Goal: Task Accomplishment & Management: Manage account settings

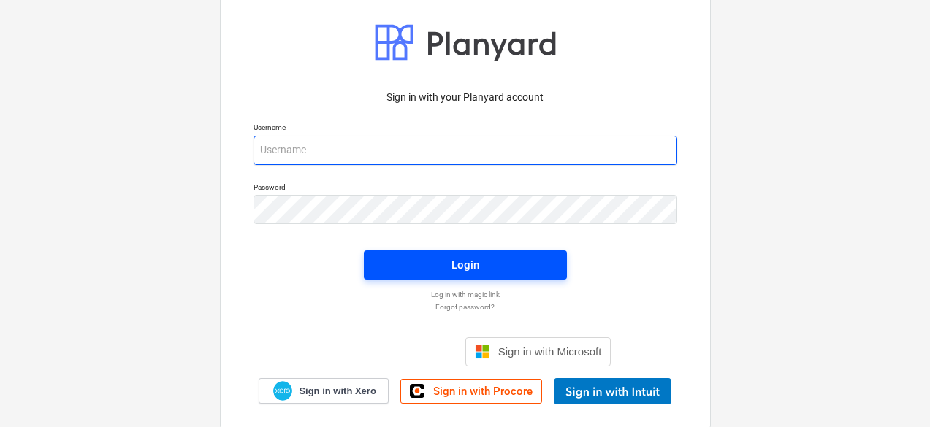
type input "maritznaude@vitrineglazing.com"
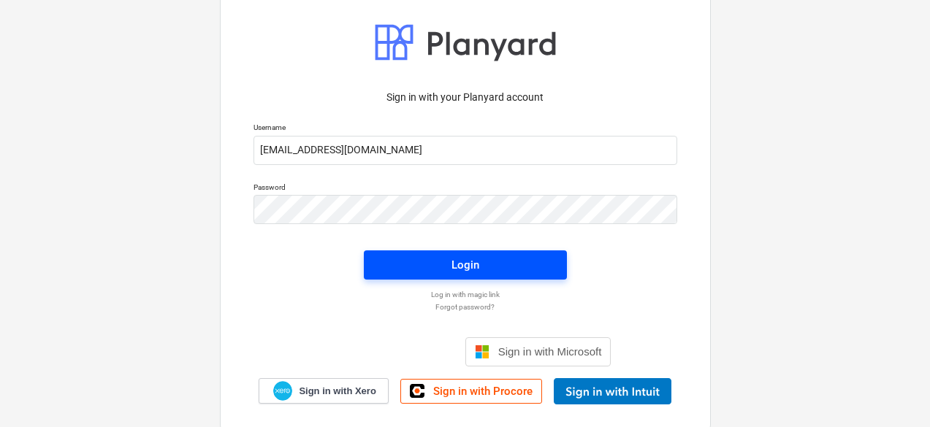
click at [511, 264] on span "Login" at bounding box center [465, 265] width 168 height 19
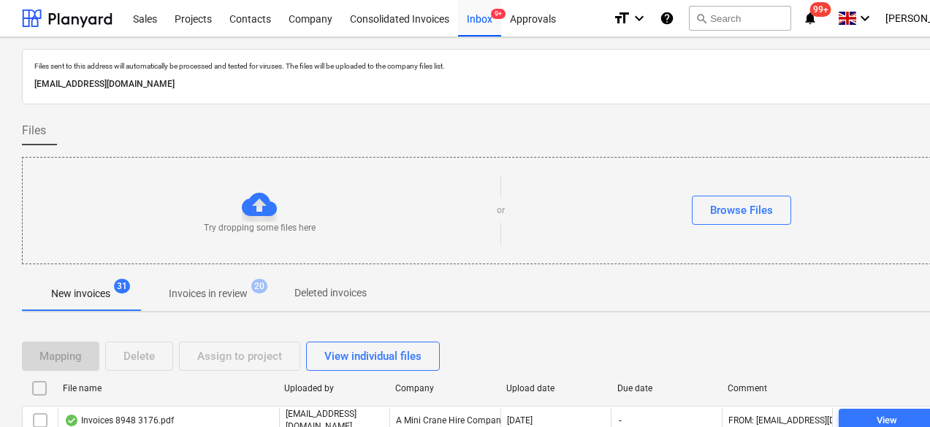
scroll to position [292, 0]
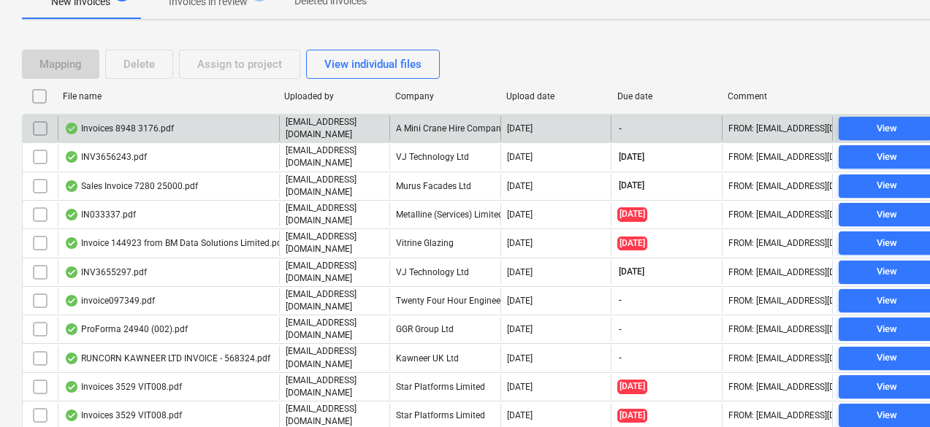
click at [341, 131] on p "[EMAIL_ADDRESS][DOMAIN_NAME]" at bounding box center [335, 128] width 98 height 25
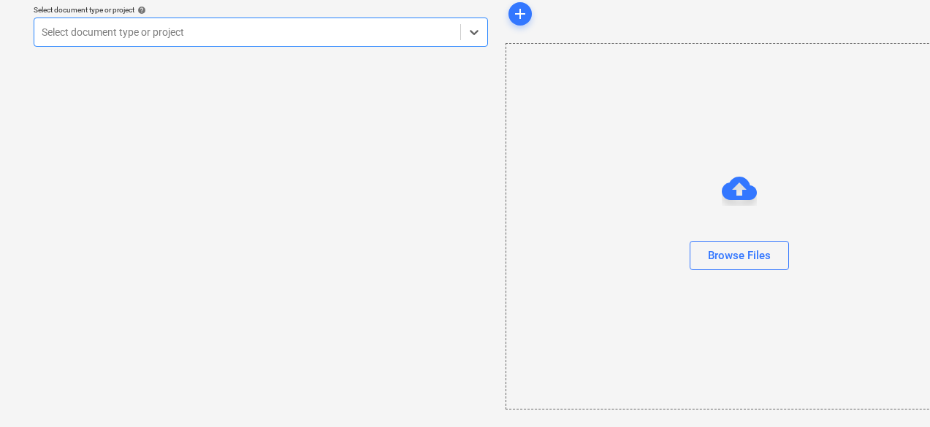
scroll to position [55, 0]
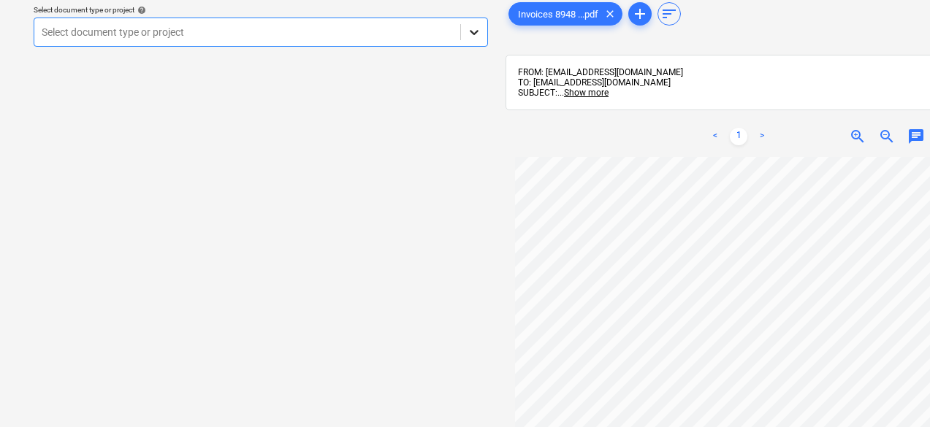
click at [467, 34] on icon at bounding box center [474, 32] width 15 height 15
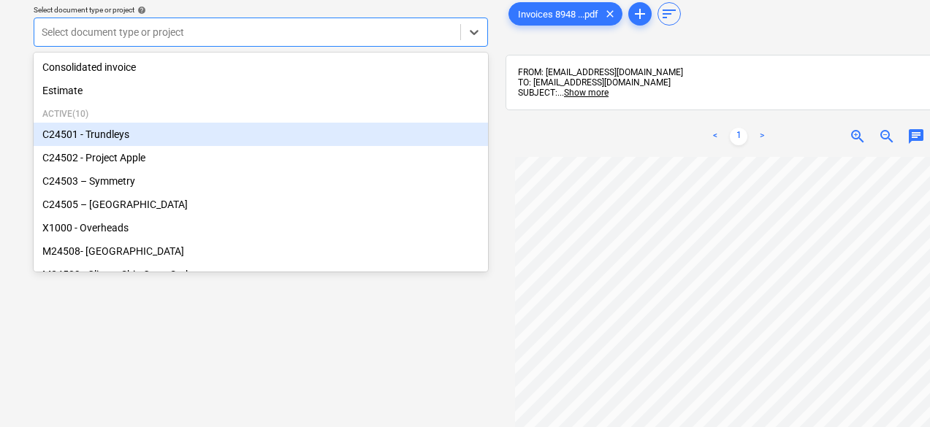
click at [166, 139] on div "C24501 - Trundleys" at bounding box center [261, 134] width 454 height 23
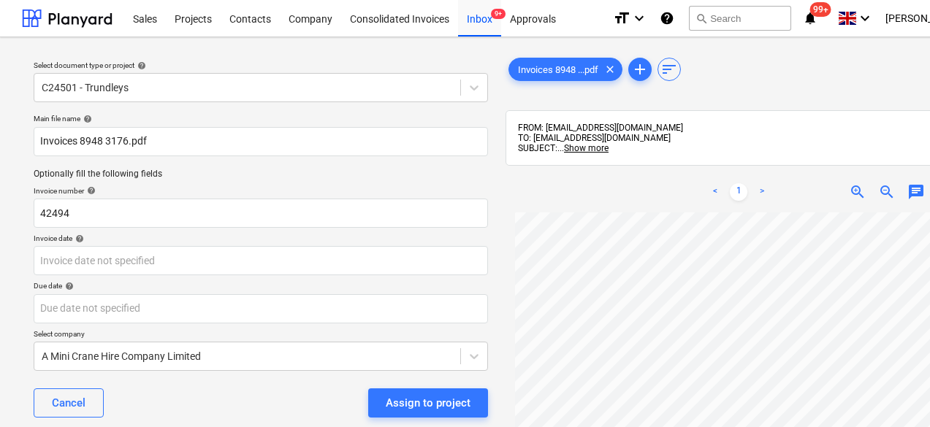
scroll to position [73, 0]
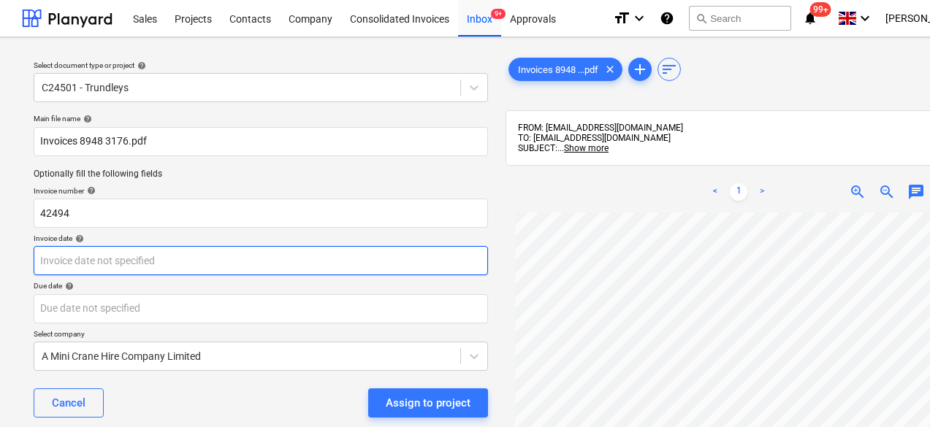
click at [200, 260] on body "Sales Projects Contacts Company Consolidated Invoices Inbox 9+ Approvals format…" at bounding box center [465, 213] width 930 height 427
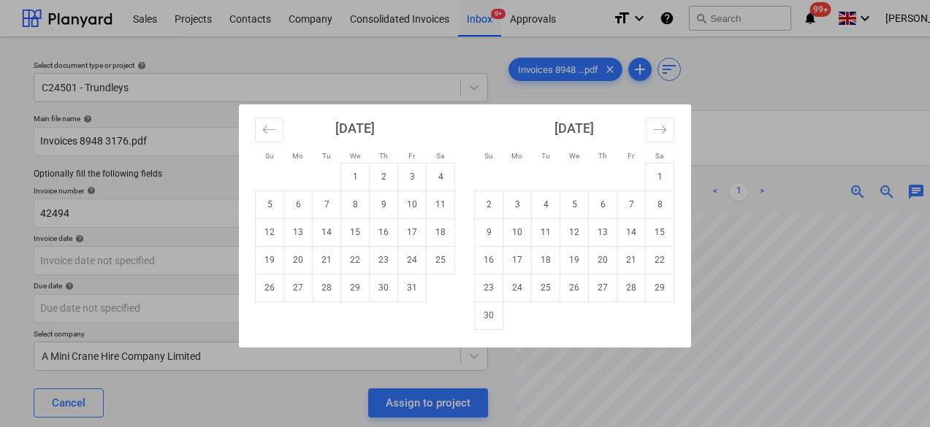
click at [719, 70] on div "Su Mo Tu We Th Fr Sa Su Mo Tu We Th Fr Sa September 2025 1 2 3 4 5 6 7 8 9 10 1…" at bounding box center [465, 213] width 930 height 427
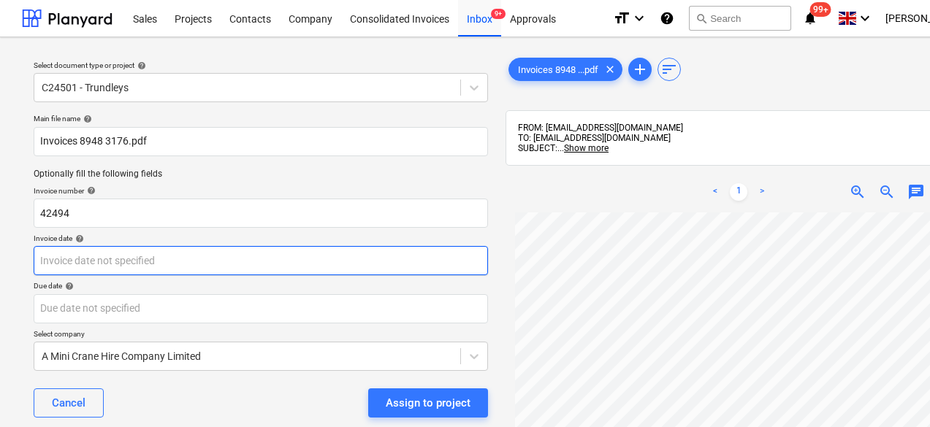
click at [107, 264] on body "Sales Projects Contacts Company Consolidated Invoices Inbox 9+ Approvals format…" at bounding box center [465, 213] width 930 height 427
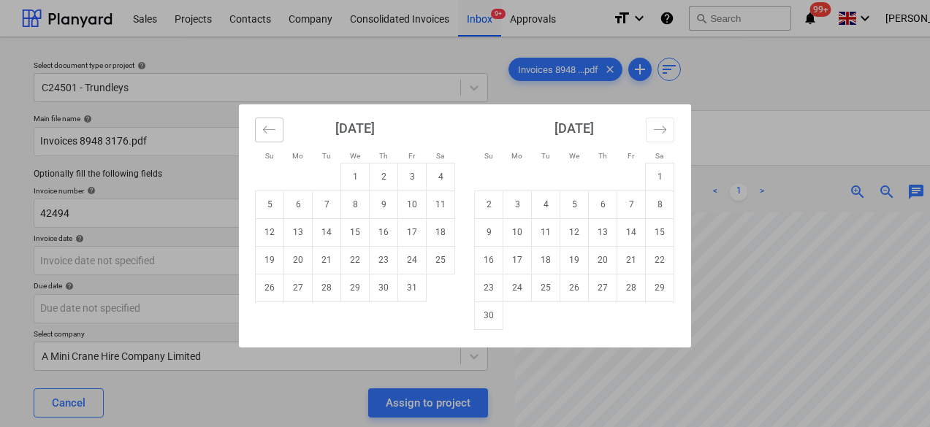
click at [270, 131] on icon "Move backward to switch to the previous month." at bounding box center [269, 130] width 14 height 14
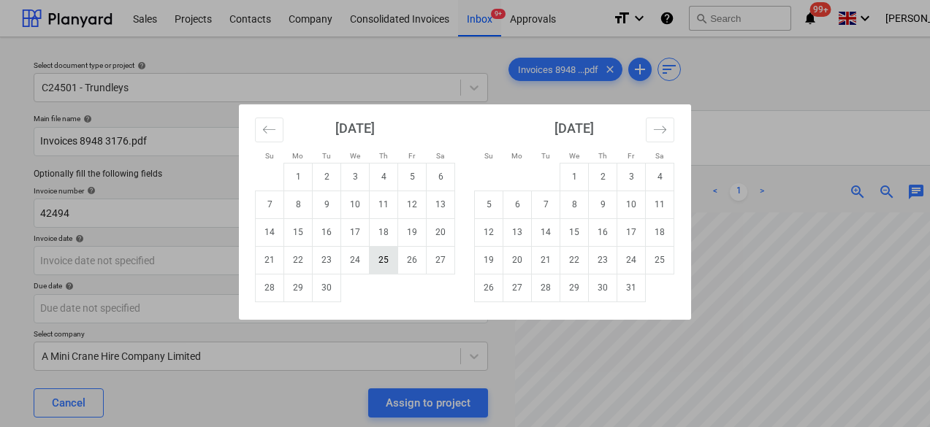
click at [383, 263] on td "25" at bounding box center [383, 260] width 28 height 28
type input "25 Sep 2025"
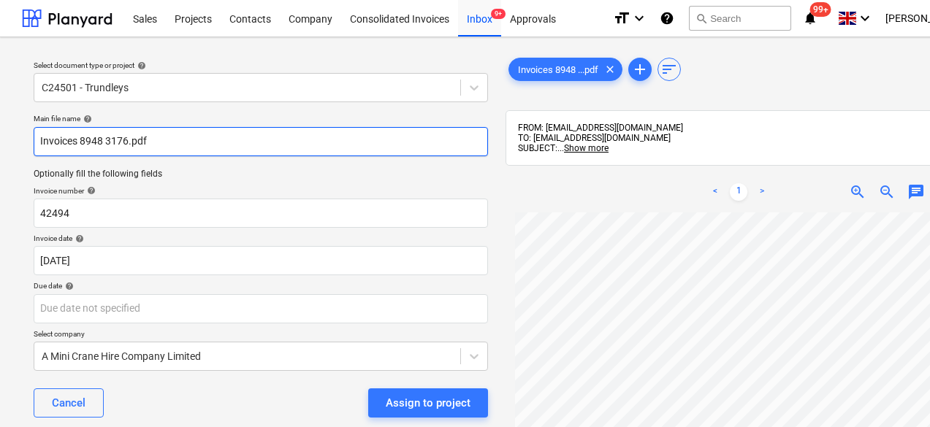
click at [187, 143] on input "Invoices 8948 3176.pdf" at bounding box center [261, 141] width 454 height 29
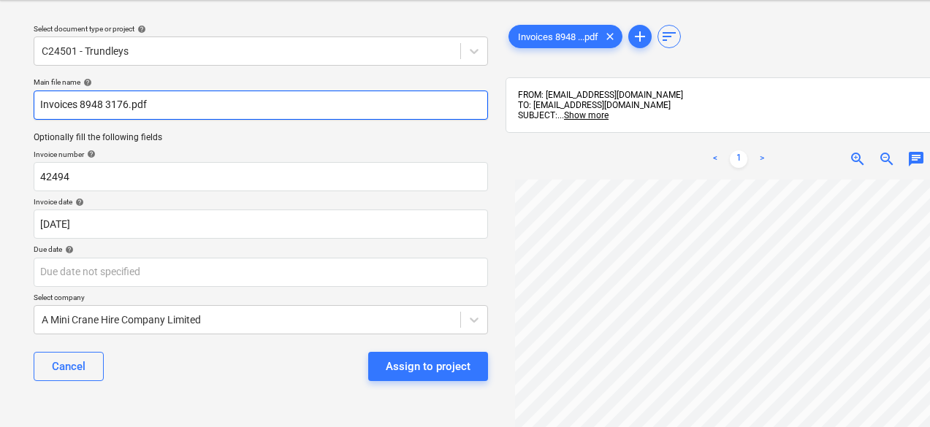
scroll to position [0, 0]
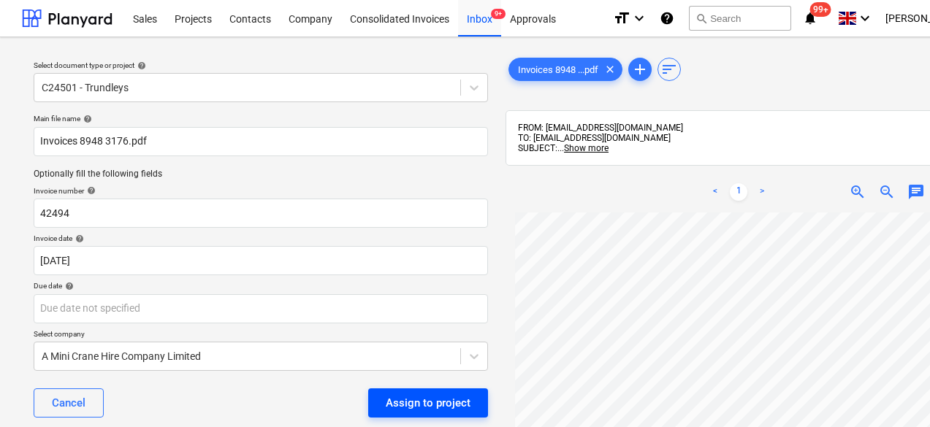
click at [444, 402] on div "Assign to project" at bounding box center [428, 403] width 85 height 19
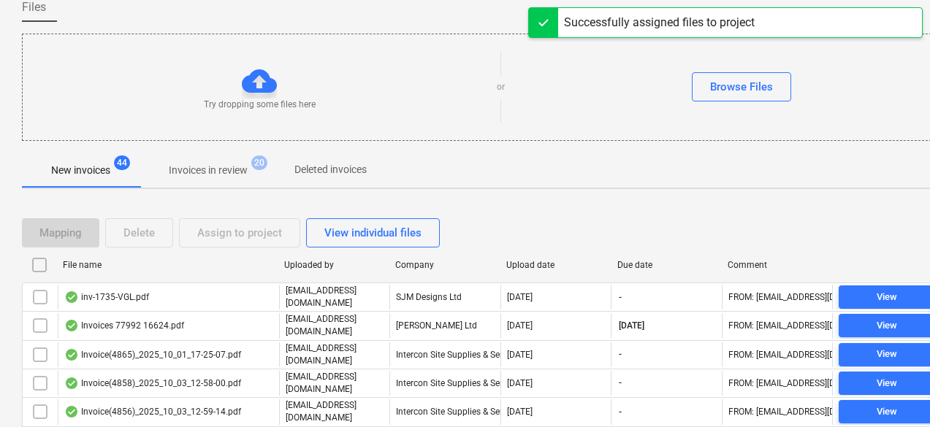
scroll to position [146, 0]
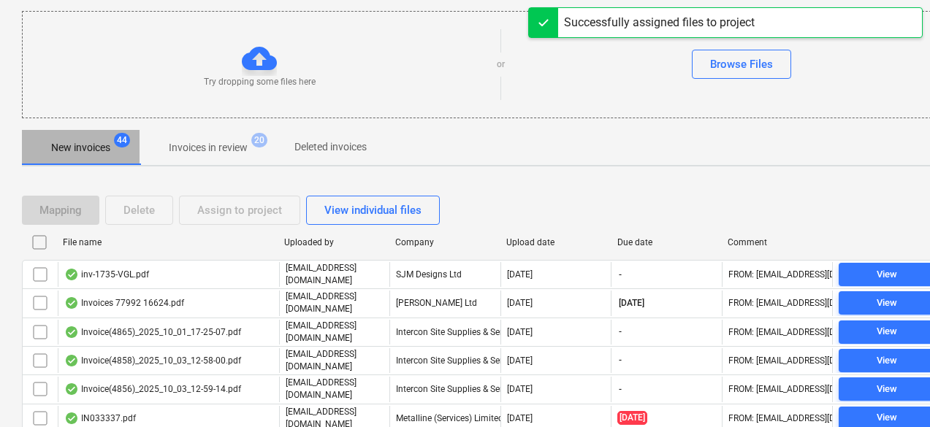
click at [49, 151] on span "New invoices 44" at bounding box center [80, 147] width 83 height 15
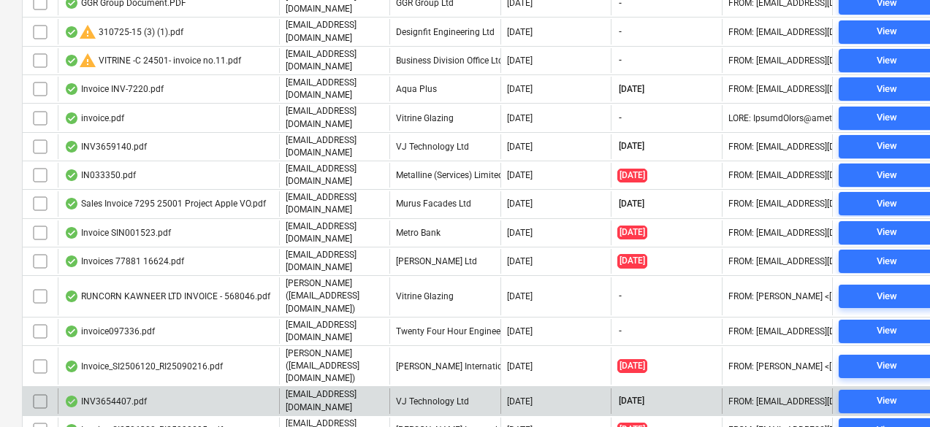
scroll to position [1224, 0]
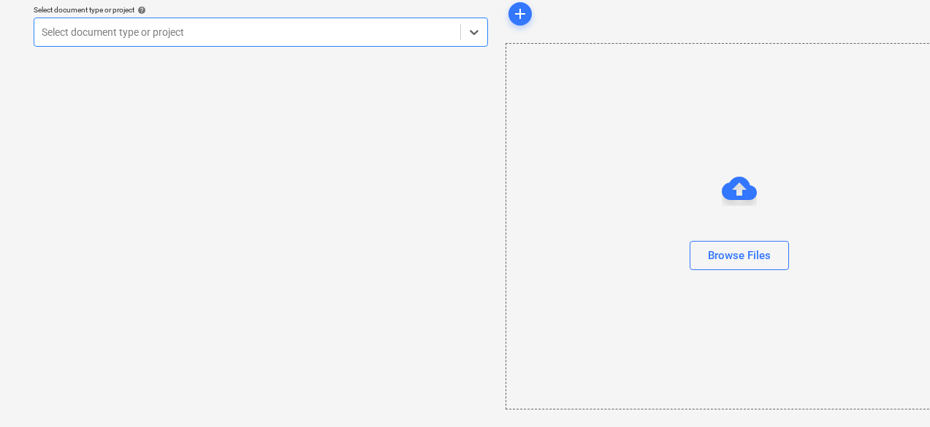
scroll to position [55, 0]
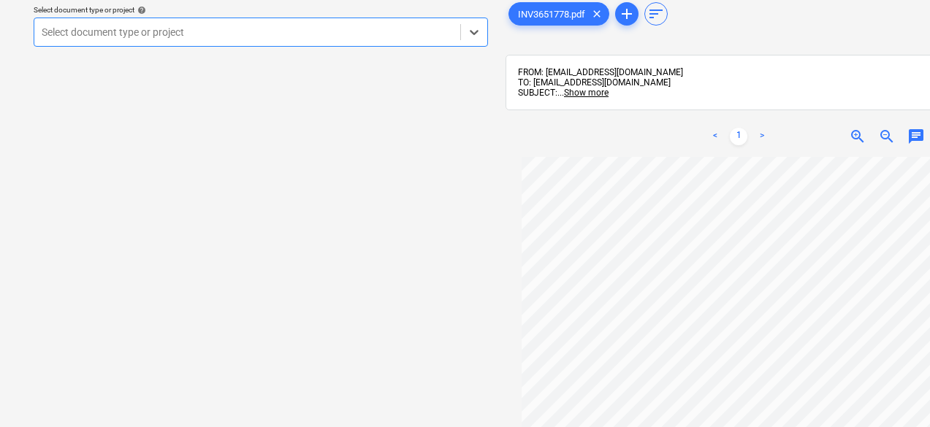
click at [405, 34] on div at bounding box center [247, 32] width 411 height 15
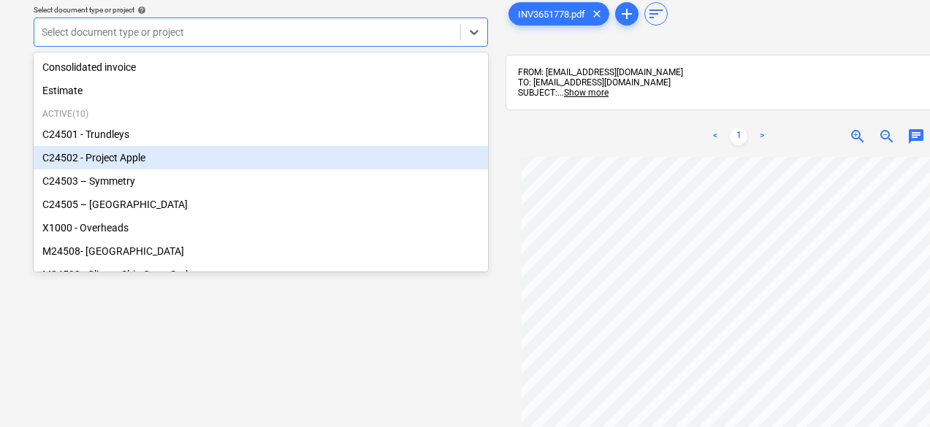
click at [122, 158] on div "C24502 - Project Apple" at bounding box center [261, 157] width 454 height 23
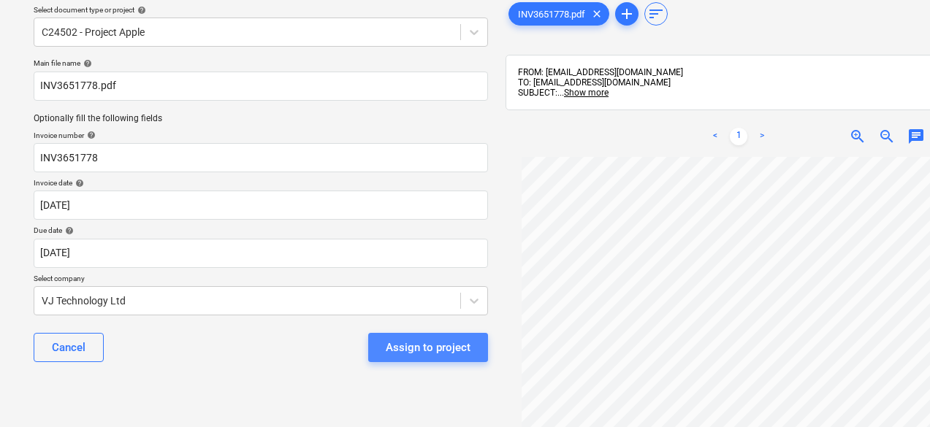
click at [437, 349] on div "Assign to project" at bounding box center [428, 347] width 85 height 19
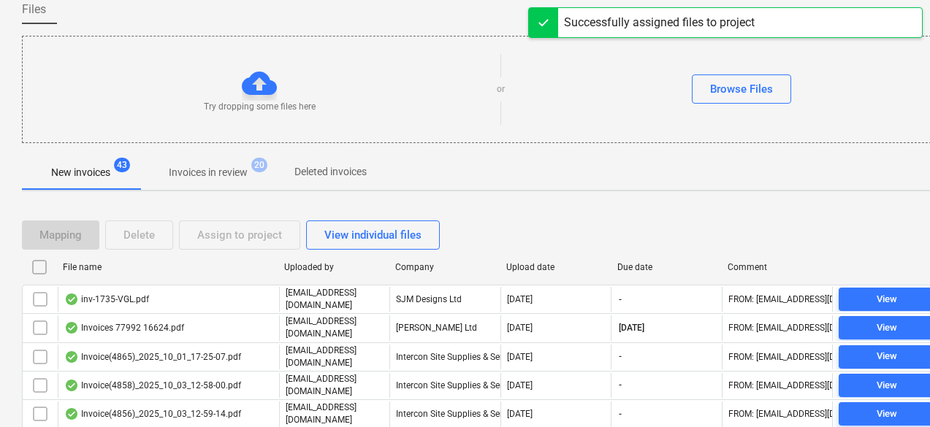
scroll to position [129, 0]
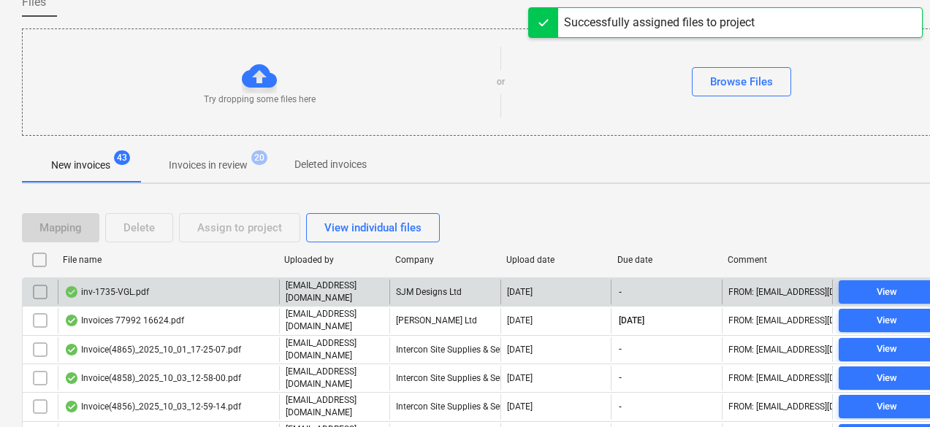
click at [129, 293] on div "inv-1735-VGL.pdf" at bounding box center [106, 292] width 85 height 12
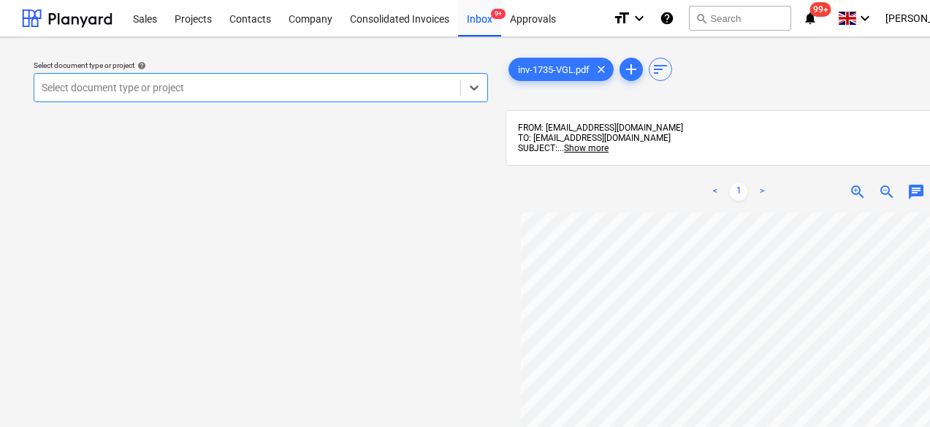
scroll to position [158, 0]
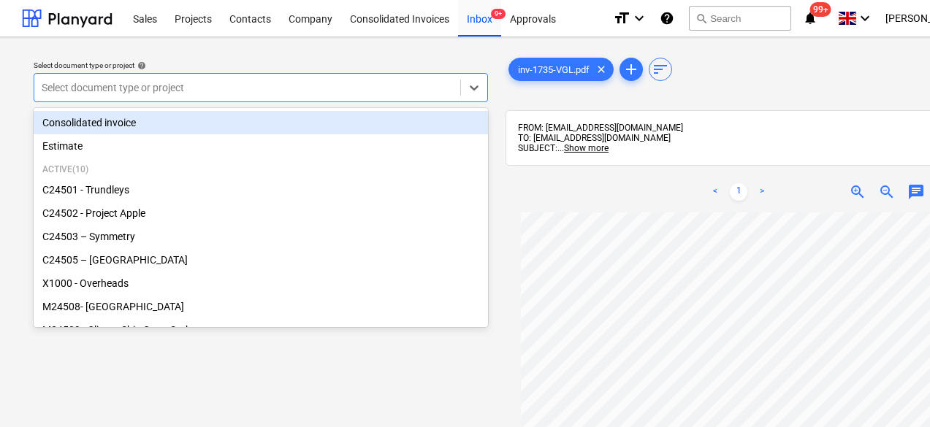
click at [212, 75] on div "Select document type or project" at bounding box center [261, 87] width 454 height 29
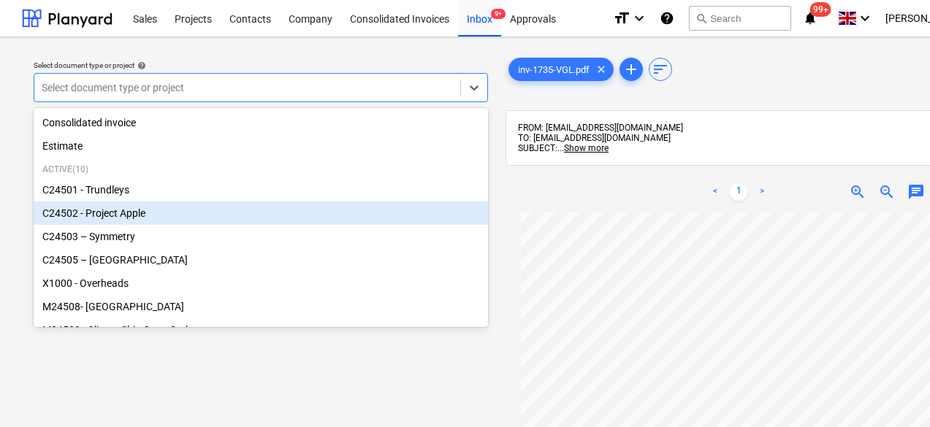
click at [115, 216] on div "C24502 - Project Apple" at bounding box center [261, 213] width 454 height 23
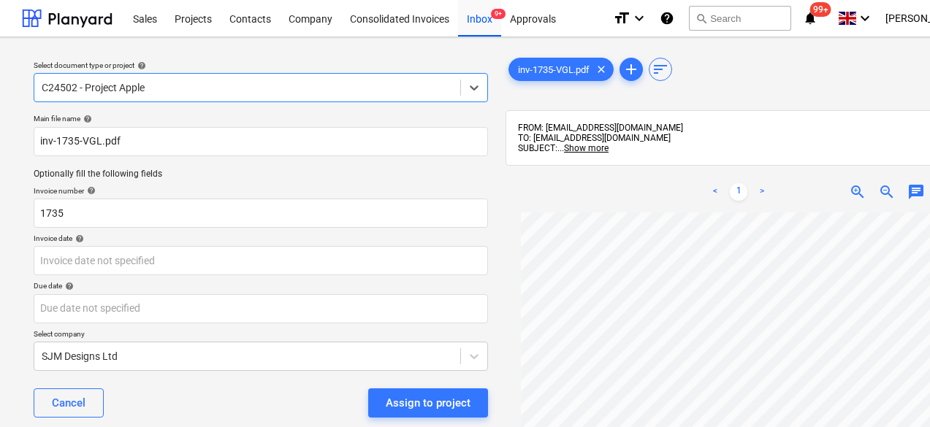
scroll to position [12, 0]
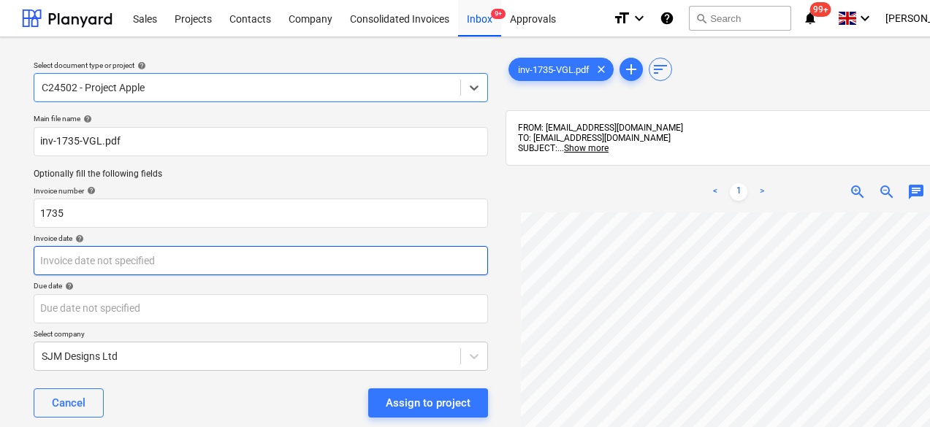
click at [164, 264] on body "Sales Projects Contacts Company Consolidated Invoices Inbox 9+ Approvals format…" at bounding box center [465, 213] width 930 height 427
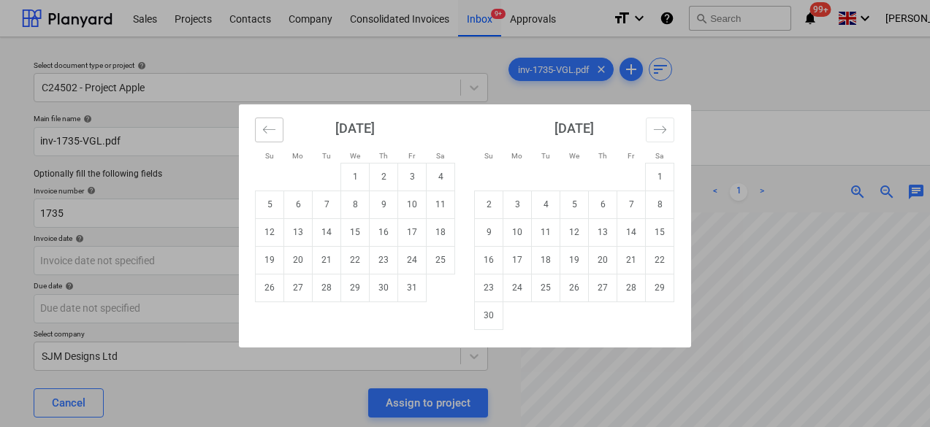
click at [277, 135] on button "Move backward to switch to the previous month." at bounding box center [269, 130] width 28 height 25
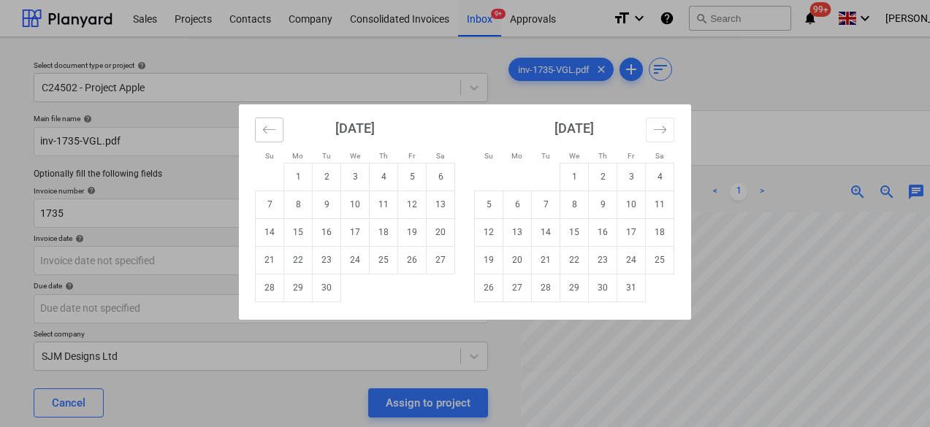
click at [277, 135] on button "Move backward to switch to the previous month." at bounding box center [269, 130] width 28 height 25
click at [269, 126] on icon "Move backward to switch to the previous month." at bounding box center [269, 130] width 14 height 14
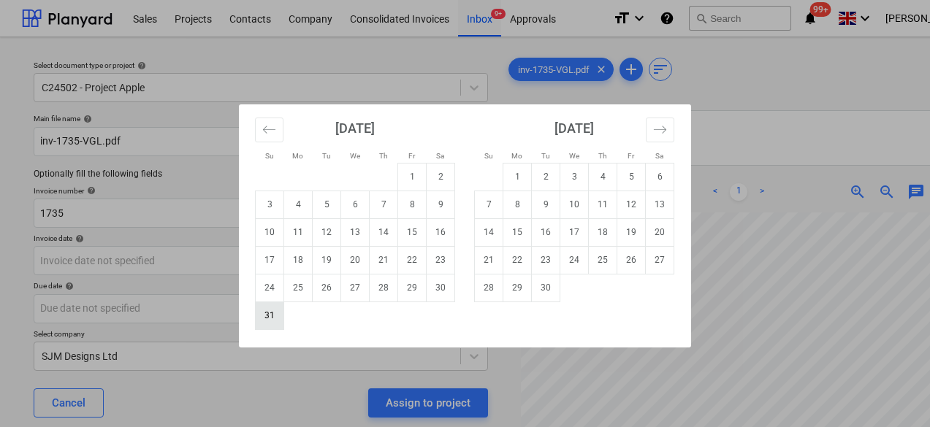
click at [272, 316] on td "31" at bounding box center [270, 316] width 28 height 28
type input "31 Aug 2025"
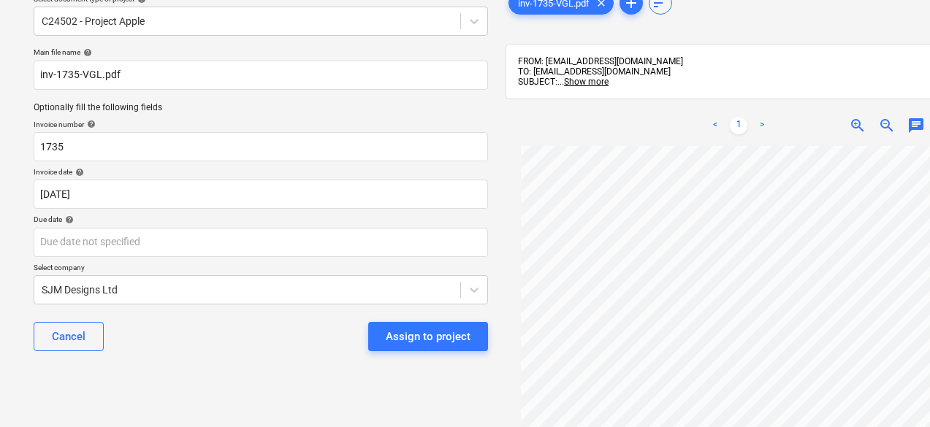
scroll to position [73, 0]
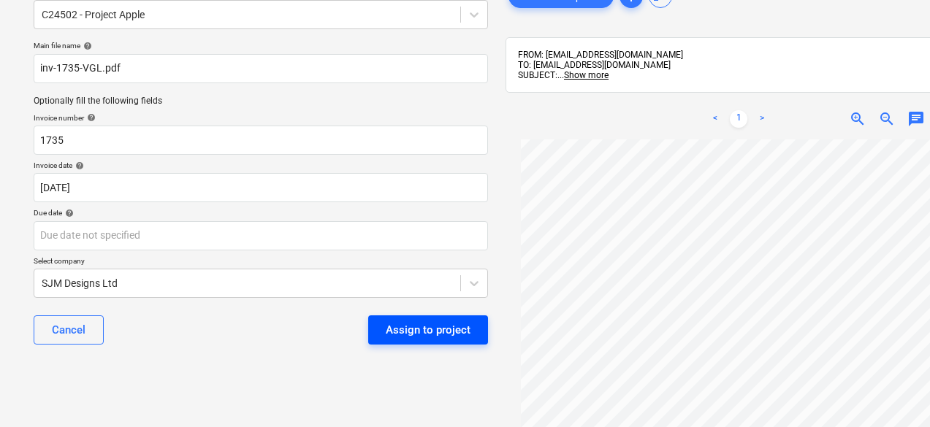
click at [439, 332] on div "Assign to project" at bounding box center [428, 330] width 85 height 19
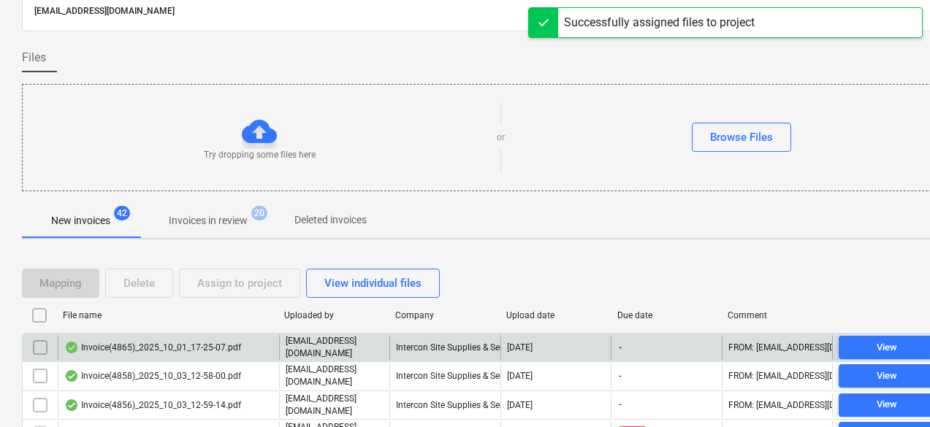
click at [218, 353] on div "Invoice(4865)_2025_10_01_17-25-07.pdf" at bounding box center [168, 347] width 221 height 25
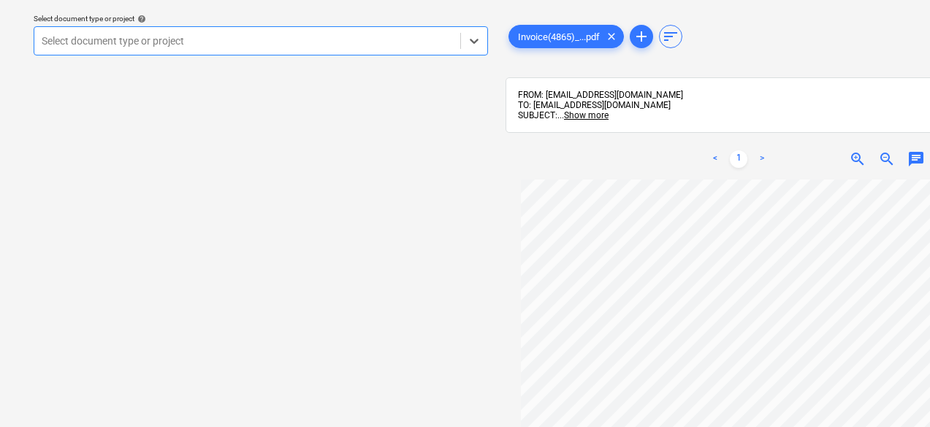
scroll to position [45, 0]
click at [889, 158] on span "zoom_out" at bounding box center [887, 159] width 18 height 18
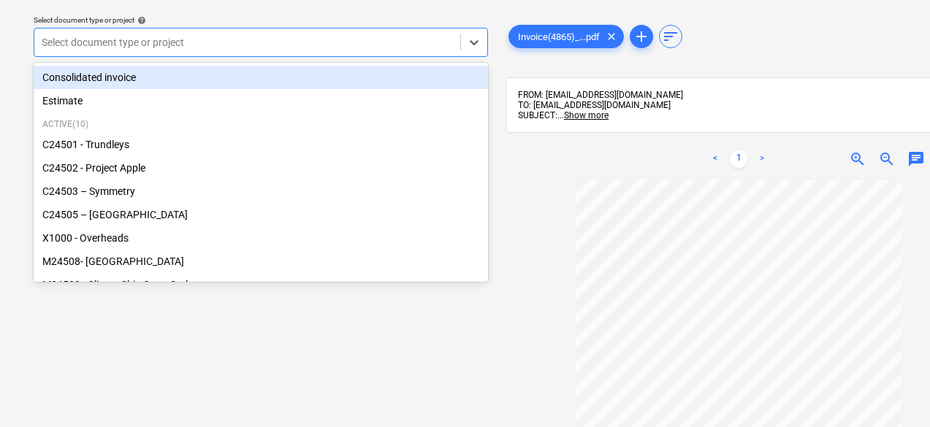
click at [333, 48] on div at bounding box center [247, 42] width 411 height 15
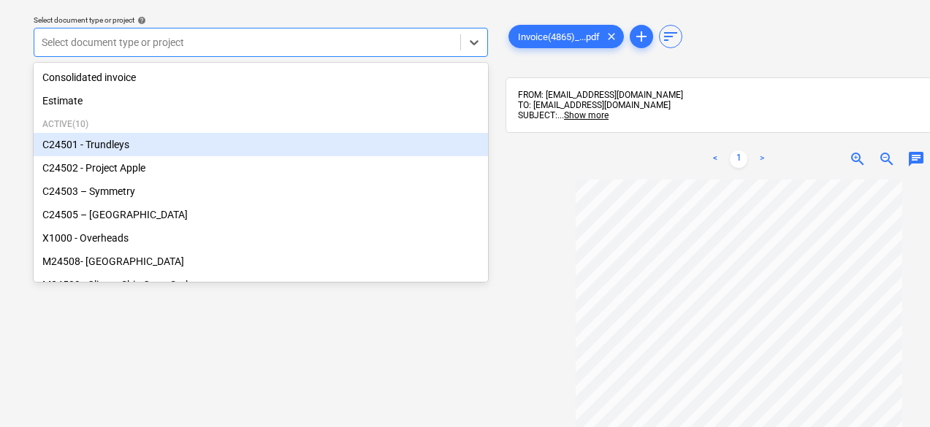
click at [96, 145] on div "C24501 - Trundleys" at bounding box center [261, 144] width 454 height 23
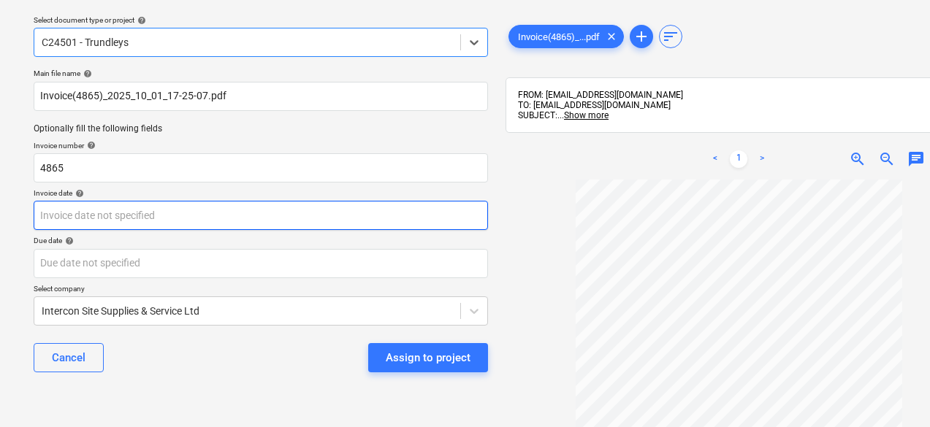
click at [201, 222] on body "Sales Projects Contacts Company Consolidated Invoices Inbox 9+ Approvals format…" at bounding box center [465, 168] width 930 height 427
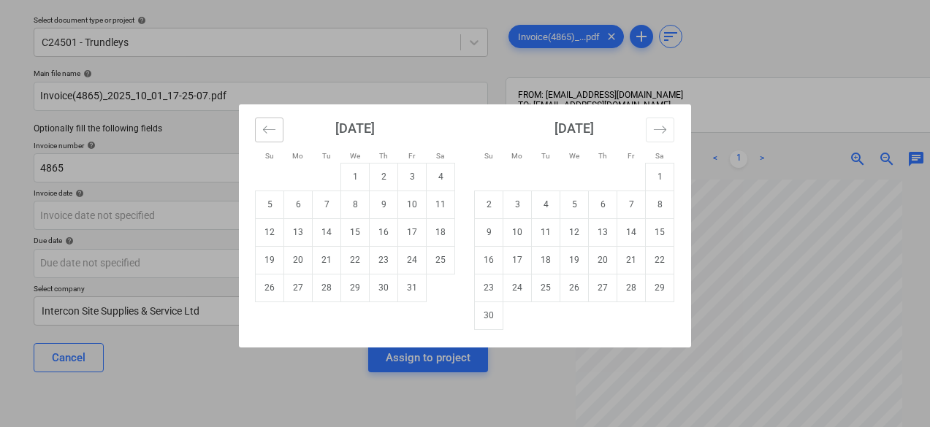
click at [264, 133] on icon "Move backward to switch to the previous month." at bounding box center [269, 130] width 14 height 14
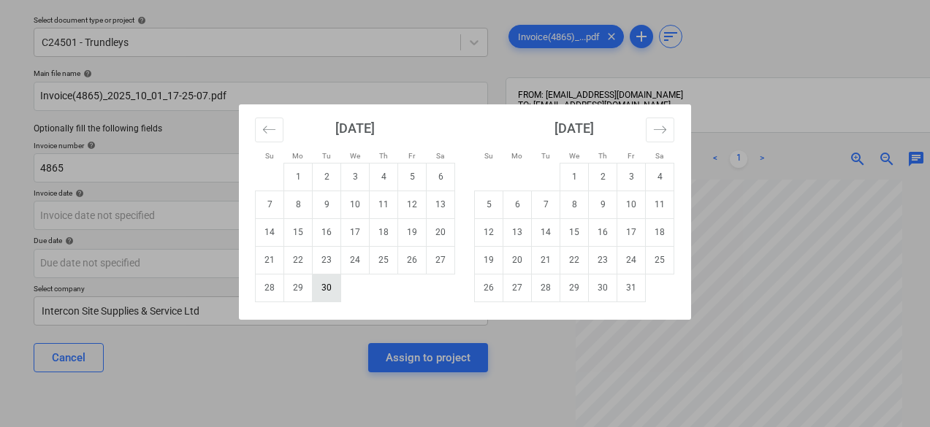
click at [332, 292] on td "30" at bounding box center [327, 288] width 28 height 28
type input "[DATE]"
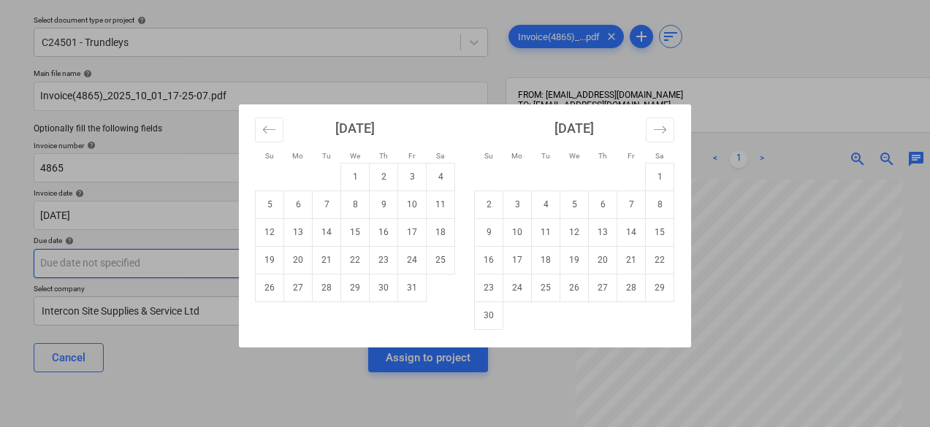
click at [326, 277] on body "Sales Projects Contacts Company Consolidated Invoices Inbox 9+ Approvals format…" at bounding box center [465, 168] width 930 height 427
click at [402, 287] on td "31" at bounding box center [412, 288] width 28 height 28
type input "31 Oct 2025"
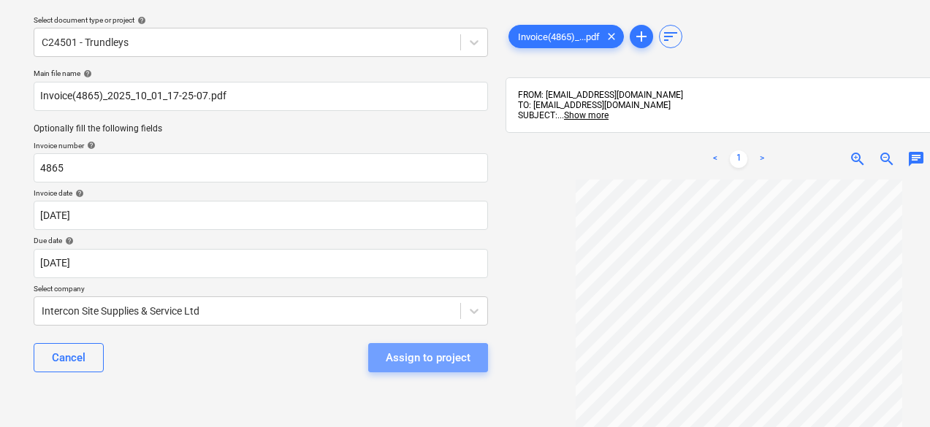
click at [414, 361] on div "Assign to project" at bounding box center [428, 357] width 85 height 19
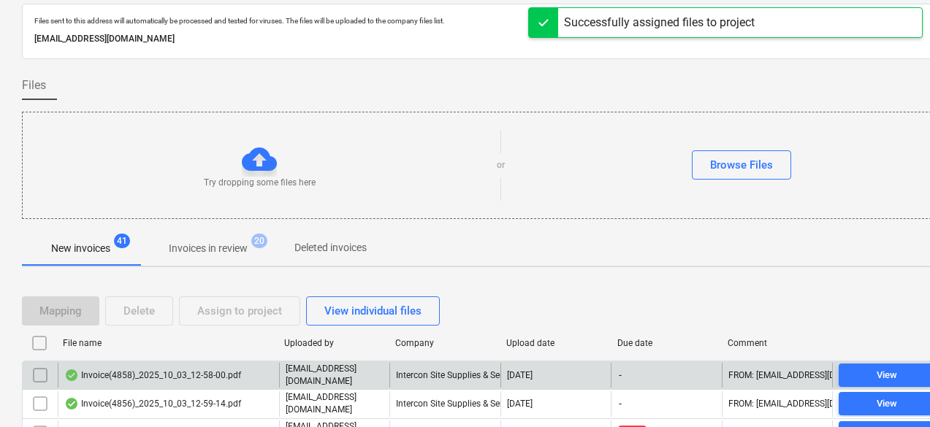
click at [218, 381] on div "Invoice(4858)_2025_10_03_12-58-00.pdf" at bounding box center [168, 375] width 221 height 25
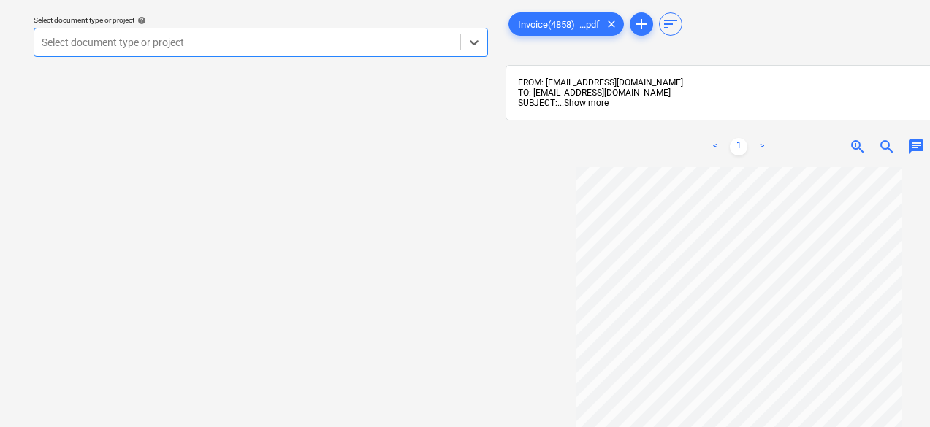
click at [371, 47] on div at bounding box center [247, 42] width 411 height 15
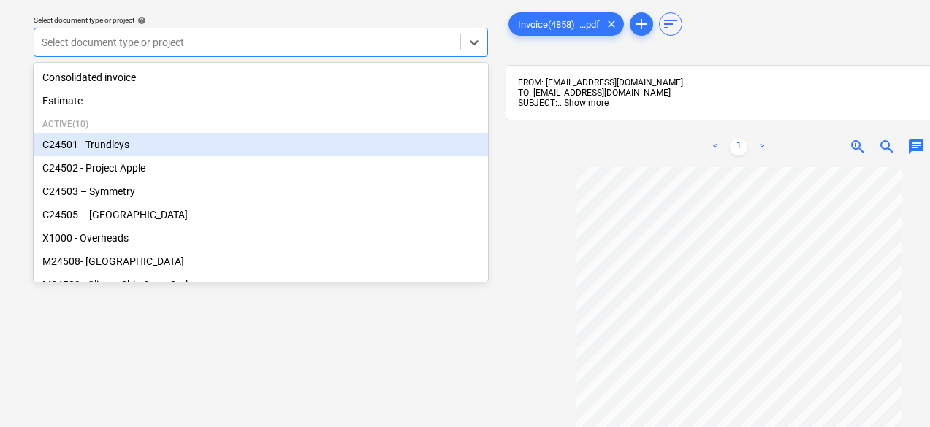
click at [123, 145] on div "C24501 - Trundleys" at bounding box center [261, 144] width 454 height 23
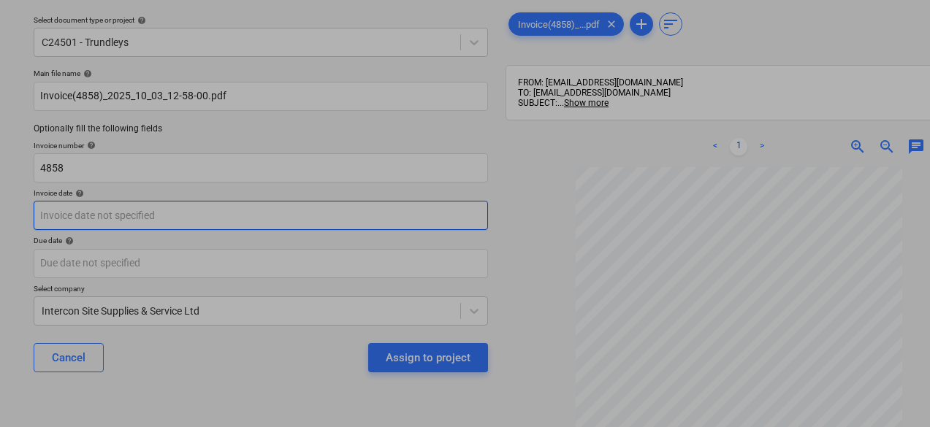
click at [162, 215] on body "Sales Projects Contacts Company Consolidated Invoices Inbox 9+ Approvals format…" at bounding box center [465, 168] width 930 height 427
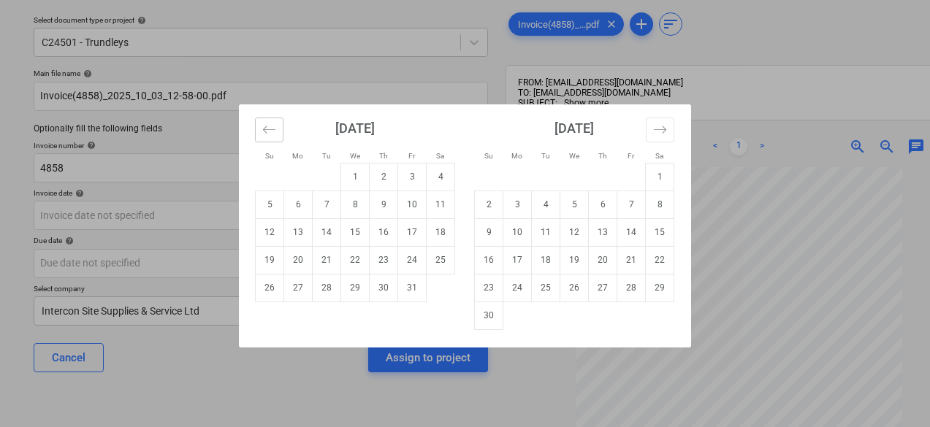
click at [273, 130] on icon "Move backward to switch to the previous month." at bounding box center [269, 130] width 14 height 14
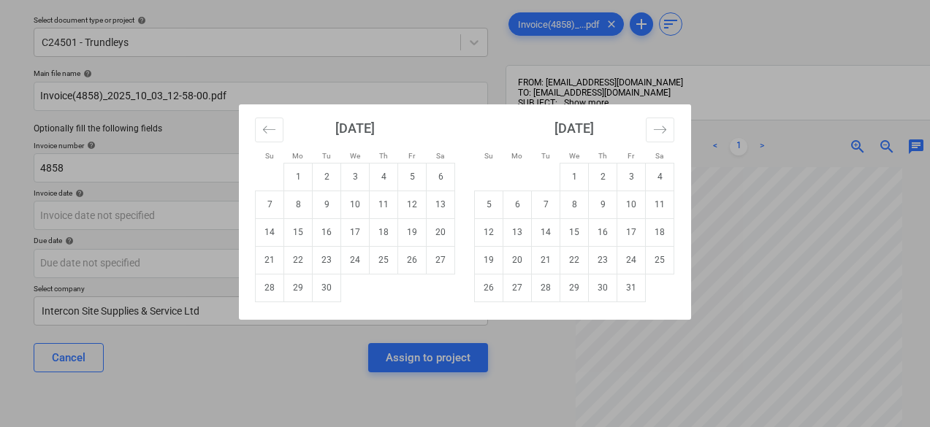
click at [323, 290] on td "30" at bounding box center [327, 288] width 28 height 28
type input "[DATE]"
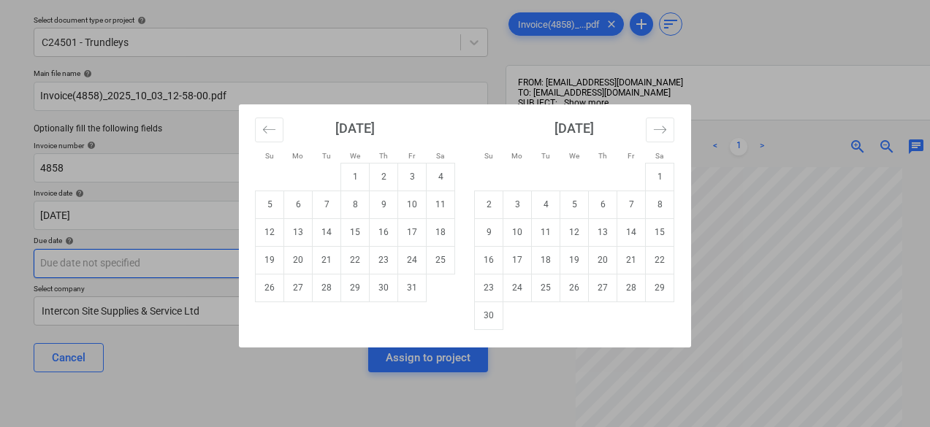
click at [234, 263] on body "Sales Projects Contacts Company Consolidated Invoices Inbox 9+ Approvals format…" at bounding box center [465, 168] width 930 height 427
click at [376, 288] on td "30" at bounding box center [383, 288] width 28 height 28
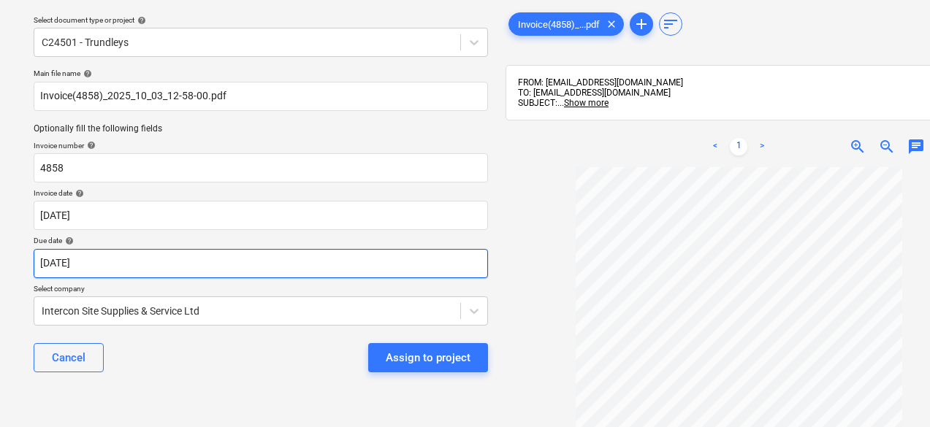
click at [399, 263] on body "Sales Projects Contacts Company Consolidated Invoices Inbox 9+ Approvals format…" at bounding box center [465, 168] width 930 height 427
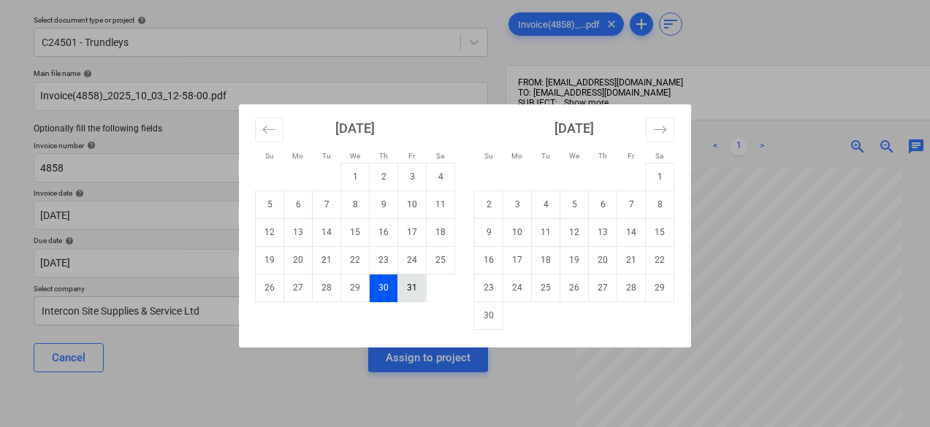
click at [411, 290] on td "31" at bounding box center [412, 288] width 28 height 28
type input "31 Oct 2025"
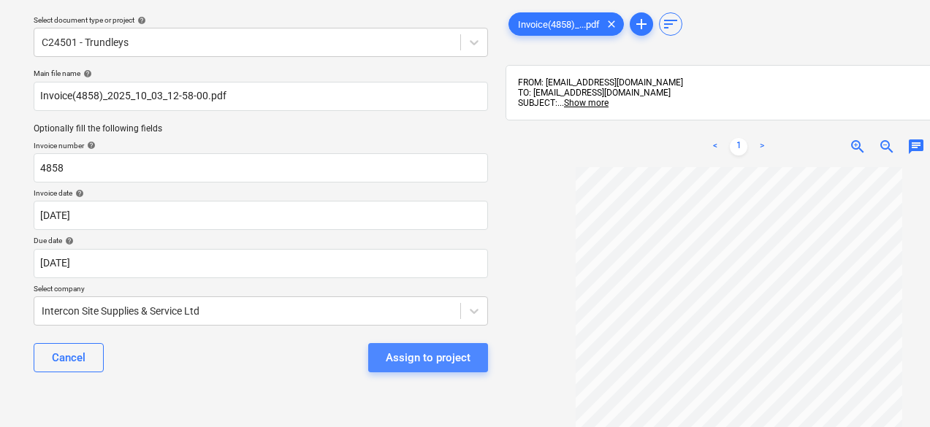
click at [443, 364] on div "Assign to project" at bounding box center [428, 357] width 85 height 19
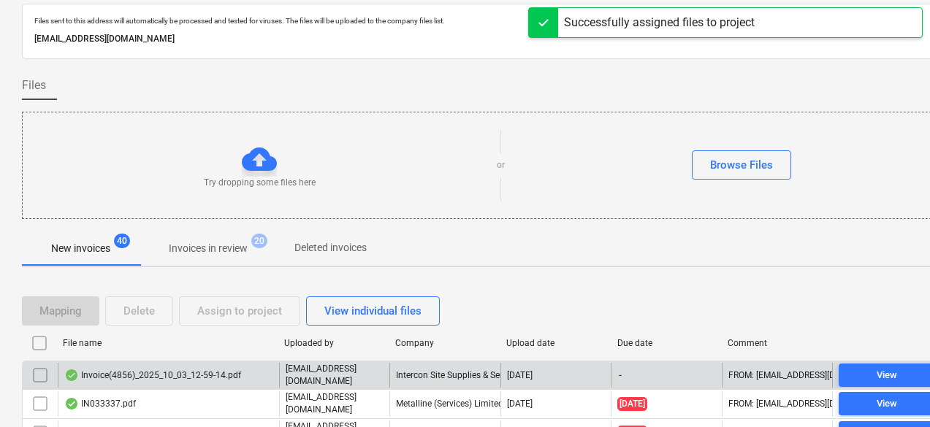
click at [215, 366] on div "Invoice(4856)_2025_10_03_12-59-14.pdf" at bounding box center [168, 375] width 221 height 25
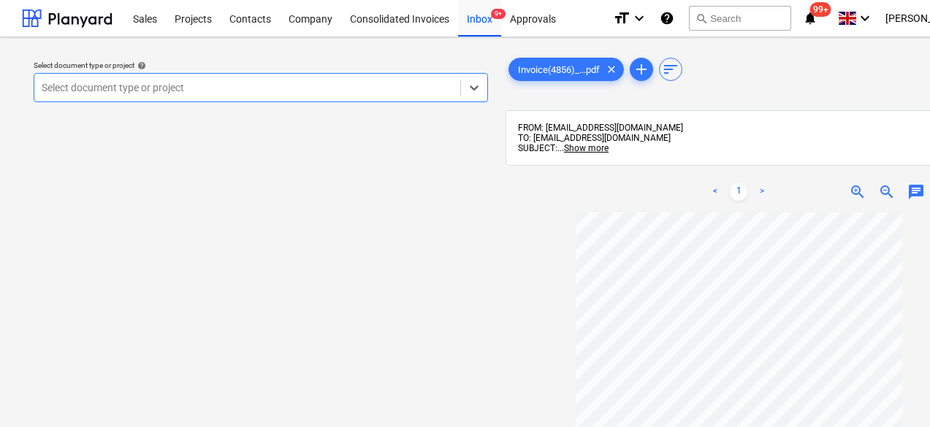
click at [355, 96] on div "Select document type or project" at bounding box center [247, 87] width 426 height 20
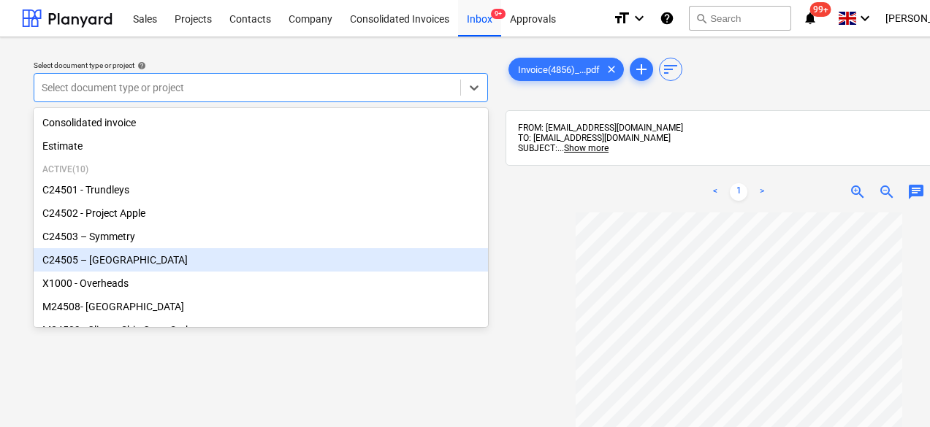
click at [131, 269] on div "C24505 – [GEOGRAPHIC_DATA]" at bounding box center [261, 259] width 454 height 23
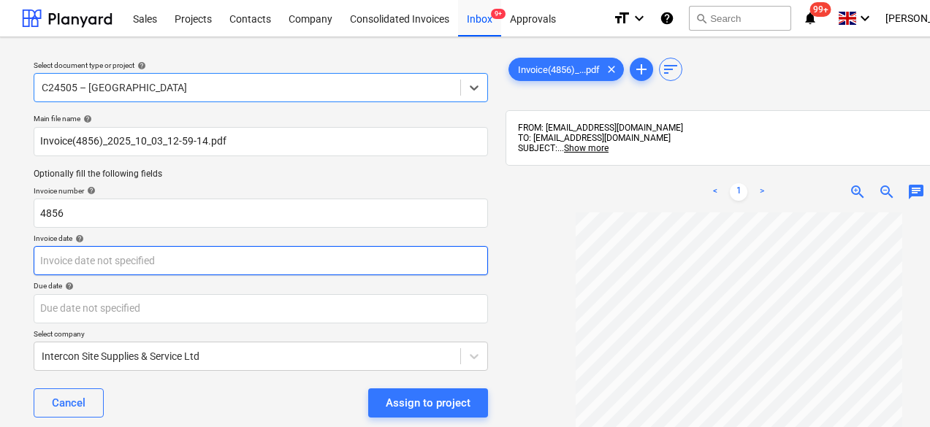
click at [180, 267] on body "Sales Projects Contacts Company Consolidated Invoices Inbox 9+ Approvals format…" at bounding box center [465, 213] width 930 height 427
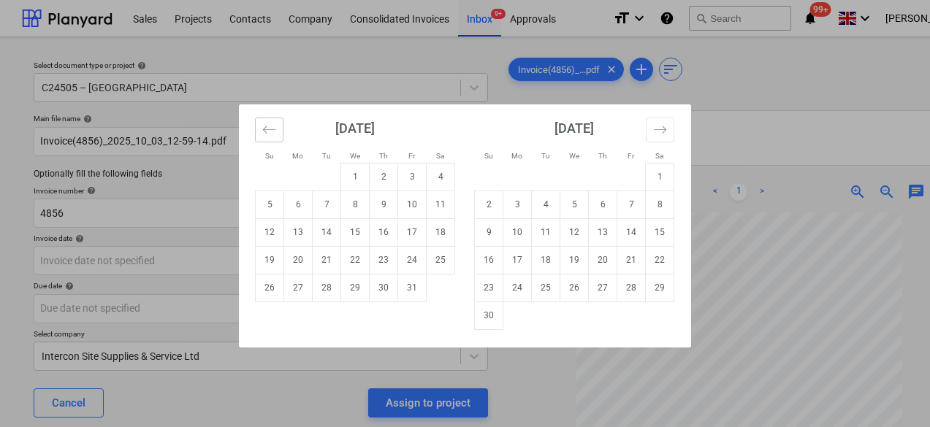
drag, startPoint x: 268, startPoint y: 118, endPoint x: 299, endPoint y: 156, distance: 49.3
click at [268, 118] on button "Move backward to switch to the previous month." at bounding box center [269, 130] width 28 height 25
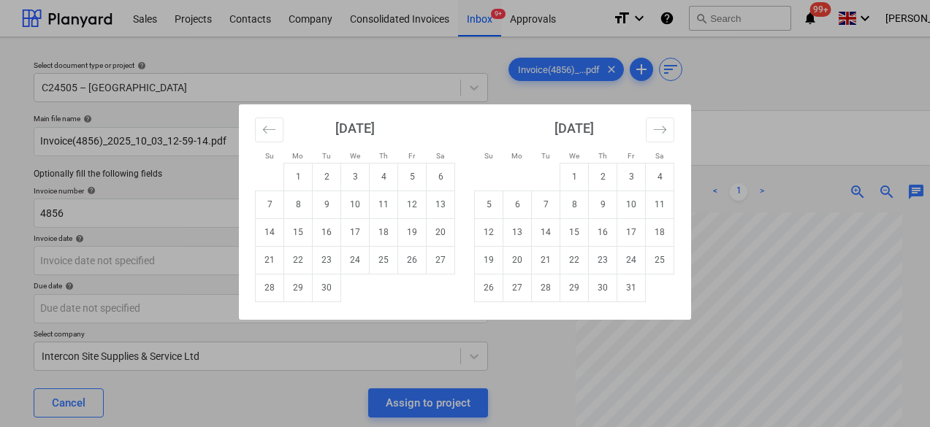
drag, startPoint x: 325, startPoint y: 289, endPoint x: 307, endPoint y: 286, distance: 17.9
click at [324, 289] on td "30" at bounding box center [327, 288] width 28 height 28
type input "[DATE]"
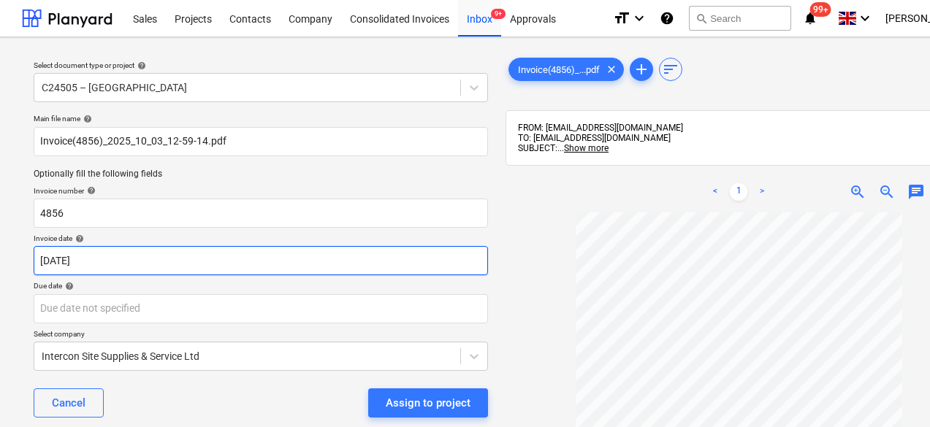
click at [194, 258] on body "Sales Projects Contacts Company Consolidated Invoices Inbox 9+ Approvals format…" at bounding box center [465, 213] width 930 height 427
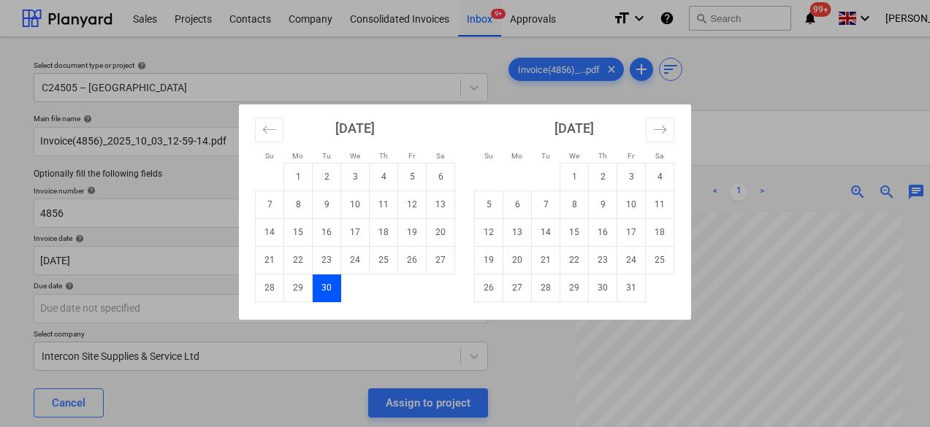
click at [170, 307] on div "Su Mo Tu We Th Fr Sa Su Mo Tu We Th Fr Sa August 2025 1 2 3 4 5 6 7 8 9 10 11 1…" at bounding box center [465, 213] width 930 height 427
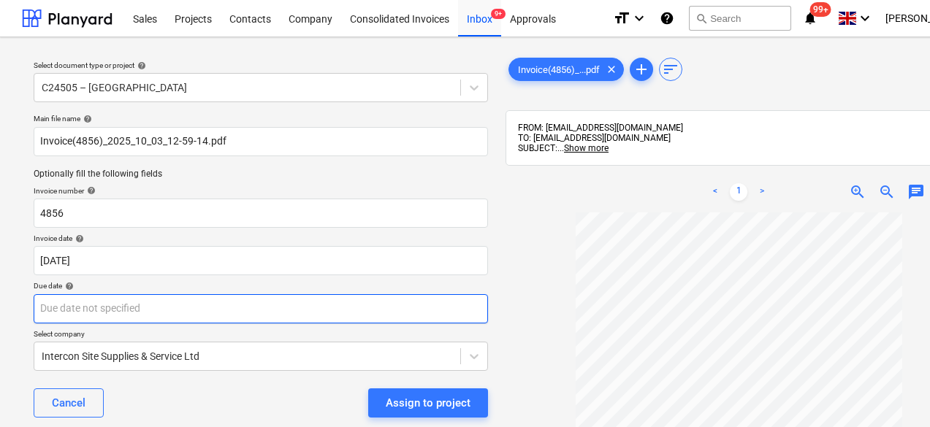
click at [237, 321] on body "Sales Projects Contacts Company Consolidated Invoices Inbox 9+ Approvals format…" at bounding box center [465, 213] width 930 height 427
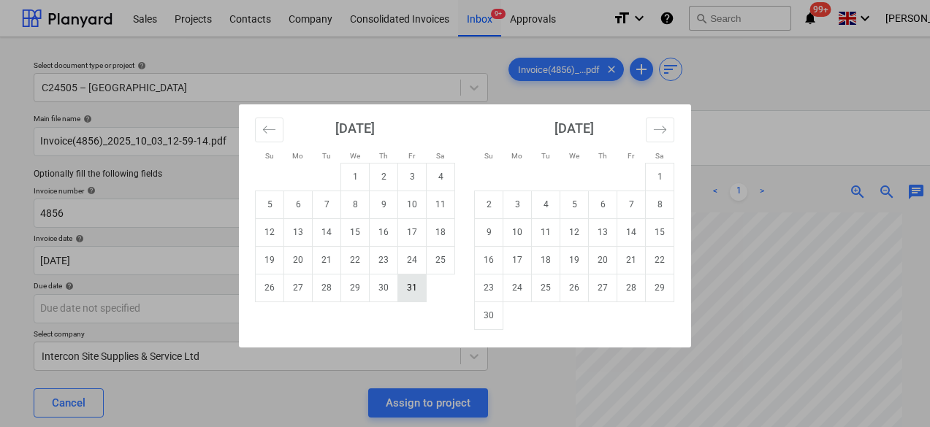
click at [418, 292] on td "31" at bounding box center [412, 288] width 28 height 28
type input "31 Oct 2025"
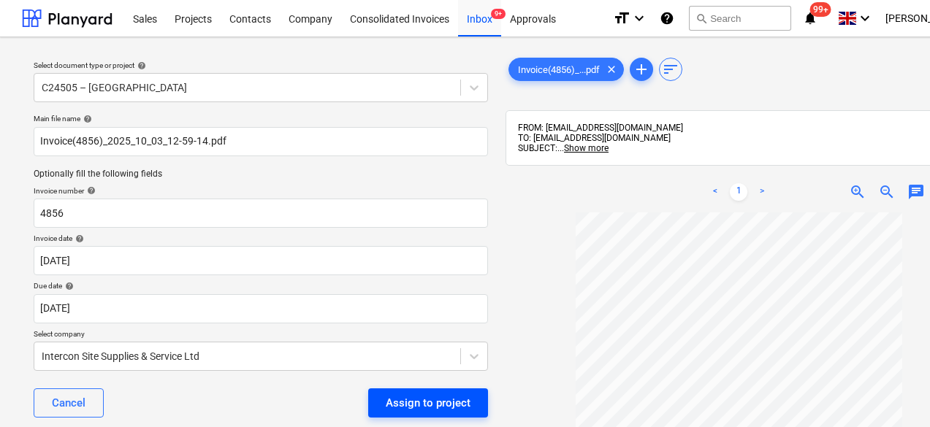
click at [430, 398] on div "Assign to project" at bounding box center [428, 403] width 85 height 19
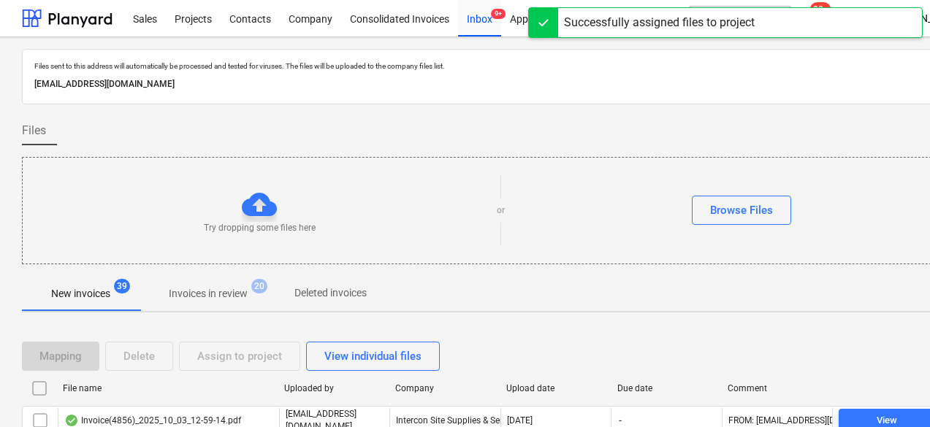
scroll to position [219, 0]
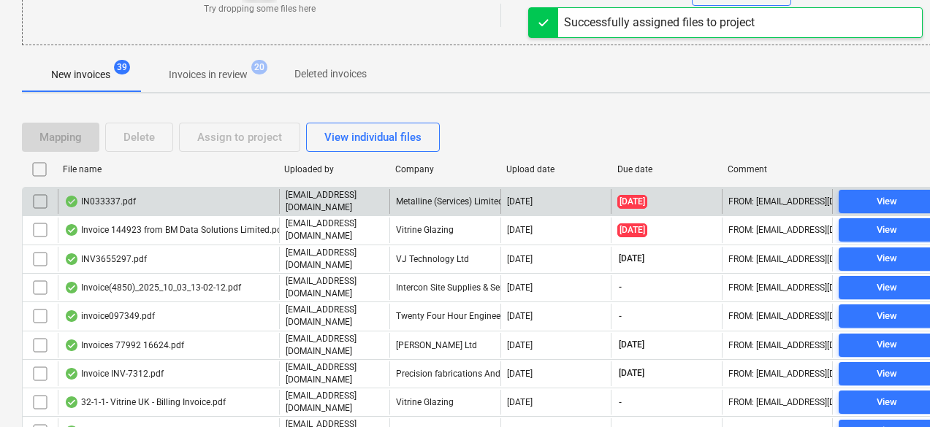
click at [359, 207] on p "[EMAIL_ADDRESS][DOMAIN_NAME]" at bounding box center [335, 201] width 98 height 25
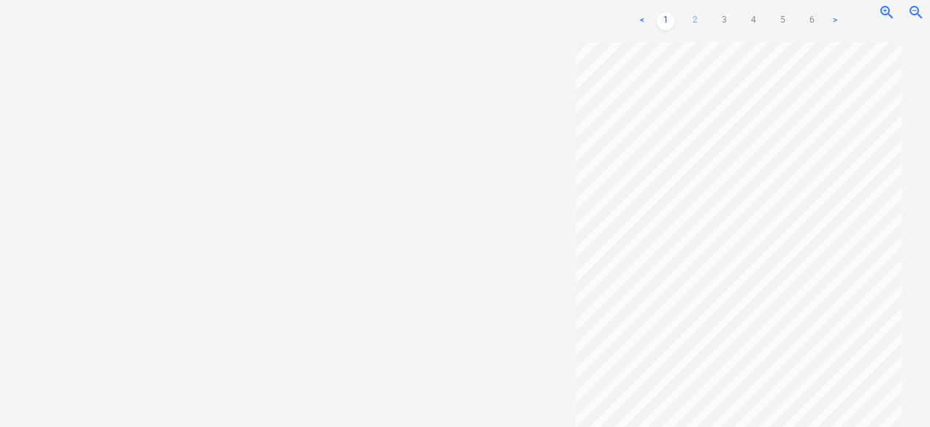
click at [691, 24] on link "2" at bounding box center [695, 21] width 18 height 18
click at [664, 23] on link "1" at bounding box center [665, 21] width 18 height 18
click at [689, 19] on link "2" at bounding box center [695, 21] width 18 height 18
click at [724, 21] on link "3" at bounding box center [724, 21] width 18 height 18
click at [750, 16] on link "4" at bounding box center [753, 21] width 18 height 18
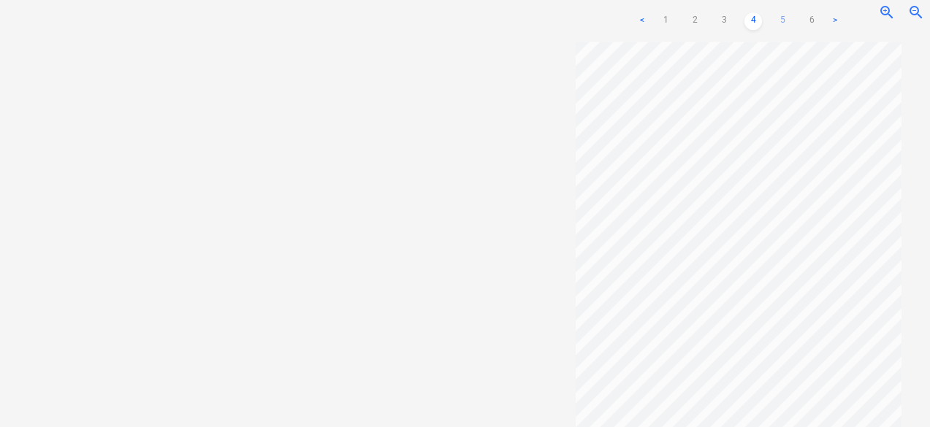
click at [783, 22] on link "5" at bounding box center [782, 21] width 18 height 18
click at [803, 22] on link "6" at bounding box center [812, 21] width 18 height 18
click at [782, 24] on link "5" at bounding box center [782, 21] width 18 height 18
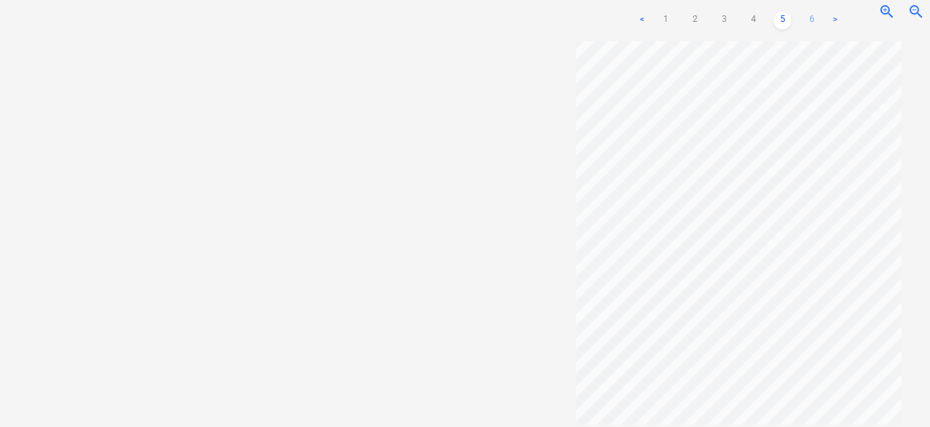
click at [811, 23] on link "6" at bounding box center [812, 21] width 18 height 18
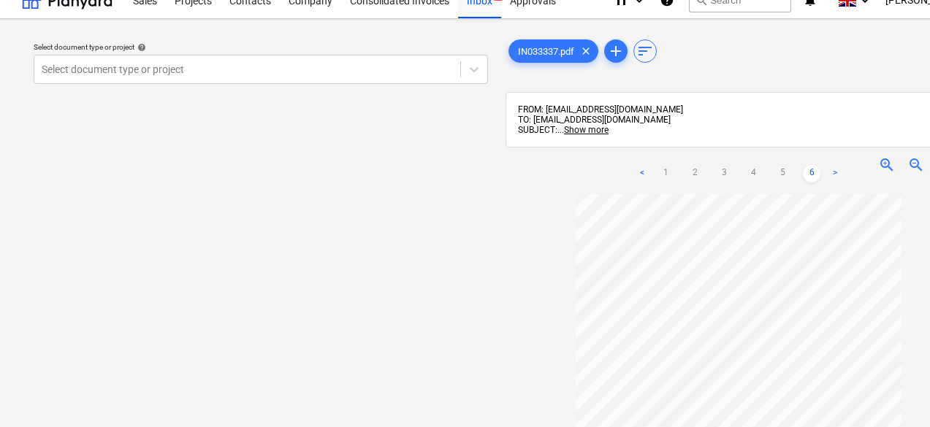
scroll to position [0, 0]
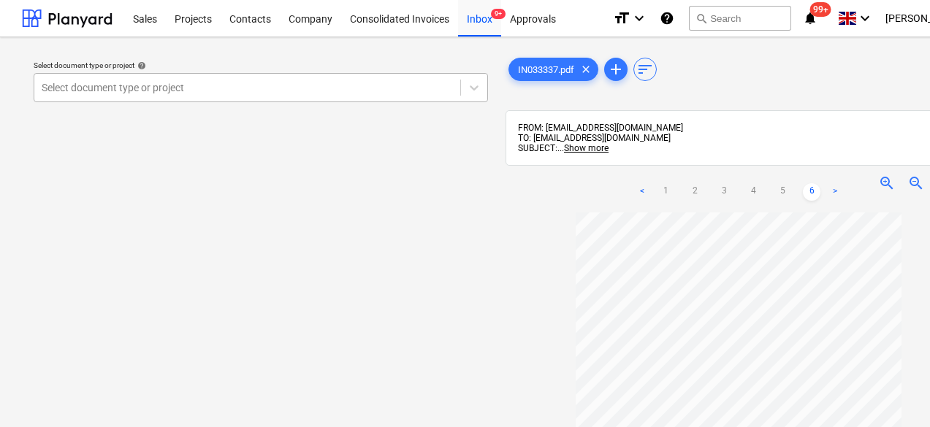
click at [287, 88] on div at bounding box center [247, 87] width 411 height 15
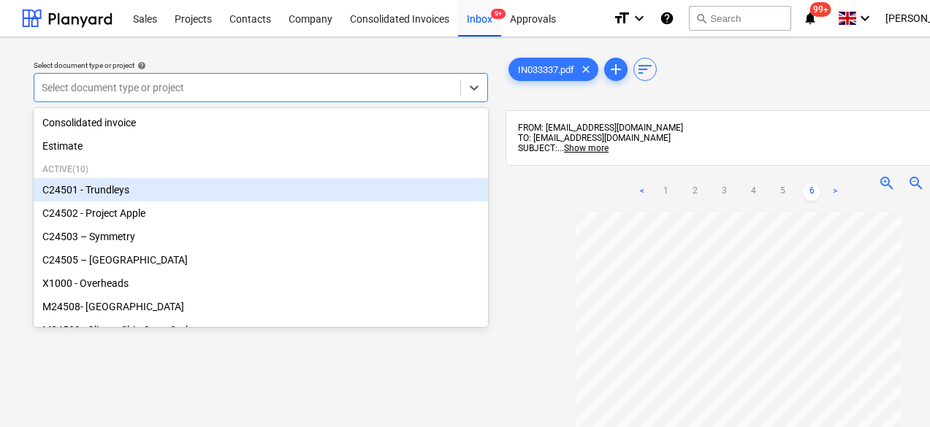
click at [123, 191] on div "C24501 - Trundleys" at bounding box center [261, 189] width 454 height 23
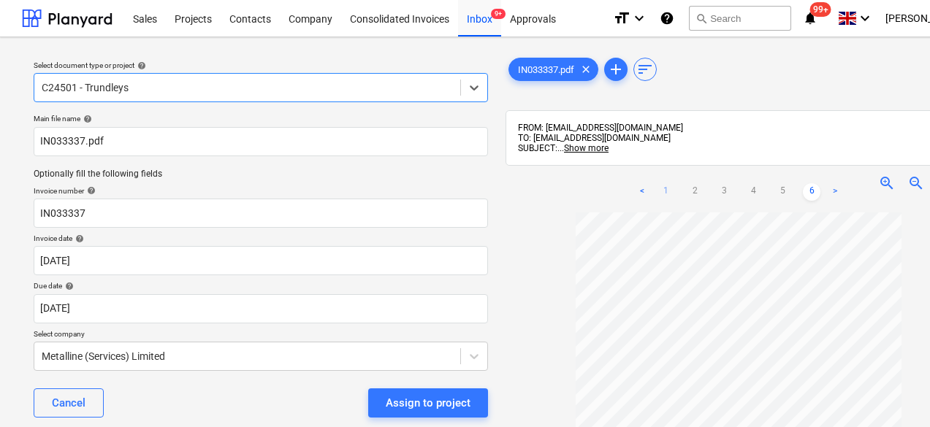
click at [673, 190] on link "1" at bounding box center [665, 192] width 18 height 18
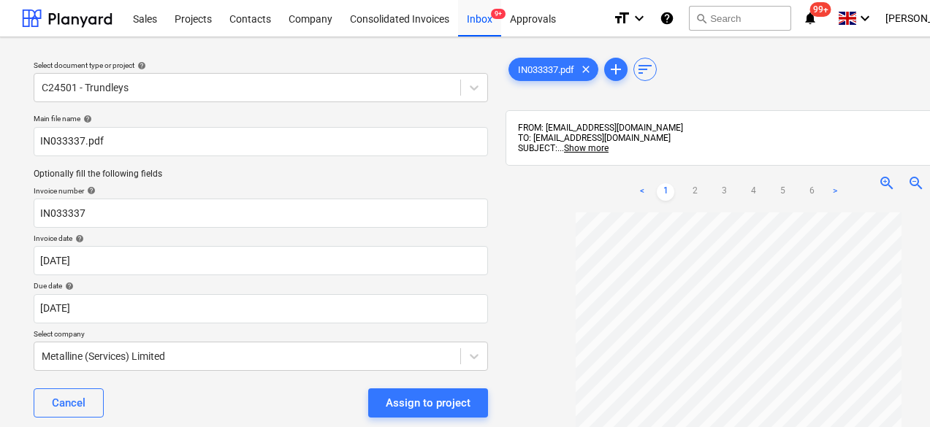
scroll to position [73, 0]
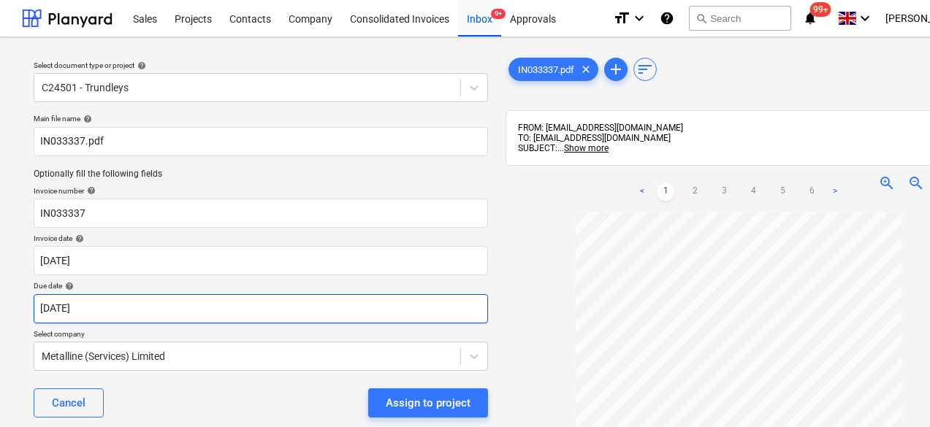
click at [207, 310] on body "Sales Projects Contacts Company Consolidated Invoices Inbox 9+ Approvals format…" at bounding box center [465, 213] width 930 height 427
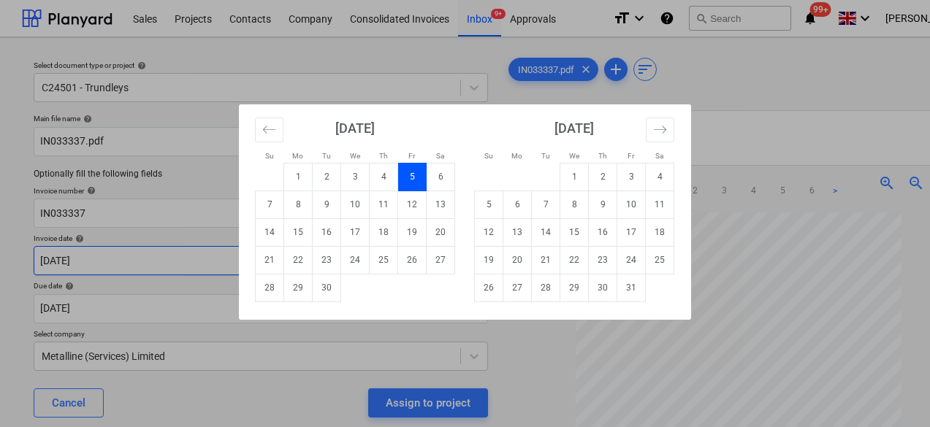
drag, startPoint x: 484, startPoint y: 202, endPoint x: 454, endPoint y: 259, distance: 64.3
click at [483, 202] on td "5" at bounding box center [489, 205] width 28 height 28
type input "05 Oct 2025"
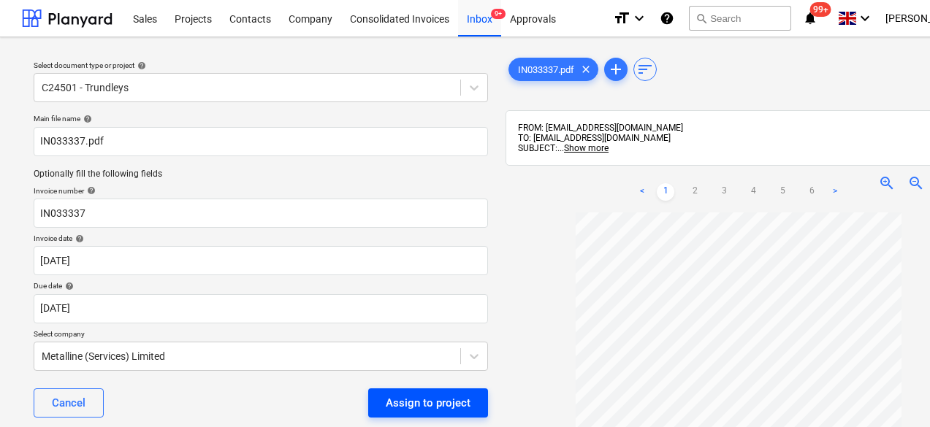
click at [423, 400] on div "Assign to project" at bounding box center [428, 403] width 85 height 19
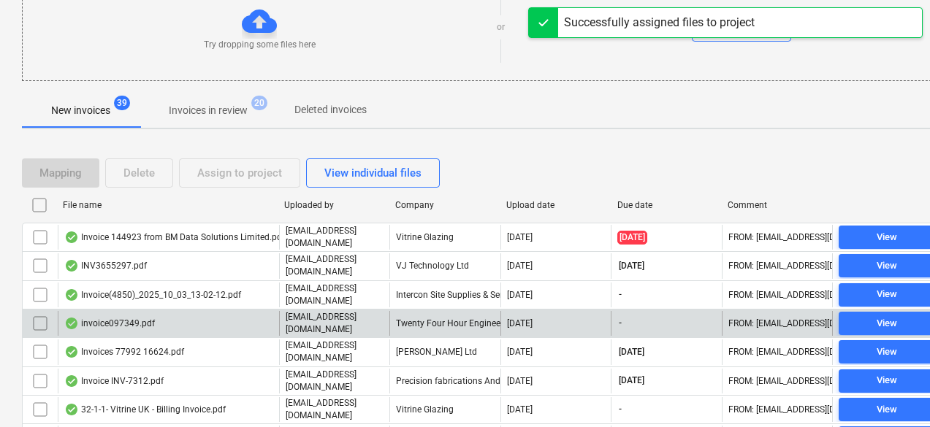
scroll to position [219, 0]
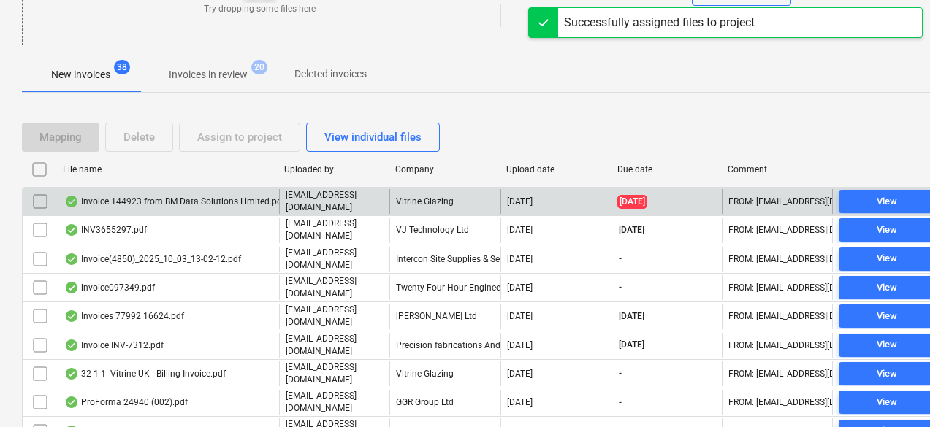
click at [248, 200] on div "Invoice 144923 from BM Data Solutions Limited.pdf" at bounding box center [174, 202] width 221 height 12
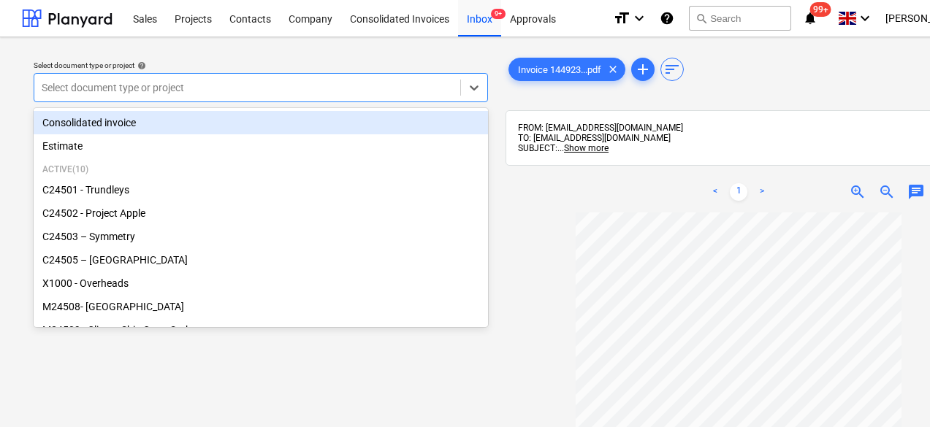
click at [200, 85] on div at bounding box center [247, 87] width 411 height 15
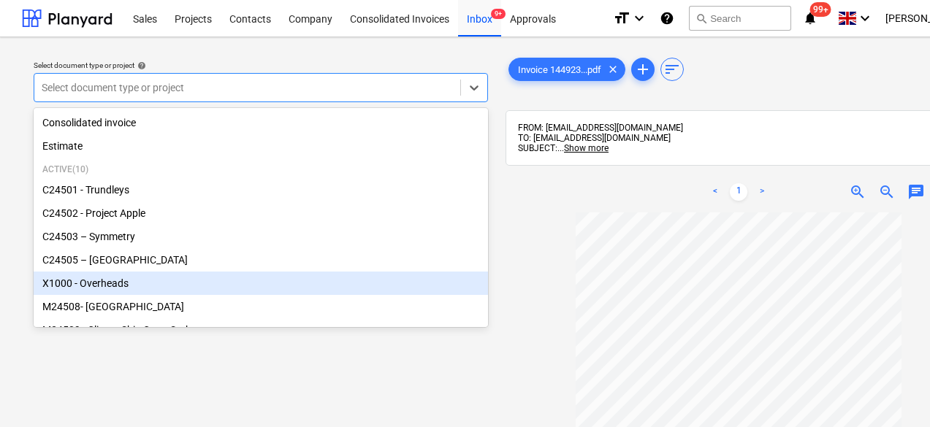
click at [167, 291] on div "X1000 - Overheads" at bounding box center [261, 283] width 454 height 23
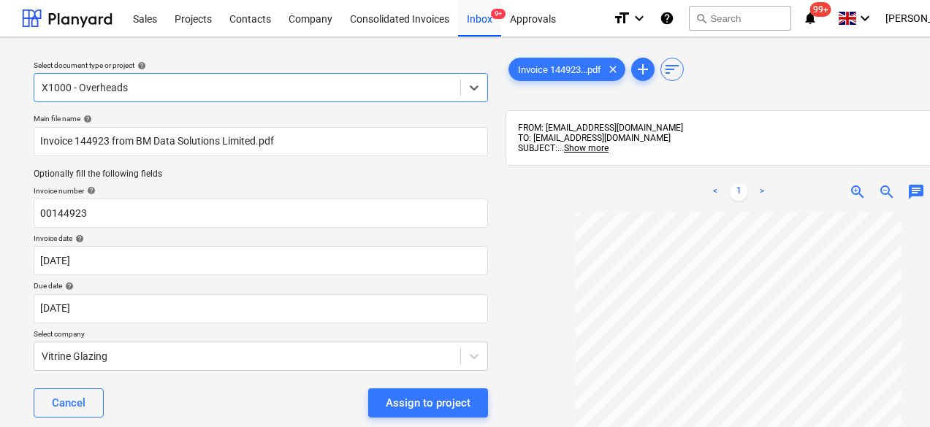
scroll to position [77, 0]
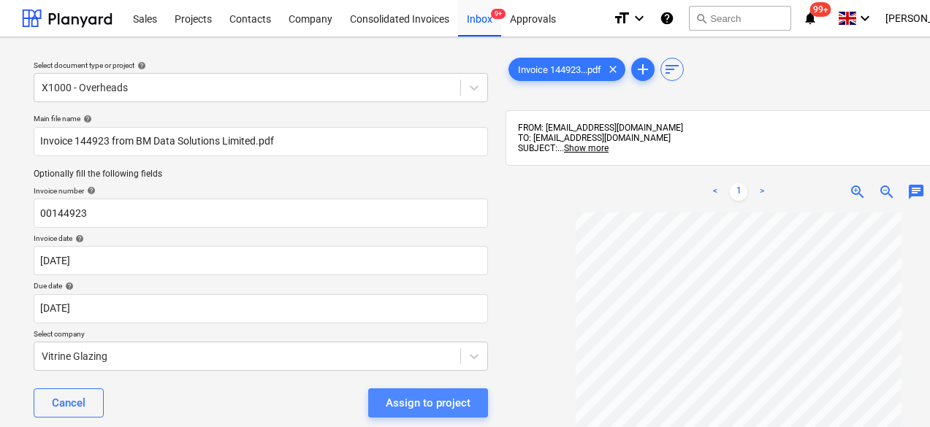
click at [449, 402] on div "Assign to project" at bounding box center [428, 403] width 85 height 19
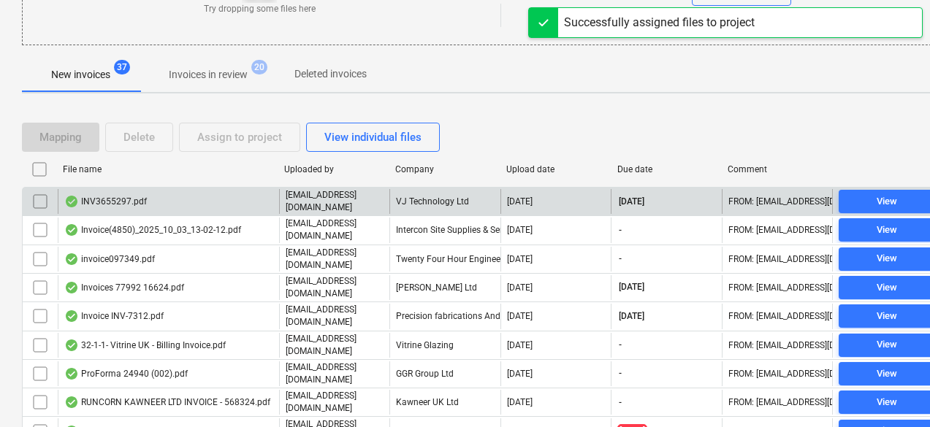
click at [446, 197] on div "VJ Technology Ltd" at bounding box center [444, 201] width 110 height 25
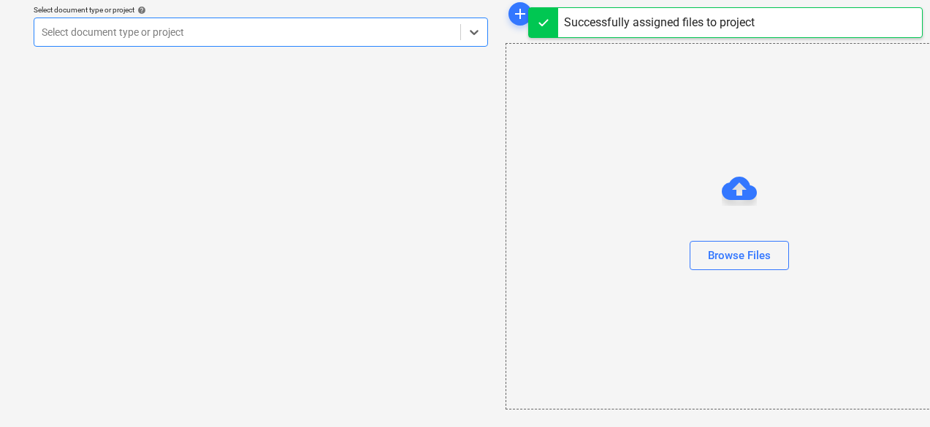
scroll to position [55, 0]
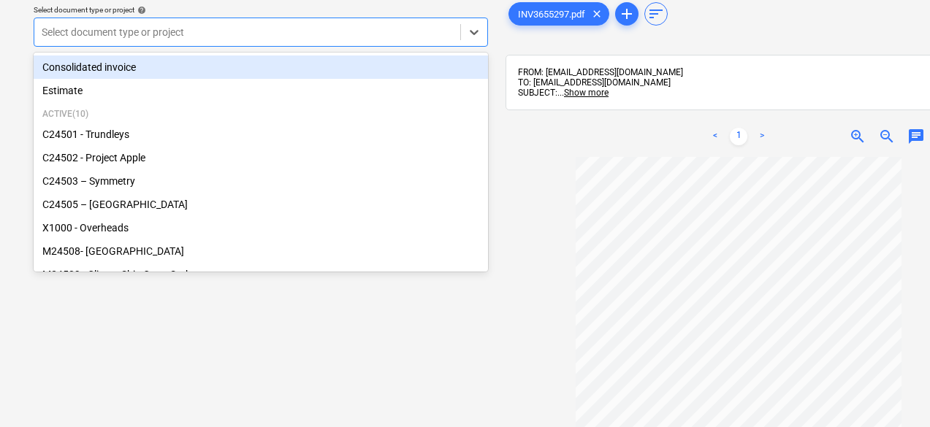
click at [347, 43] on div "Select document type or project" at bounding box center [261, 32] width 454 height 29
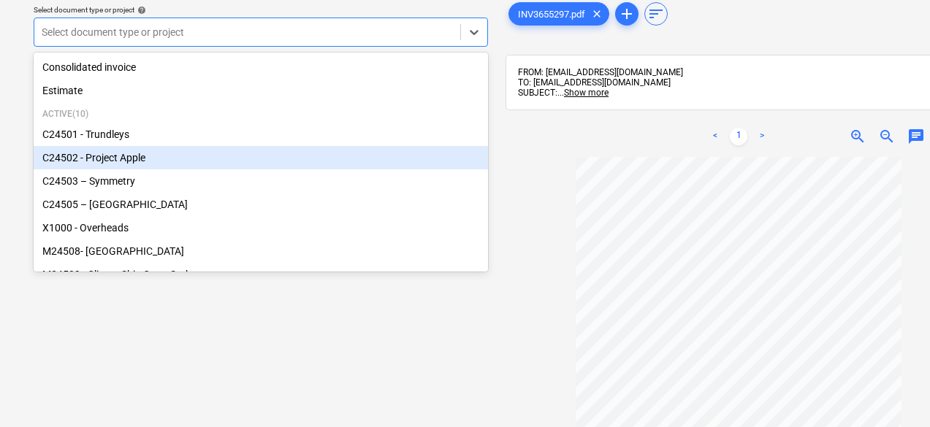
click at [108, 162] on div "C24502 - Project Apple" at bounding box center [261, 157] width 454 height 23
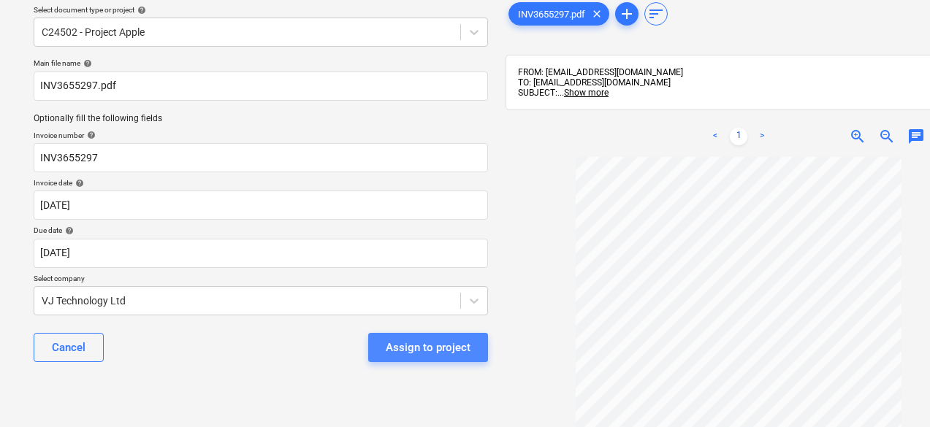
click at [443, 345] on div "Assign to project" at bounding box center [428, 347] width 85 height 19
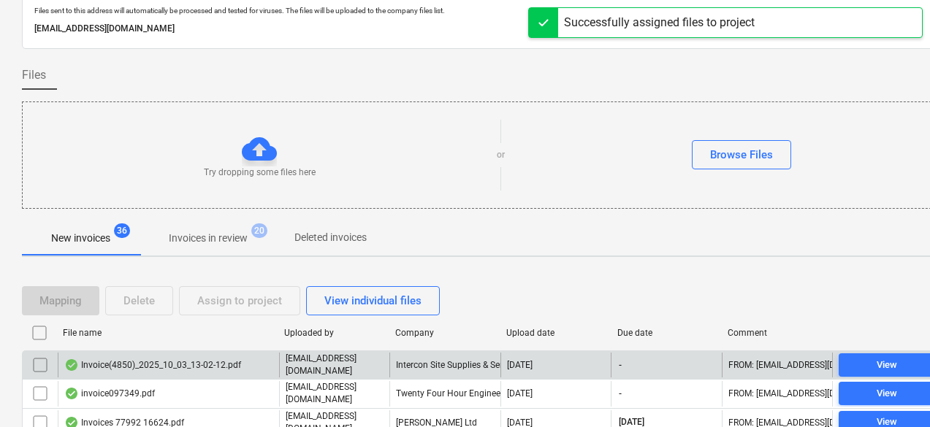
click at [356, 365] on p "[EMAIL_ADDRESS][DOMAIN_NAME]" at bounding box center [335, 365] width 98 height 25
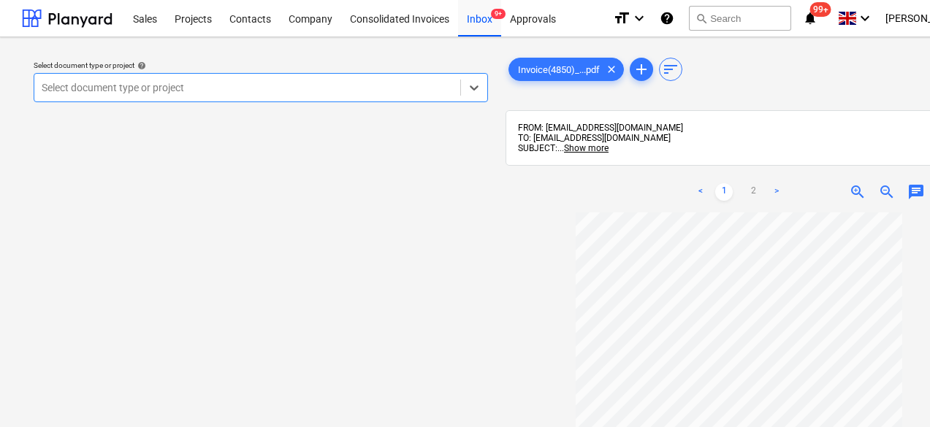
click at [272, 71] on p "Select document type or project help" at bounding box center [261, 67] width 454 height 12
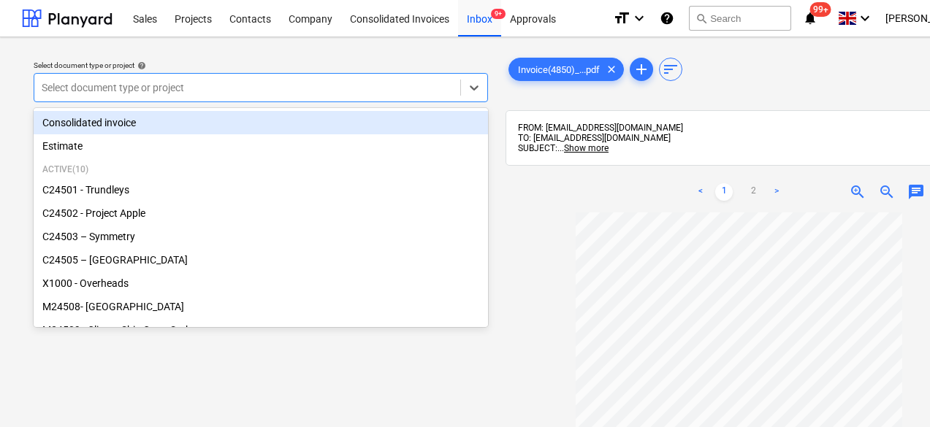
click at [269, 90] on div at bounding box center [247, 87] width 411 height 15
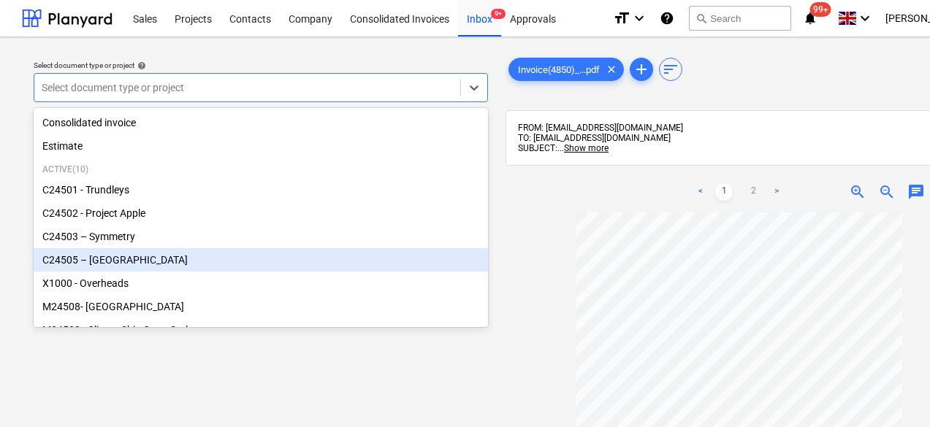
click at [127, 262] on div "C24505 – [GEOGRAPHIC_DATA]" at bounding box center [261, 259] width 454 height 23
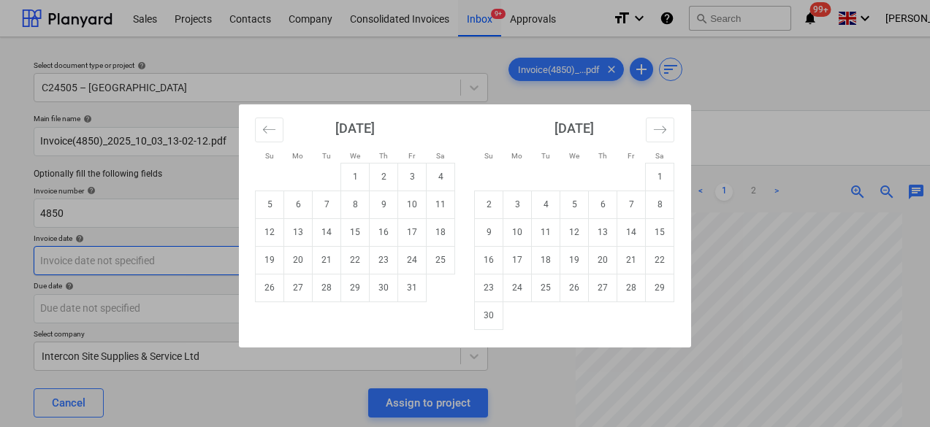
click at [148, 263] on body "Sales Projects Contacts Company Consolidated Invoices Inbox 9+ Approvals format…" at bounding box center [465, 213] width 930 height 427
click at [268, 136] on button "Move backward to switch to the previous month." at bounding box center [269, 130] width 28 height 25
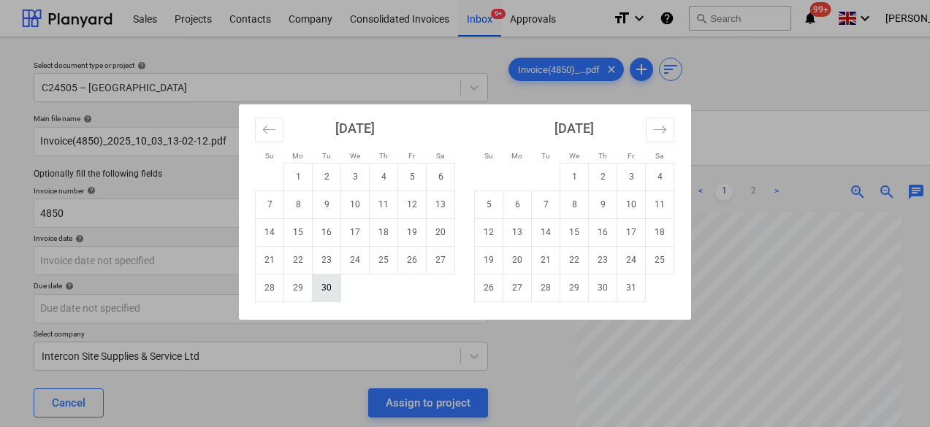
click at [331, 288] on td "30" at bounding box center [327, 288] width 28 height 28
type input "[DATE]"
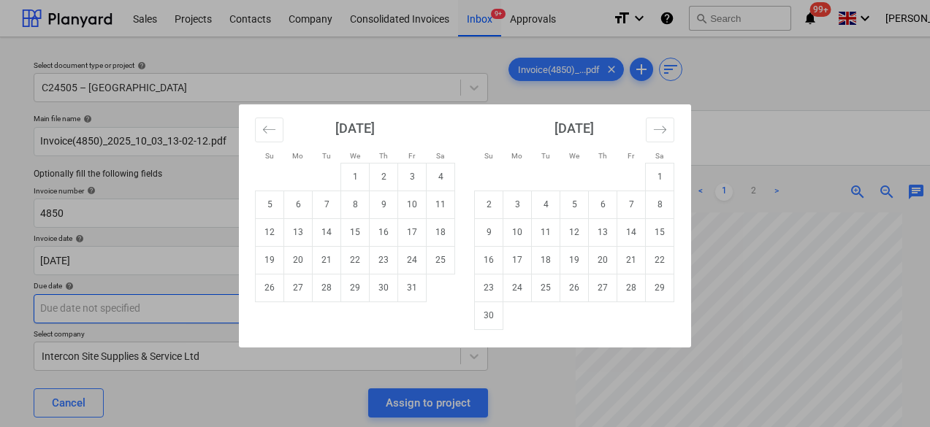
click at [153, 311] on body "Sales Projects Contacts Company Consolidated Invoices Inbox 9+ Approvals format…" at bounding box center [465, 213] width 930 height 427
click at [418, 294] on td "31" at bounding box center [412, 288] width 28 height 28
type input "31 Oct 2025"
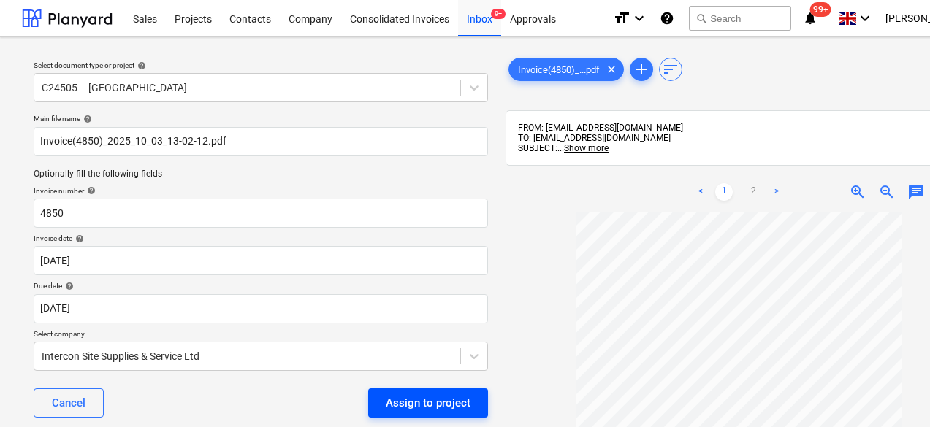
click at [427, 401] on div "Assign to project" at bounding box center [428, 403] width 85 height 19
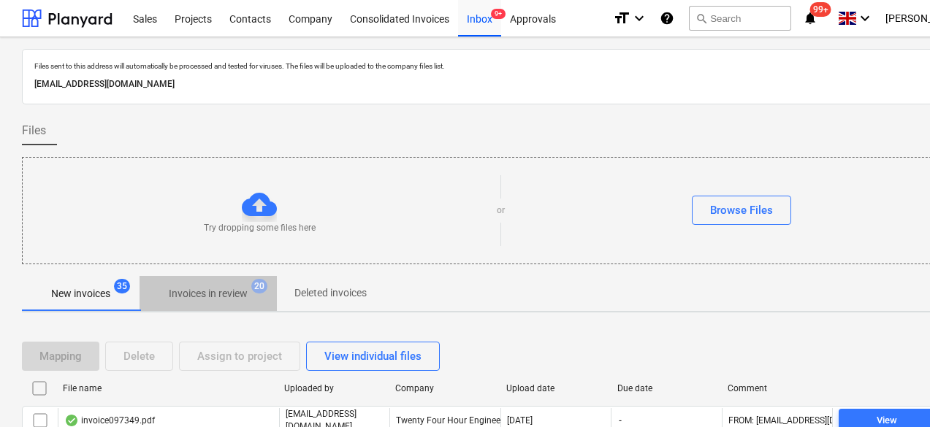
click at [236, 304] on span "Invoices in review 20" at bounding box center [207, 293] width 137 height 26
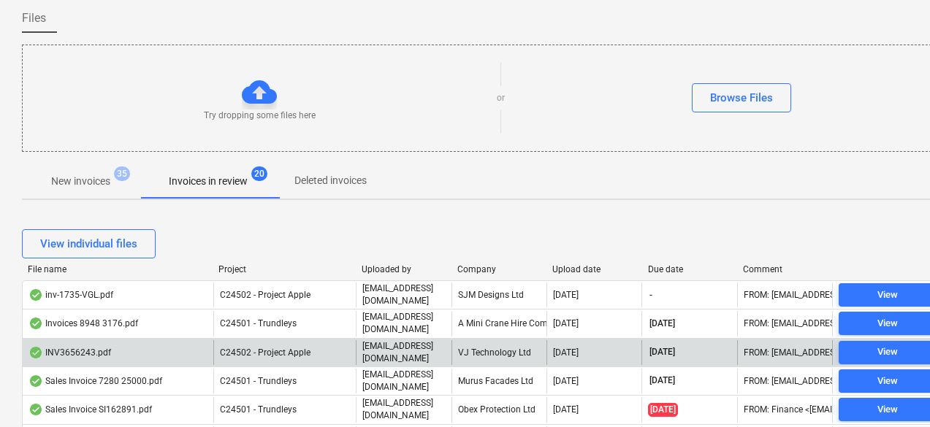
scroll to position [219, 0]
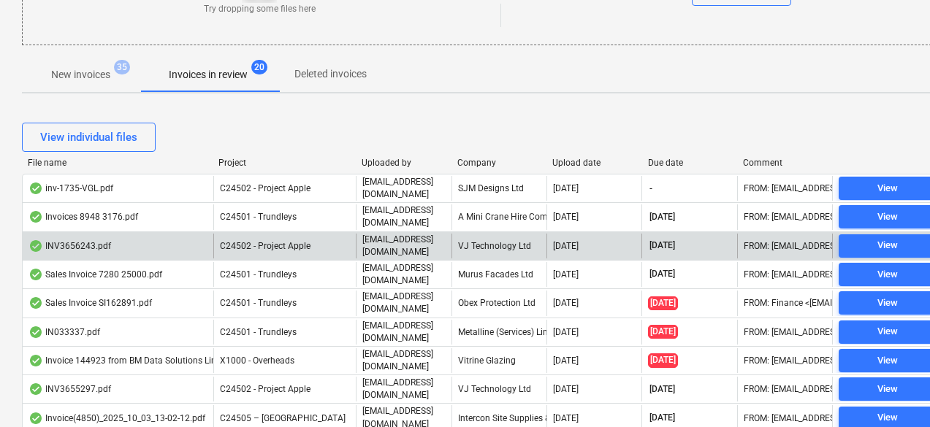
click at [485, 239] on div "VJ Technology Ltd" at bounding box center [498, 246] width 95 height 25
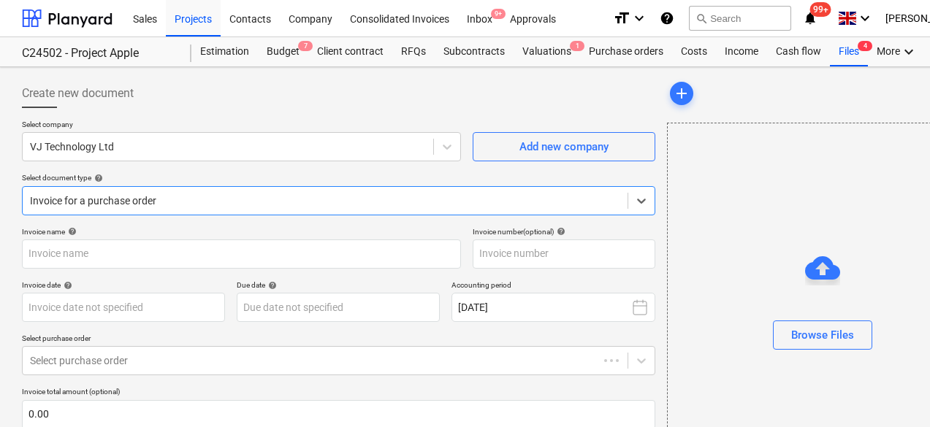
type input "INV3656243"
type input "[DATE]"
type input "31 Oct 2025"
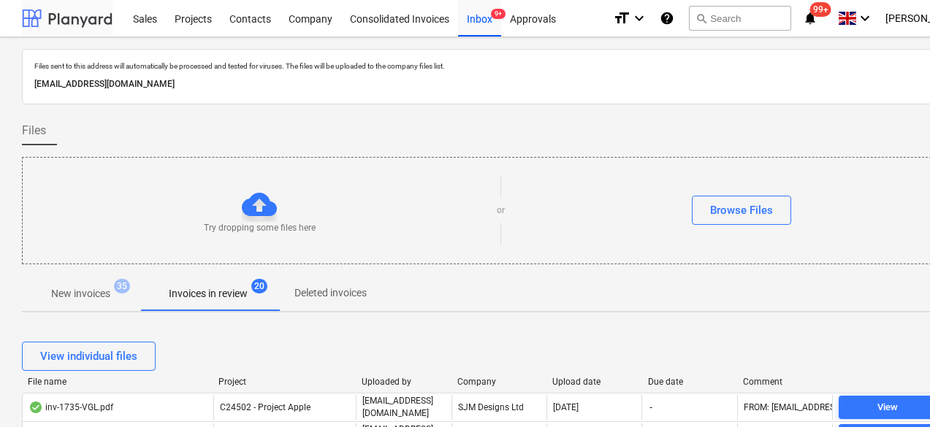
scroll to position [219, 0]
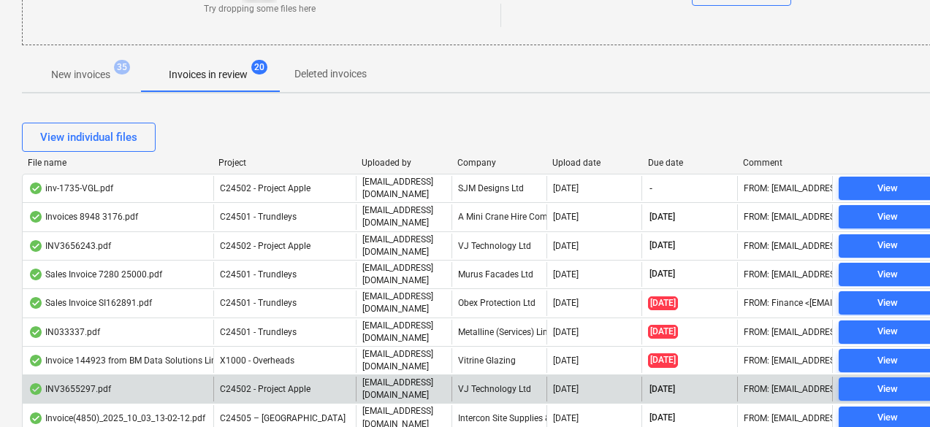
click at [594, 377] on div "[DATE]" at bounding box center [593, 389] width 95 height 25
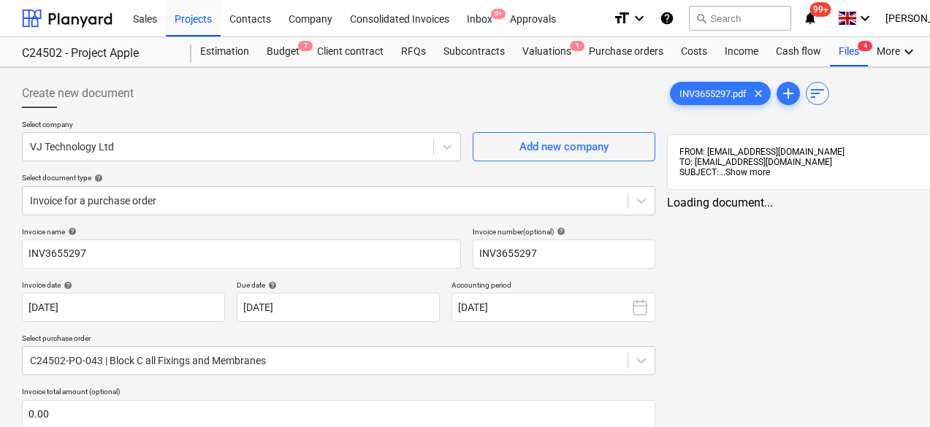
click at [725, 171] on span "Show more" at bounding box center [747, 172] width 45 height 10
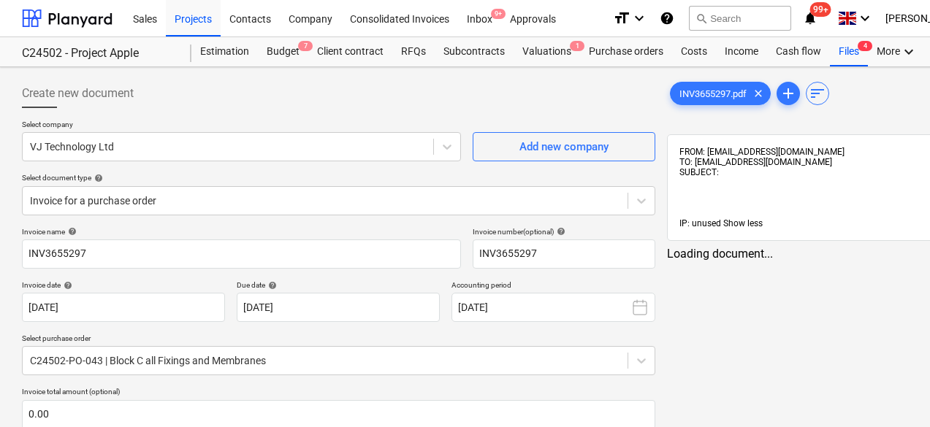
click at [723, 222] on span "Show less" at bounding box center [742, 223] width 39 height 10
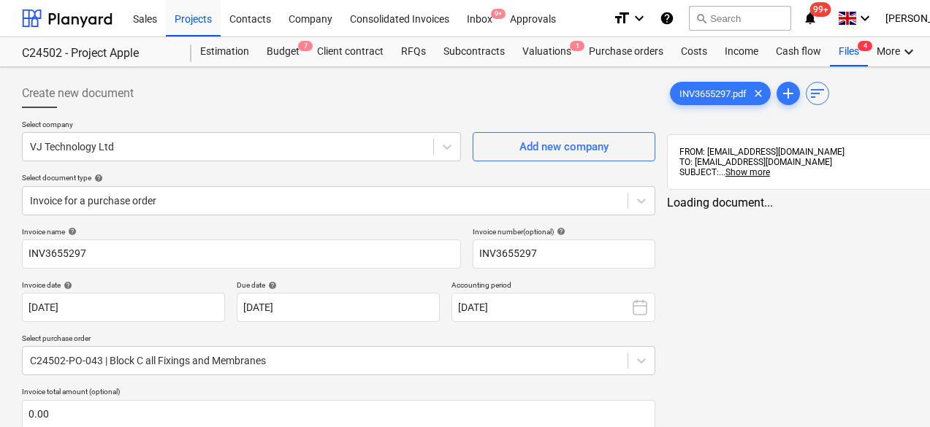
click at [670, 93] on span "INV3655297.pdf" at bounding box center [712, 93] width 85 height 11
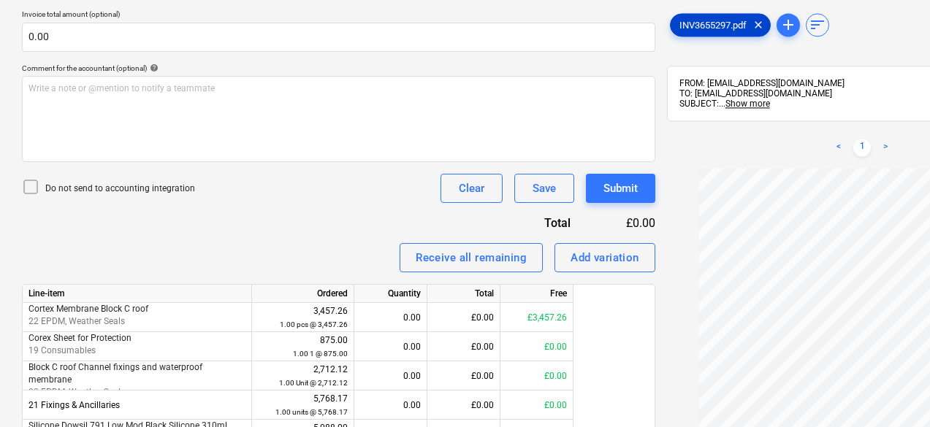
scroll to position [371, 0]
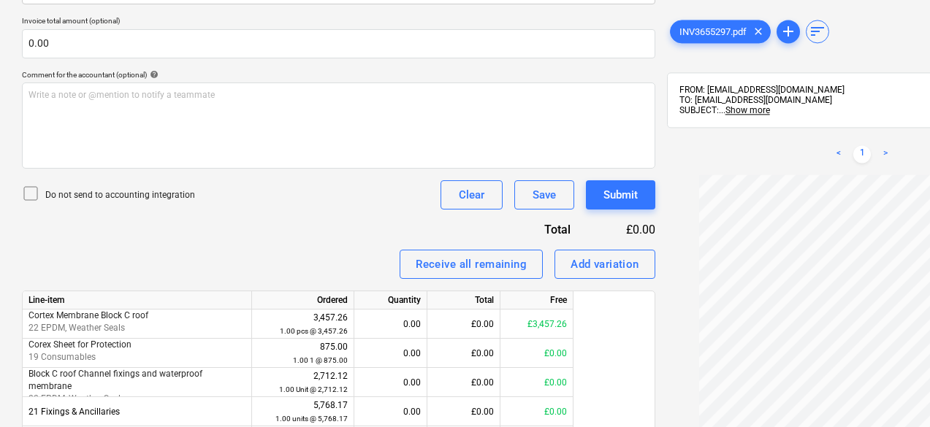
click at [929, 153] on span "zoom_in" at bounding box center [944, 154] width 18 height 18
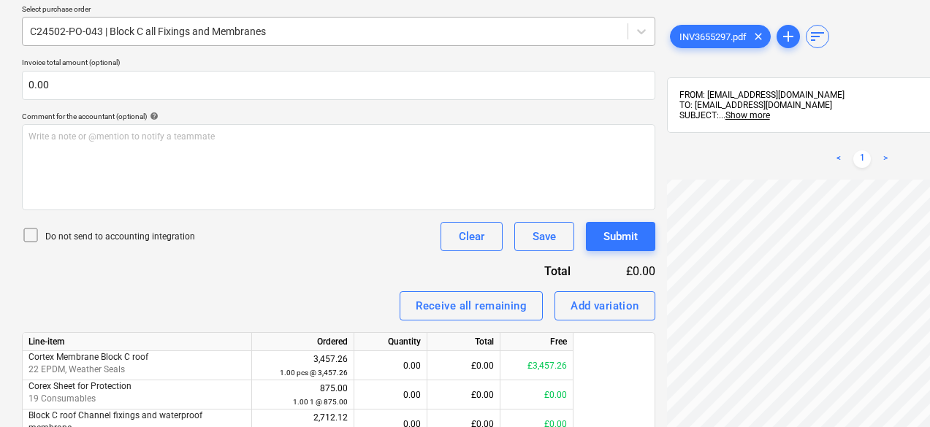
scroll to position [152, 0]
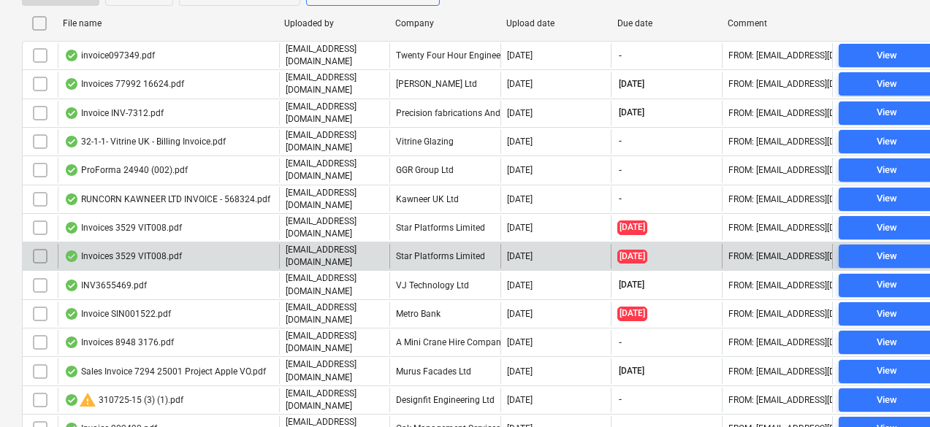
scroll to position [73, 0]
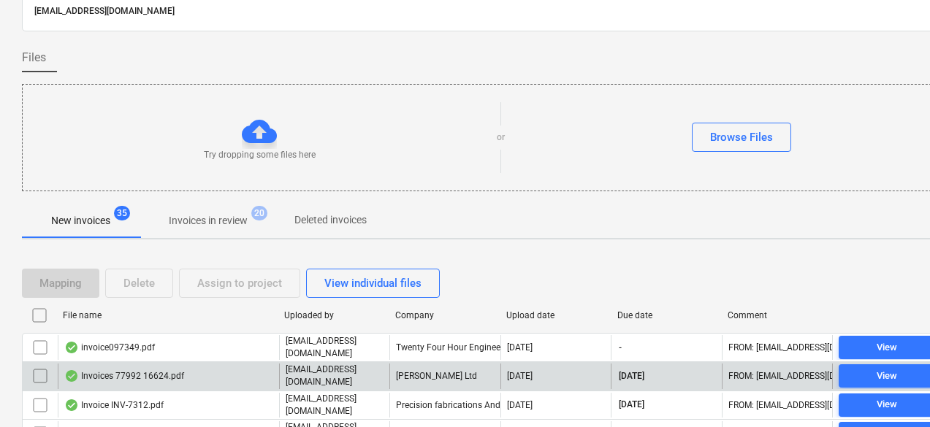
click at [85, 216] on p "New invoices" at bounding box center [80, 220] width 59 height 15
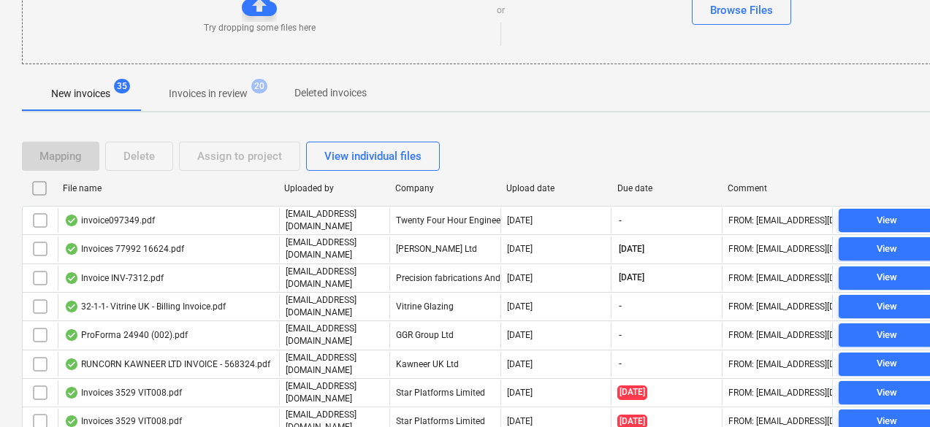
scroll to position [292, 0]
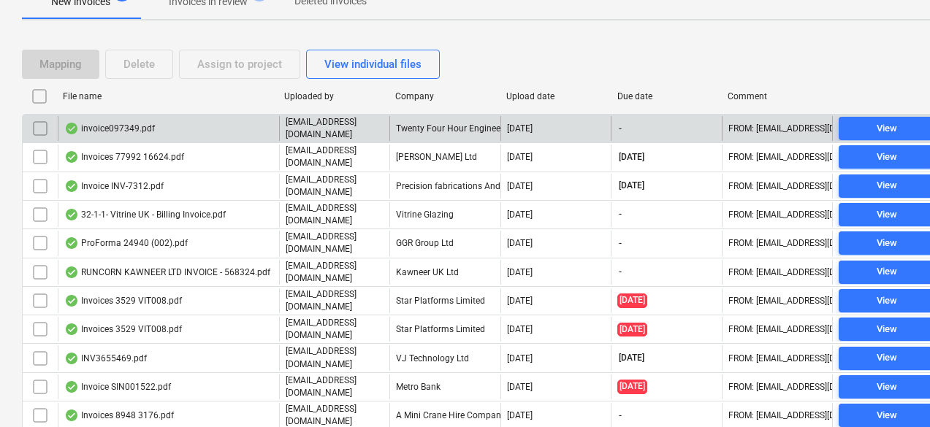
click at [428, 120] on div "Twenty Four Hour Engineering Ltd" at bounding box center [444, 128] width 110 height 25
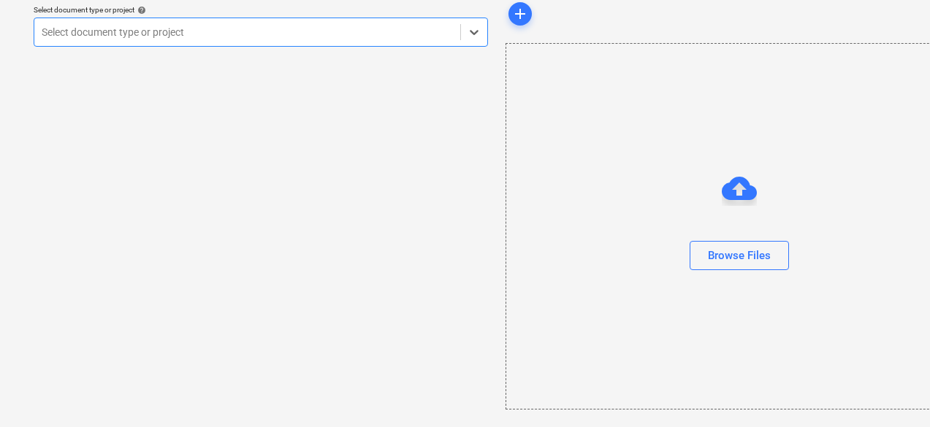
scroll to position [55, 0]
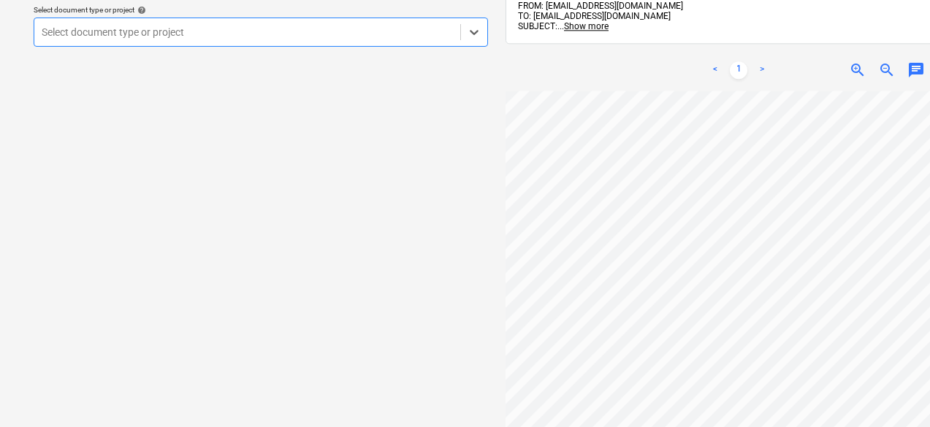
drag, startPoint x: 180, startPoint y: 39, endPoint x: 187, endPoint y: 45, distance: 9.3
click at [180, 38] on div at bounding box center [247, 32] width 411 height 15
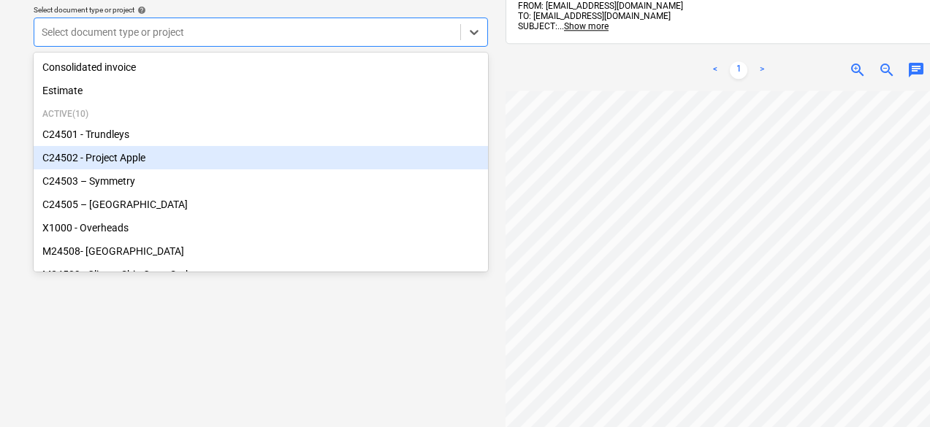
click at [148, 160] on div "C24502 - Project Apple" at bounding box center [261, 157] width 454 height 23
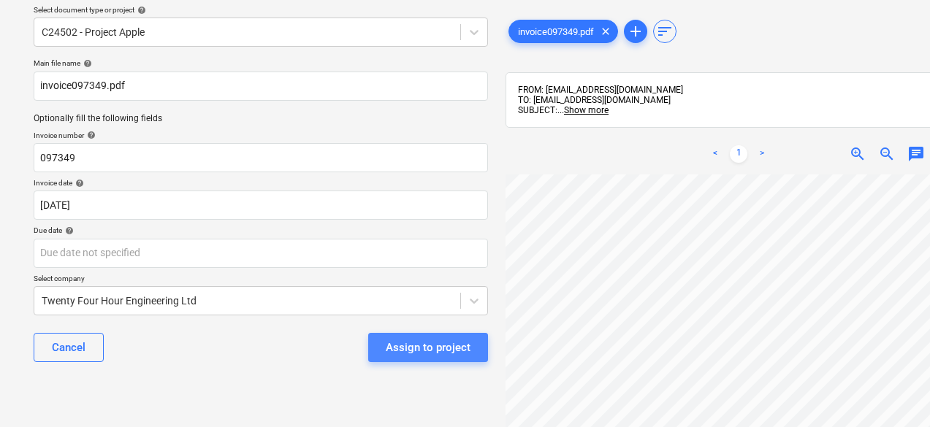
click at [432, 342] on div "Assign to project" at bounding box center [428, 347] width 85 height 19
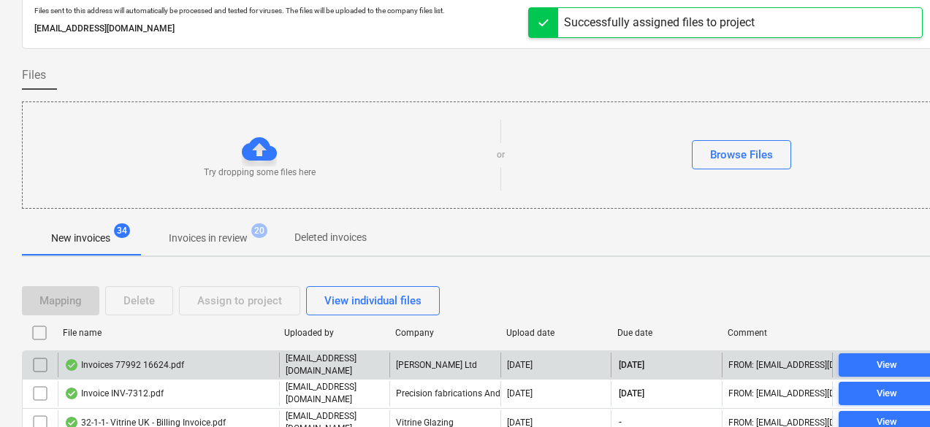
click at [353, 363] on p "[EMAIL_ADDRESS][DOMAIN_NAME]" at bounding box center [335, 365] width 98 height 25
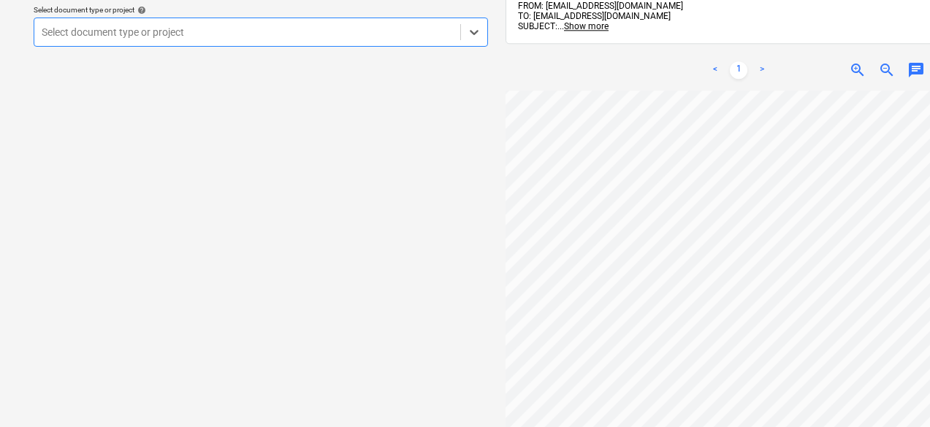
scroll to position [73, 0]
click at [226, 36] on div at bounding box center [247, 32] width 411 height 15
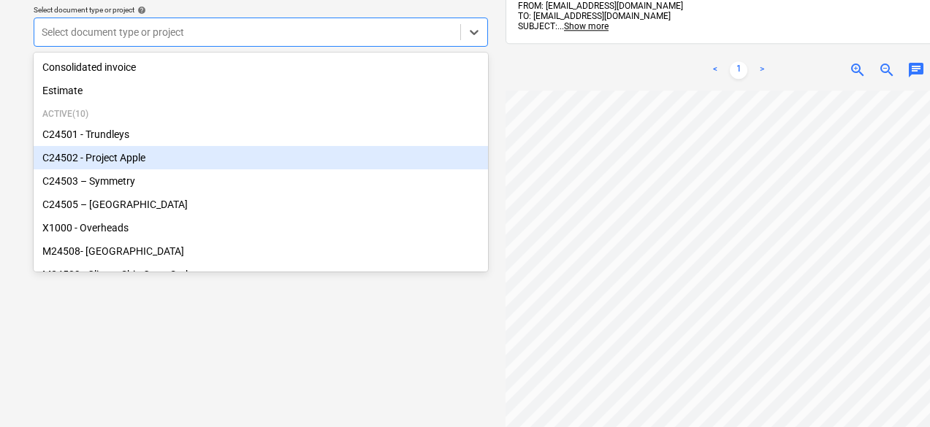
click at [96, 157] on div "C24502 - Project Apple" at bounding box center [261, 157] width 454 height 23
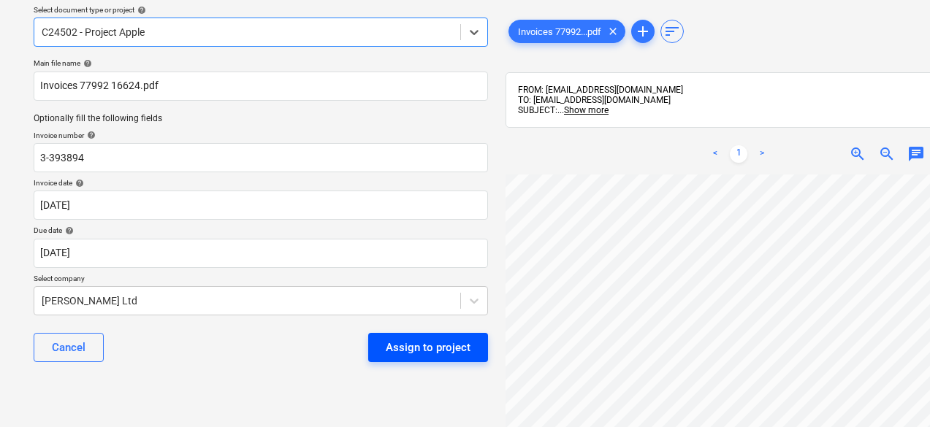
click at [432, 342] on div "Assign to project" at bounding box center [428, 347] width 85 height 19
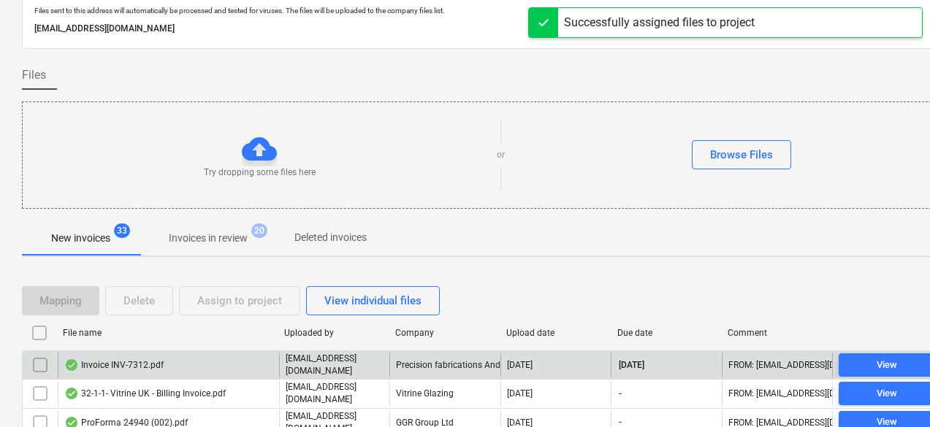
click at [215, 357] on div "Invoice INV-7312.pdf" at bounding box center [168, 365] width 221 height 25
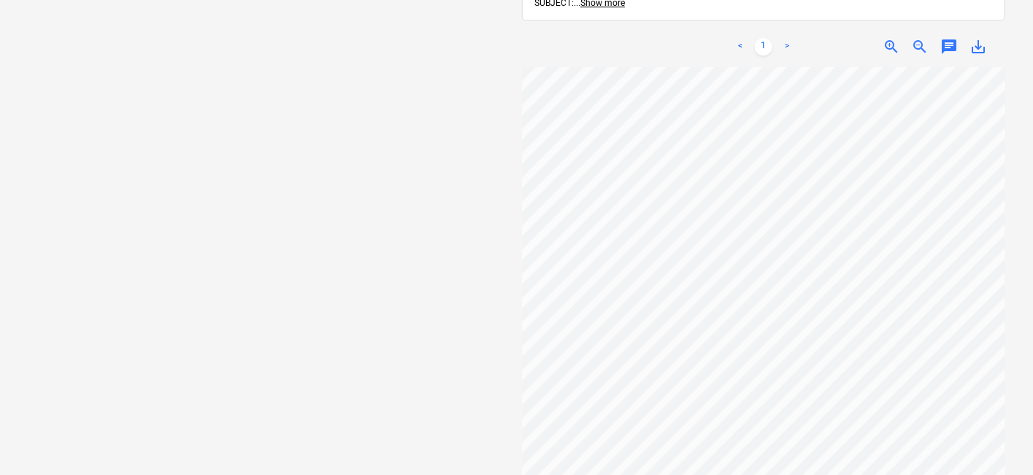
scroll to position [194, 0]
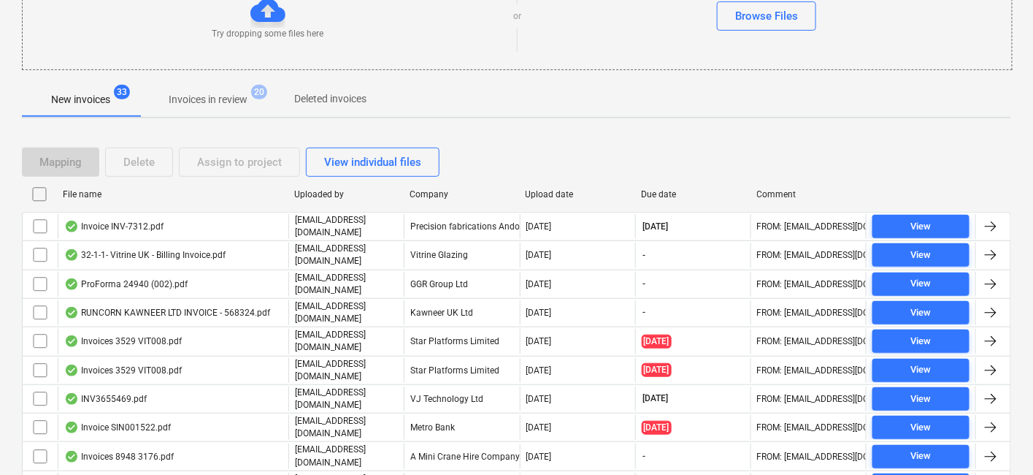
scroll to position [61, 0]
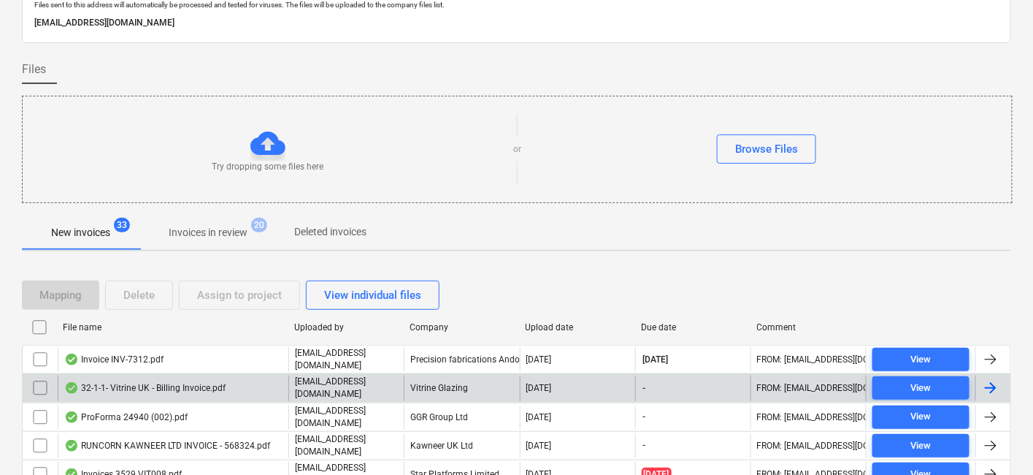
click at [366, 378] on p "[EMAIL_ADDRESS][DOMAIN_NAME]" at bounding box center [346, 387] width 103 height 25
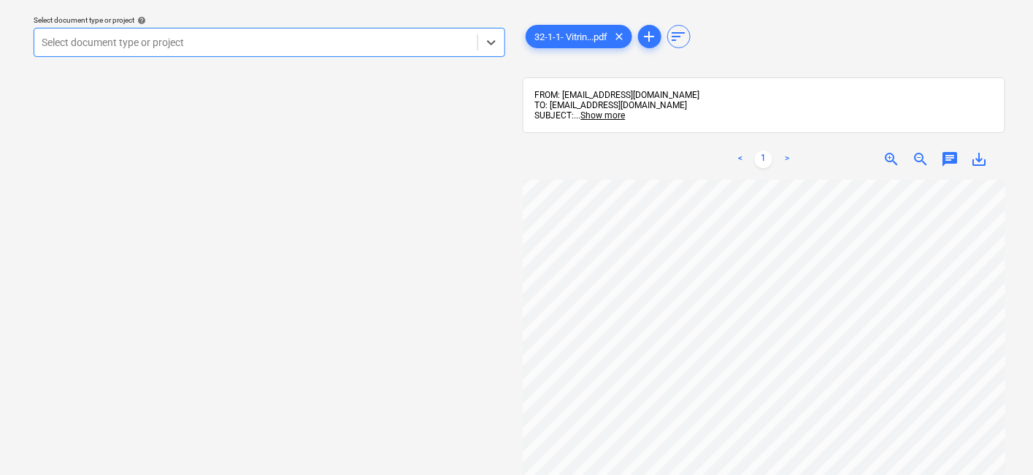
scroll to position [345, 0]
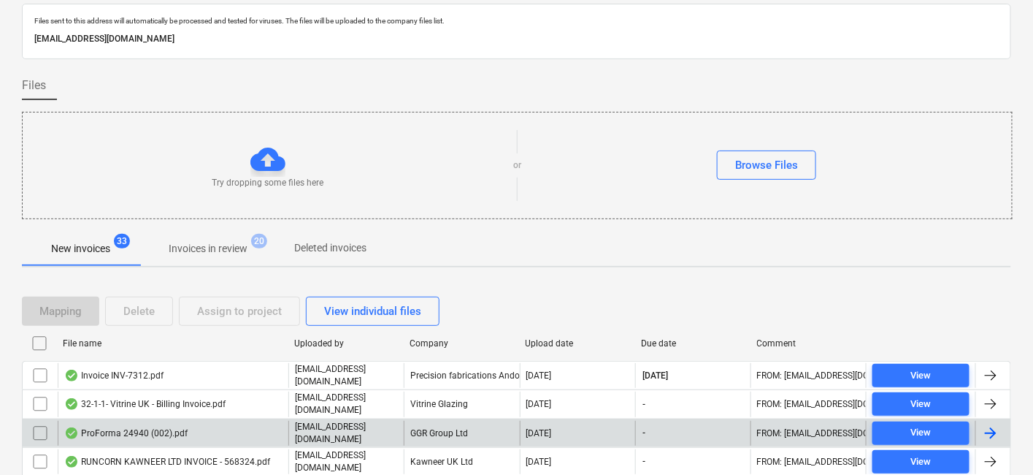
click at [199, 426] on div "ProForma 24940 (002).pdf" at bounding box center [173, 433] width 231 height 25
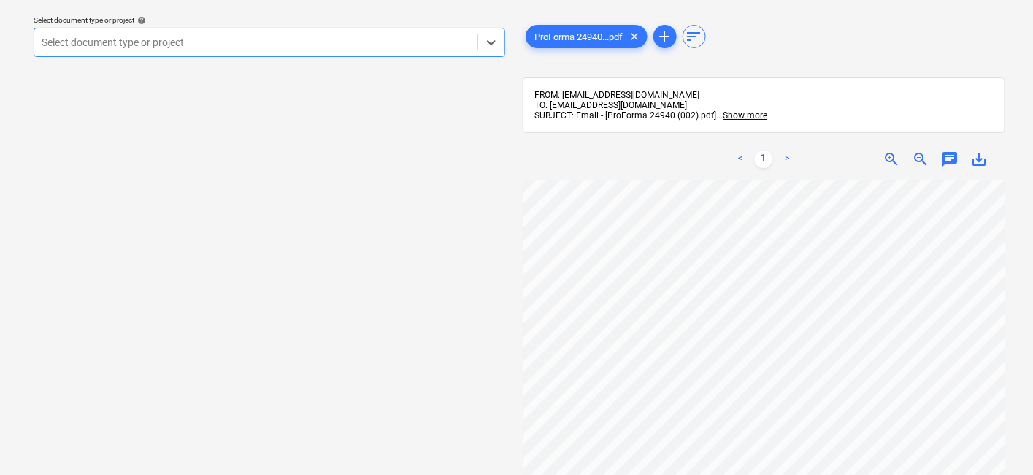
click at [311, 49] on div at bounding box center [256, 42] width 429 height 15
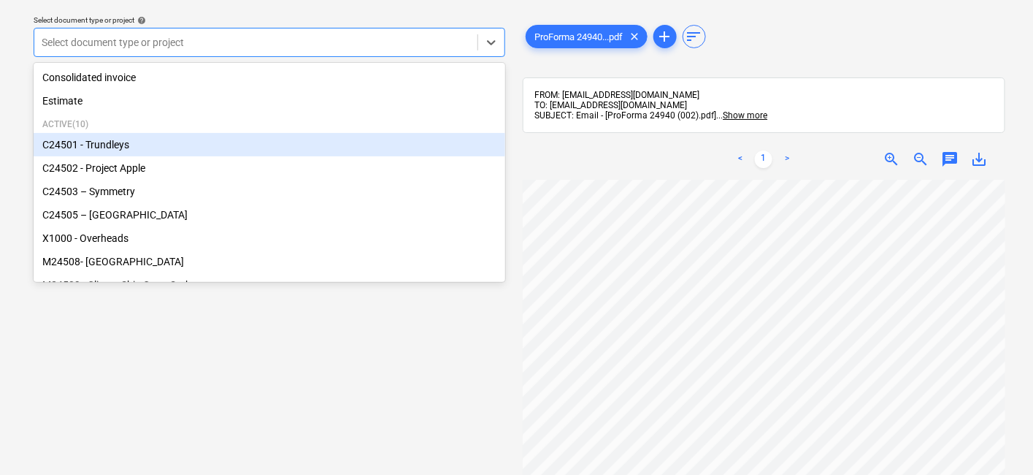
click at [120, 150] on div "C24501 - Trundleys" at bounding box center [270, 144] width 472 height 23
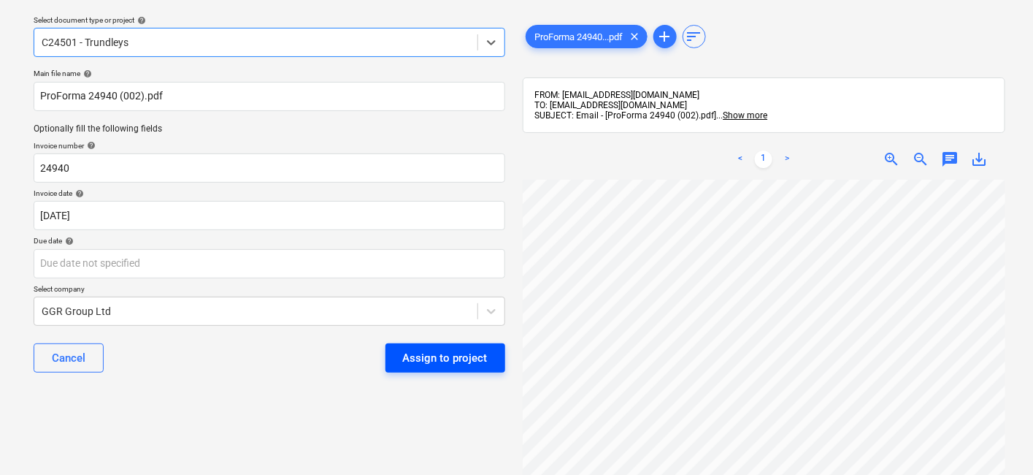
click at [443, 366] on div "Assign to project" at bounding box center [445, 357] width 85 height 19
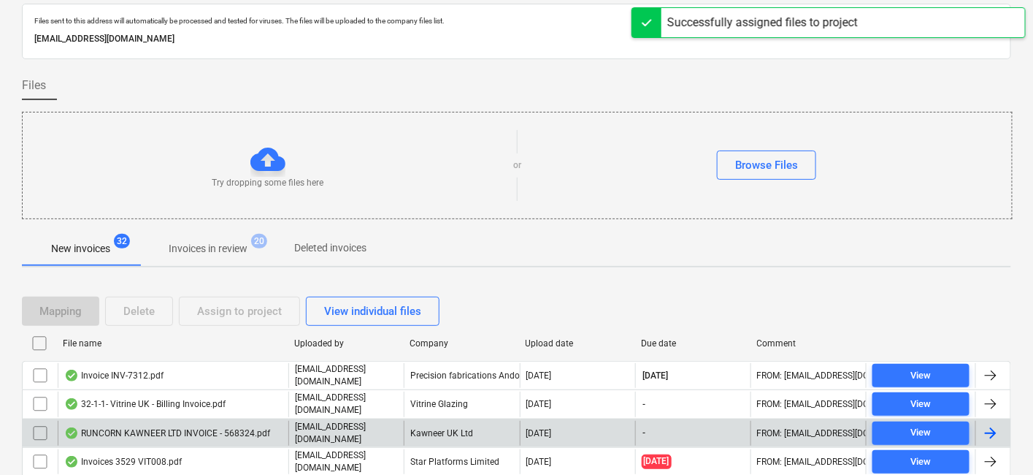
click at [337, 425] on p "[EMAIL_ADDRESS][DOMAIN_NAME]" at bounding box center [346, 433] width 103 height 25
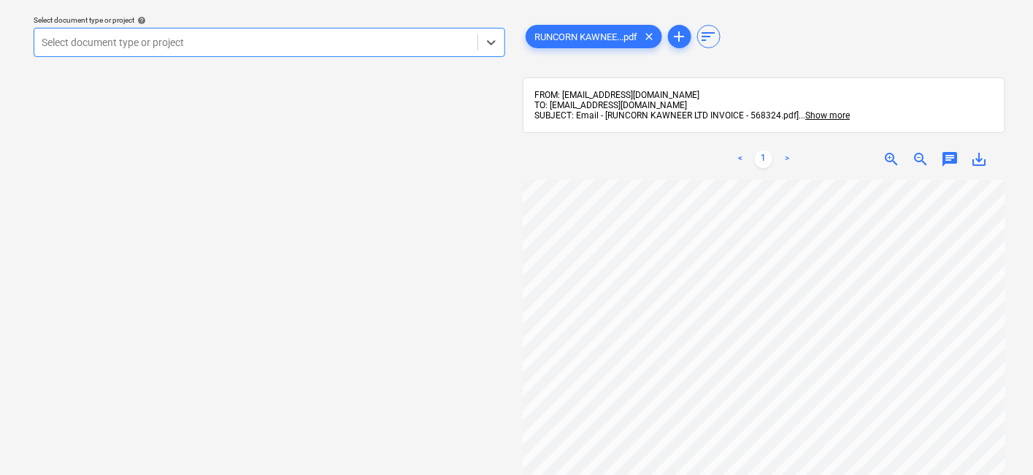
click at [235, 53] on div "Select document type or project" at bounding box center [270, 42] width 472 height 29
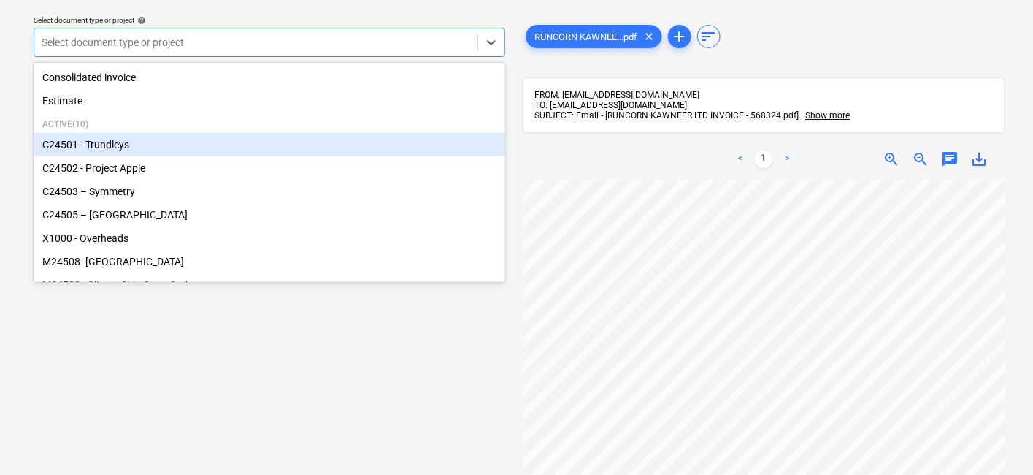
click at [111, 148] on div "C24501 - Trundleys" at bounding box center [270, 144] width 472 height 23
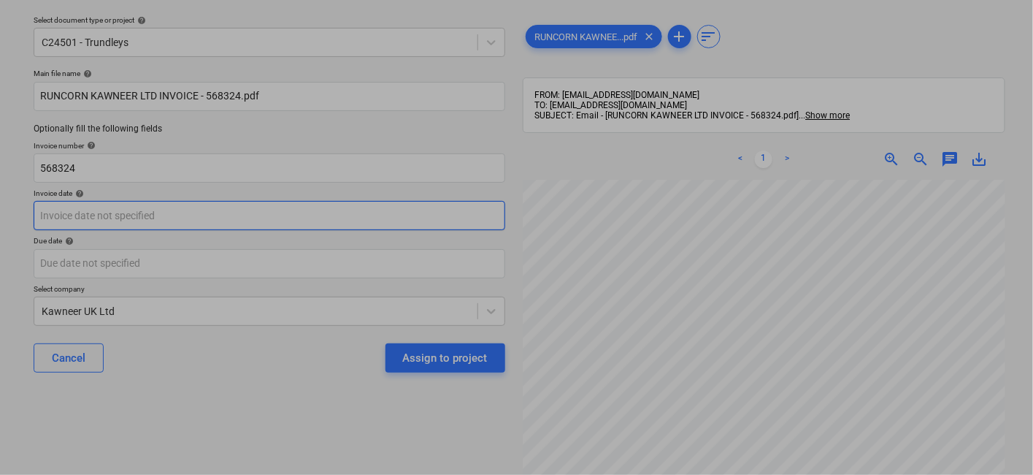
click at [319, 223] on body "Sales Projects Contacts Company Consolidated Invoices Inbox 9+ Approvals format…" at bounding box center [516, 192] width 1033 height 475
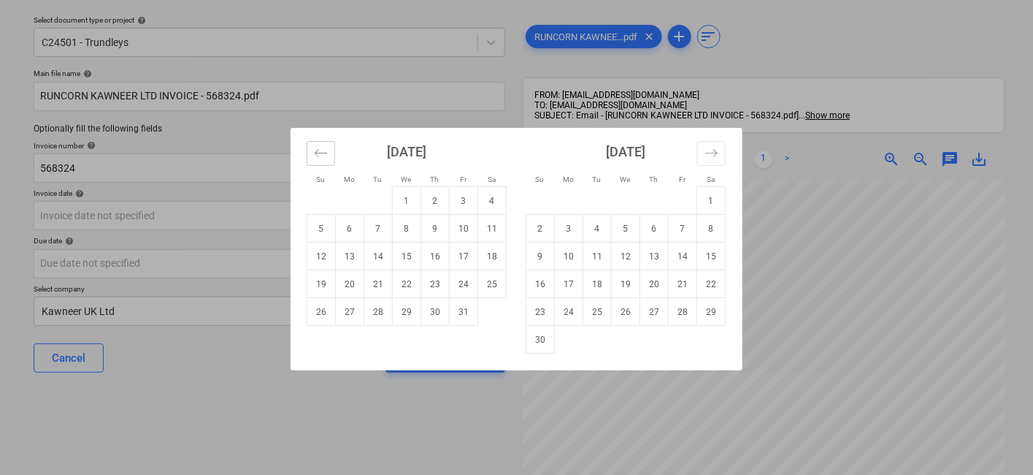
click at [329, 153] on button "Move backward to switch to the previous month." at bounding box center [321, 153] width 28 height 25
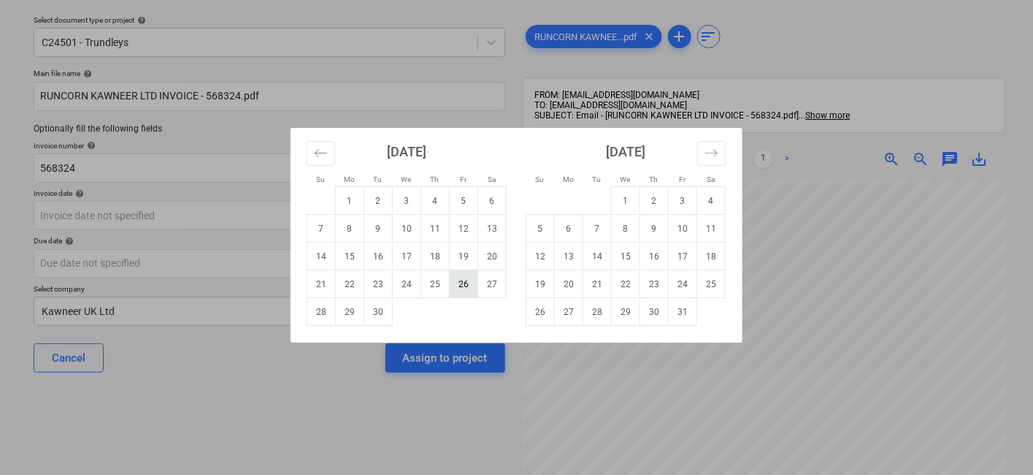
click at [459, 283] on td "26" at bounding box center [464, 284] width 28 height 28
type input "26 Sep 2025"
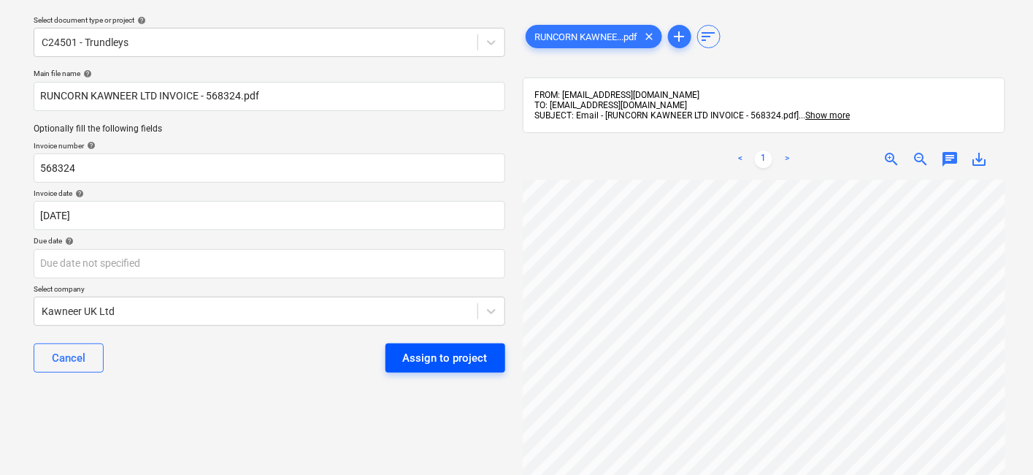
click at [475, 357] on div "Assign to project" at bounding box center [445, 357] width 85 height 19
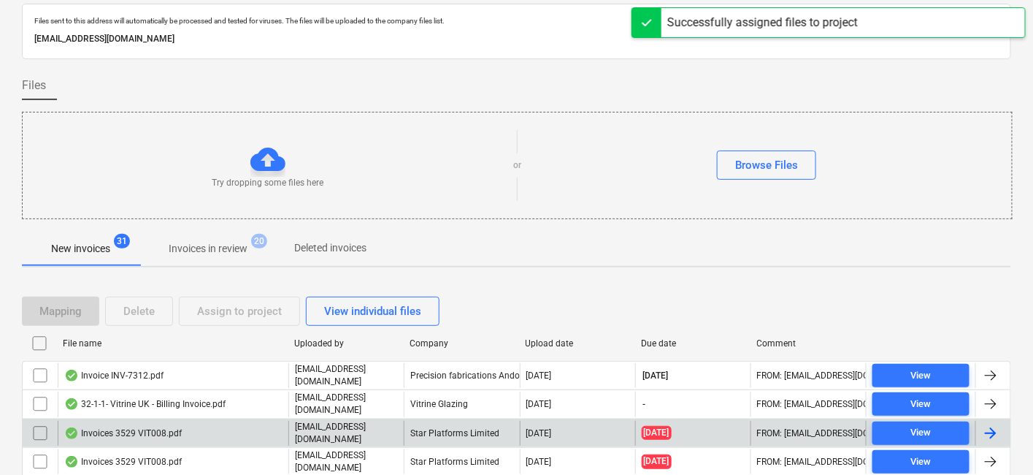
click at [447, 426] on div "Star Platforms Limited" at bounding box center [461, 433] width 115 height 25
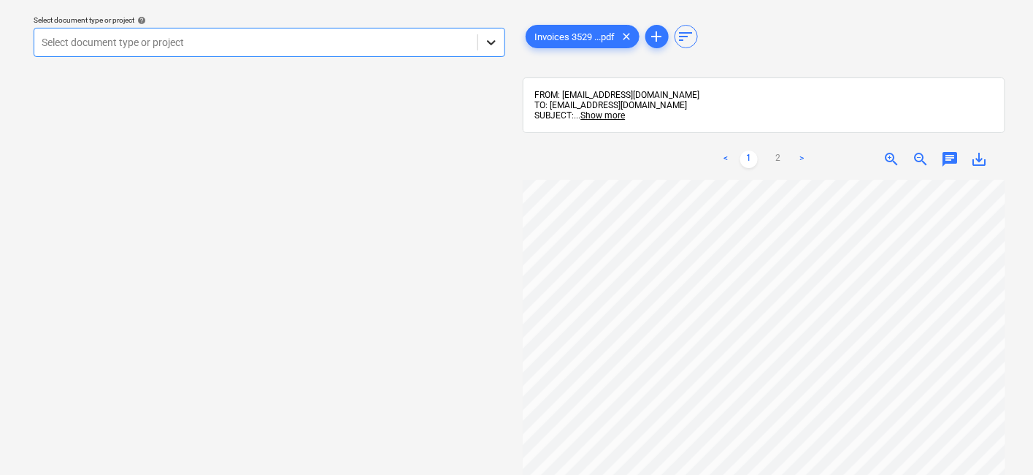
click at [494, 43] on icon at bounding box center [491, 42] width 15 height 15
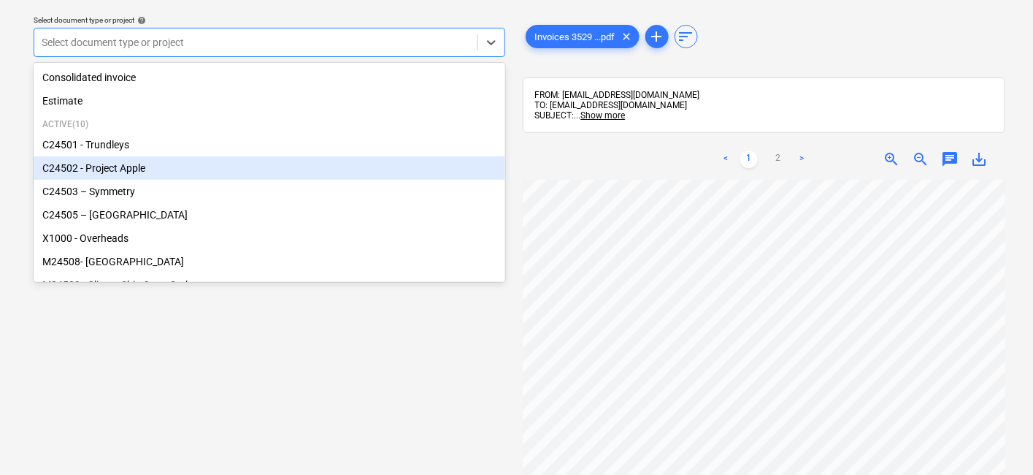
click at [168, 169] on div "C24502 - Project Apple" at bounding box center [270, 167] width 472 height 23
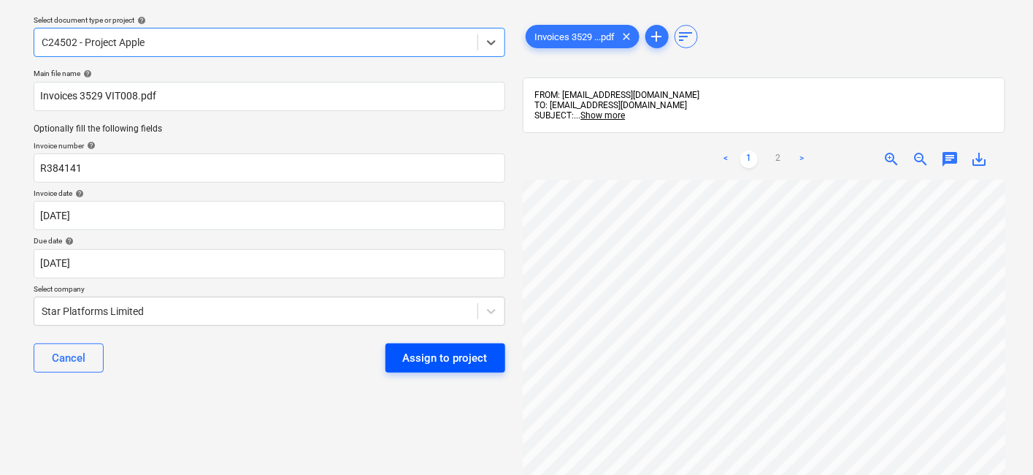
click at [444, 359] on div "Assign to project" at bounding box center [445, 357] width 85 height 19
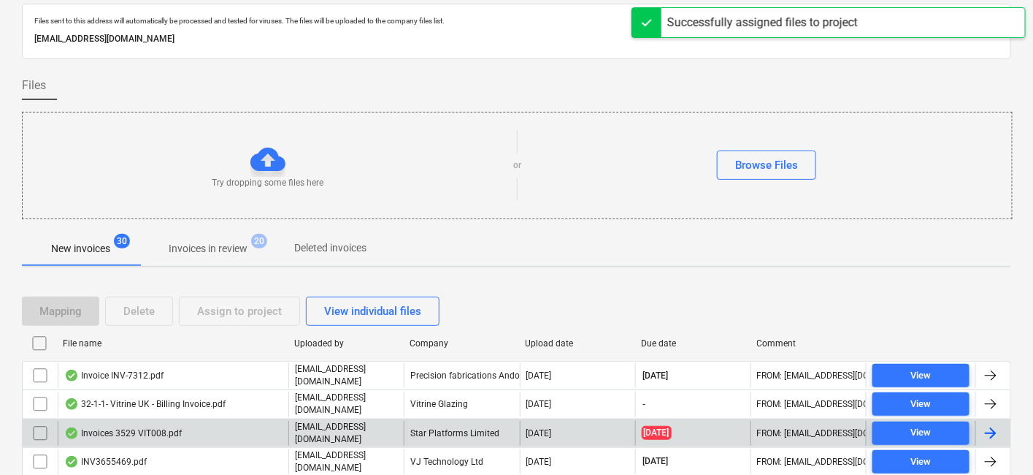
click at [381, 421] on div "[EMAIL_ADDRESS][DOMAIN_NAME]" at bounding box center [345, 433] width 115 height 25
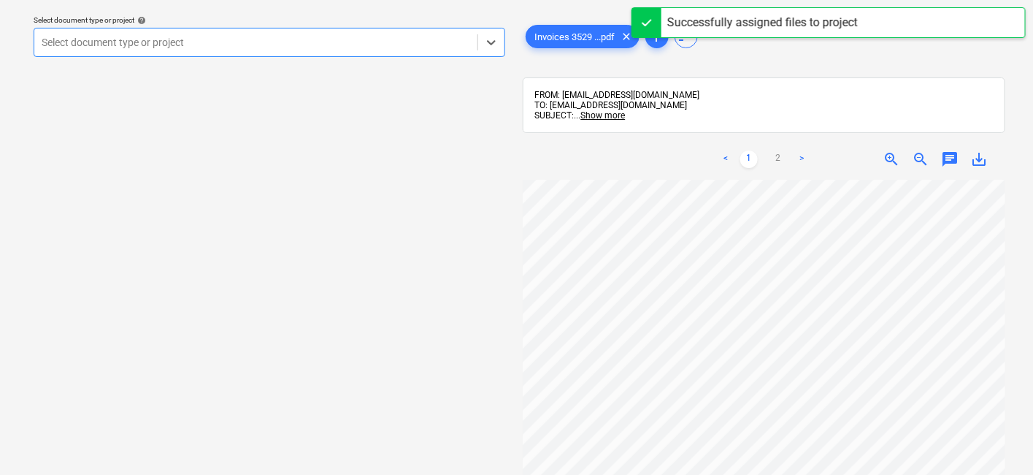
drag, startPoint x: 398, startPoint y: 44, endPoint x: 395, endPoint y: 58, distance: 14.9
click at [399, 45] on div at bounding box center [256, 42] width 429 height 15
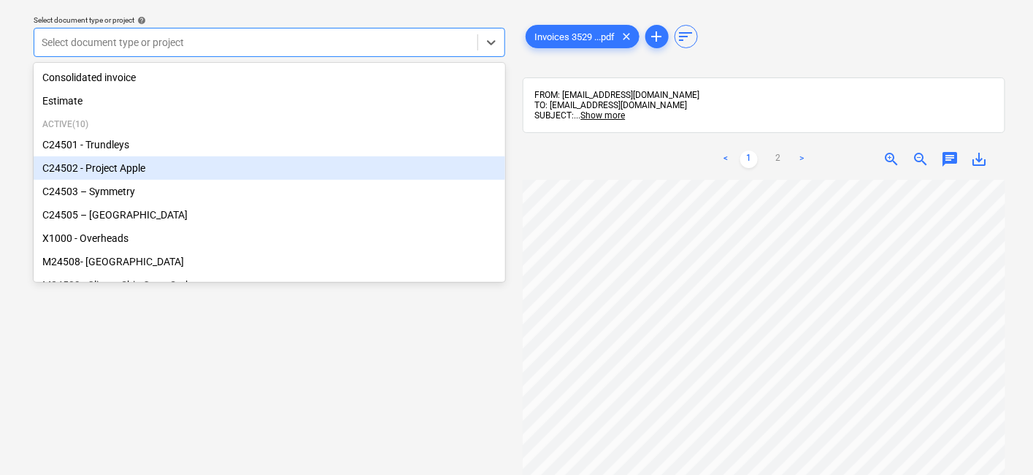
click at [129, 164] on div "C24502 - Project Apple" at bounding box center [270, 167] width 472 height 23
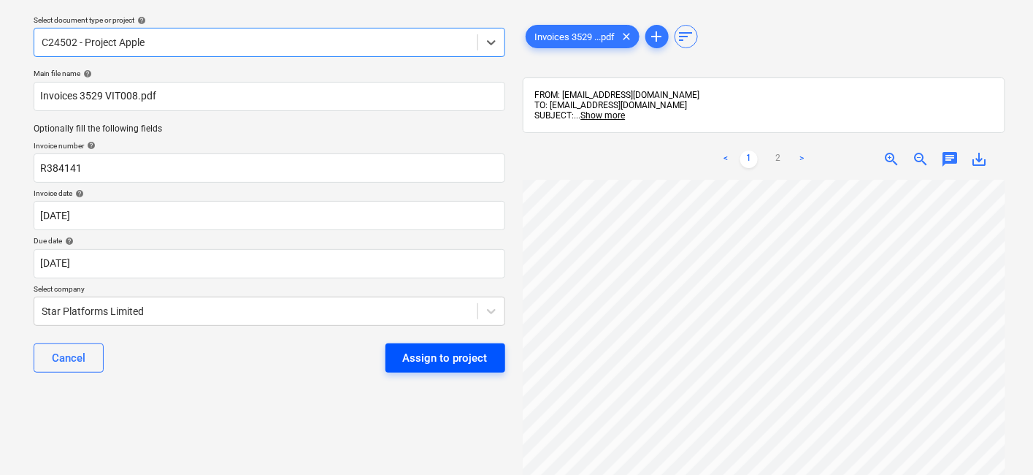
click at [433, 348] on div "Assign to project" at bounding box center [445, 357] width 85 height 19
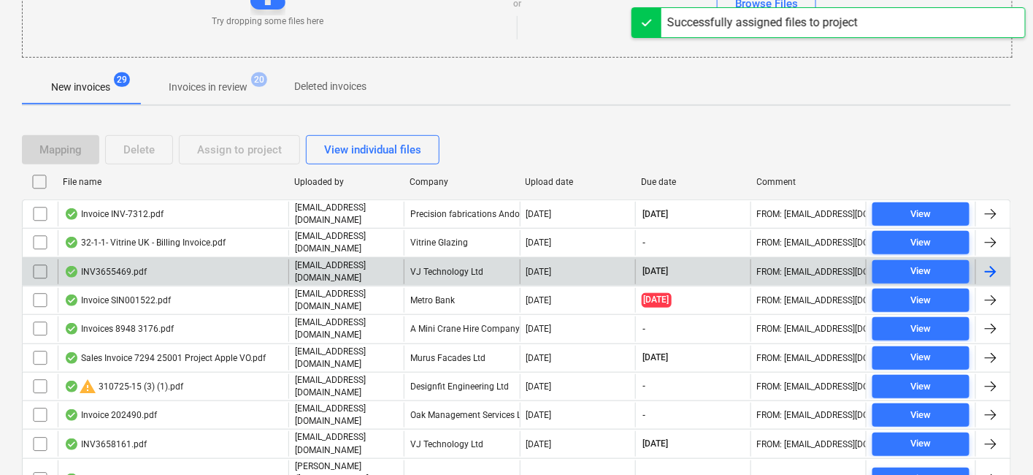
scroll to position [207, 0]
click at [378, 269] on p "[EMAIL_ADDRESS][DOMAIN_NAME]" at bounding box center [346, 270] width 103 height 25
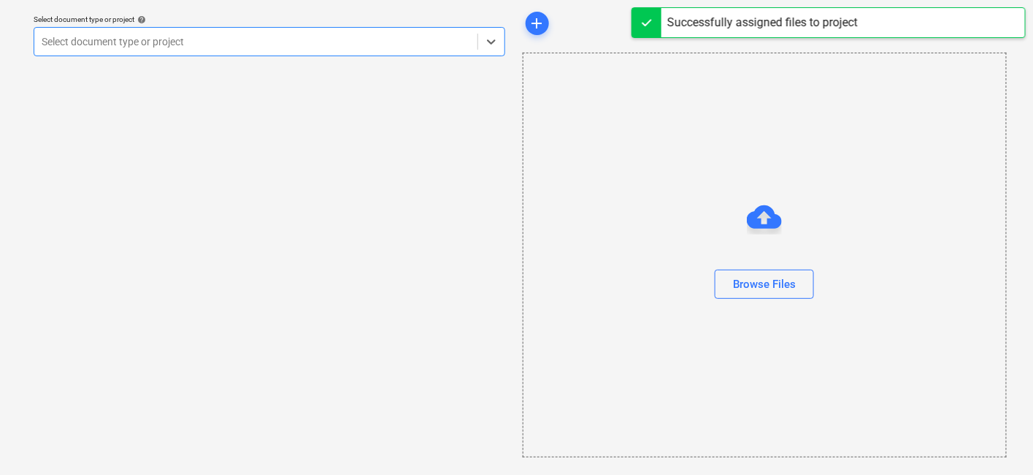
scroll to position [45, 0]
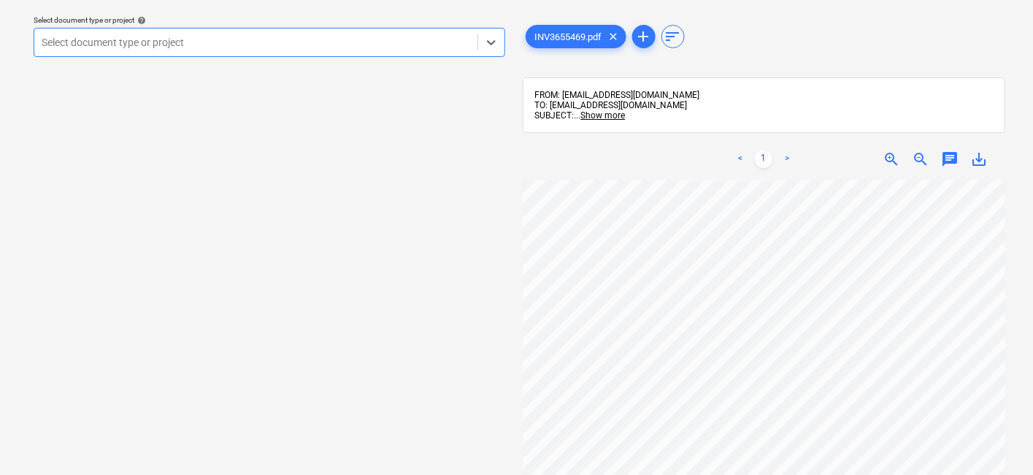
click at [381, 42] on div at bounding box center [256, 42] width 429 height 15
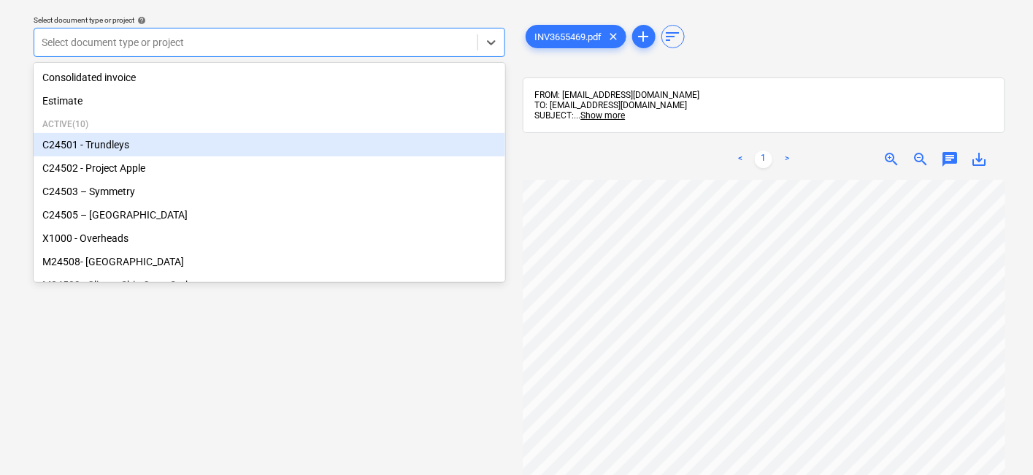
click at [120, 150] on div "C24501 - Trundleys" at bounding box center [270, 144] width 472 height 23
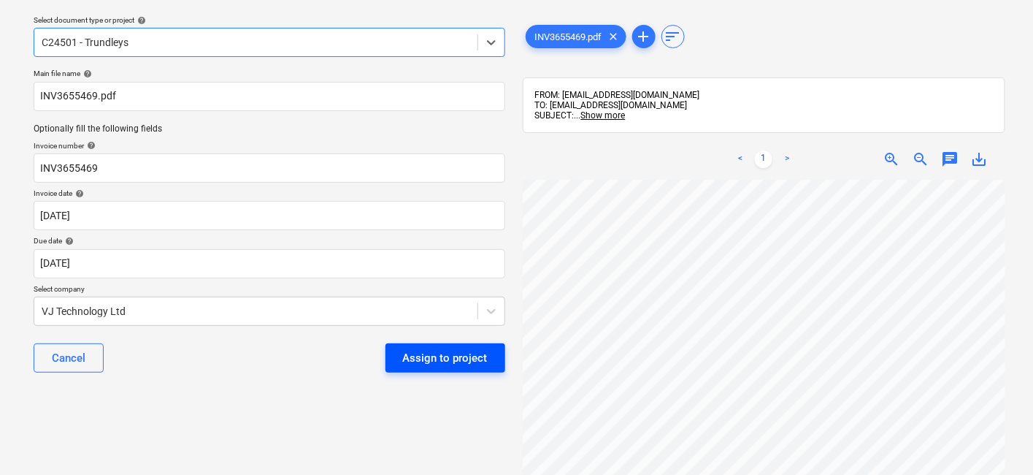
click at [463, 359] on div "Assign to project" at bounding box center [445, 357] width 85 height 19
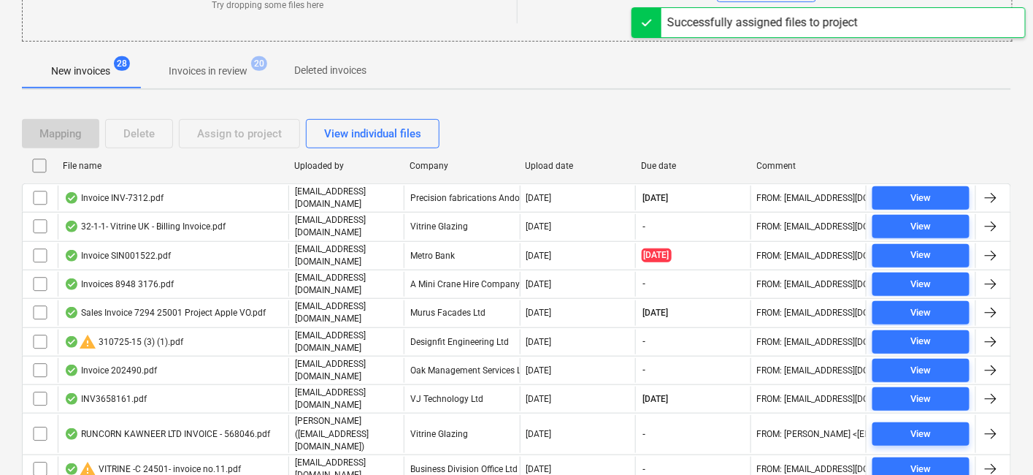
scroll to position [288, 0]
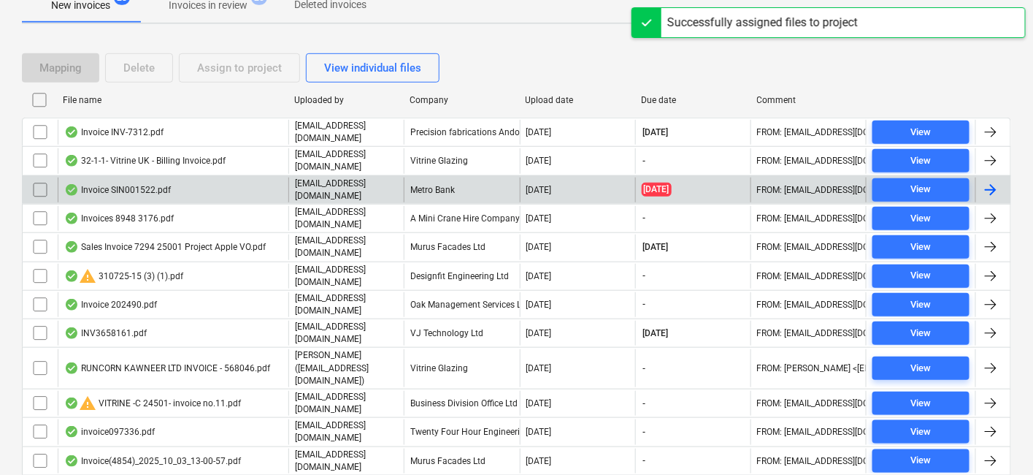
click at [446, 191] on div "Metro Bank" at bounding box center [461, 189] width 115 height 25
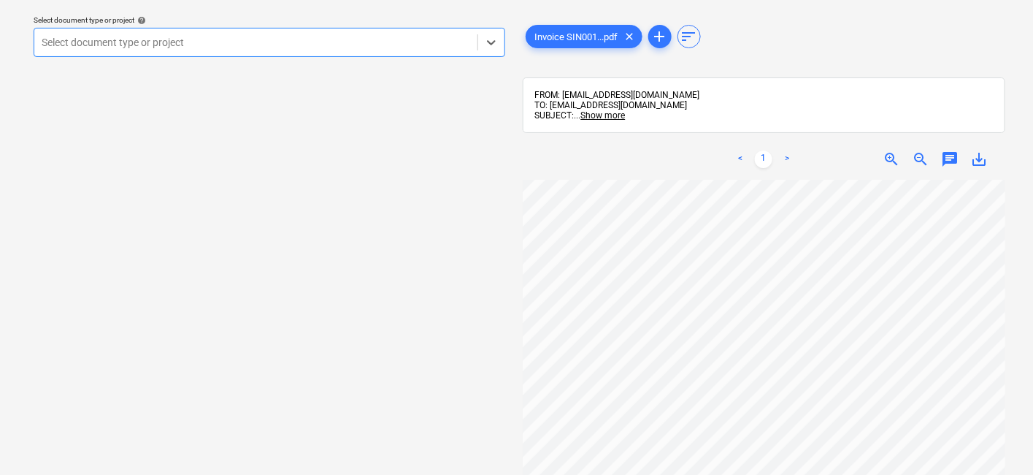
scroll to position [345, 0]
click at [919, 160] on span "zoom_out" at bounding box center [921, 159] width 18 height 18
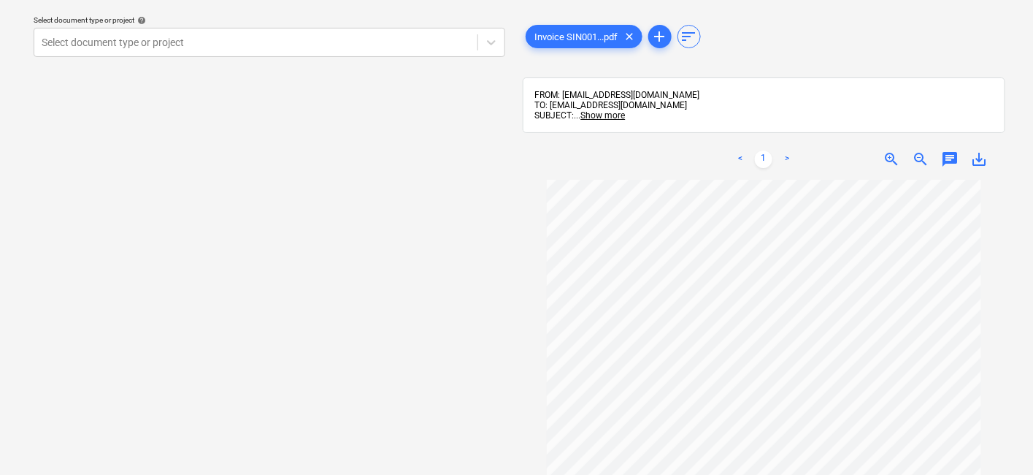
scroll to position [0, 0]
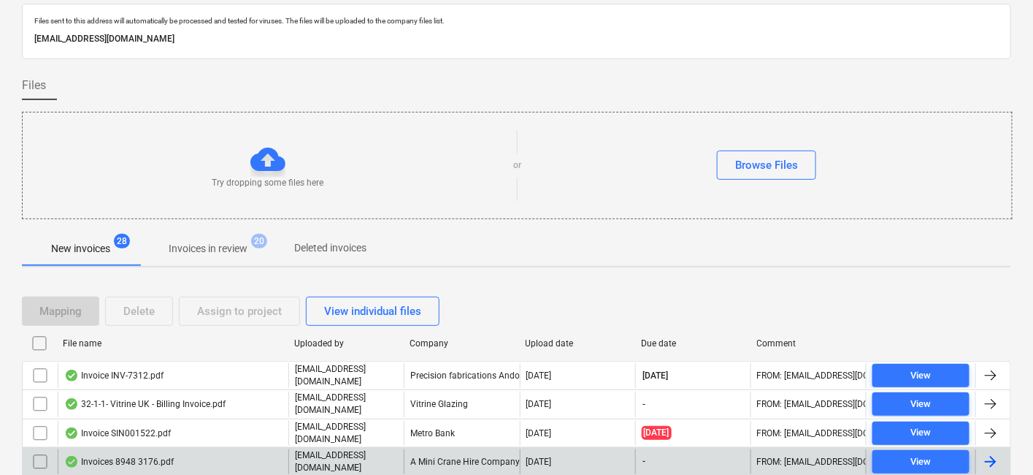
click at [470, 426] on div "A Mini Crane Hire Company Limited" at bounding box center [461, 461] width 115 height 25
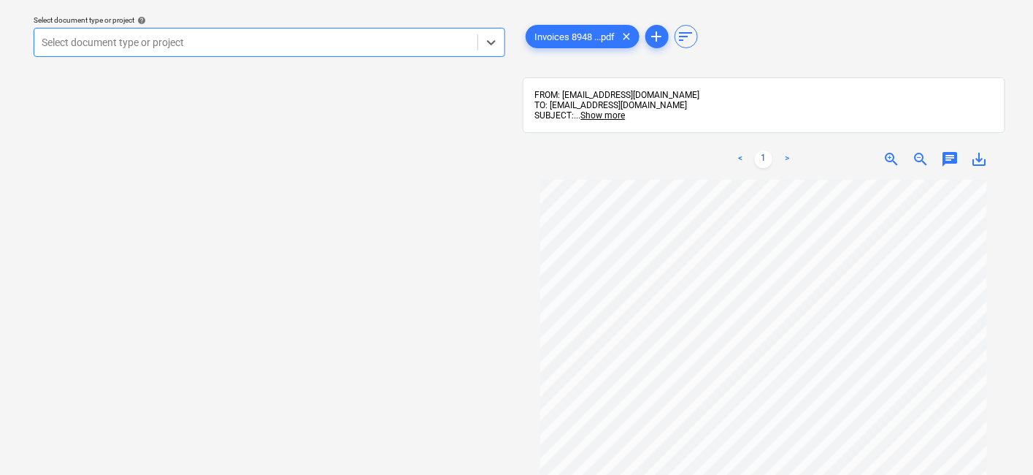
click at [233, 47] on div at bounding box center [256, 42] width 429 height 15
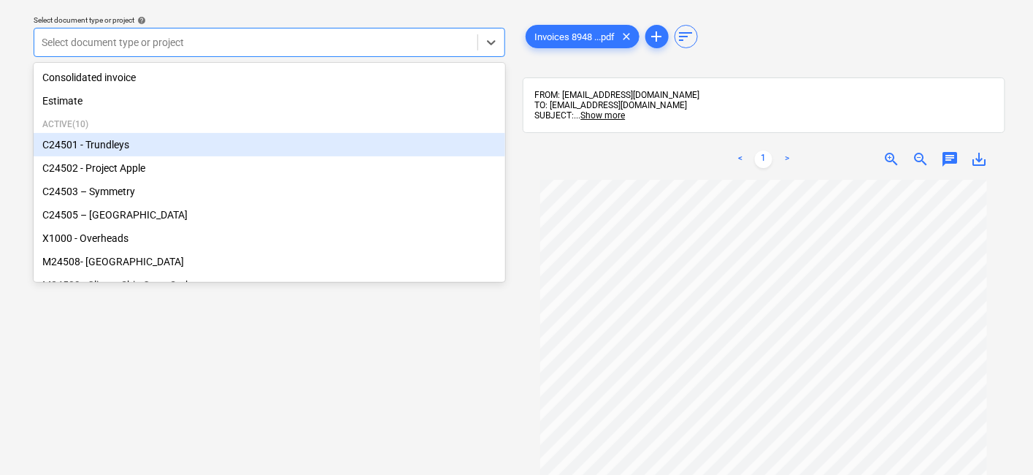
click at [148, 145] on div "C24501 - Trundleys" at bounding box center [270, 144] width 472 height 23
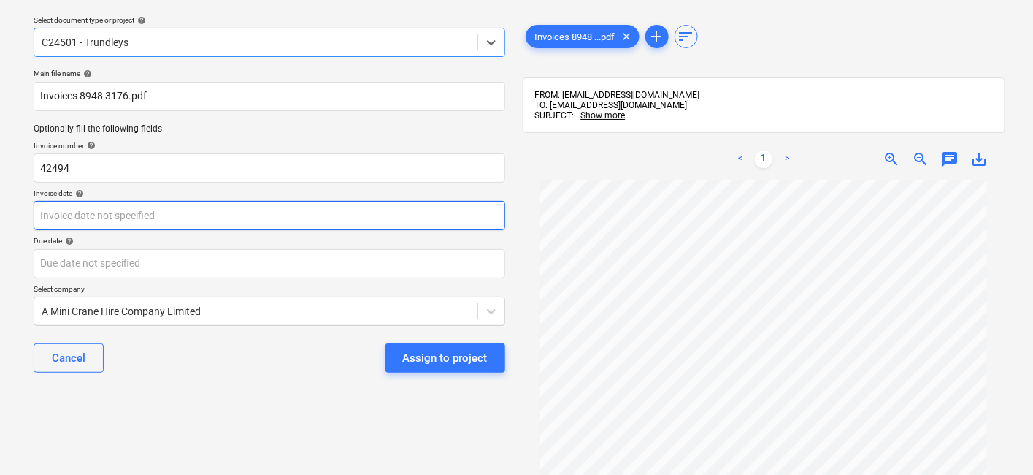
click at [255, 220] on body "Sales Projects Contacts Company Consolidated Invoices Inbox 9+ Approvals format…" at bounding box center [516, 192] width 1033 height 475
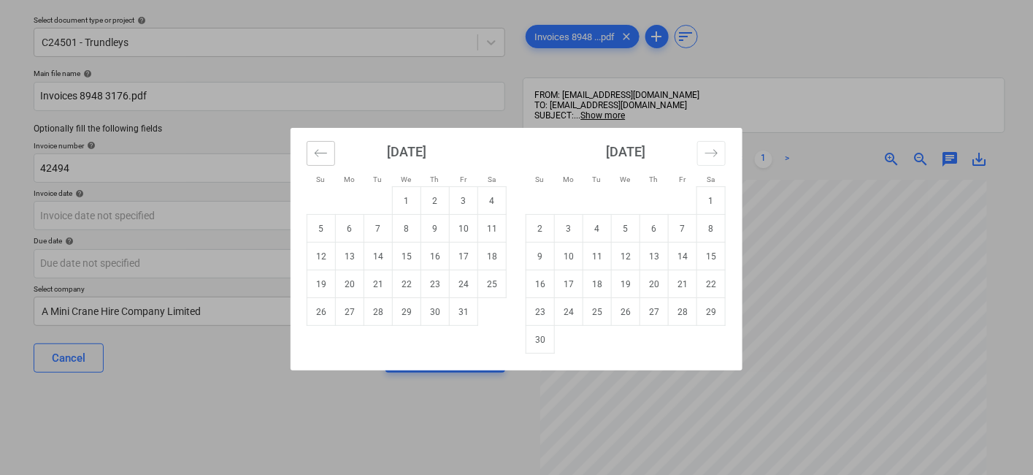
click at [325, 148] on icon "Move backward to switch to the previous month." at bounding box center [321, 153] width 14 height 14
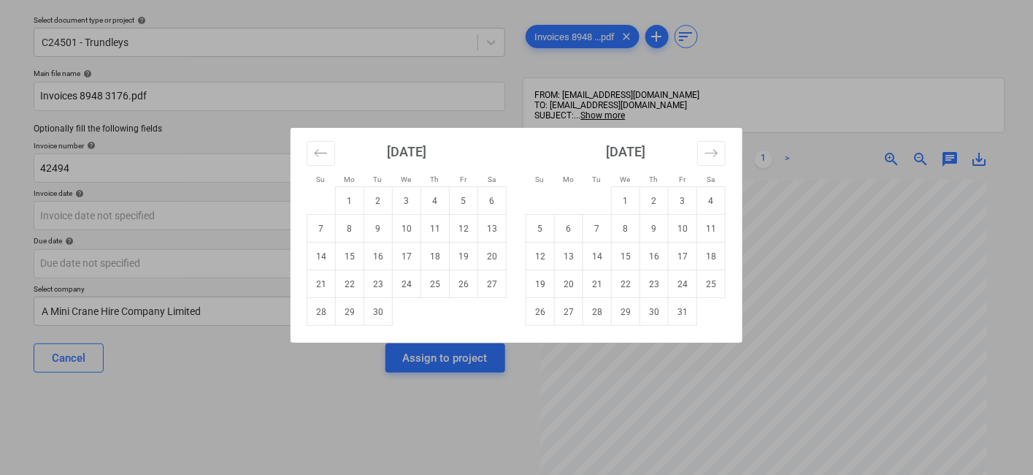
drag, startPoint x: 438, startPoint y: 283, endPoint x: 418, endPoint y: 288, distance: 20.9
click at [437, 283] on td "25" at bounding box center [435, 284] width 28 height 28
type input "25 Sep 2025"
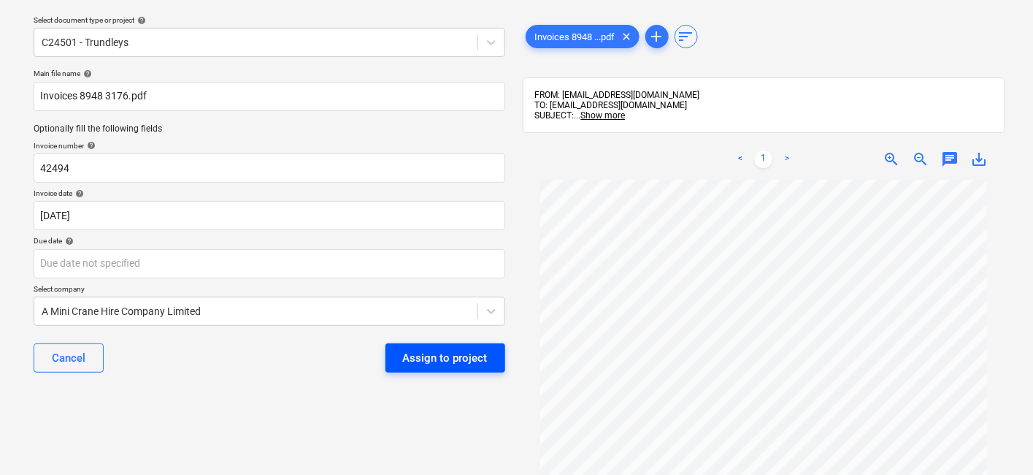
click at [426, 356] on div "Assign to project" at bounding box center [445, 357] width 85 height 19
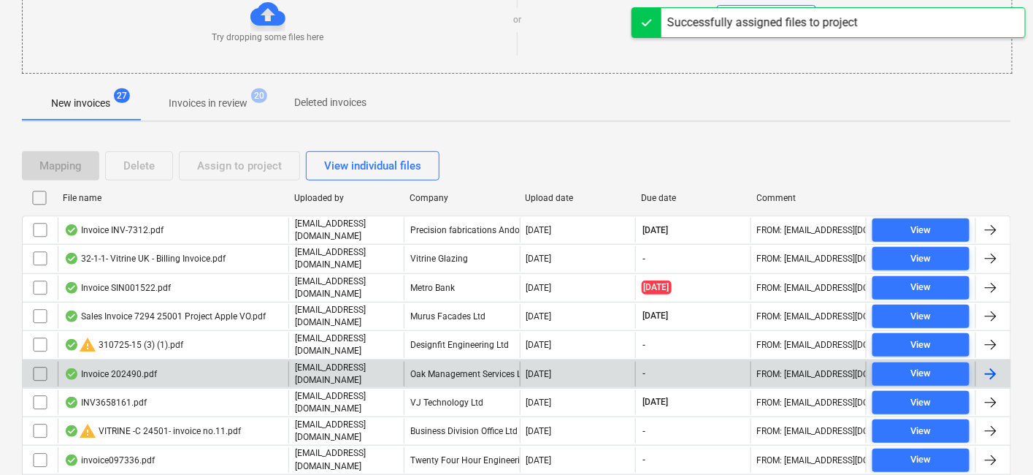
scroll to position [207, 0]
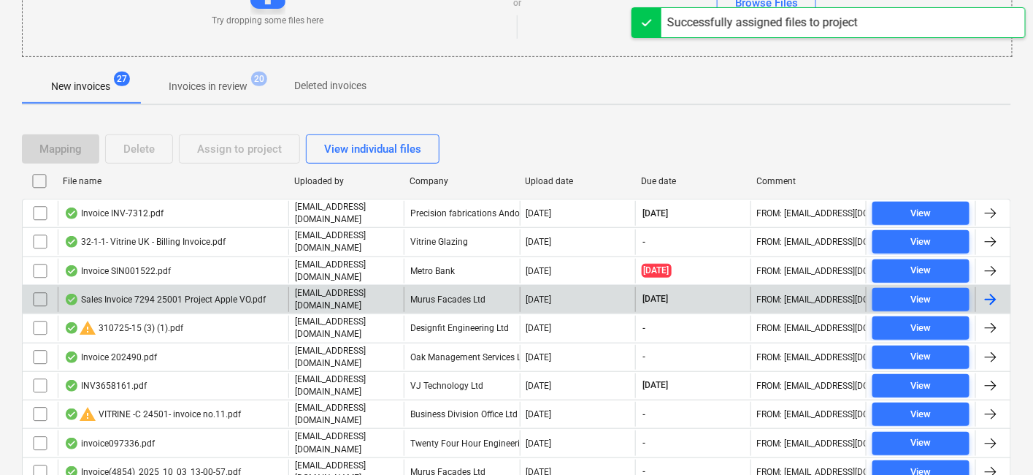
click at [368, 294] on p "[EMAIL_ADDRESS][DOMAIN_NAME]" at bounding box center [346, 299] width 103 height 25
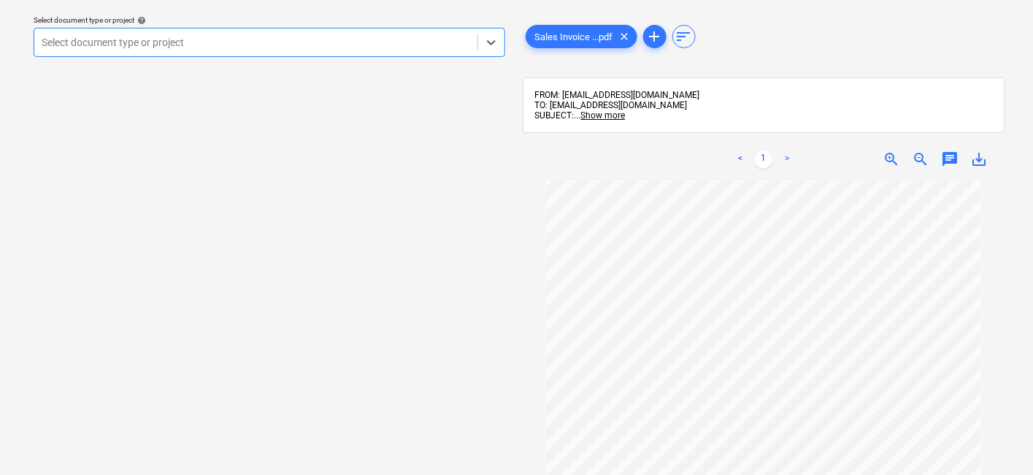
scroll to position [81, 0]
click at [286, 40] on div at bounding box center [256, 42] width 429 height 15
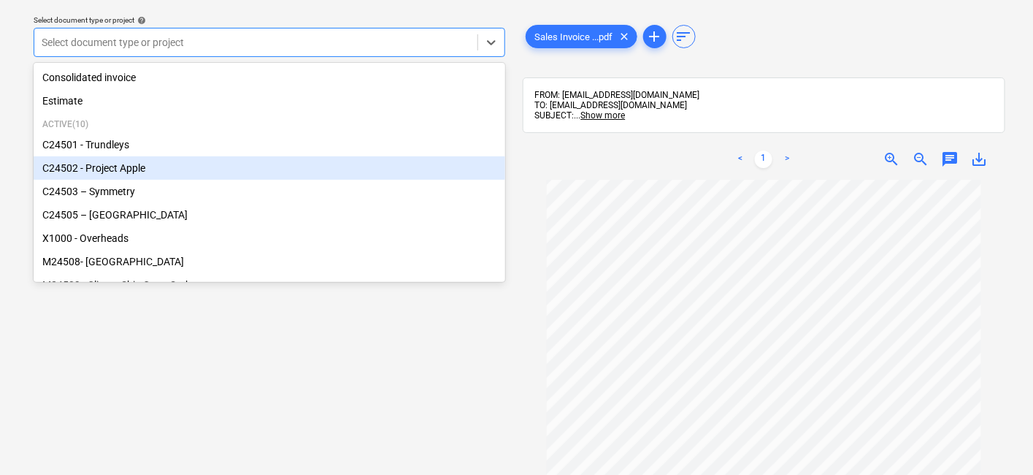
click at [128, 166] on div "C24502 - Project Apple" at bounding box center [270, 167] width 472 height 23
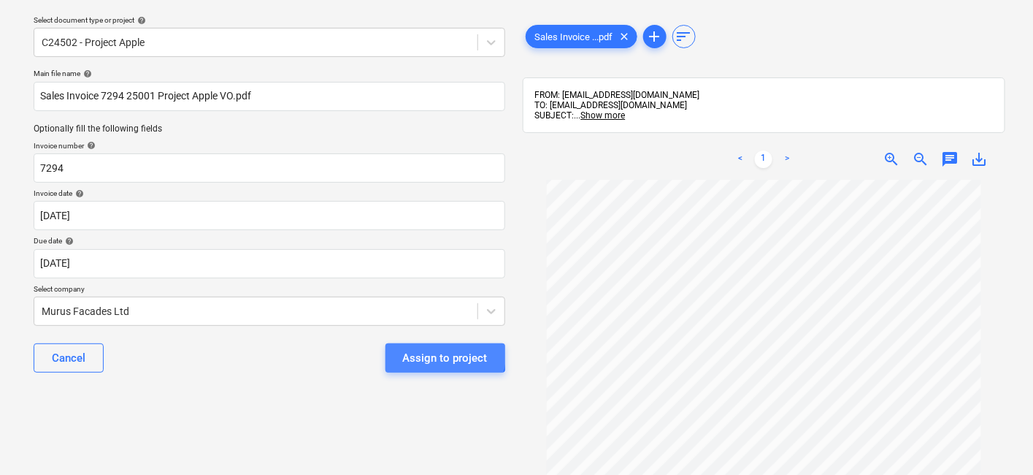
click at [434, 354] on div "Assign to project" at bounding box center [445, 357] width 85 height 19
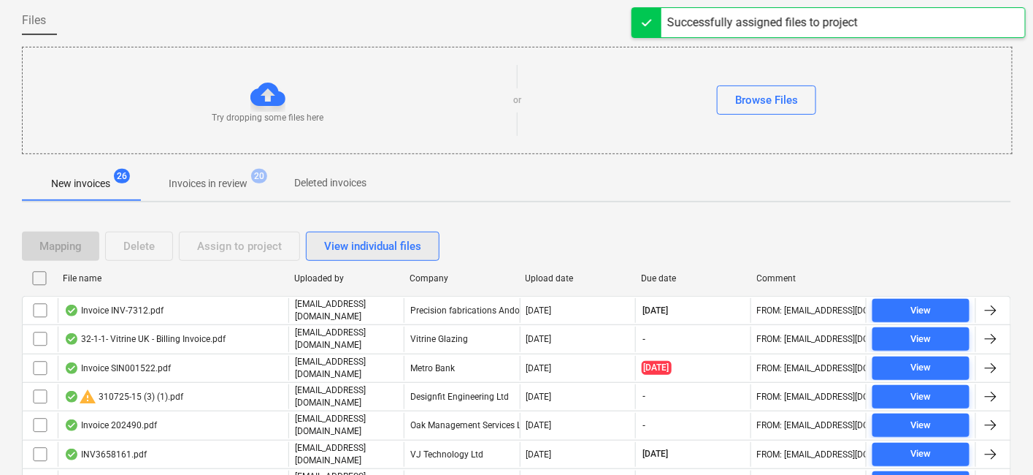
scroll to position [126, 0]
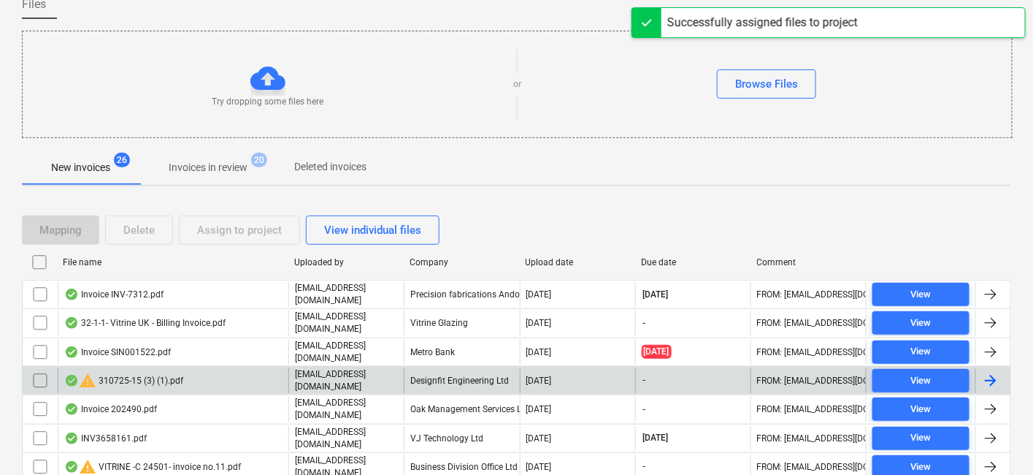
click at [356, 368] on p "[EMAIL_ADDRESS][DOMAIN_NAME]" at bounding box center [346, 380] width 103 height 25
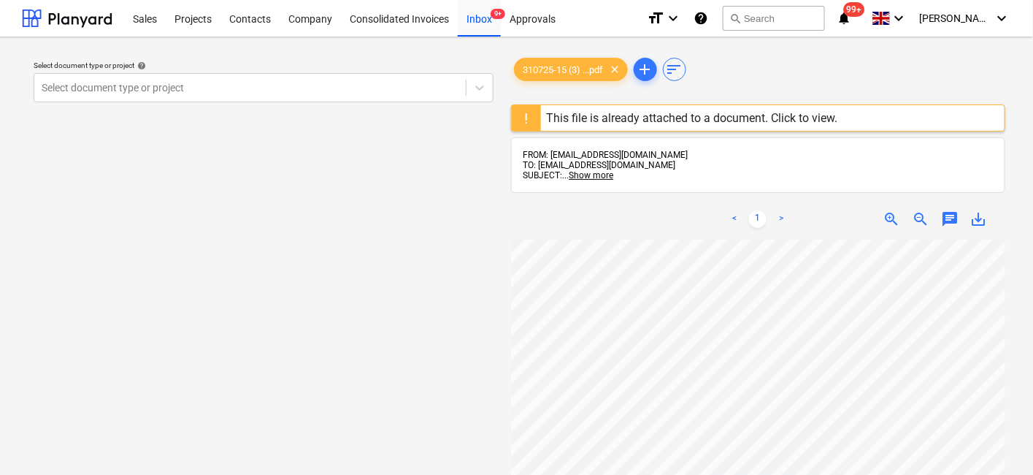
click at [802, 122] on div "This file is already attached to a document. Click to view." at bounding box center [692, 118] width 291 height 14
click at [683, 73] on span "sort" at bounding box center [675, 70] width 18 height 18
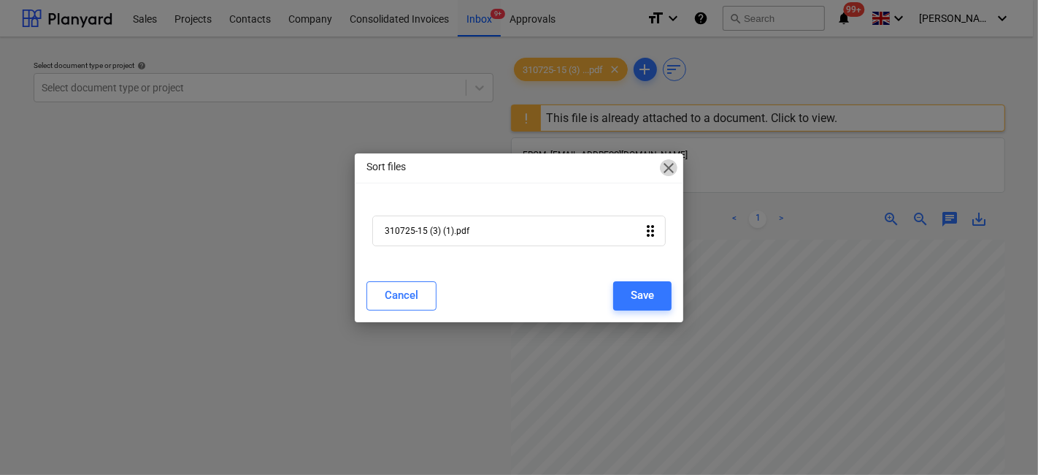
click at [665, 165] on span "close" at bounding box center [669, 168] width 18 height 18
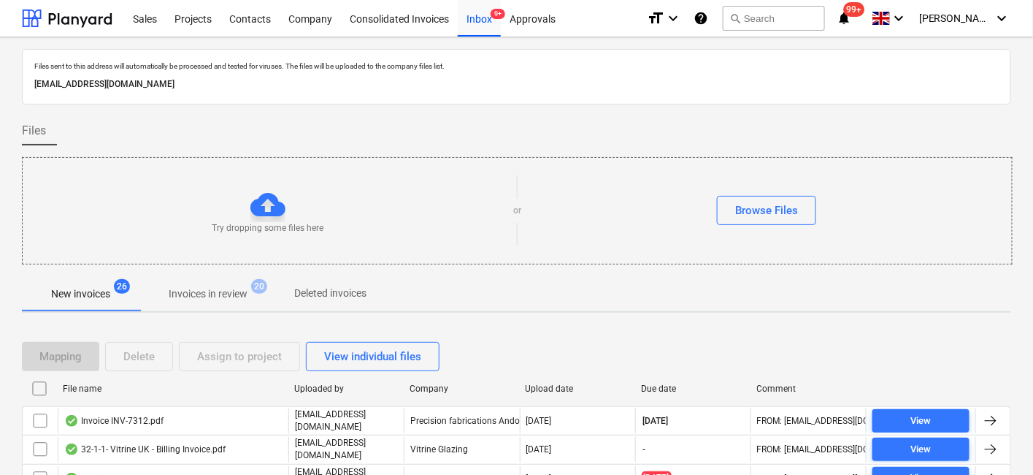
scroll to position [126, 0]
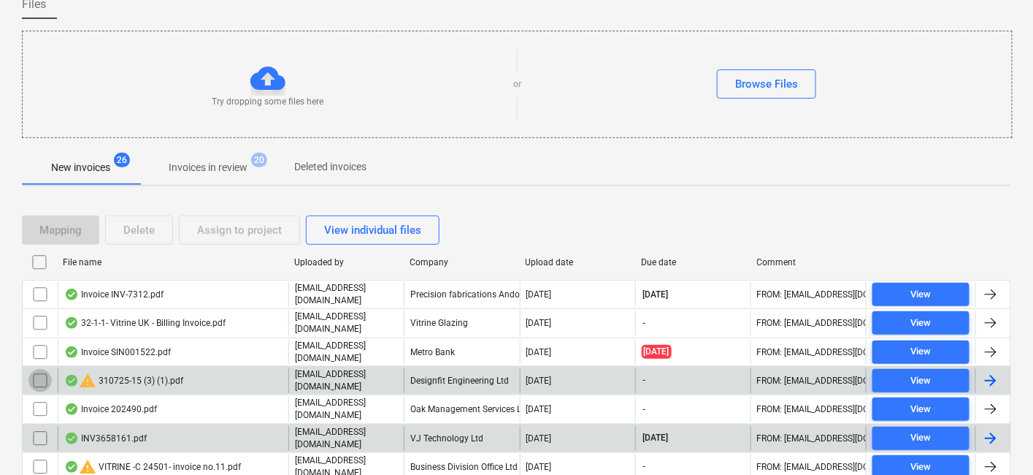
click at [37, 369] on input "checkbox" at bounding box center [39, 380] width 23 height 23
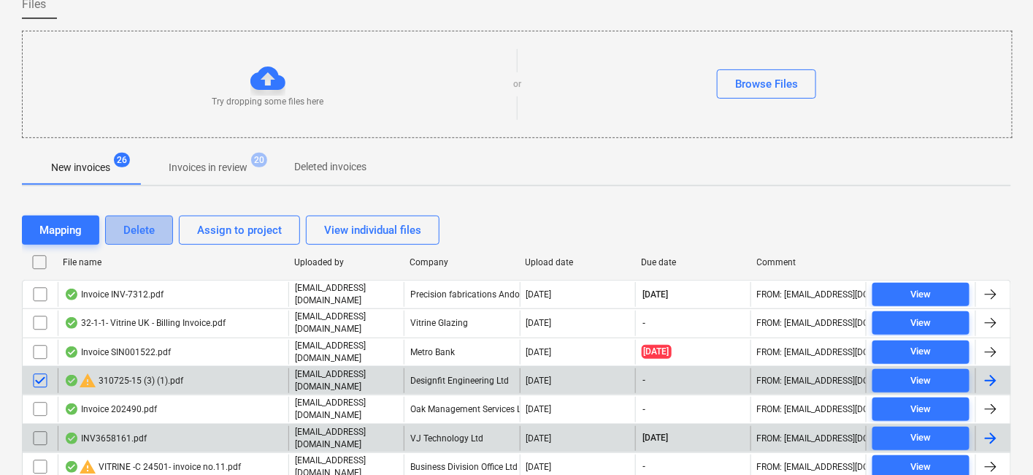
click at [156, 236] on button "Delete" at bounding box center [139, 229] width 68 height 29
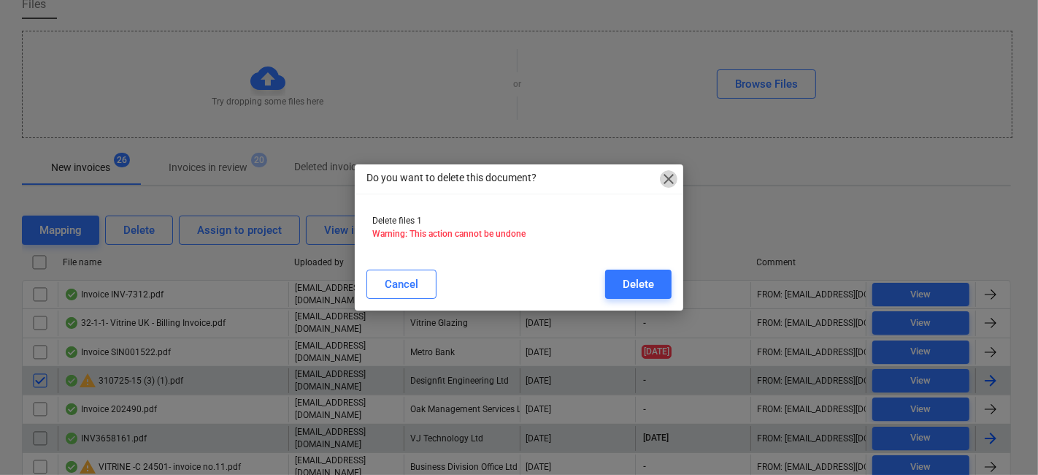
click at [673, 176] on span "close" at bounding box center [669, 179] width 18 height 18
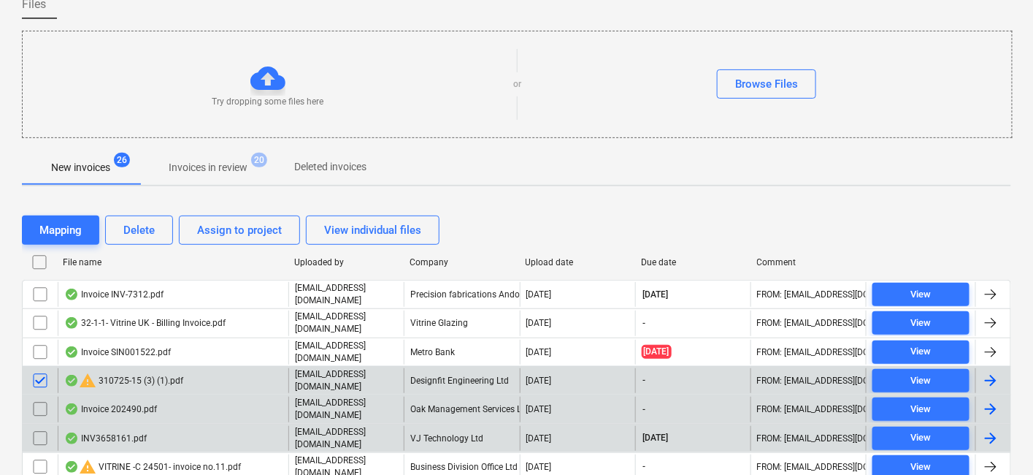
click at [181, 406] on div "Invoice 202490.pdf" at bounding box center [173, 409] width 231 height 25
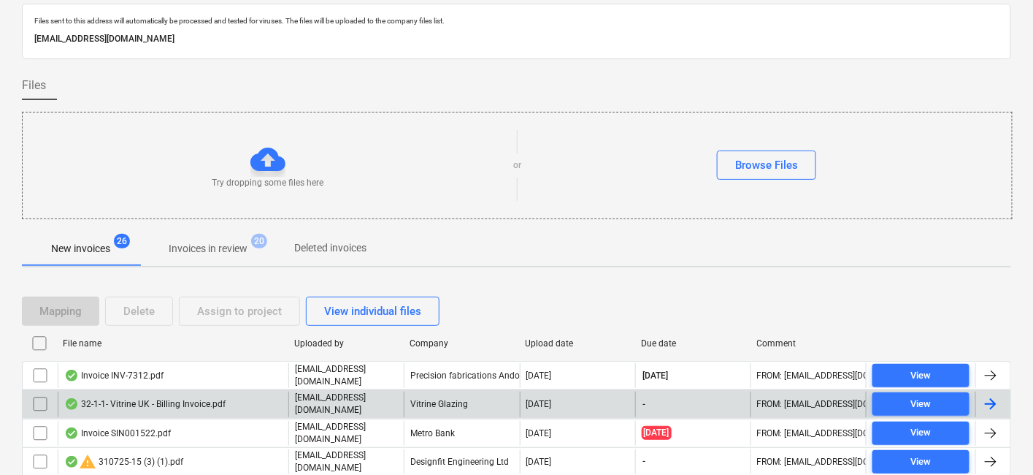
scroll to position [126, 0]
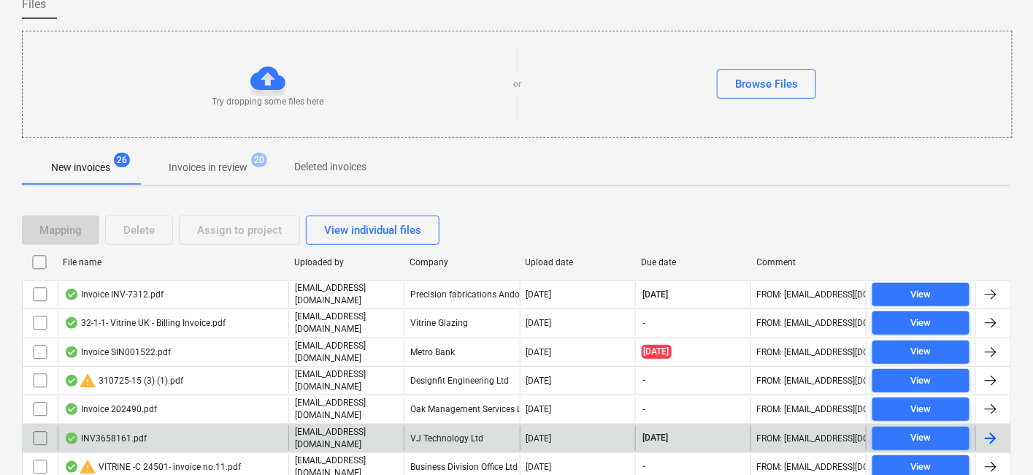
click at [445, 426] on div "VJ Technology Ltd" at bounding box center [461, 438] width 115 height 25
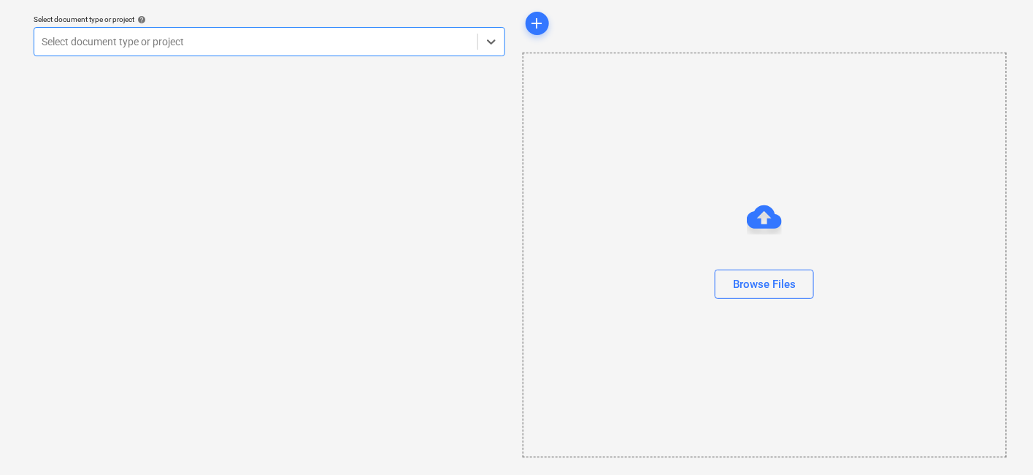
scroll to position [45, 0]
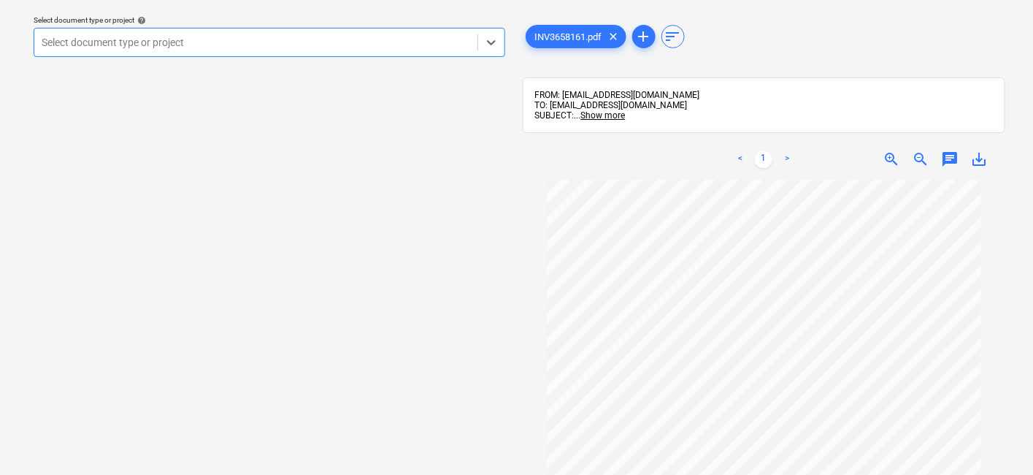
click at [303, 42] on div at bounding box center [256, 42] width 429 height 15
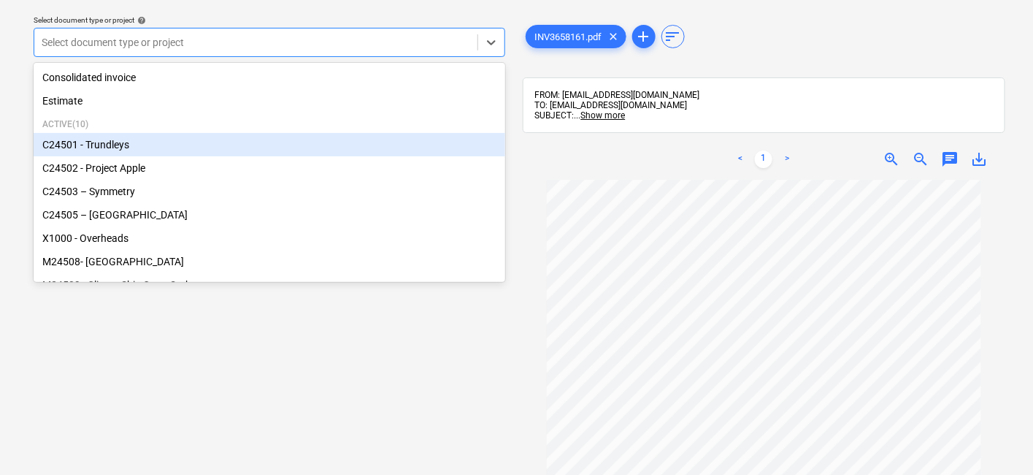
click at [143, 141] on div "C24501 - Trundleys" at bounding box center [270, 144] width 472 height 23
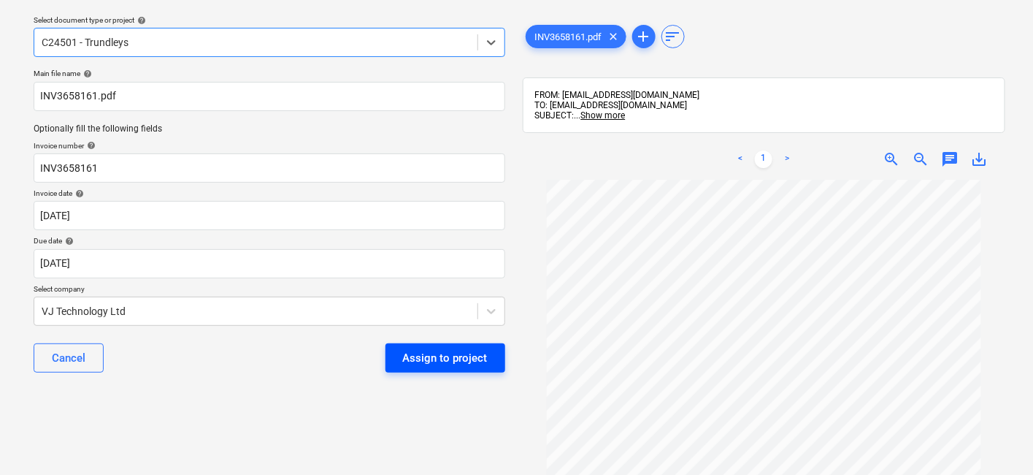
click at [440, 348] on div "Assign to project" at bounding box center [445, 357] width 85 height 19
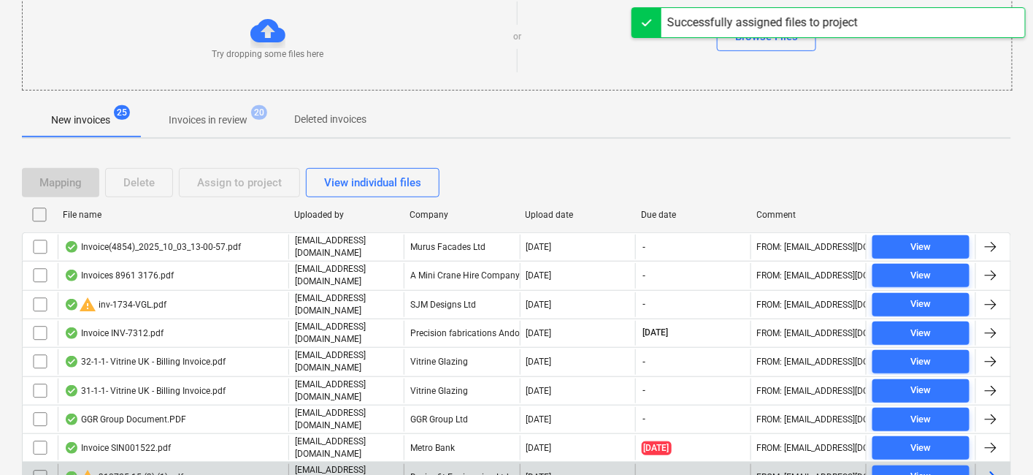
scroll to position [288, 0]
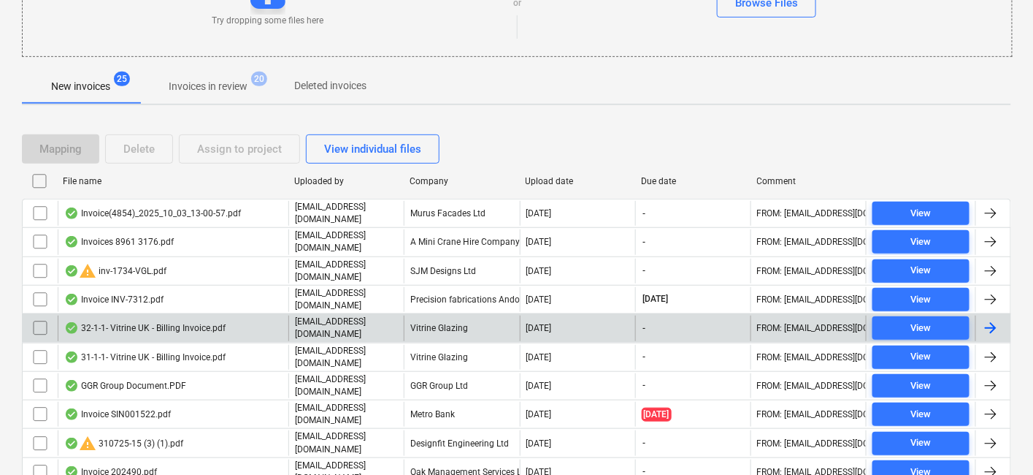
click at [346, 320] on p "[EMAIL_ADDRESS][DOMAIN_NAME]" at bounding box center [346, 327] width 103 height 25
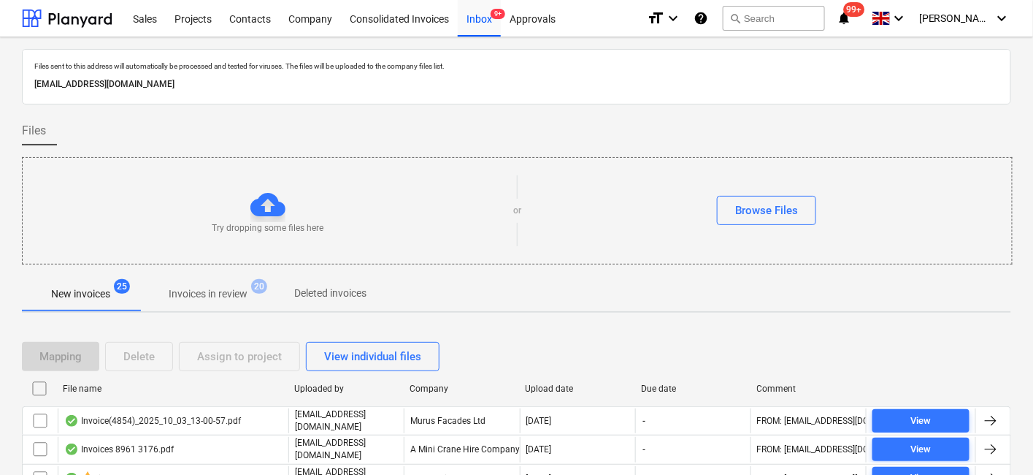
scroll to position [207, 0]
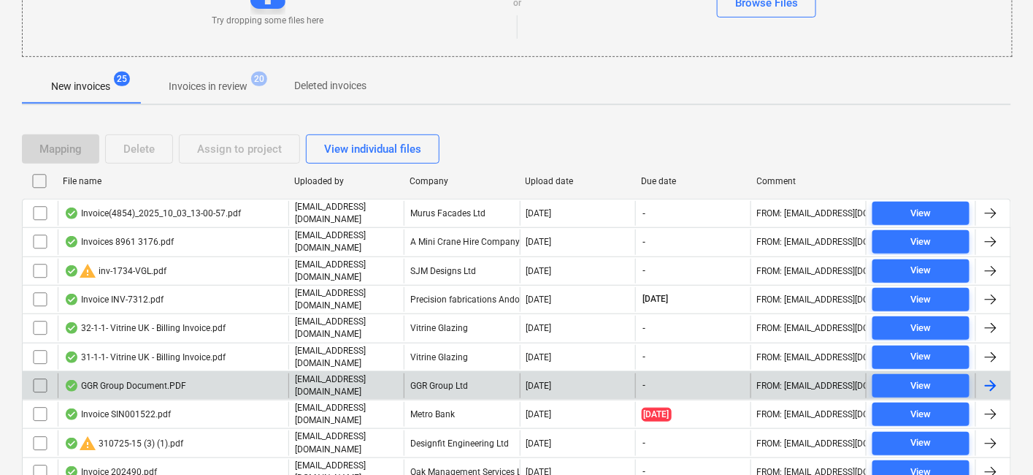
click at [348, 380] on div "[EMAIL_ADDRESS][DOMAIN_NAME]" at bounding box center [345, 385] width 115 height 25
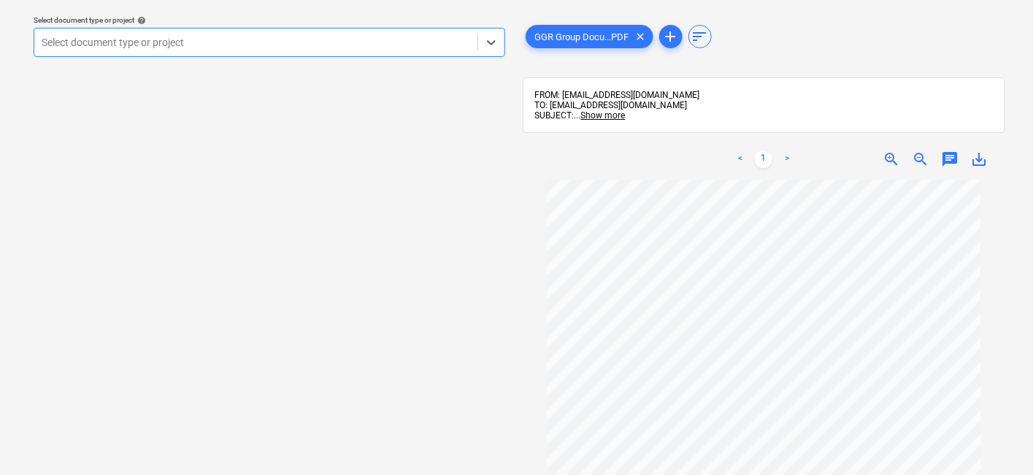
click at [272, 30] on div "Select document type or project" at bounding box center [270, 42] width 472 height 29
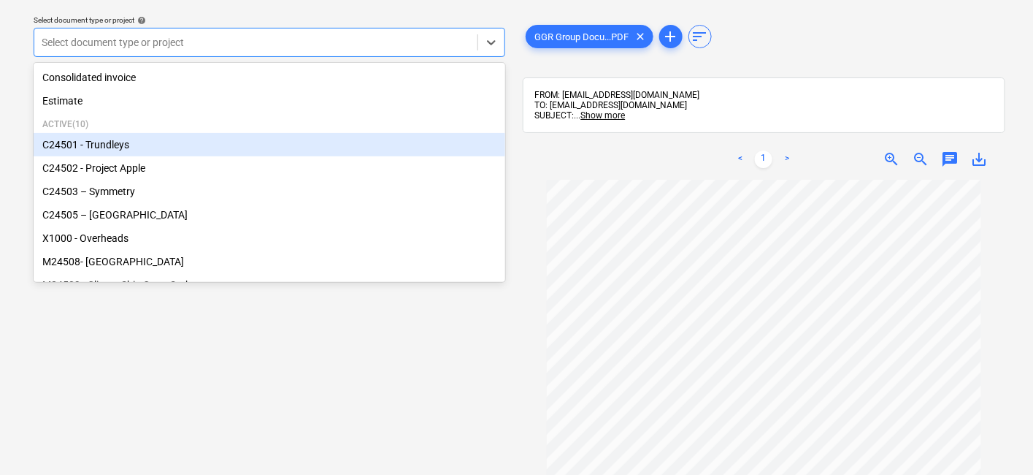
click at [123, 145] on div "C24501 - Trundleys" at bounding box center [270, 144] width 472 height 23
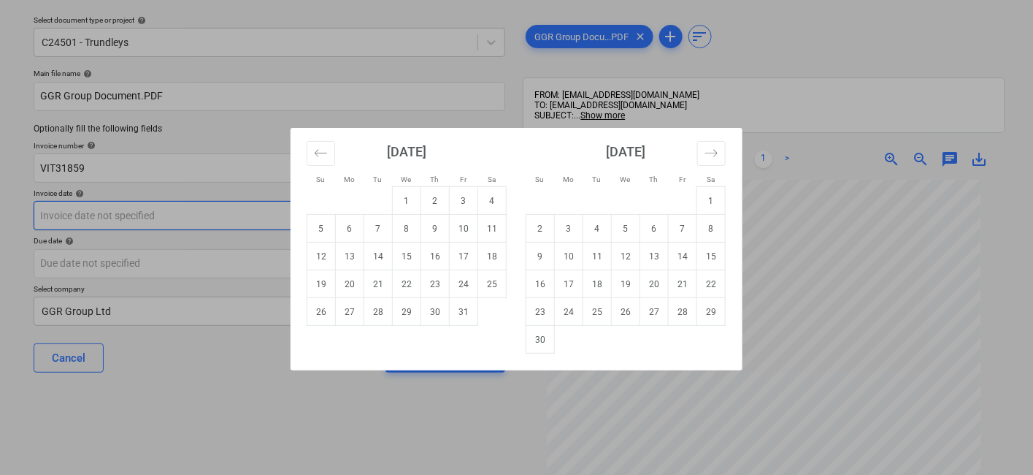
click at [352, 220] on body "Sales Projects Contacts Company Consolidated Invoices Inbox 9+ Approvals format…" at bounding box center [516, 192] width 1033 height 475
click at [444, 205] on td "2" at bounding box center [435, 201] width 28 height 28
type input "02 Oct 2025"
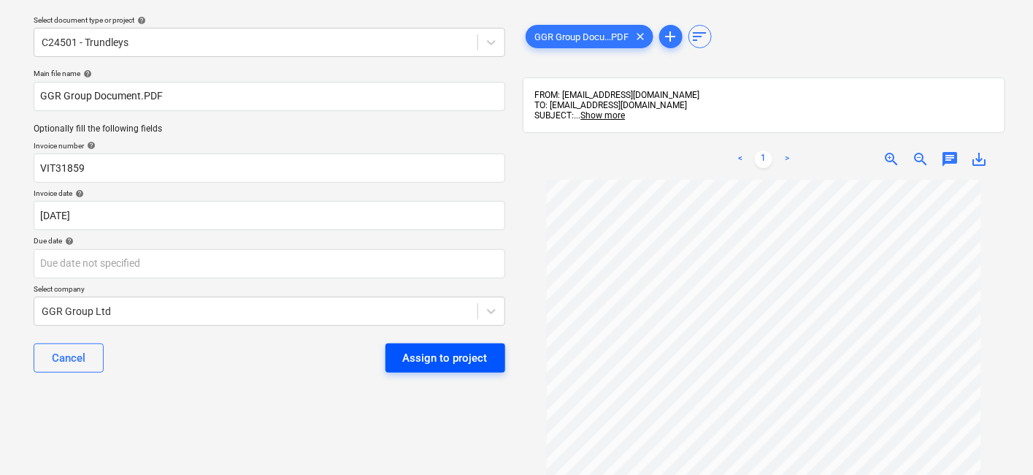
click at [432, 353] on div "Assign to project" at bounding box center [445, 357] width 85 height 19
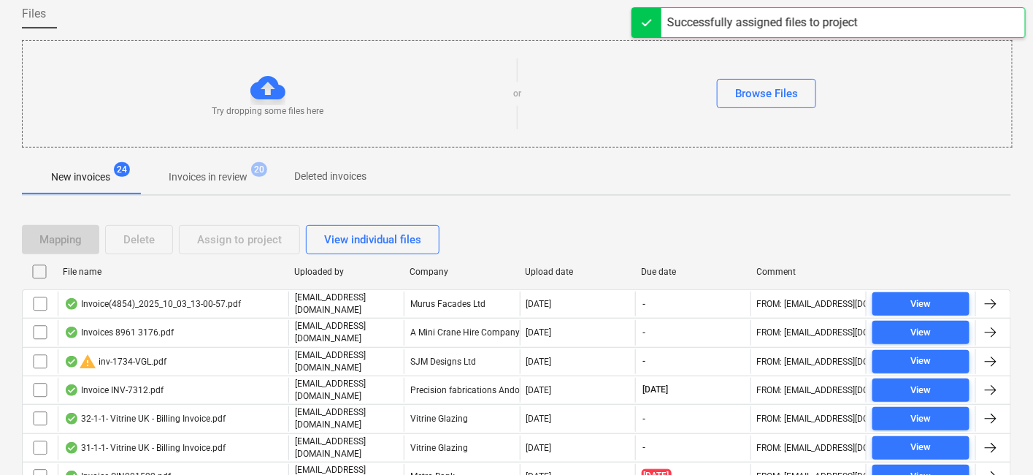
scroll to position [207, 0]
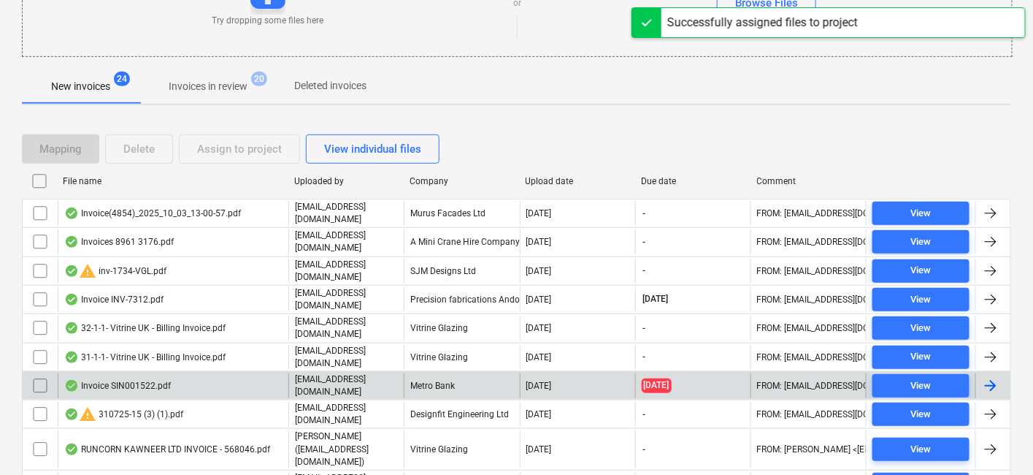
click at [374, 377] on p "[EMAIL_ADDRESS][DOMAIN_NAME]" at bounding box center [346, 385] width 103 height 25
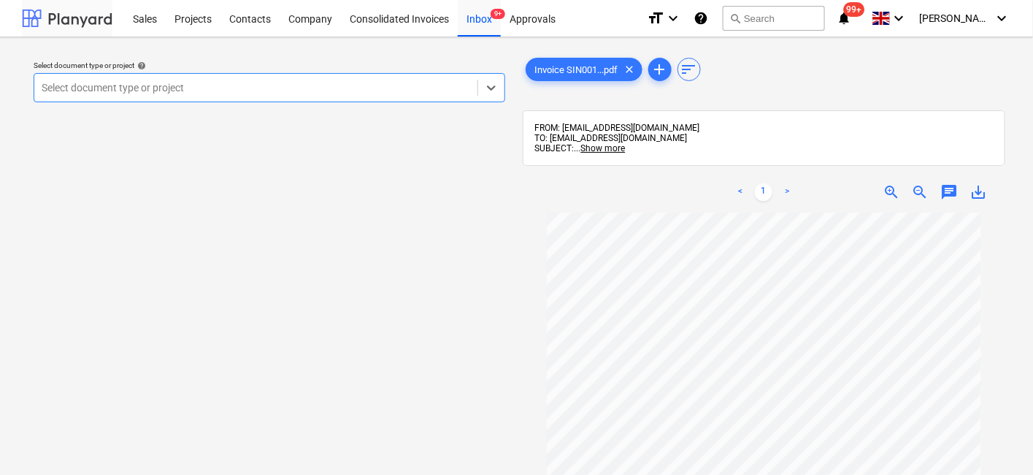
scroll to position [207, 0]
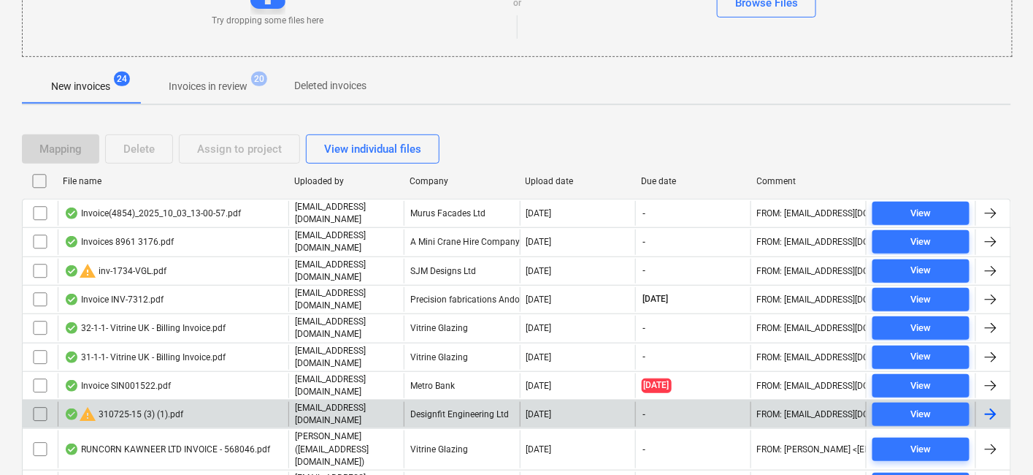
click at [385, 402] on p "[EMAIL_ADDRESS][DOMAIN_NAME]" at bounding box center [346, 414] width 103 height 25
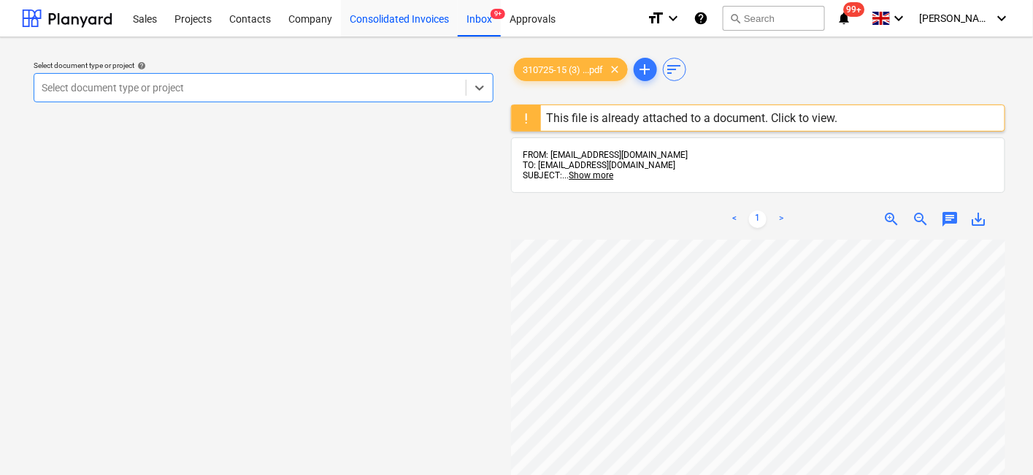
scroll to position [207, 0]
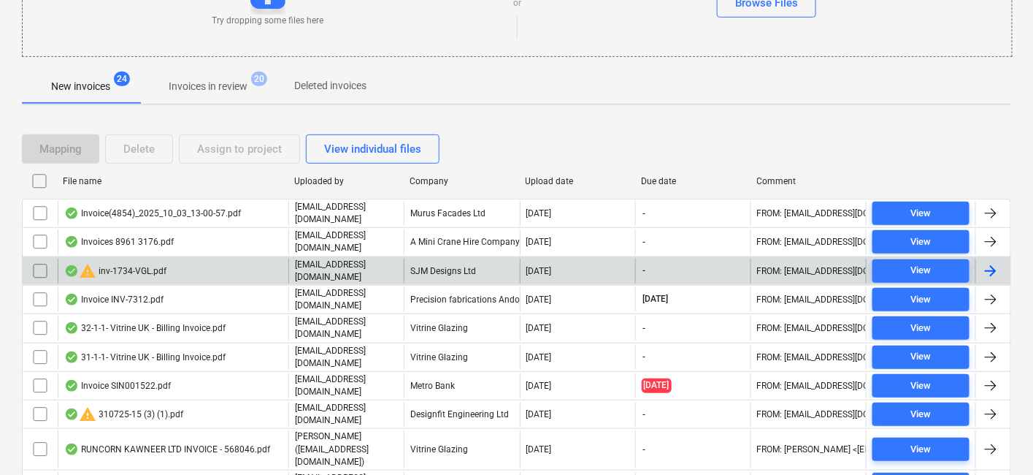
click at [461, 264] on div "SJM Designs Ltd" at bounding box center [461, 270] width 115 height 25
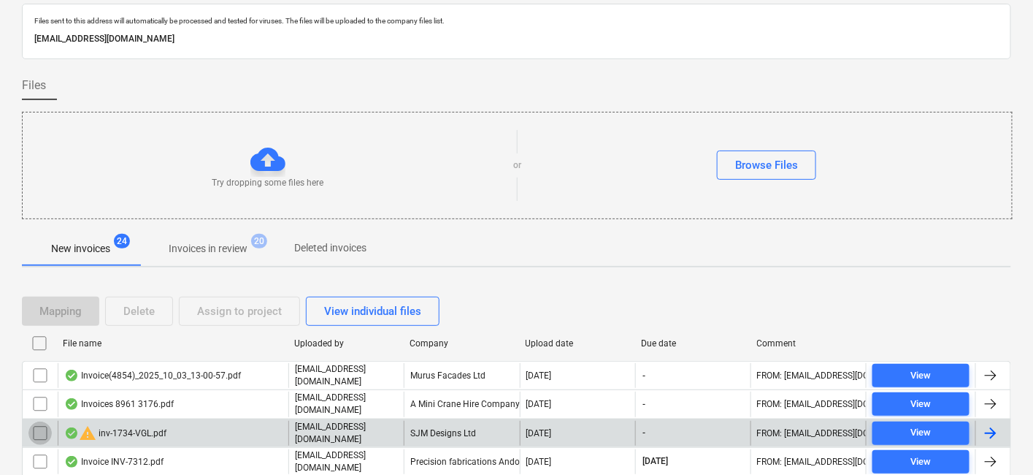
click at [43, 425] on input "checkbox" at bounding box center [39, 432] width 23 height 23
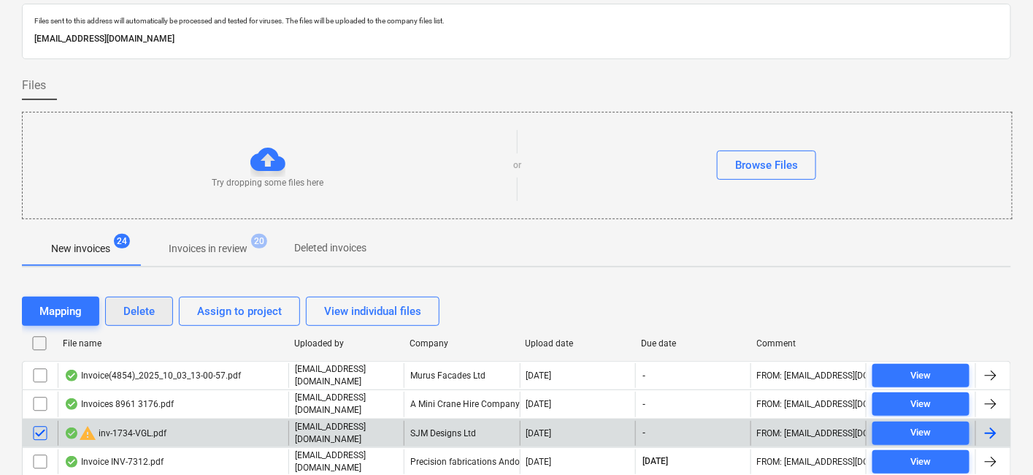
click at [135, 307] on div "Delete" at bounding box center [138, 311] width 31 height 19
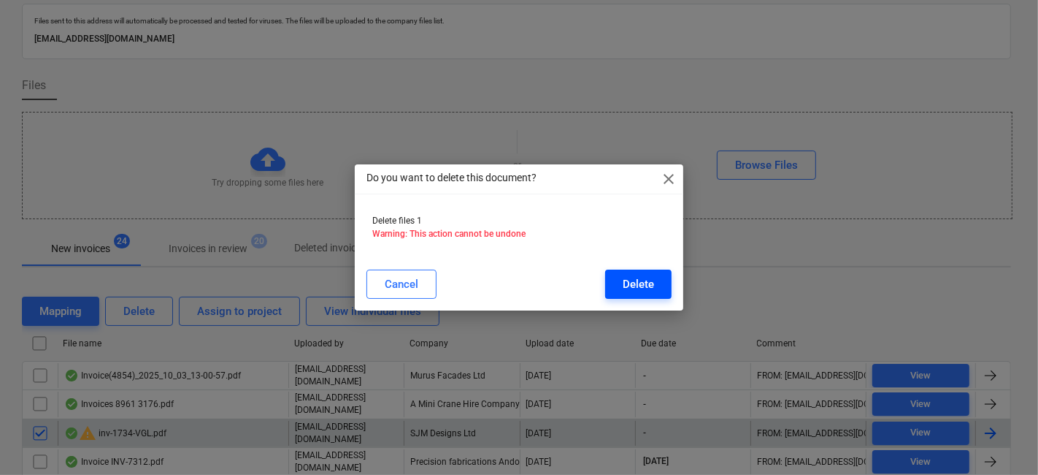
click at [640, 271] on button "Delete" at bounding box center [638, 283] width 66 height 29
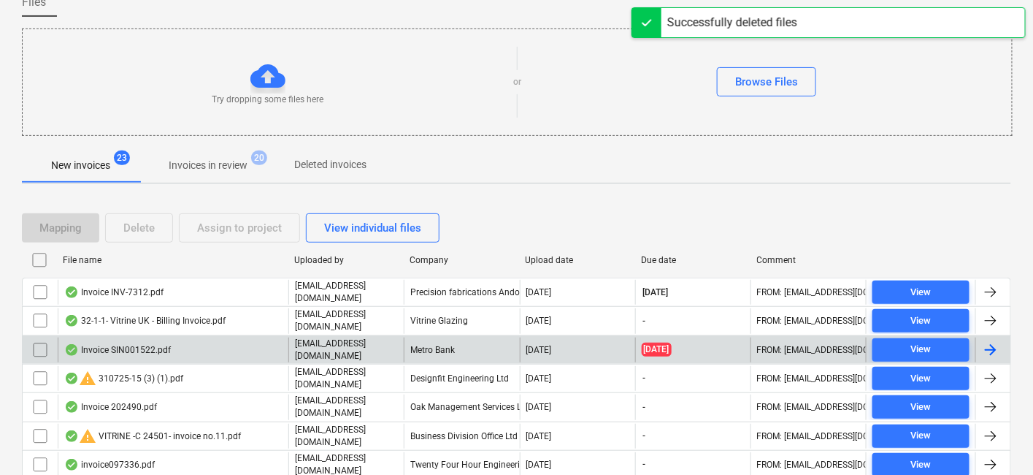
scroll to position [207, 0]
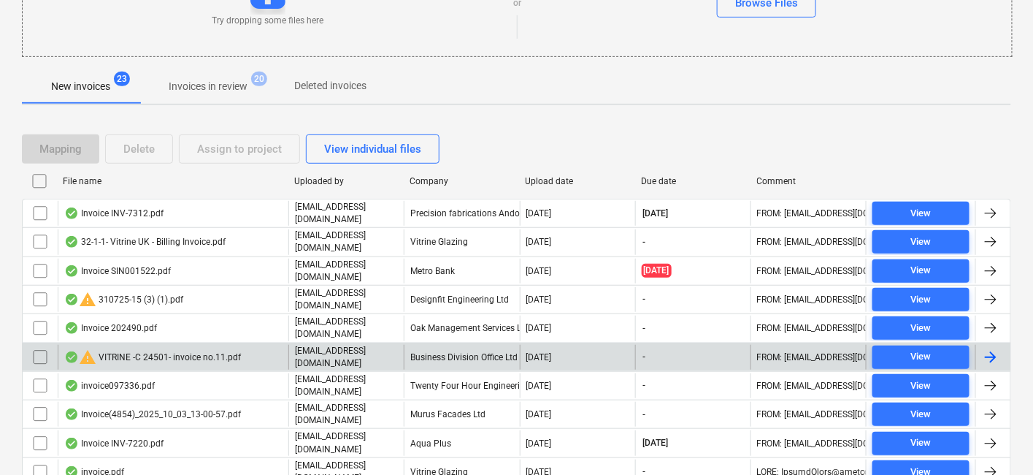
click at [429, 345] on div "Business Division Office Ltd" at bounding box center [461, 357] width 115 height 25
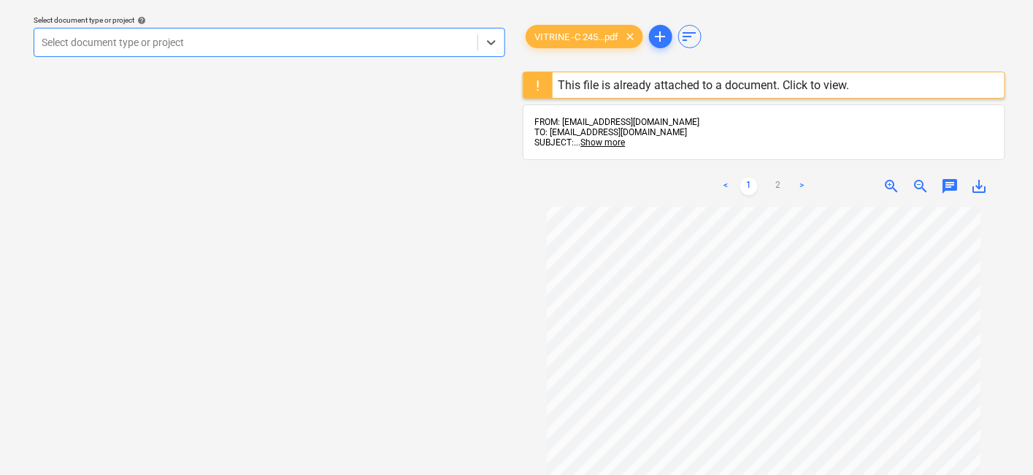
scroll to position [183, 0]
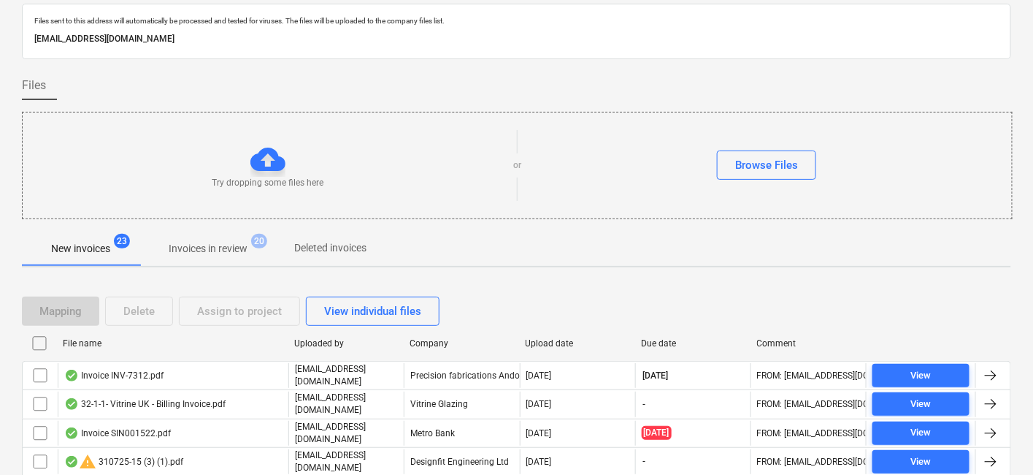
scroll to position [207, 0]
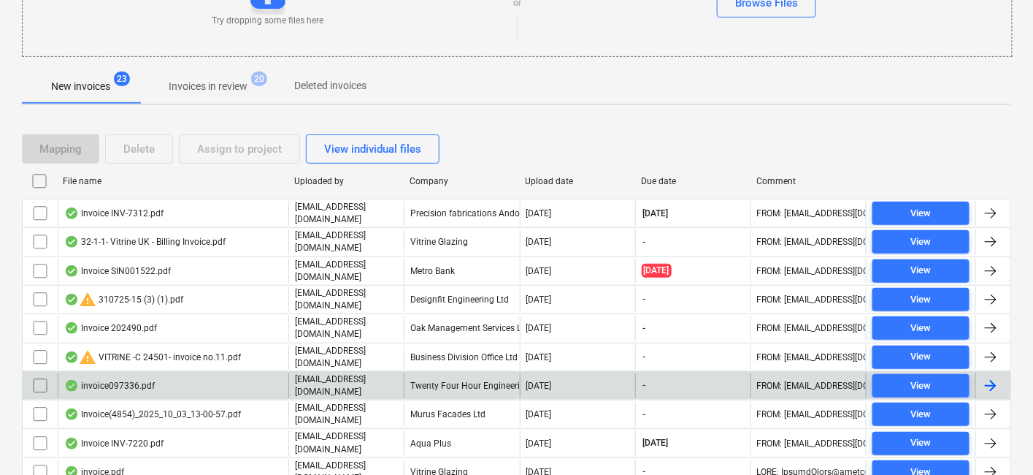
click at [448, 378] on div "Twenty Four Hour Engineering Ltd" at bounding box center [461, 385] width 115 height 25
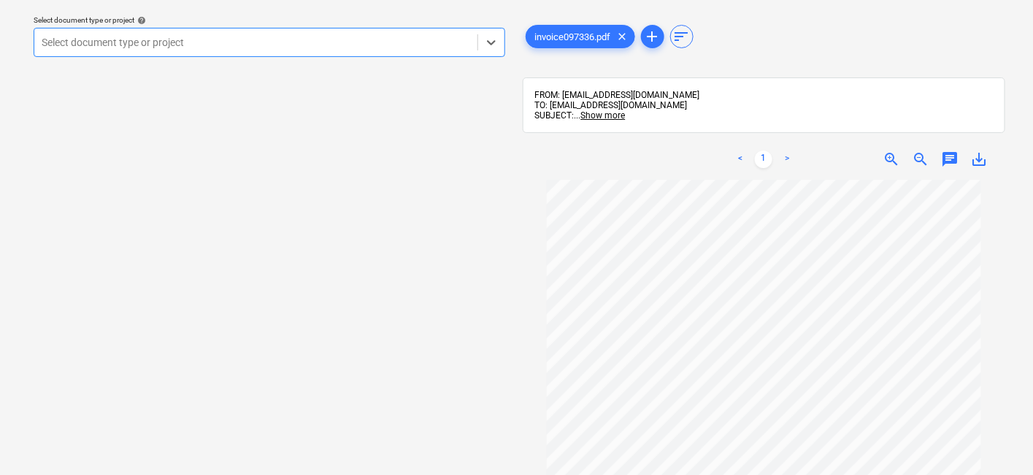
click at [270, 51] on div "Select document type or project" at bounding box center [255, 42] width 443 height 20
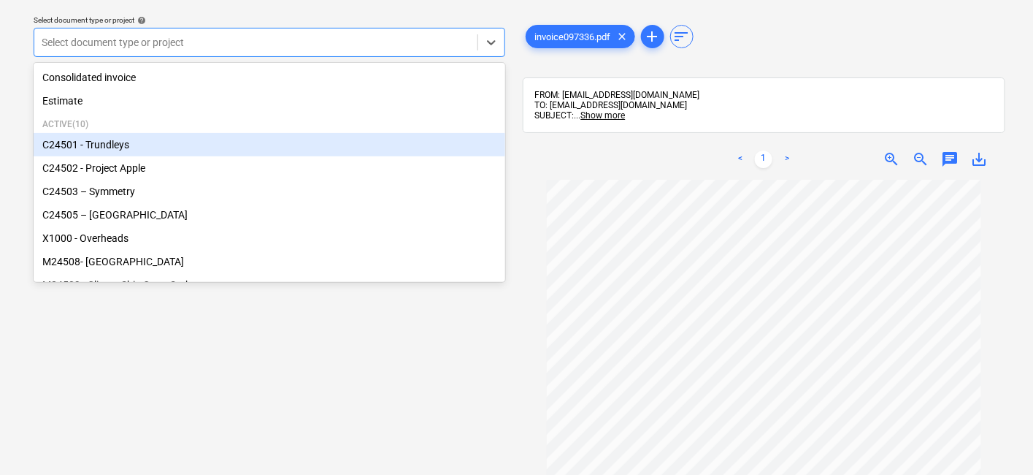
click at [115, 153] on div "C24501 - Trundleys" at bounding box center [270, 144] width 472 height 23
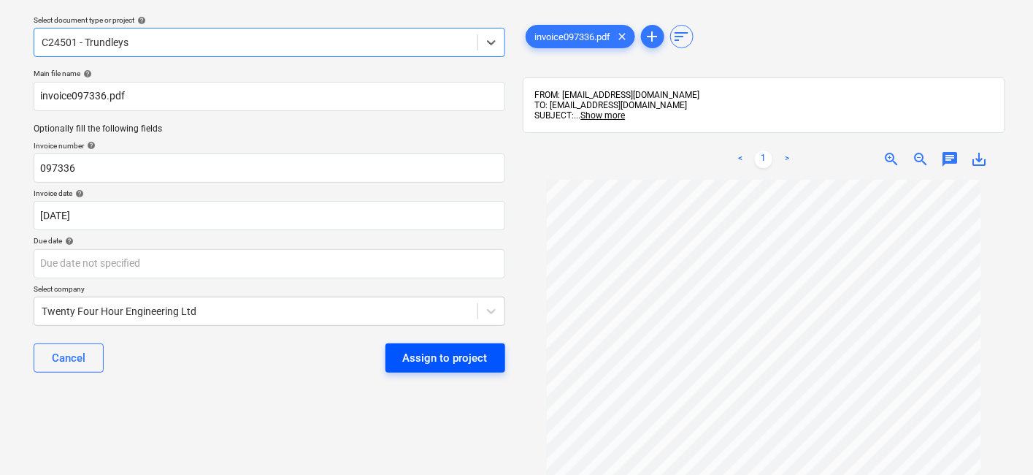
click at [429, 361] on div "Assign to project" at bounding box center [445, 357] width 85 height 19
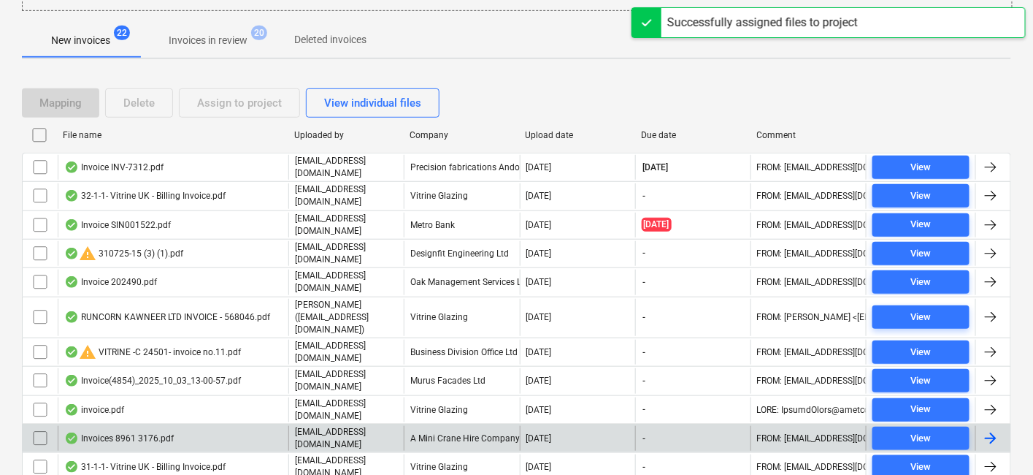
scroll to position [369, 0]
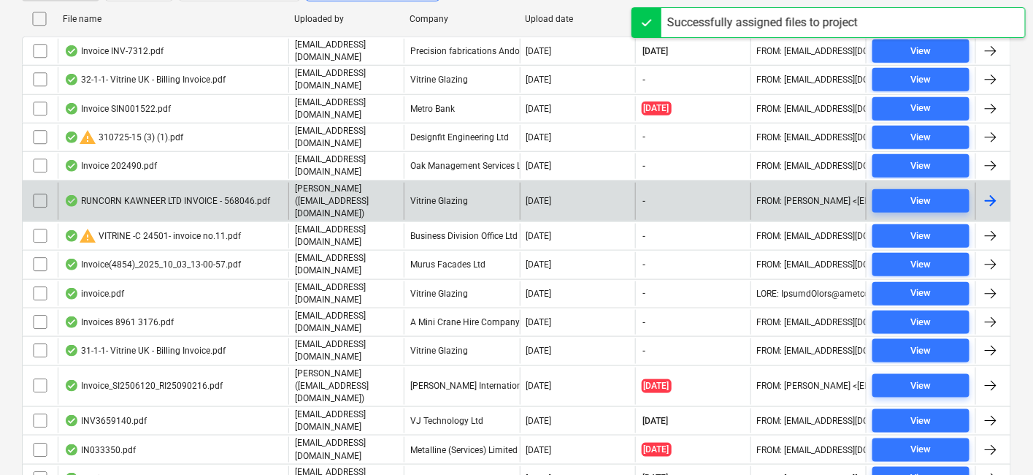
click at [480, 185] on div "Vitrine Glazing" at bounding box center [461, 201] width 115 height 37
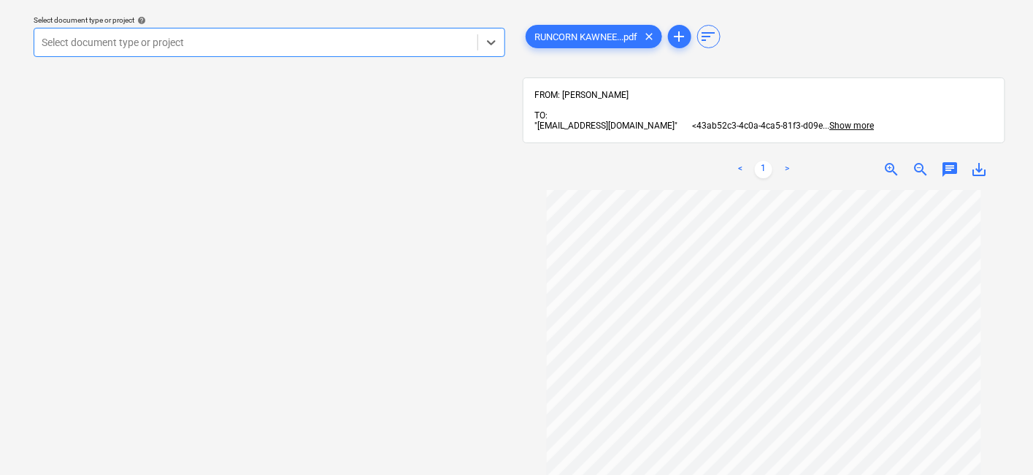
scroll to position [162, 0]
click at [267, 49] on div at bounding box center [256, 42] width 429 height 15
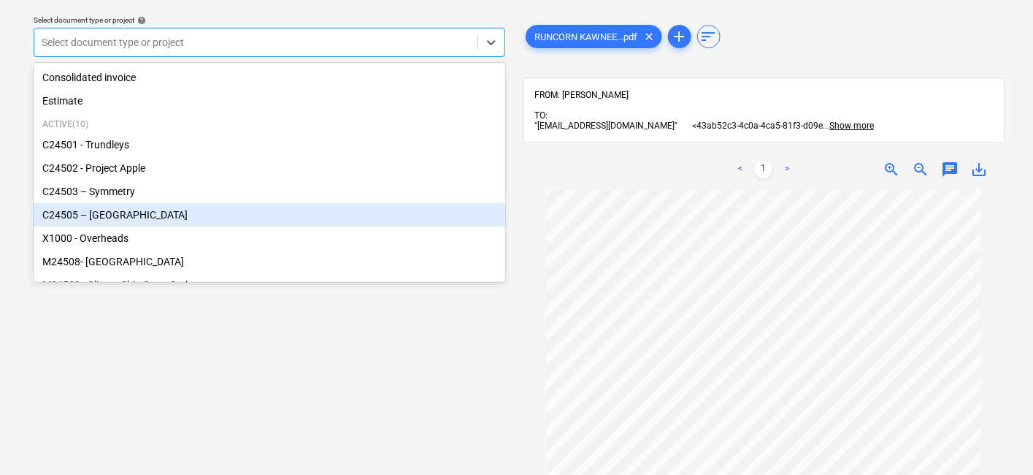
click at [124, 218] on div "C24505 – [GEOGRAPHIC_DATA]" at bounding box center [270, 214] width 472 height 23
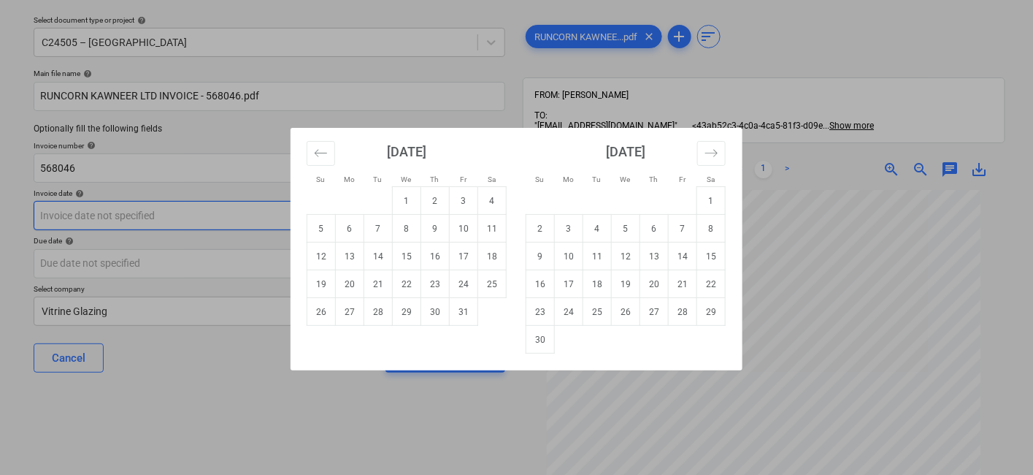
click at [180, 210] on body "Sales Projects Contacts Company Consolidated Invoices Inbox 9+ Approvals format…" at bounding box center [516, 192] width 1033 height 475
click at [317, 153] on icon "Move backward to switch to the previous month." at bounding box center [321, 153] width 14 height 14
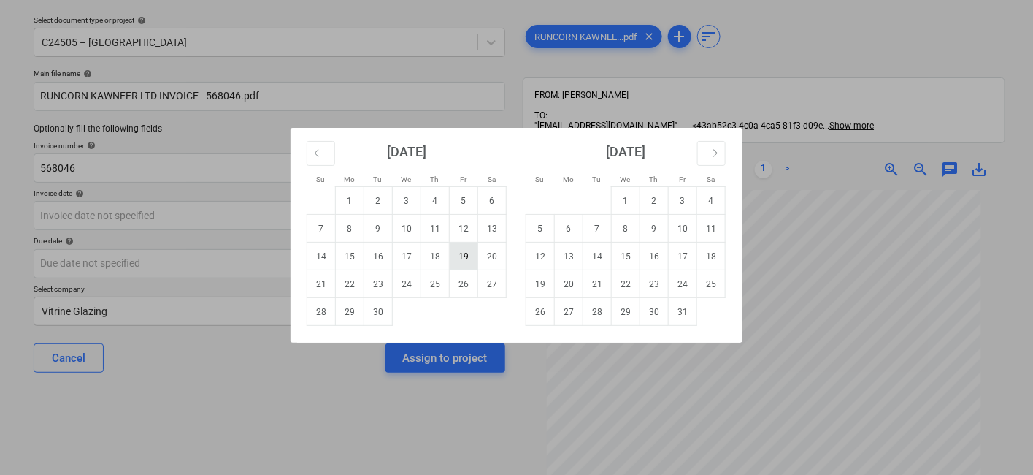
click at [460, 256] on td "19" at bounding box center [464, 256] width 28 height 28
type input "19 Sep 2025"
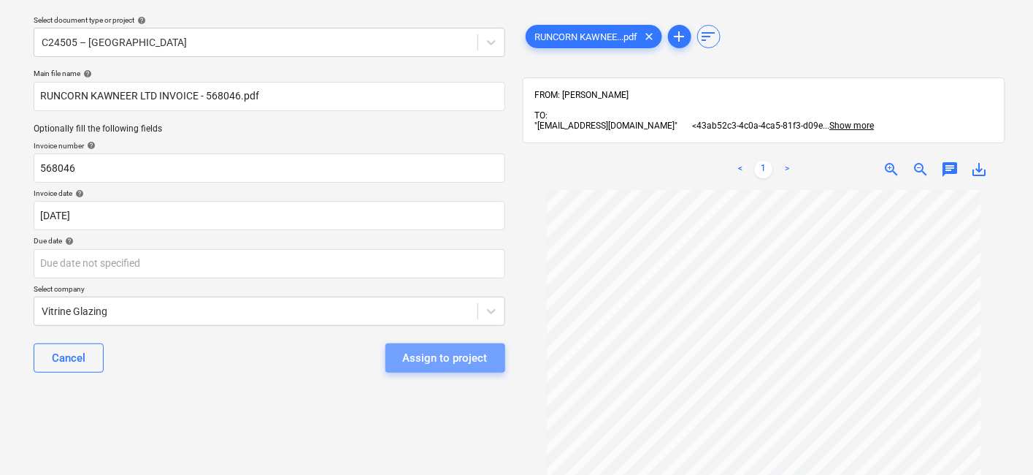
click at [461, 362] on div "Assign to project" at bounding box center [445, 357] width 85 height 19
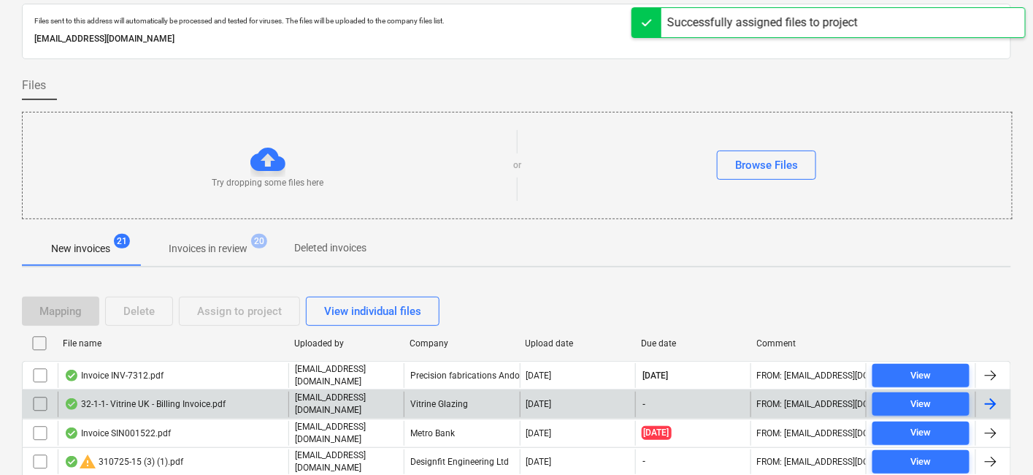
scroll to position [126, 0]
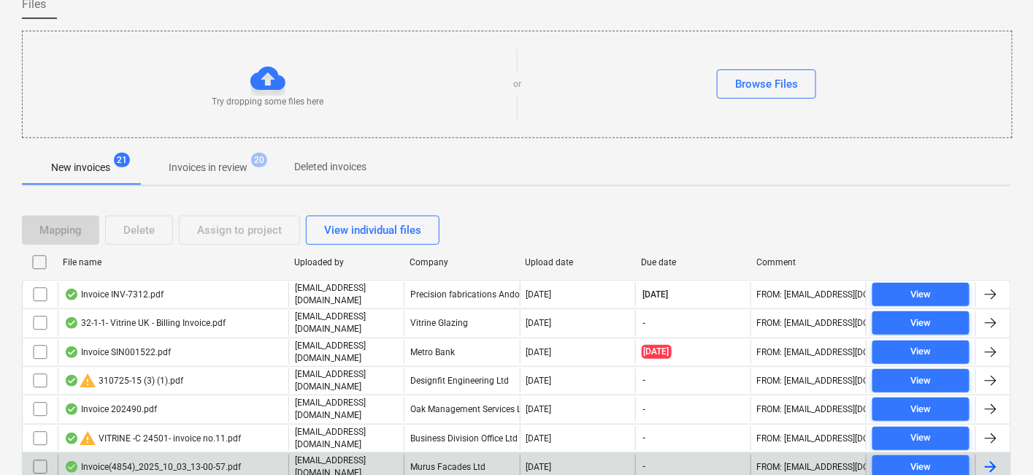
click at [467, 426] on div "Murus Facades Ltd" at bounding box center [461, 466] width 115 height 25
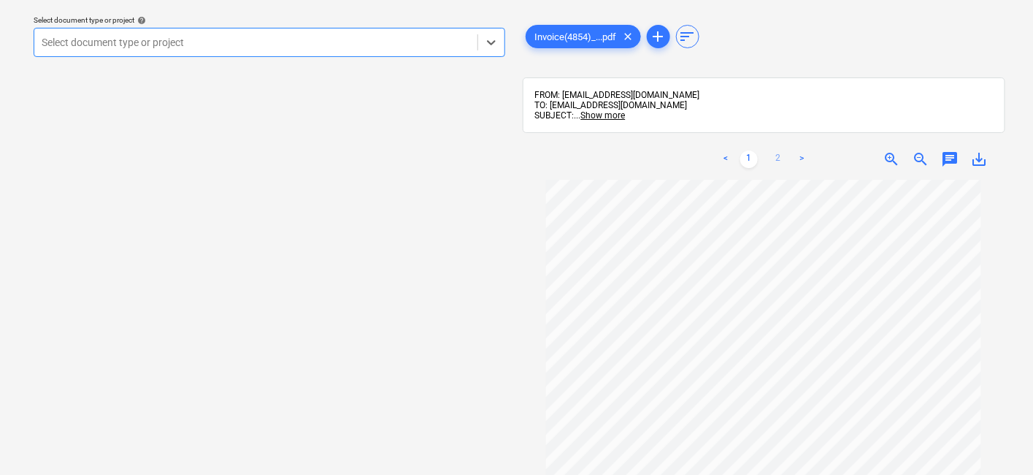
click at [778, 162] on link "2" at bounding box center [779, 159] width 18 height 18
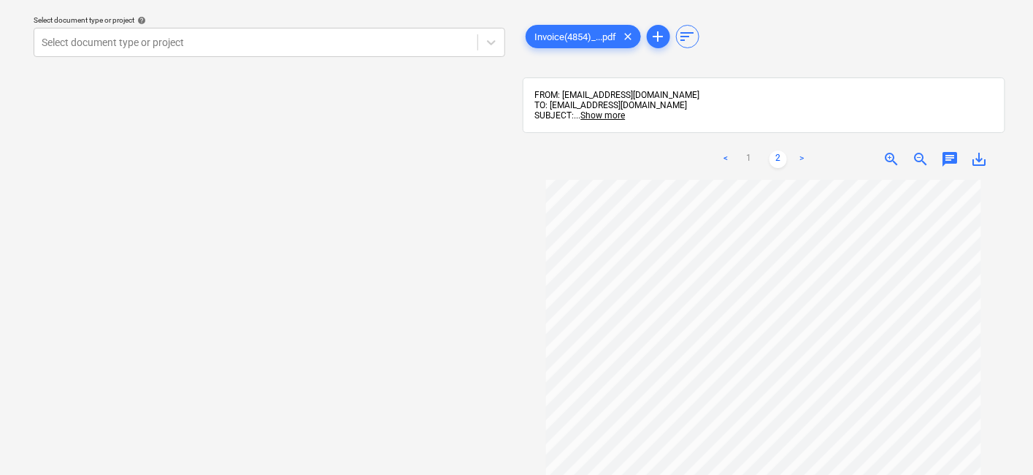
scroll to position [0, 0]
click at [748, 159] on link "1" at bounding box center [749, 159] width 18 height 18
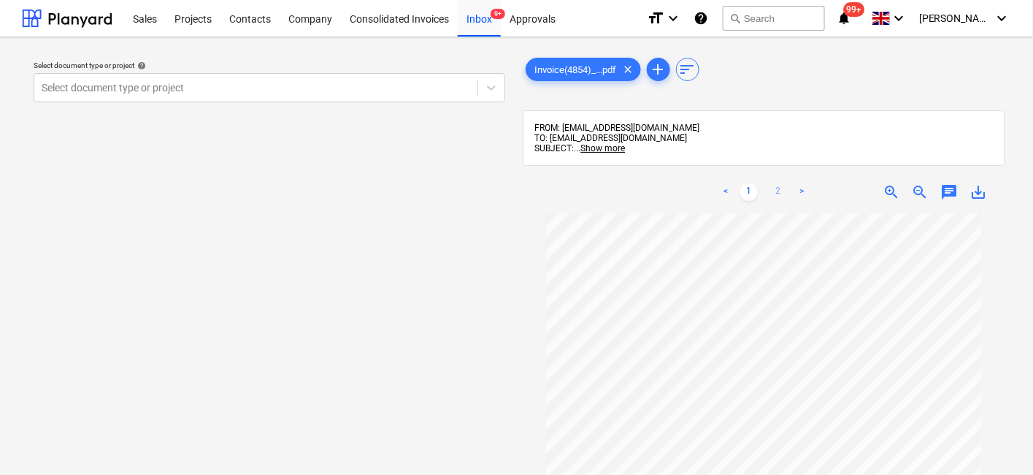
click at [779, 188] on link "2" at bounding box center [779, 192] width 18 height 18
click at [745, 189] on link "1" at bounding box center [749, 192] width 18 height 18
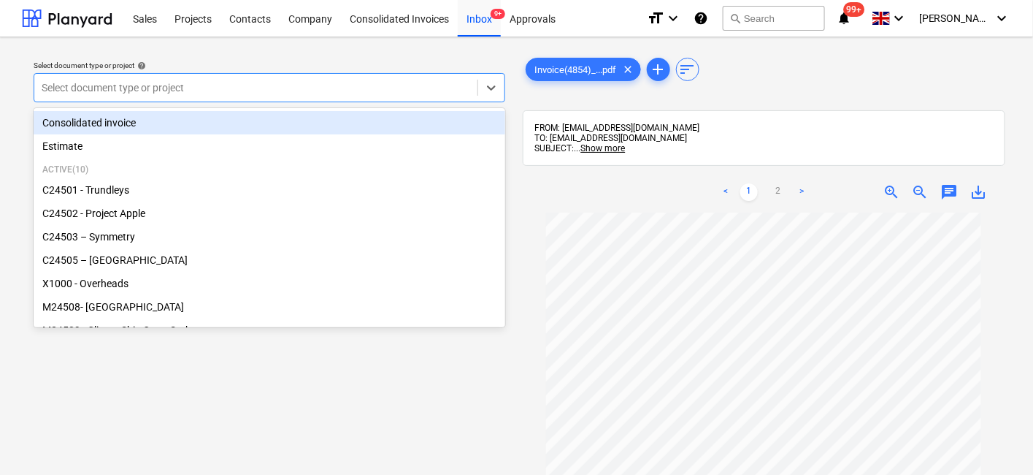
click at [171, 88] on div at bounding box center [256, 87] width 429 height 15
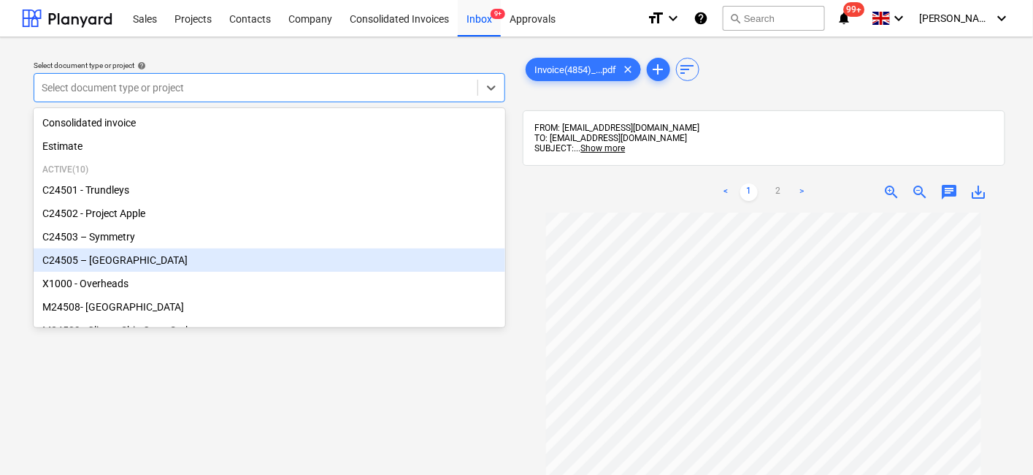
click at [125, 267] on div "C24505 – [GEOGRAPHIC_DATA]" at bounding box center [270, 259] width 472 height 23
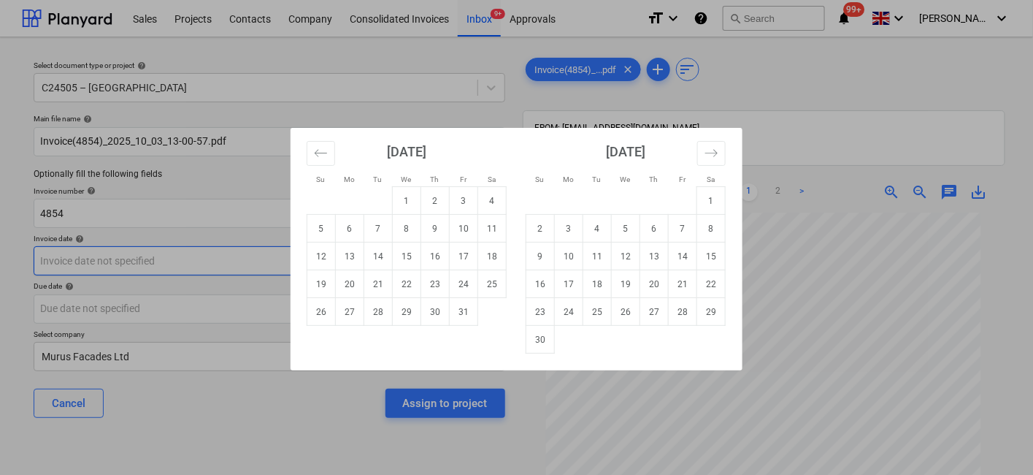
click at [237, 267] on body "Sales Projects Contacts Company Consolidated Invoices Inbox 9+ Approvals format…" at bounding box center [516, 237] width 1033 height 475
click at [325, 147] on icon "Move backward to switch to the previous month." at bounding box center [321, 153] width 14 height 14
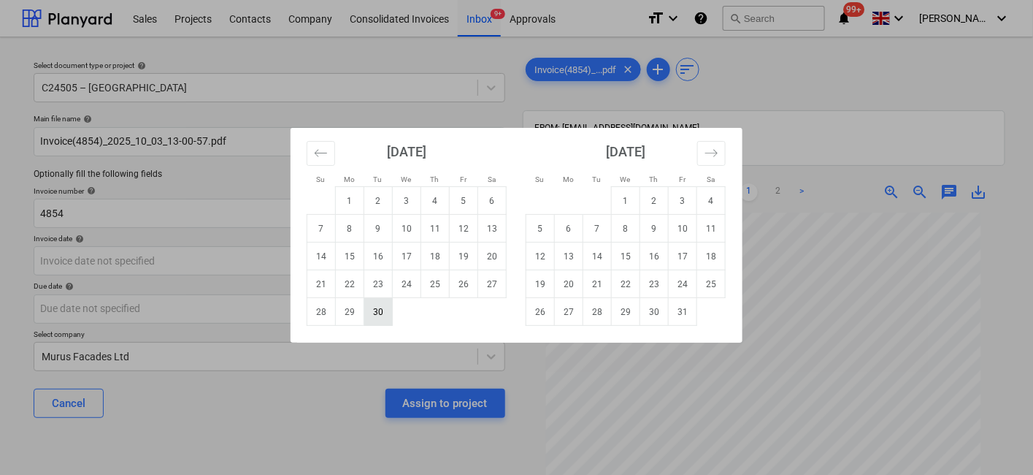
click at [382, 310] on td "30" at bounding box center [378, 312] width 28 height 28
type input "[DATE]"
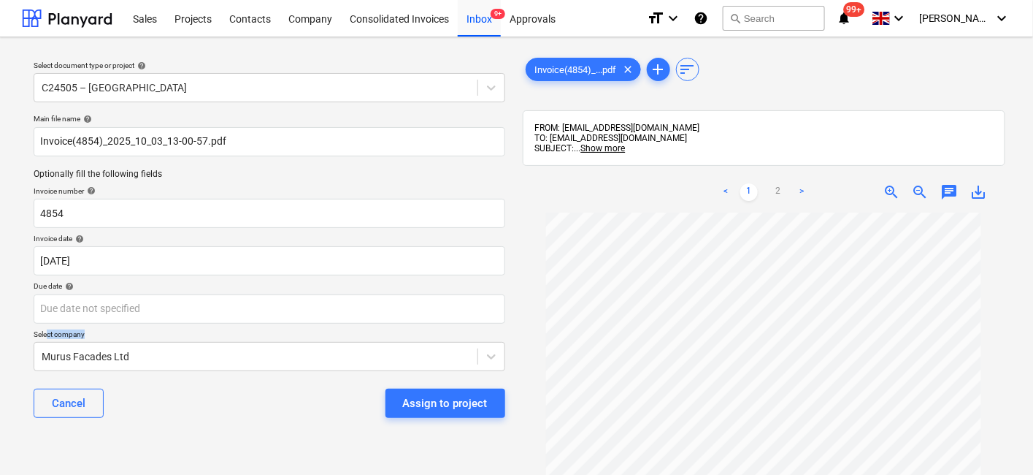
drag, startPoint x: 349, startPoint y: 337, endPoint x: 54, endPoint y: 335, distance: 295.0
click at [47, 335] on p "Select company" at bounding box center [270, 335] width 472 height 12
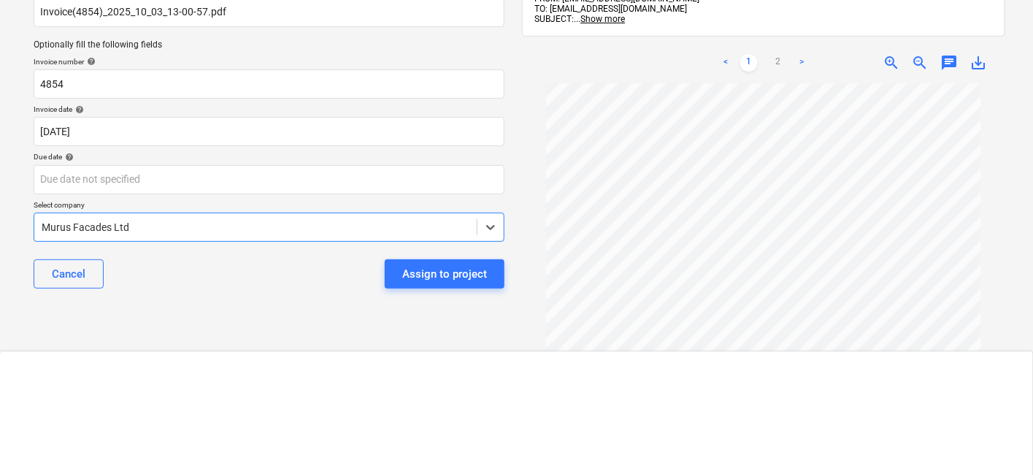
scroll to position [1891, 0]
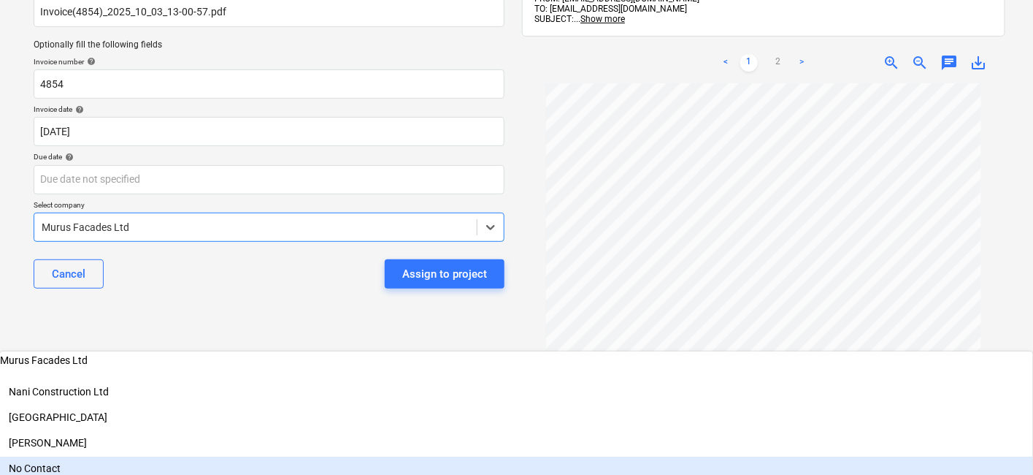
drag, startPoint x: 187, startPoint y: 361, endPoint x: 0, endPoint y: 361, distance: 186.9
click at [0, 361] on div "Select document type or project help C24505 – Surrey Quays Main file name help …" at bounding box center [516, 221] width 1033 height 627
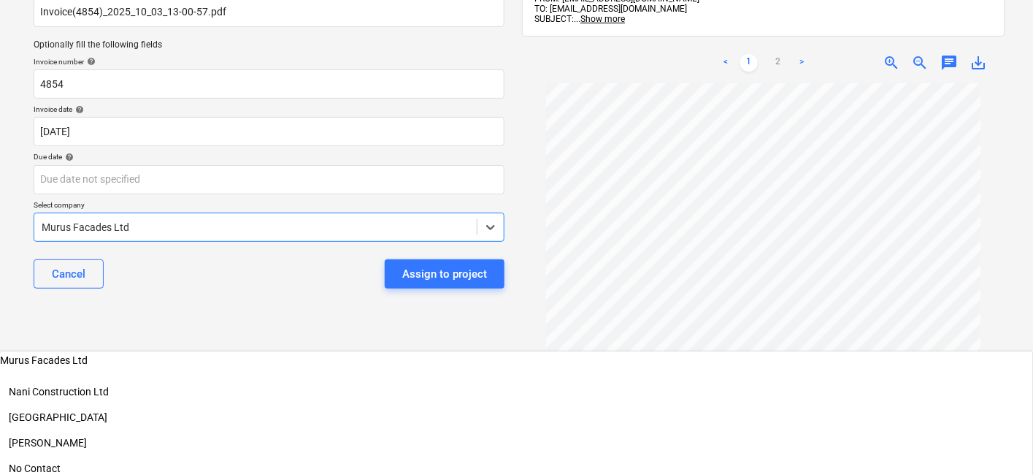
click at [144, 230] on div at bounding box center [256, 227] width 428 height 15
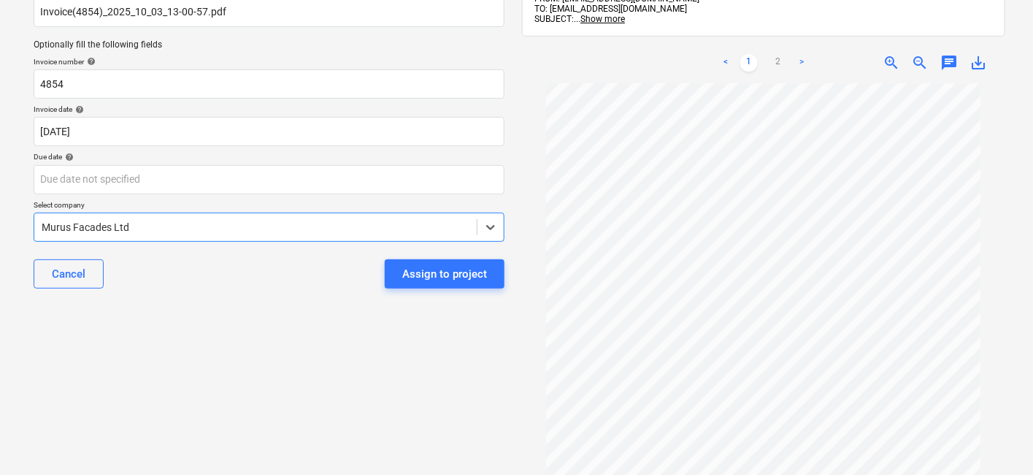
click at [144, 230] on div at bounding box center [256, 227] width 428 height 15
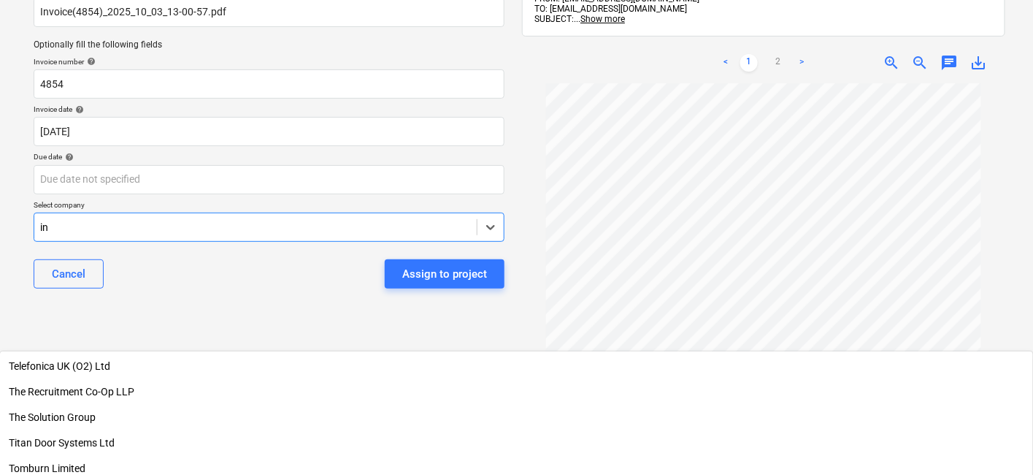
scroll to position [650, 0]
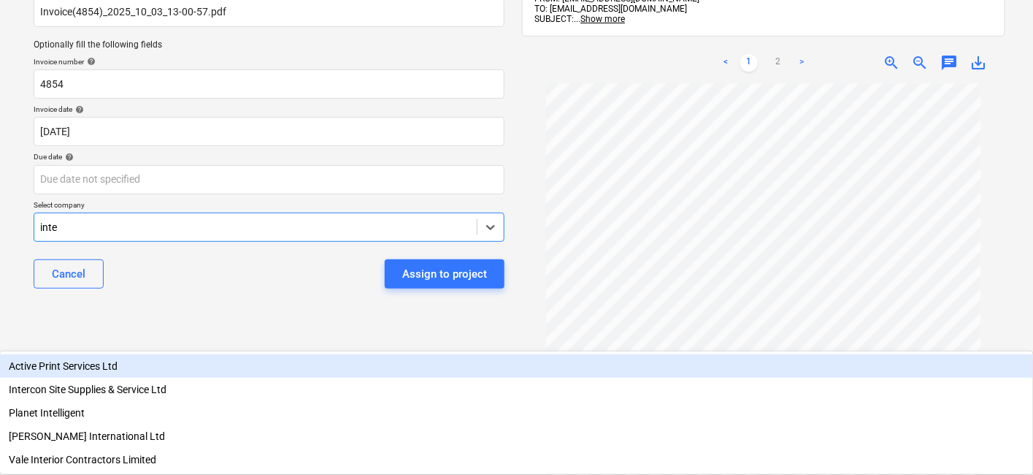
type input "inter"
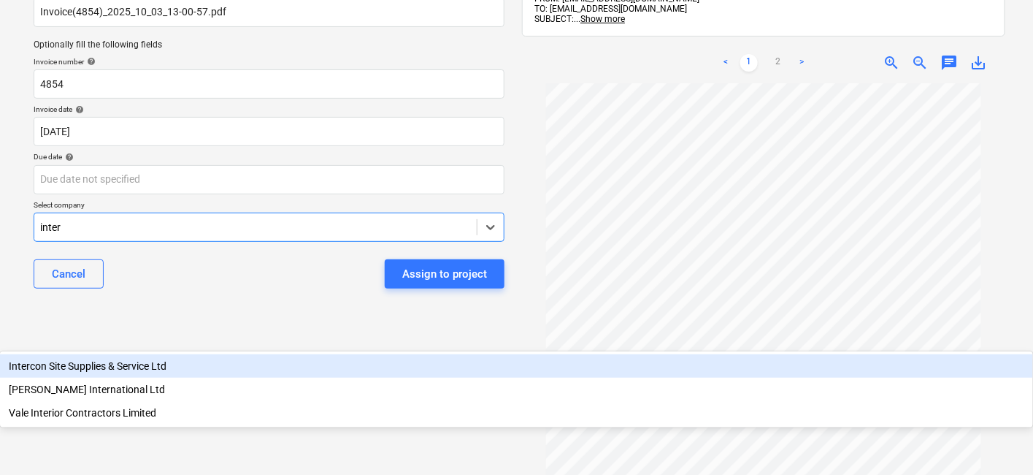
click at [322, 354] on div "Intercon Site Supplies & Service Ltd" at bounding box center [516, 365] width 1033 height 23
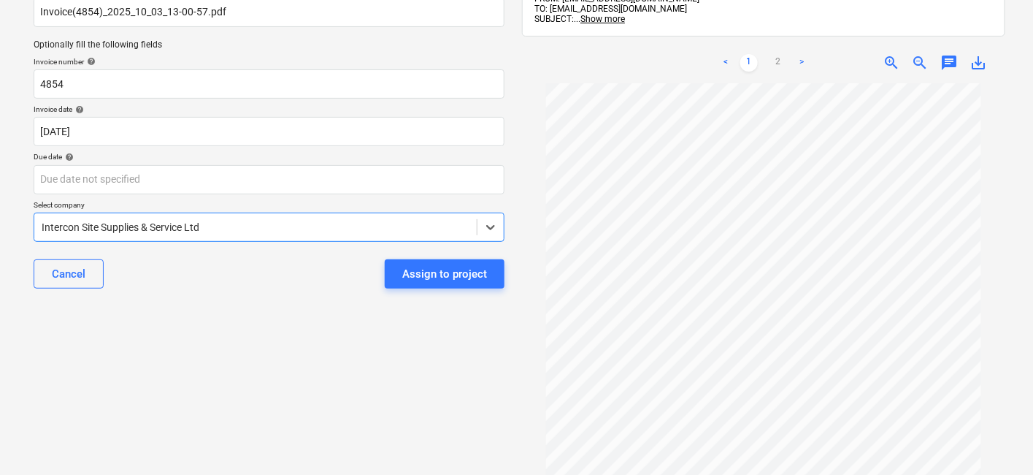
scroll to position [0, 0]
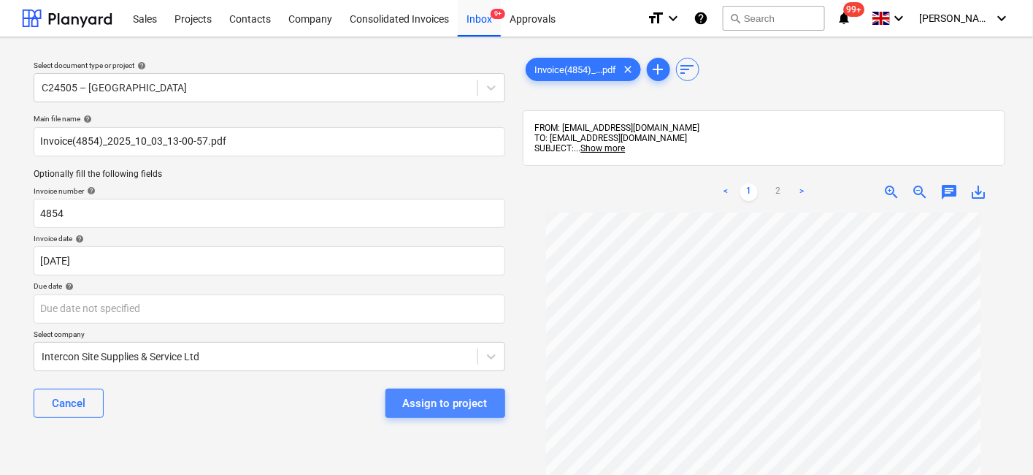
click at [452, 403] on div "Assign to project" at bounding box center [445, 403] width 85 height 19
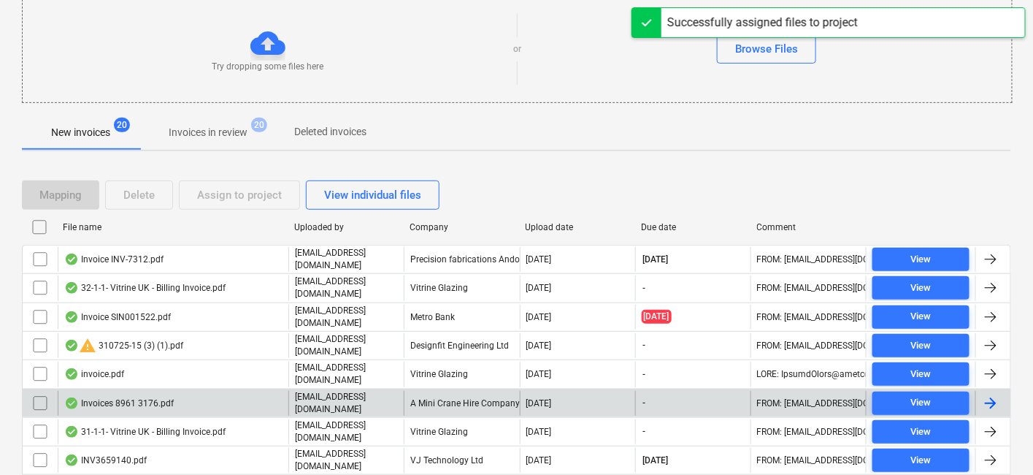
scroll to position [162, 0]
click at [434, 392] on div "A Mini Crane Hire Company Limited" at bounding box center [461, 402] width 115 height 25
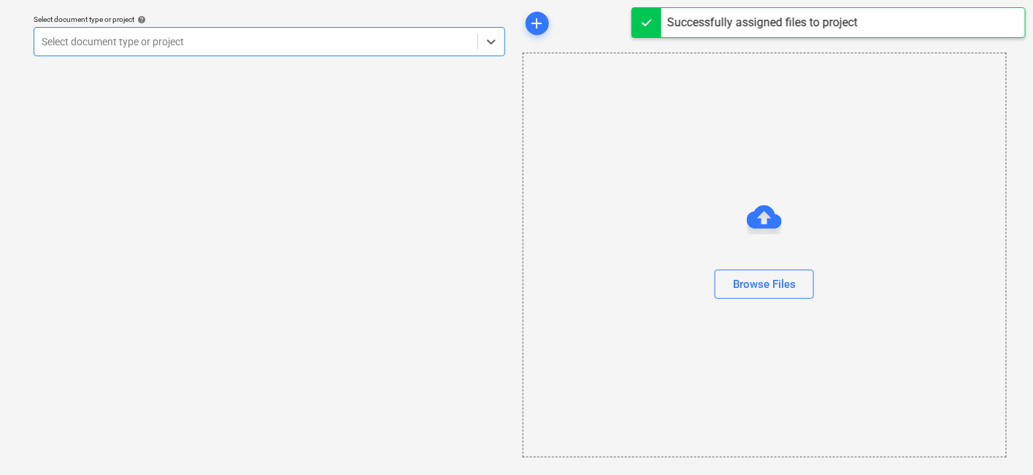
scroll to position [45, 0]
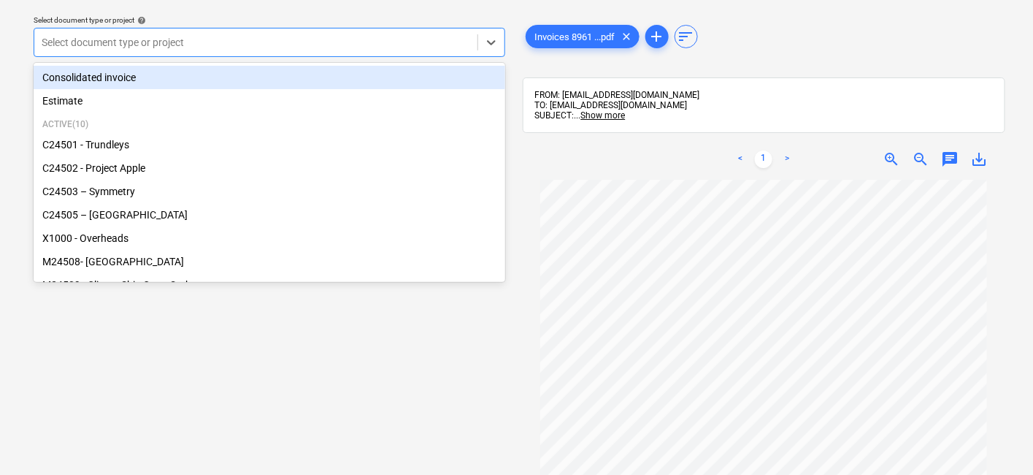
drag, startPoint x: 298, startPoint y: 52, endPoint x: 267, endPoint y: 81, distance: 42.9
click at [298, 52] on div "Select document type or project" at bounding box center [255, 42] width 443 height 20
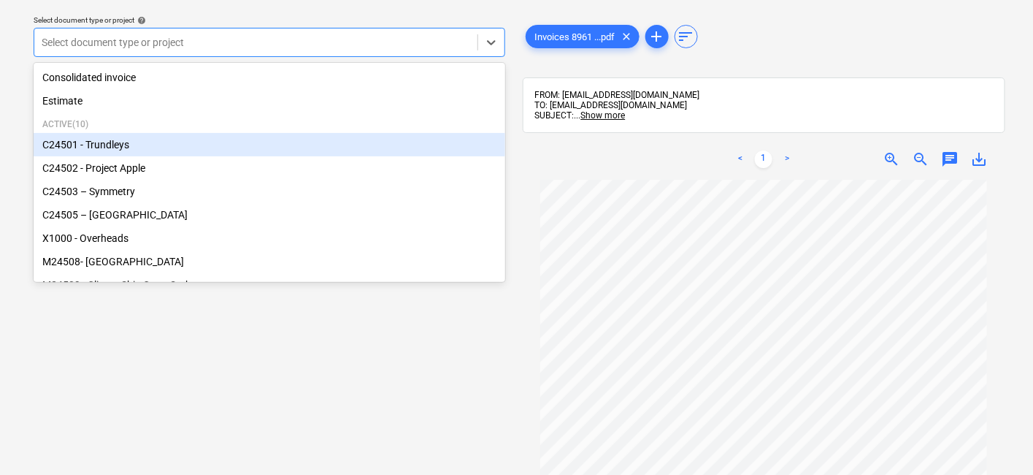
click at [167, 144] on div "C24501 - Trundleys" at bounding box center [270, 144] width 472 height 23
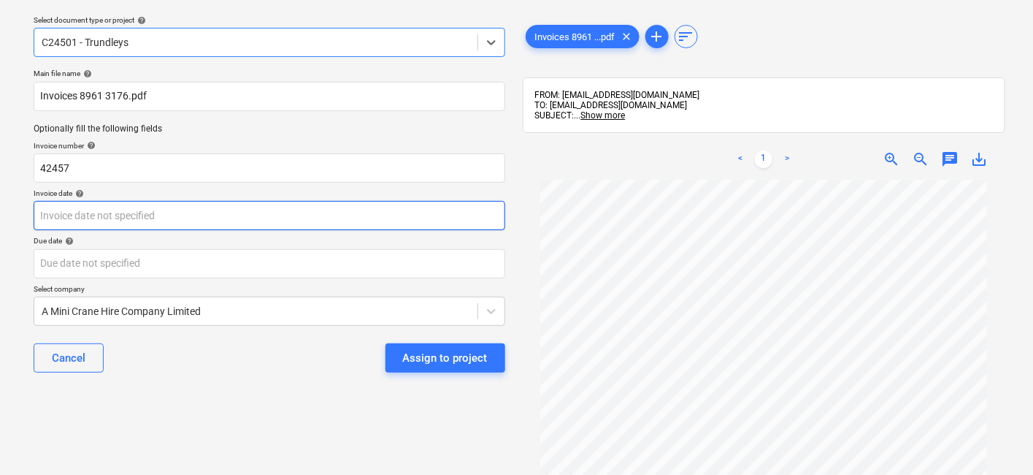
click at [311, 215] on body "Sales Projects Contacts Company Consolidated Invoices Inbox 9+ Approvals format…" at bounding box center [516, 192] width 1033 height 475
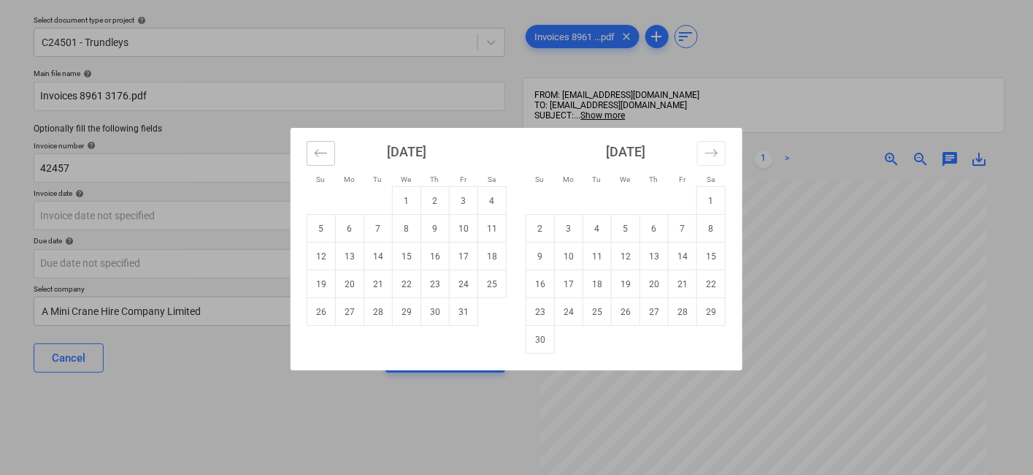
click at [318, 158] on icon "Move backward to switch to the previous month." at bounding box center [321, 153] width 14 height 14
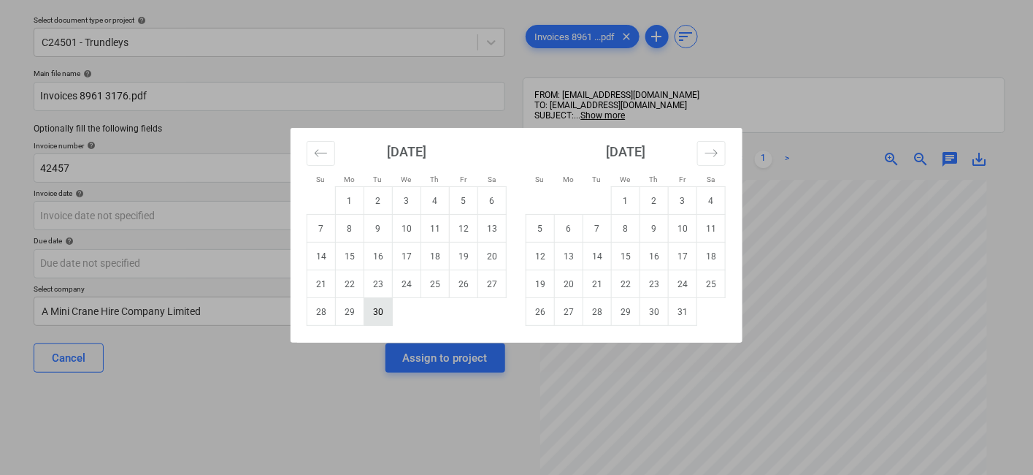
click at [378, 308] on td "30" at bounding box center [378, 312] width 28 height 28
type input "[DATE]"
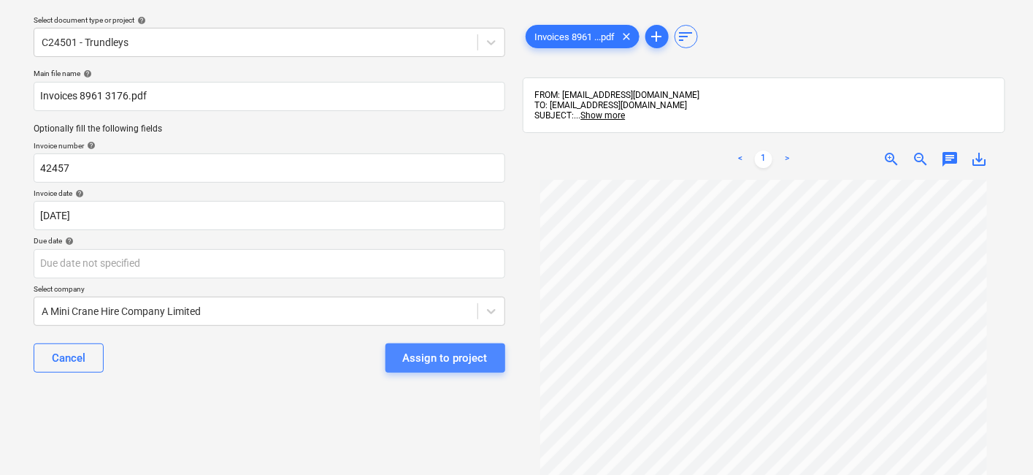
click at [473, 364] on div "Assign to project" at bounding box center [445, 357] width 85 height 19
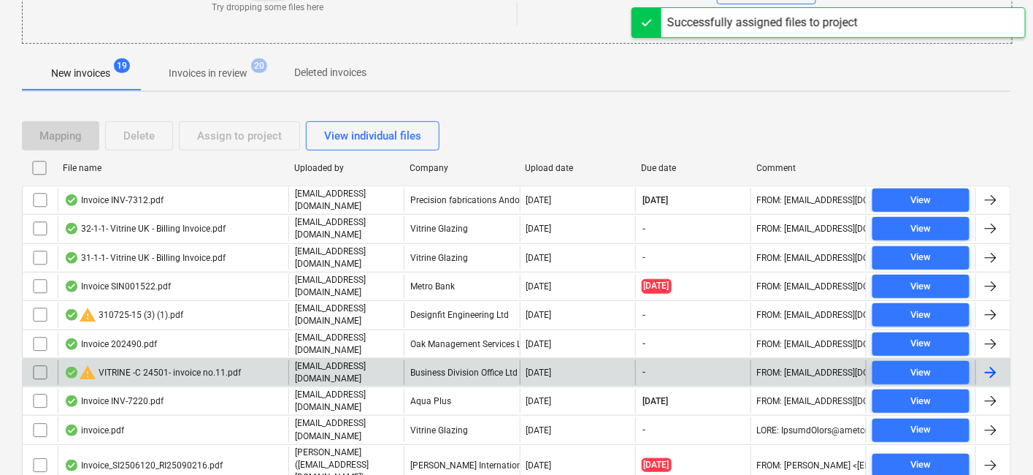
scroll to position [288, 0]
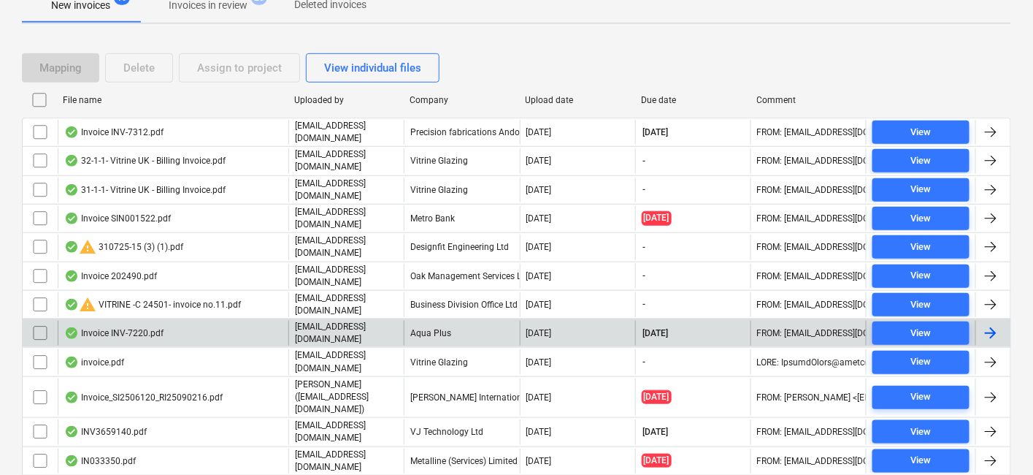
click at [466, 321] on div "Aqua Plus" at bounding box center [461, 333] width 115 height 25
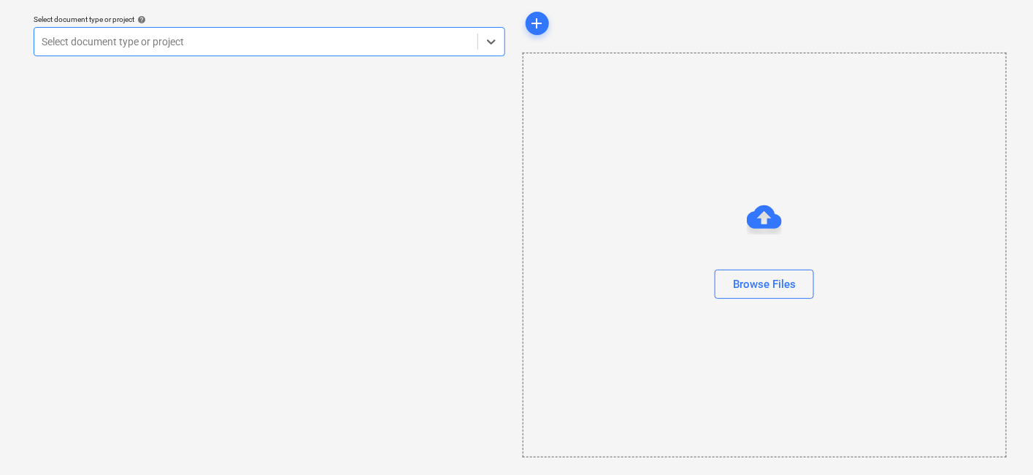
scroll to position [45, 0]
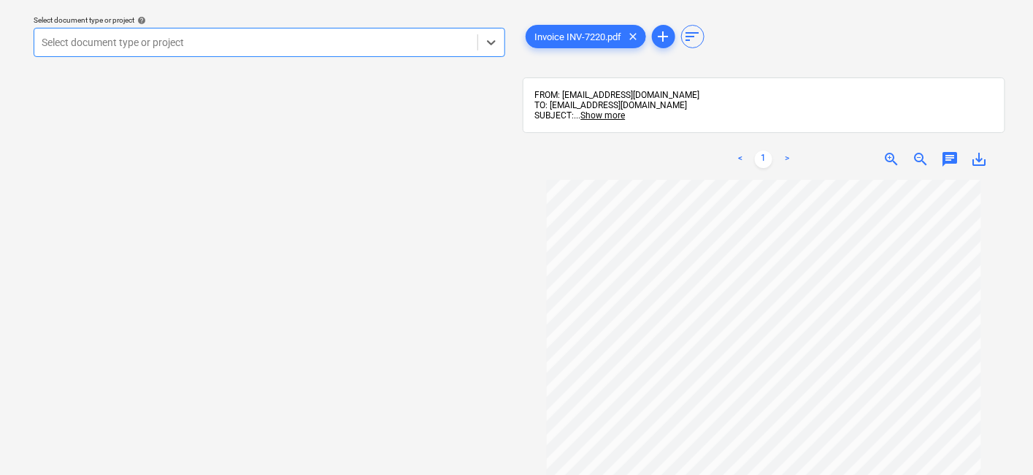
click at [180, 45] on div at bounding box center [256, 42] width 429 height 15
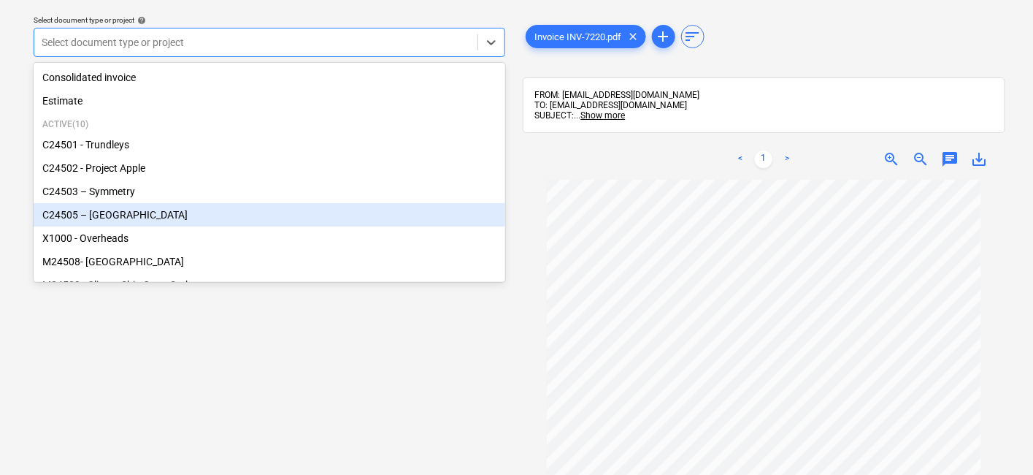
click at [107, 212] on div "C24505 – [GEOGRAPHIC_DATA]" at bounding box center [270, 214] width 472 height 23
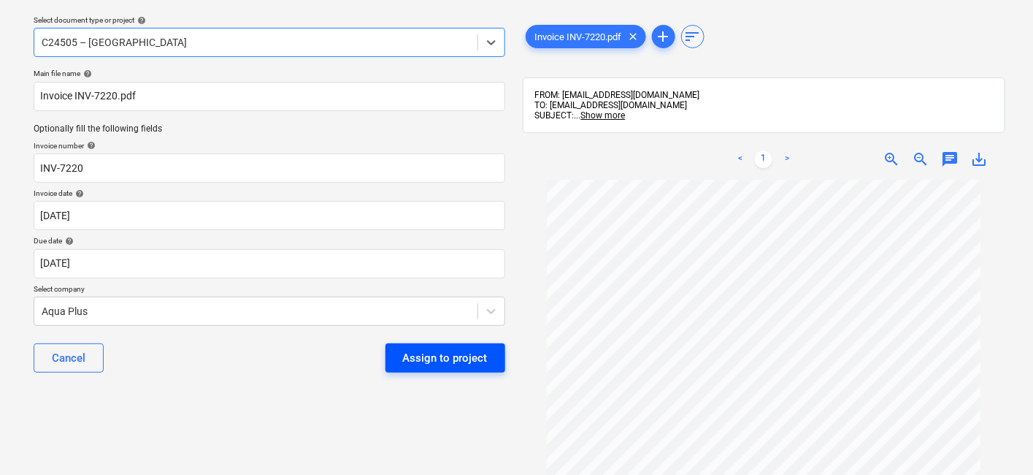
click at [416, 359] on div "Assign to project" at bounding box center [445, 357] width 85 height 19
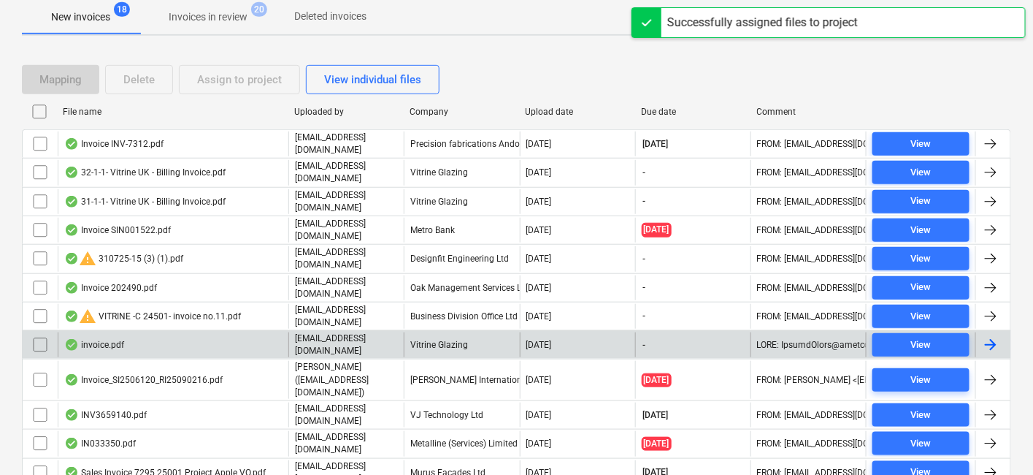
scroll to position [288, 0]
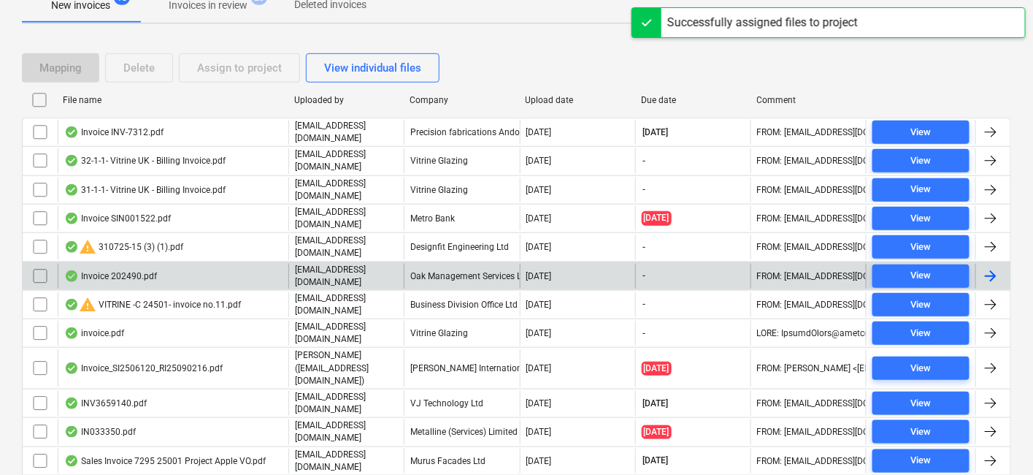
click at [359, 264] on p "[EMAIL_ADDRESS][DOMAIN_NAME]" at bounding box center [346, 276] width 103 height 25
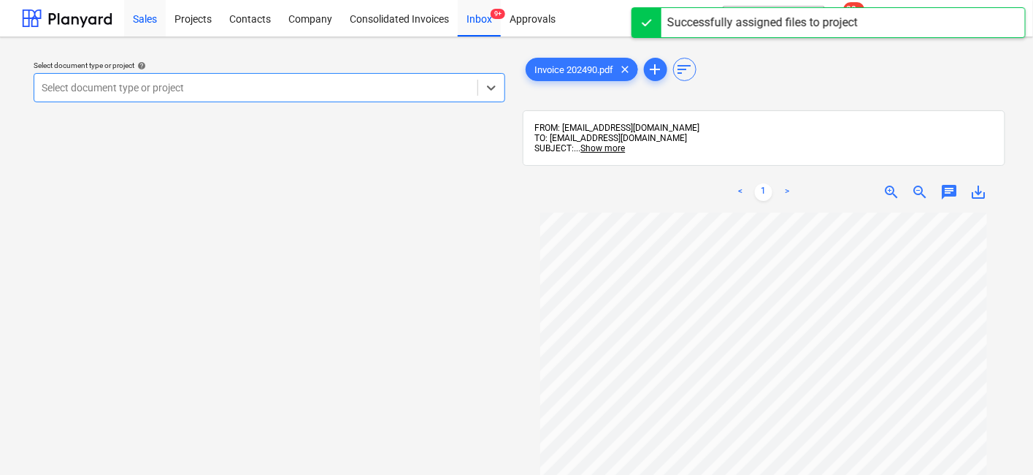
scroll to position [288, 0]
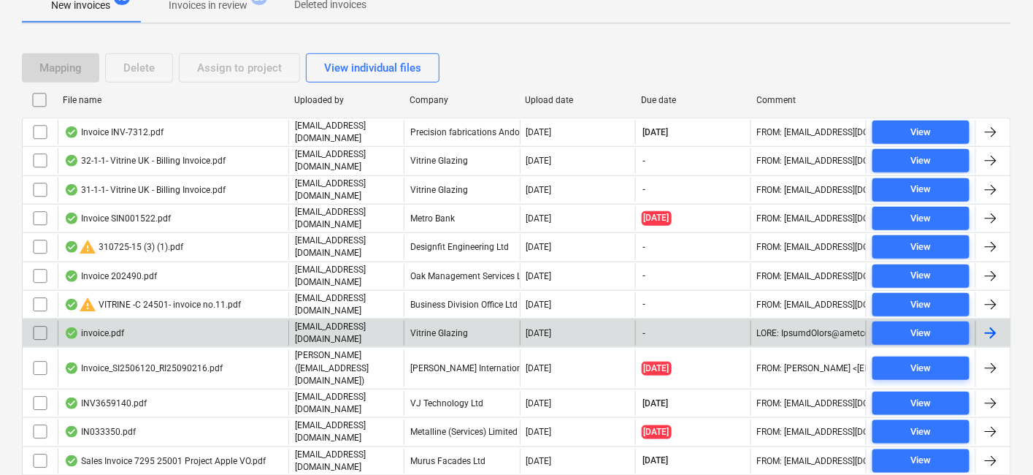
click at [348, 322] on p "[EMAIL_ADDRESS][DOMAIN_NAME]" at bounding box center [346, 333] width 103 height 25
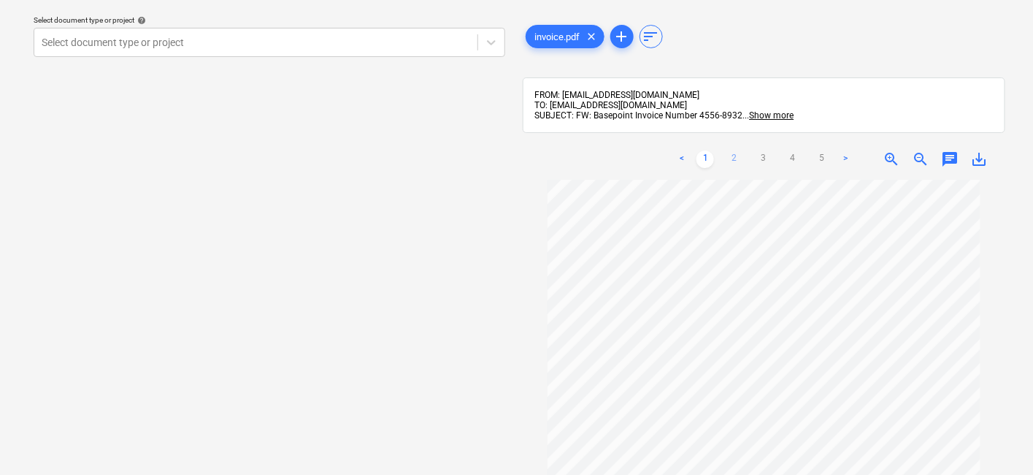
click at [735, 153] on link "2" at bounding box center [735, 159] width 18 height 18
click at [759, 157] on link "3" at bounding box center [764, 159] width 18 height 18
click at [792, 159] on link "4" at bounding box center [793, 159] width 18 height 18
click at [822, 165] on link "5" at bounding box center [822, 159] width 18 height 18
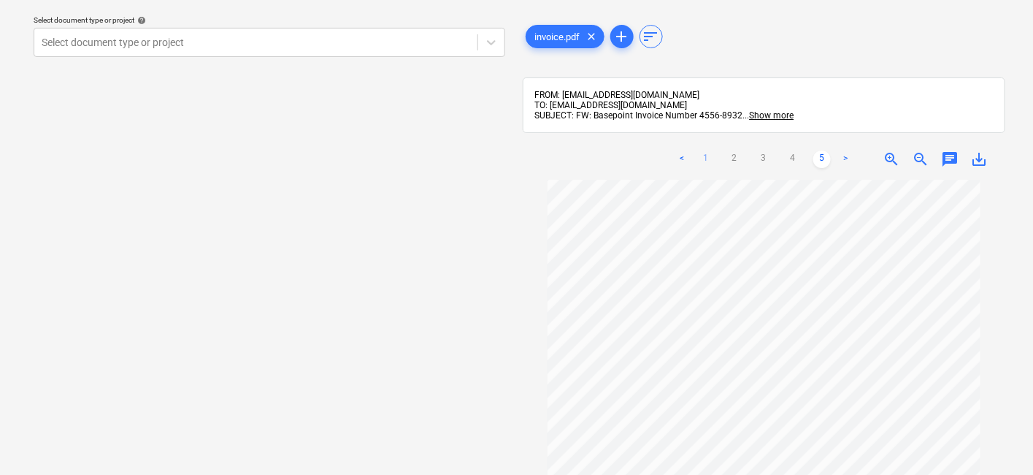
click at [703, 157] on link "1" at bounding box center [706, 159] width 18 height 18
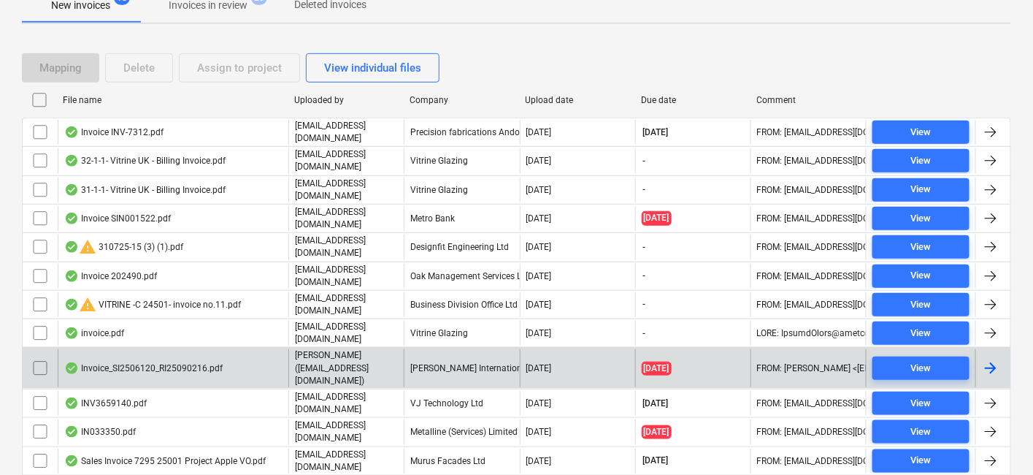
click at [467, 349] on div "[PERSON_NAME] International Ltd" at bounding box center [461, 367] width 115 height 37
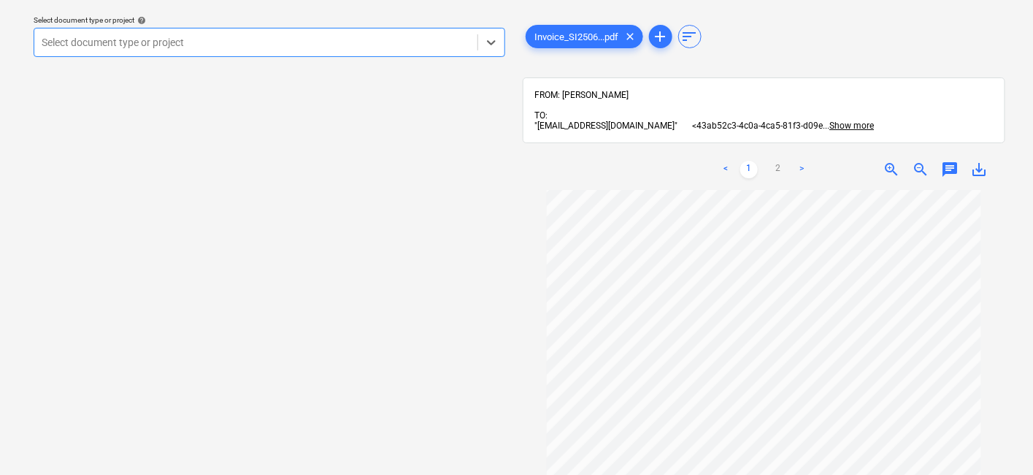
scroll to position [21, 0]
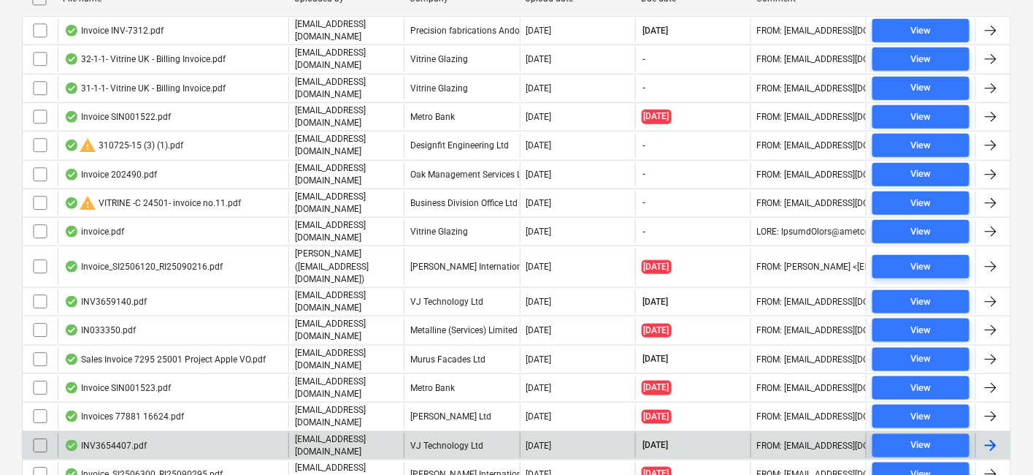
scroll to position [467, 0]
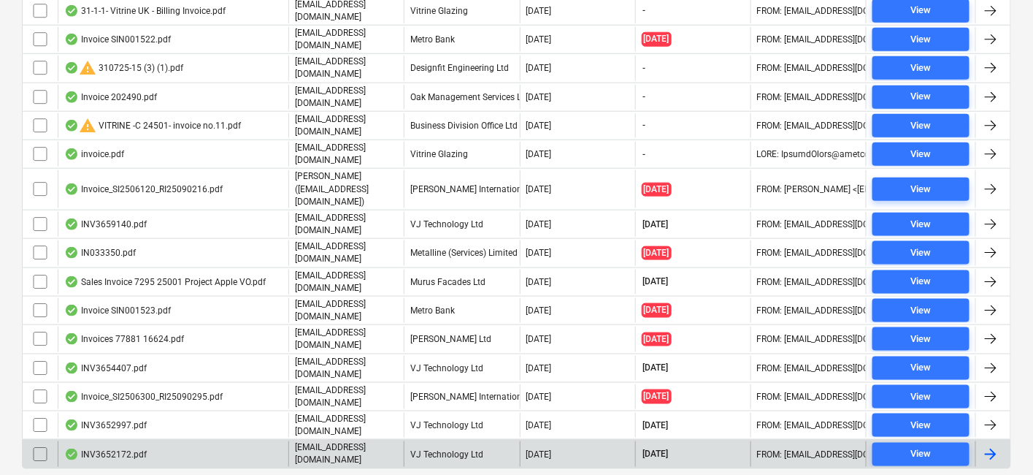
click at [348, 426] on div "[EMAIL_ADDRESS][DOMAIN_NAME]" at bounding box center [345, 453] width 115 height 25
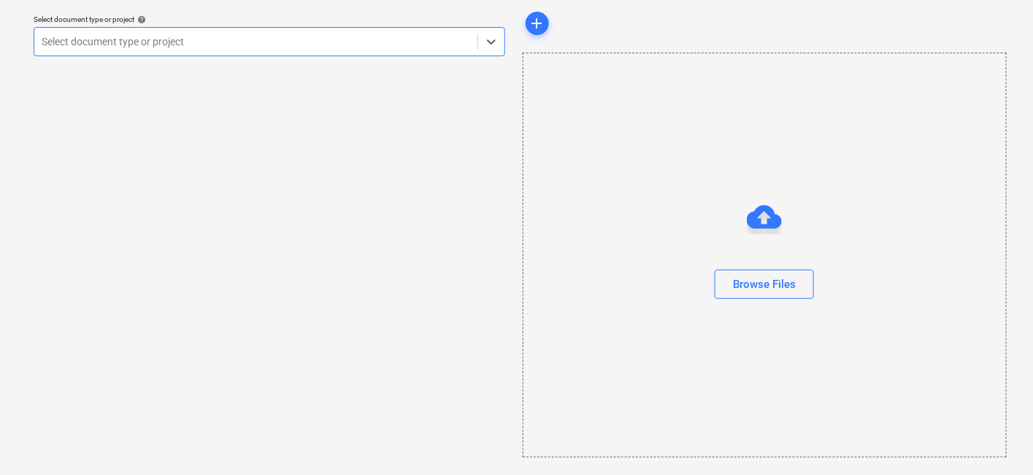
scroll to position [45, 0]
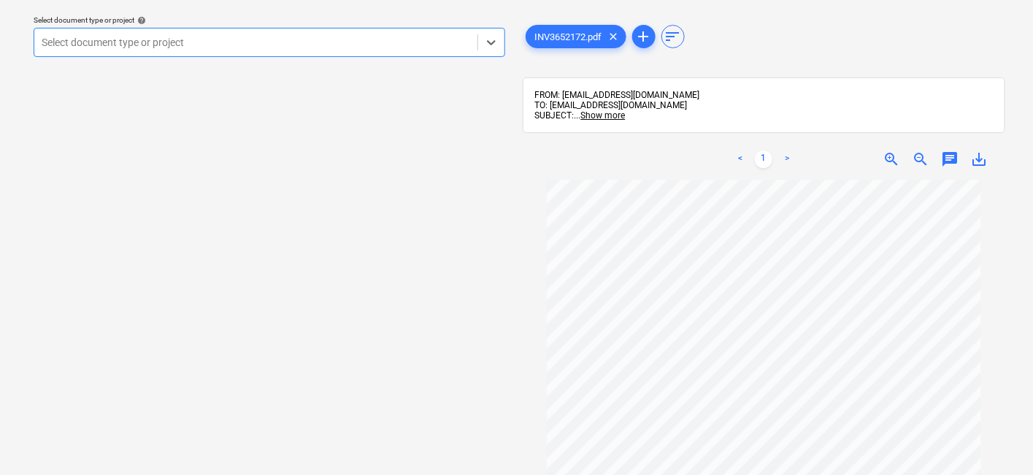
click at [391, 41] on div at bounding box center [256, 42] width 429 height 15
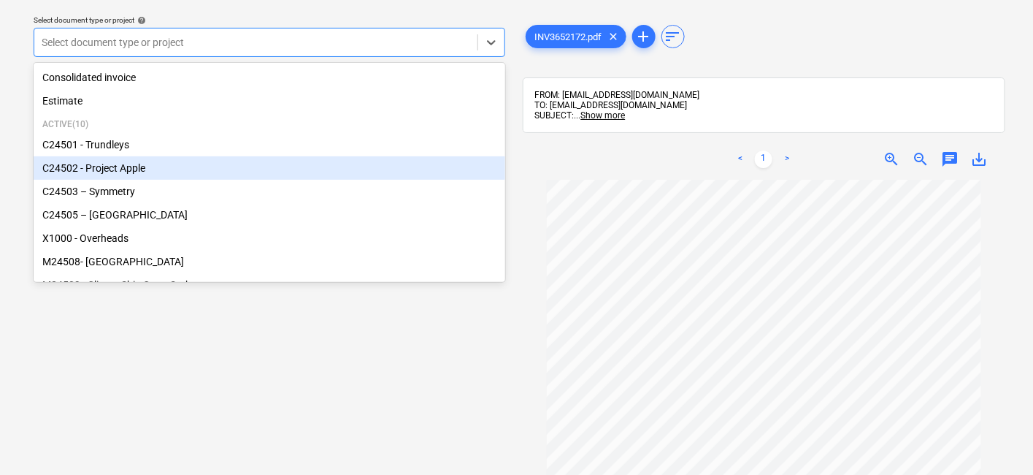
click at [128, 172] on div "C24502 - Project Apple" at bounding box center [270, 167] width 472 height 23
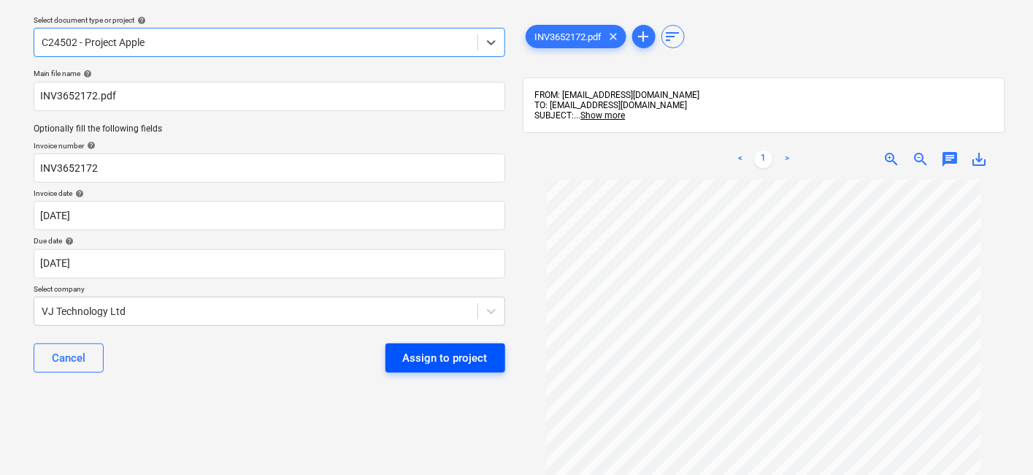
click at [453, 358] on div "Assign to project" at bounding box center [445, 357] width 85 height 19
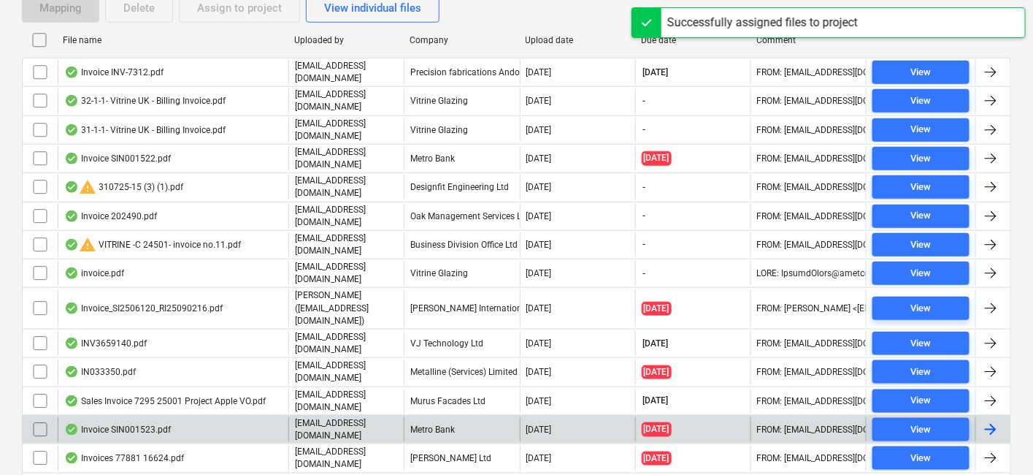
scroll to position [441, 0]
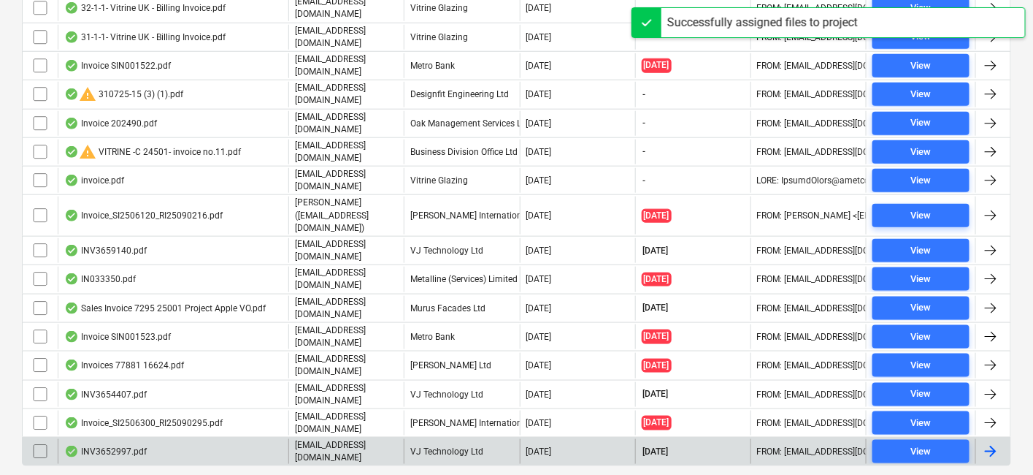
click at [492, 426] on div "VJ Technology Ltd" at bounding box center [461, 451] width 115 height 25
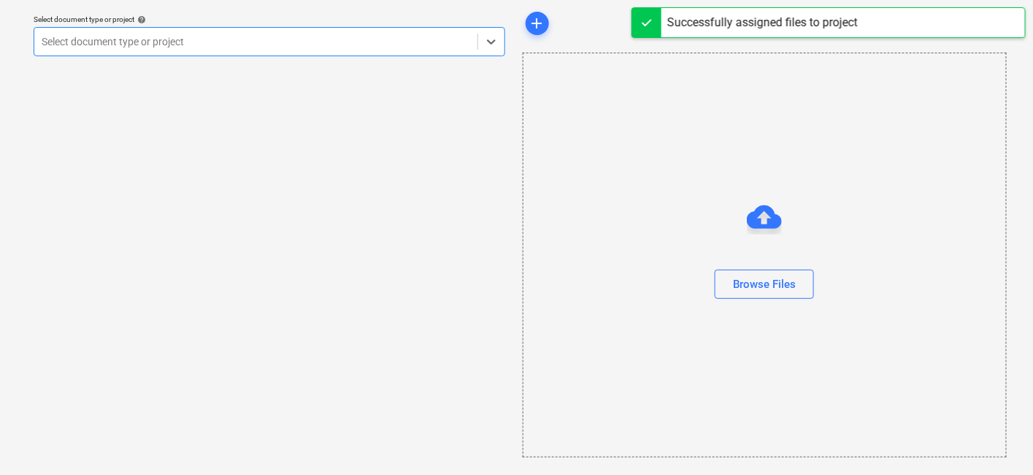
scroll to position [45, 0]
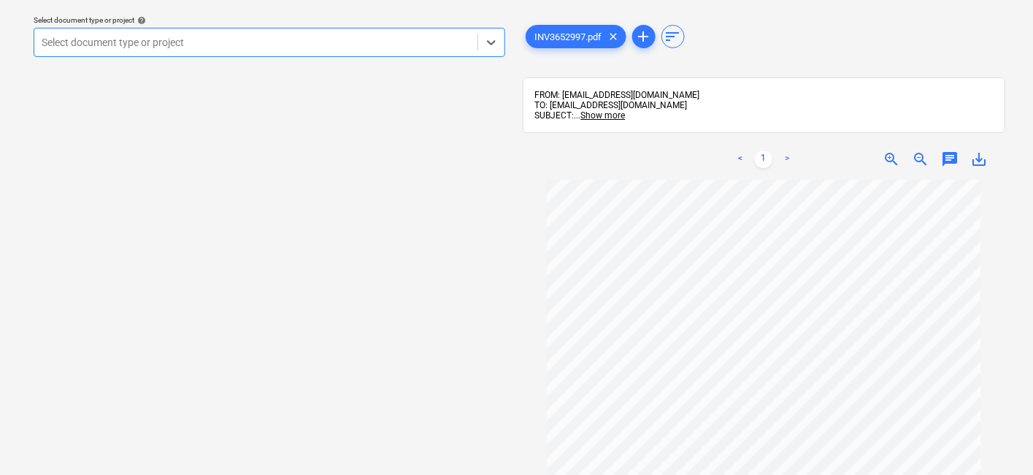
click at [303, 47] on div at bounding box center [256, 42] width 429 height 15
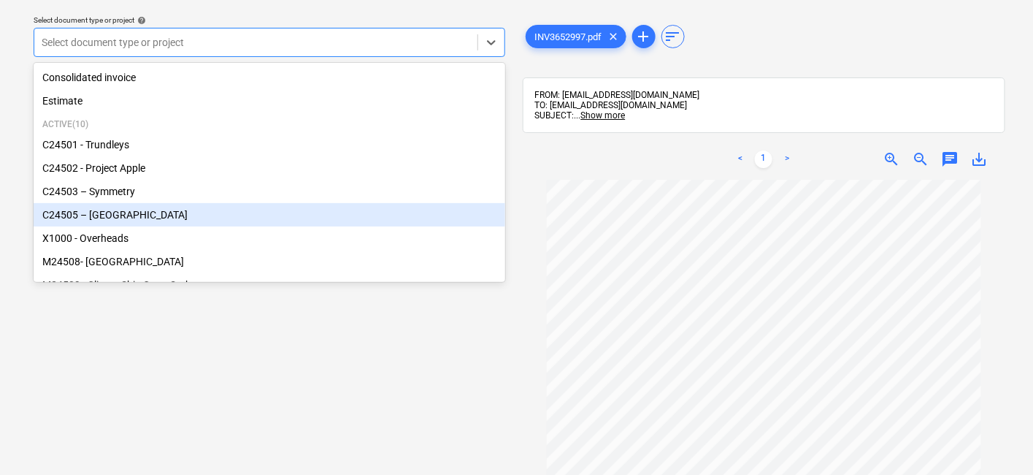
click at [135, 221] on div "C24505 – [GEOGRAPHIC_DATA]" at bounding box center [270, 214] width 472 height 23
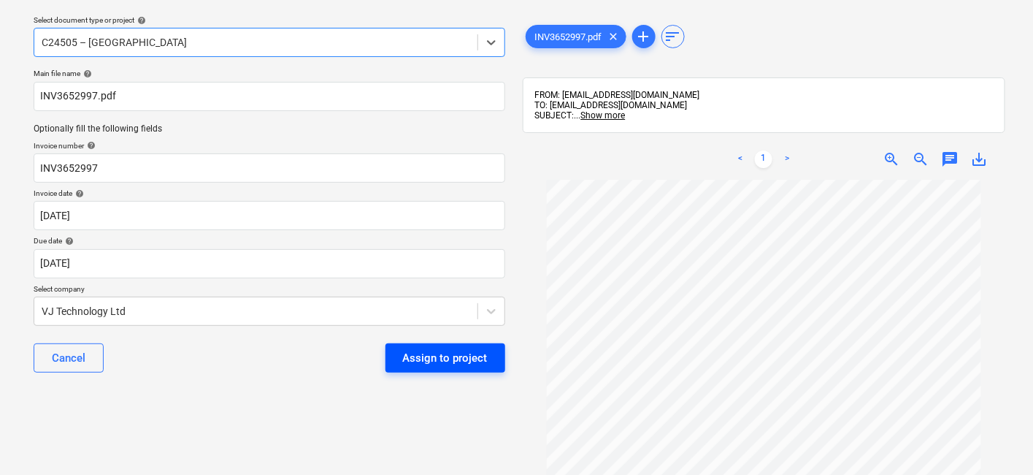
click at [461, 356] on div "Assign to project" at bounding box center [445, 357] width 85 height 19
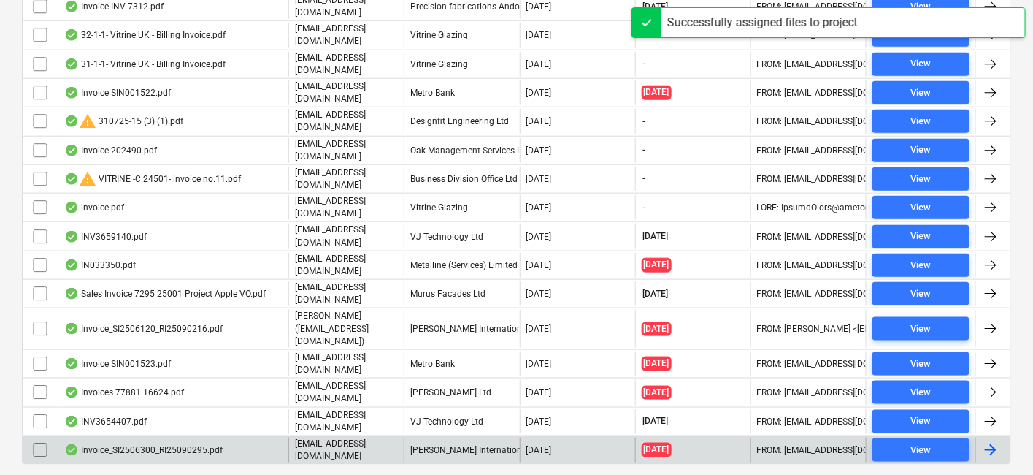
click at [418, 426] on div "[PERSON_NAME] International Ltd" at bounding box center [461, 449] width 115 height 25
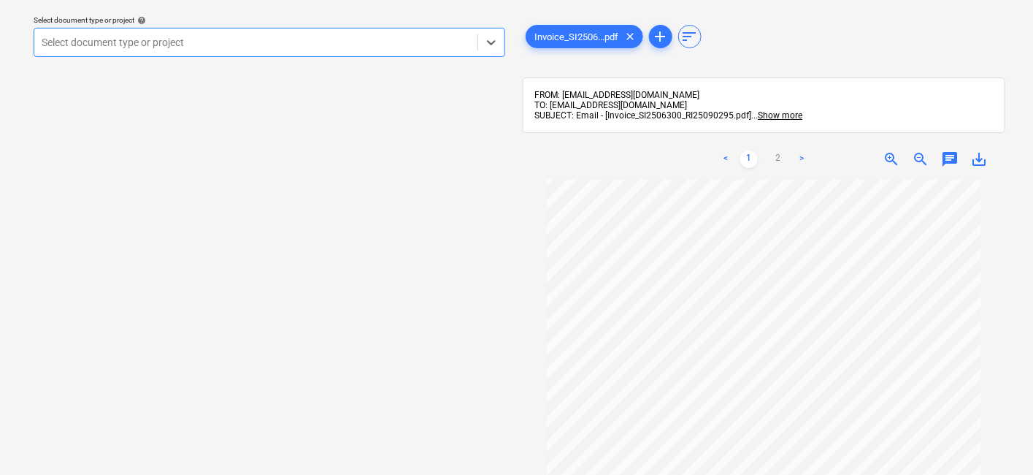
scroll to position [81, 0]
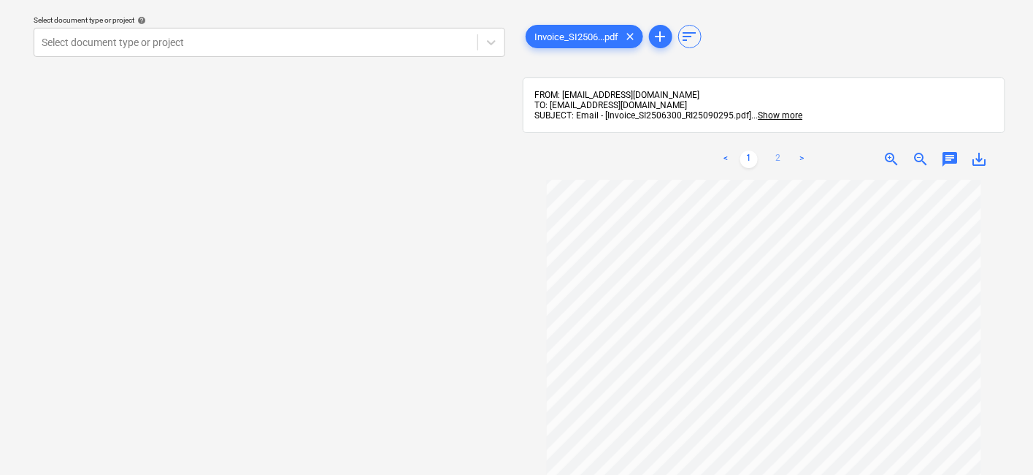
click at [784, 158] on link "2" at bounding box center [779, 159] width 18 height 18
click at [750, 159] on link "1" at bounding box center [749, 159] width 18 height 18
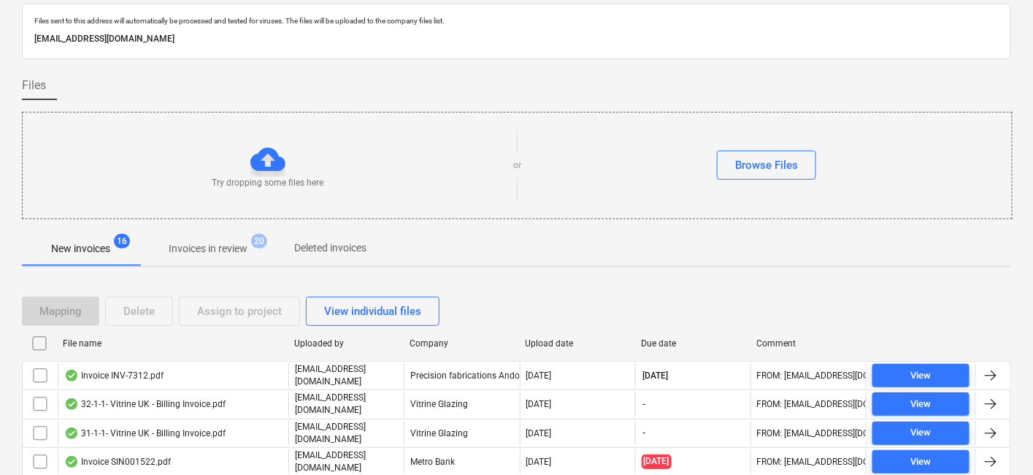
scroll to position [414, 0]
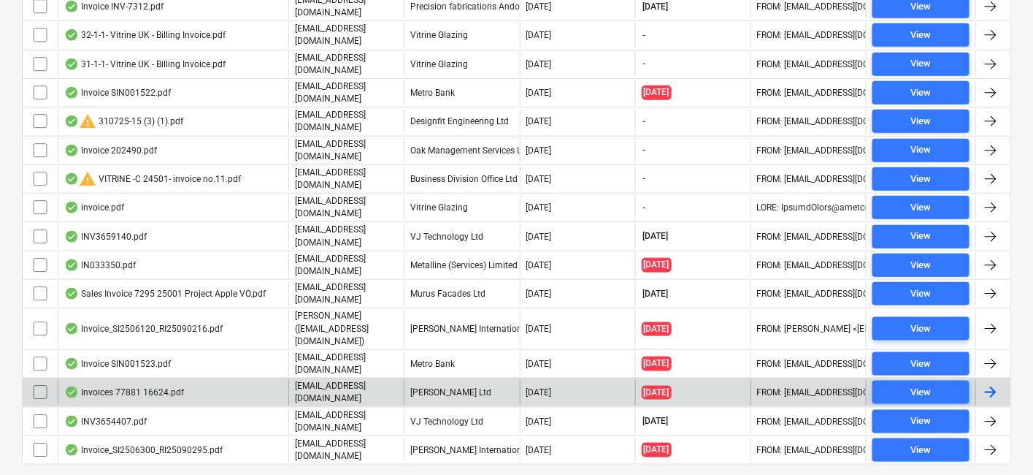
click at [453, 380] on div "[PERSON_NAME] Ltd" at bounding box center [461, 392] width 115 height 25
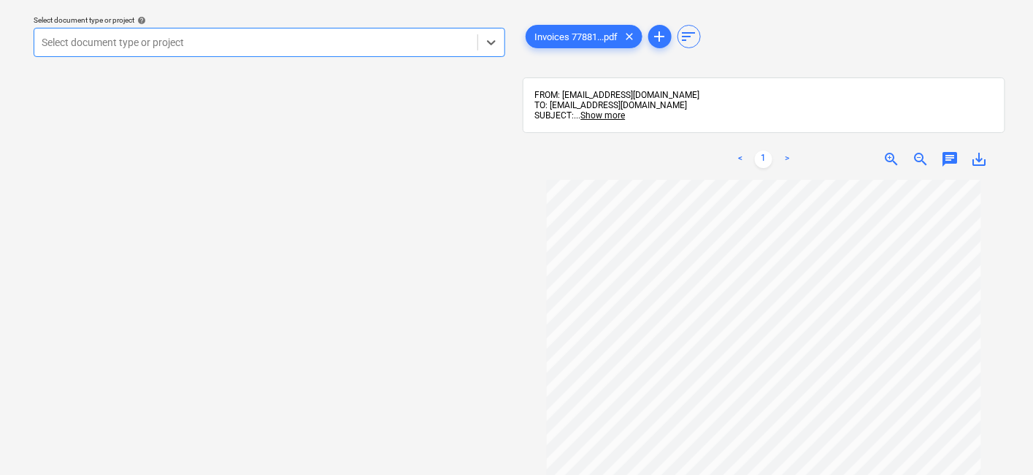
click at [268, 48] on div at bounding box center [256, 42] width 429 height 15
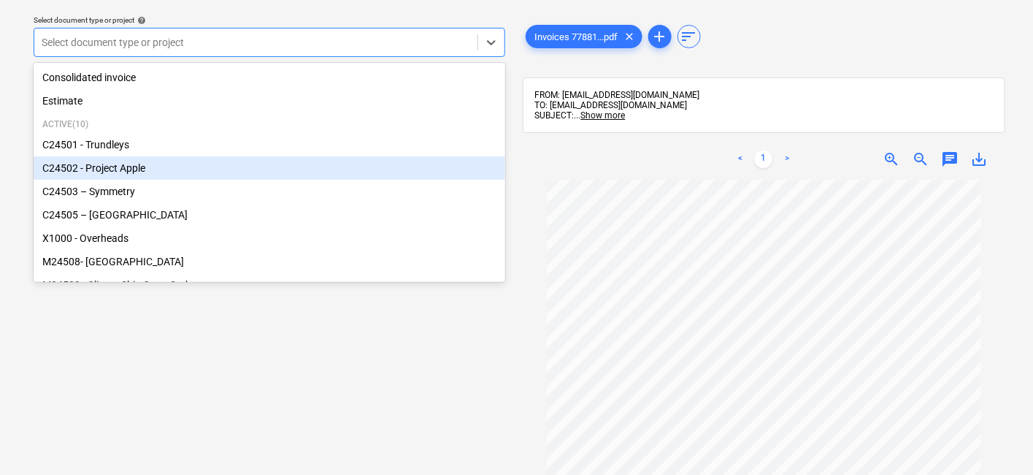
click at [110, 161] on div "C24502 - Project Apple" at bounding box center [270, 167] width 472 height 23
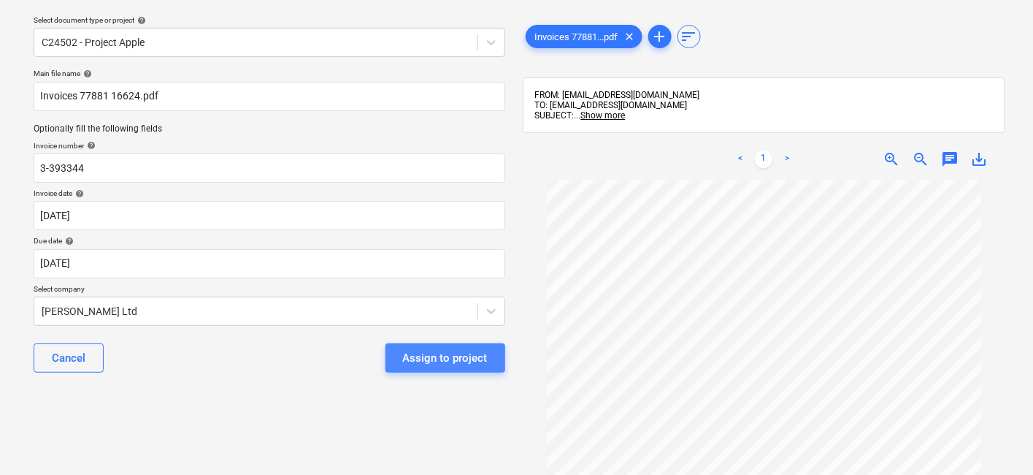
click at [480, 356] on div "Assign to project" at bounding box center [445, 357] width 85 height 19
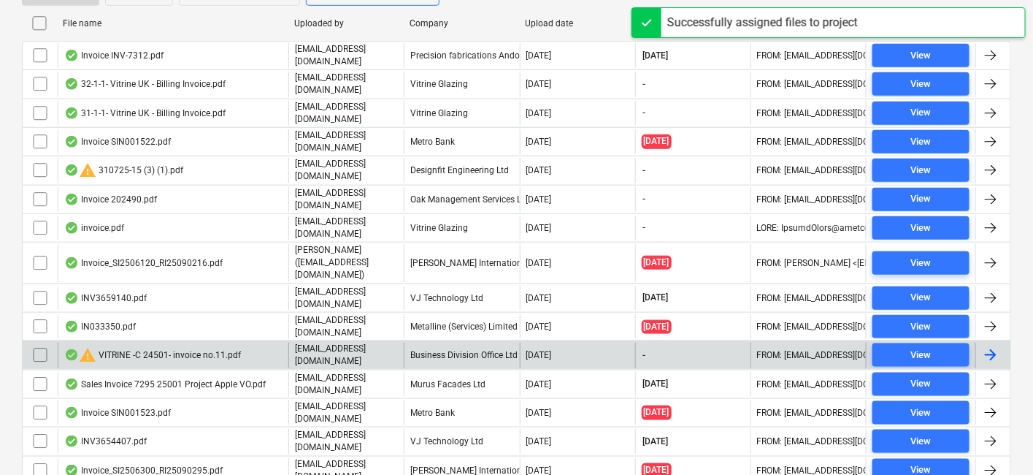
scroll to position [387, 0]
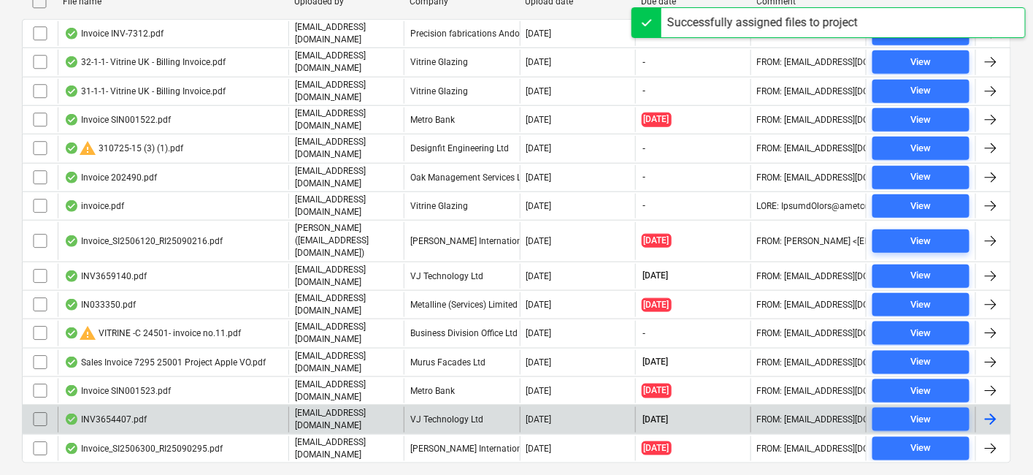
click at [461, 407] on div "VJ Technology Ltd" at bounding box center [461, 419] width 115 height 25
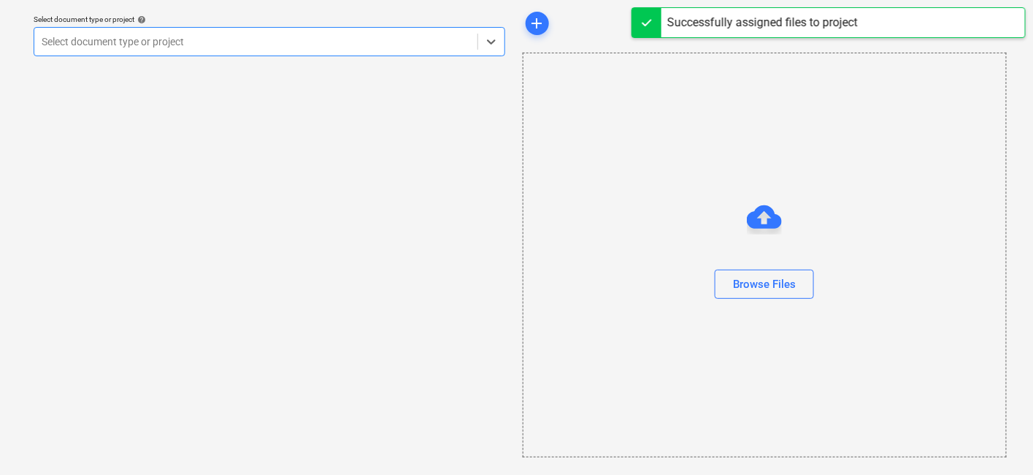
scroll to position [45, 0]
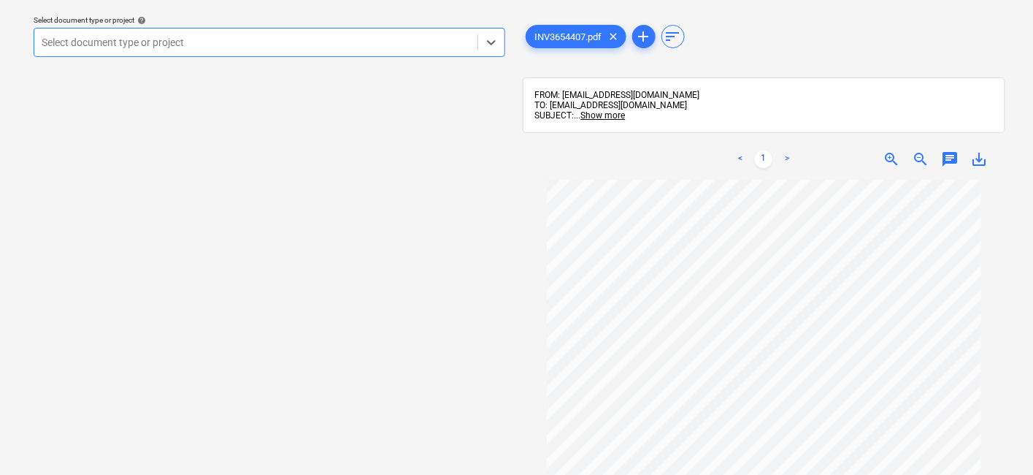
click at [321, 55] on div "Select document type or project" at bounding box center [270, 42] width 472 height 29
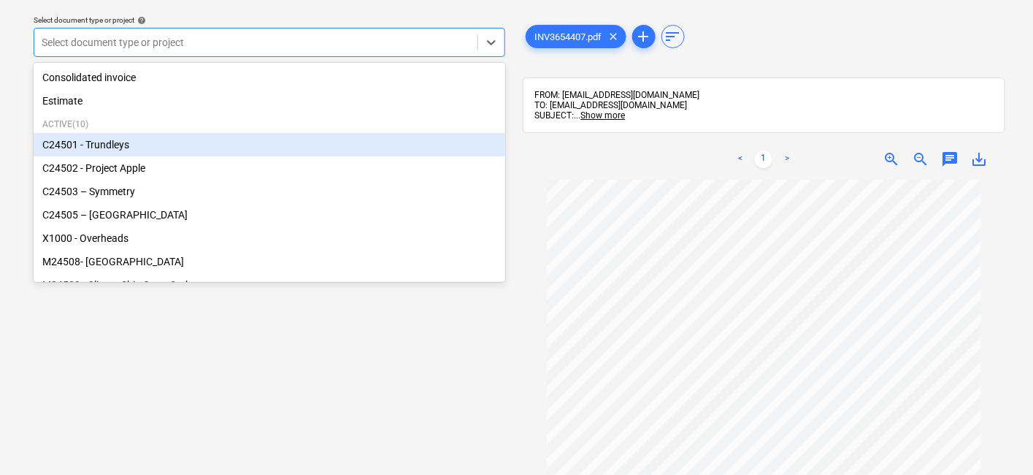
click at [148, 150] on div "C24501 - Trundleys" at bounding box center [270, 144] width 472 height 23
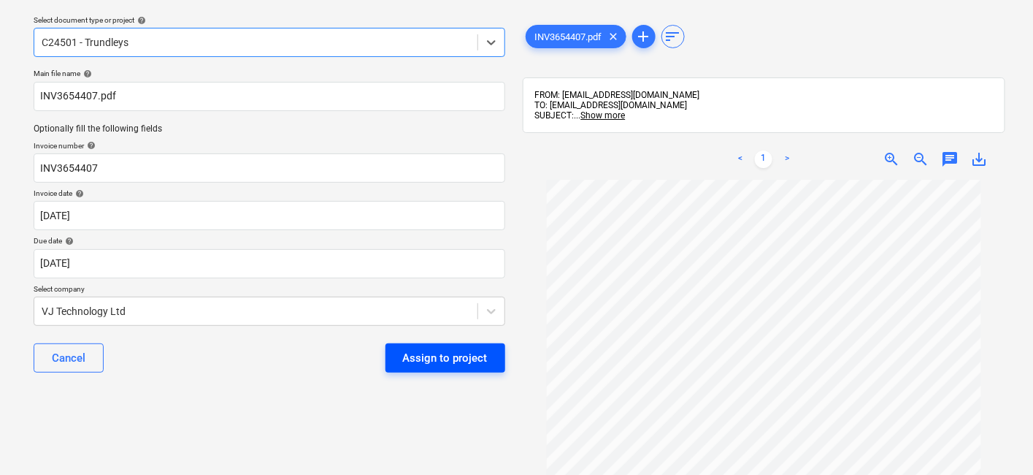
click at [455, 357] on div "Assign to project" at bounding box center [445, 357] width 85 height 19
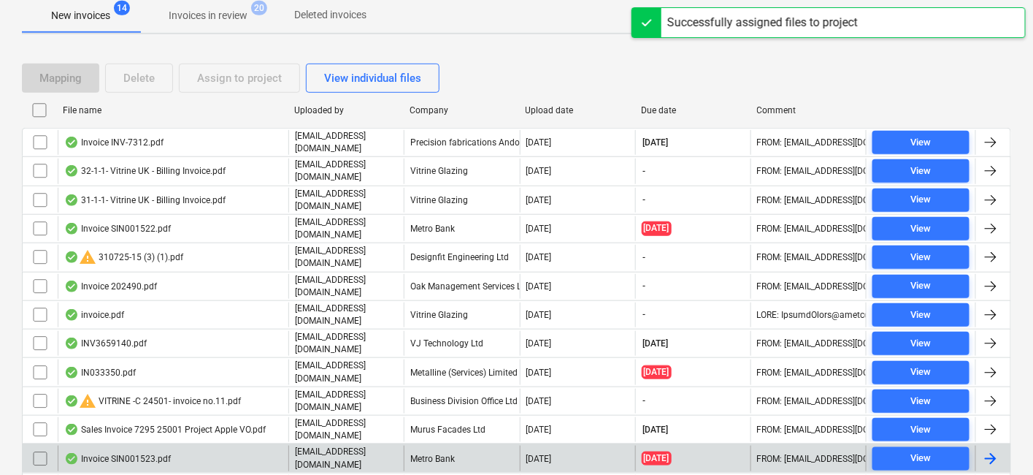
scroll to position [360, 0]
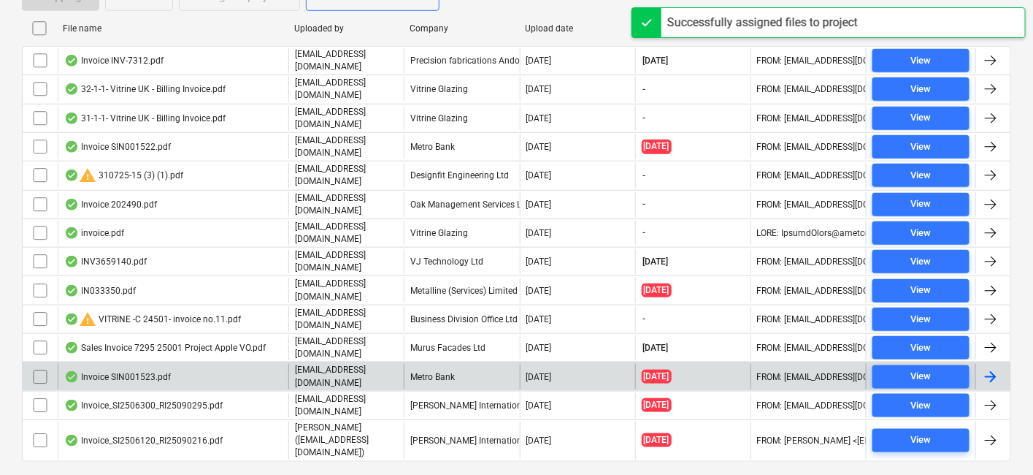
click at [472, 364] on div "Metro Bank" at bounding box center [461, 376] width 115 height 25
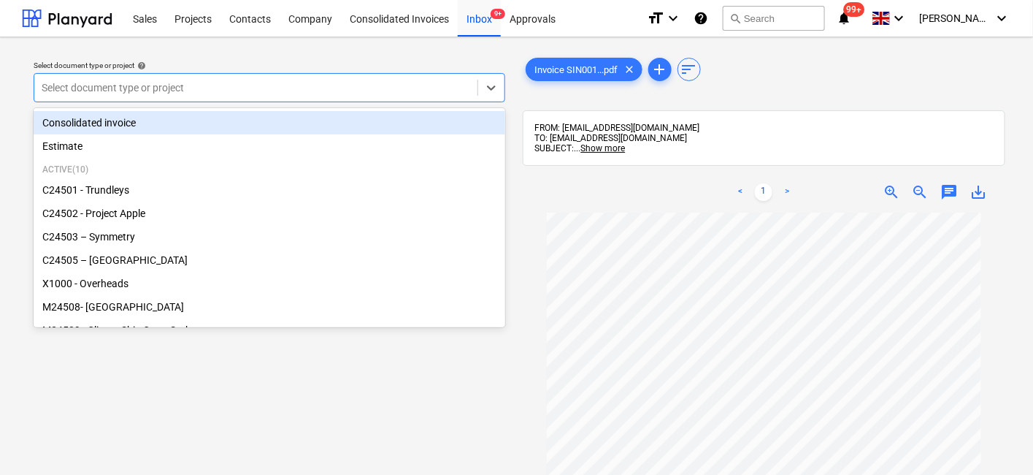
click at [307, 98] on div "Select document type or project" at bounding box center [270, 87] width 472 height 29
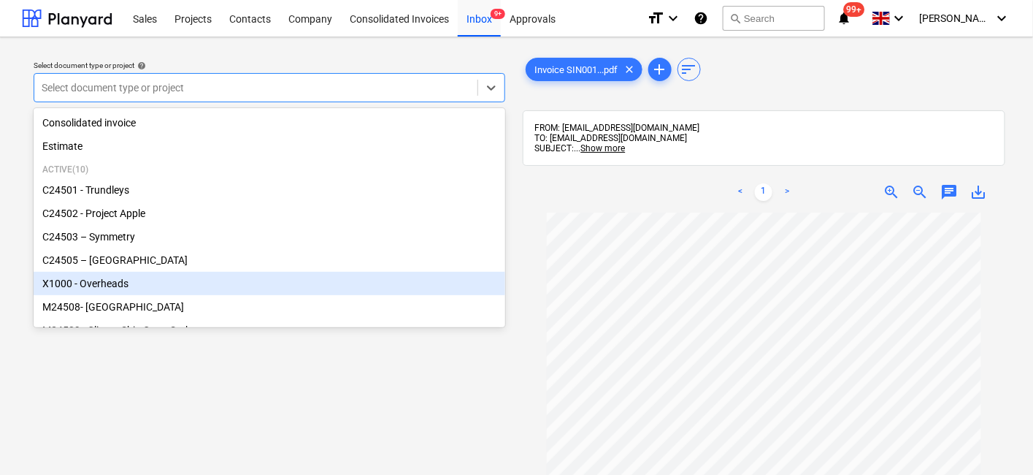
click at [133, 281] on div "X1000 - Overheads" at bounding box center [270, 283] width 472 height 23
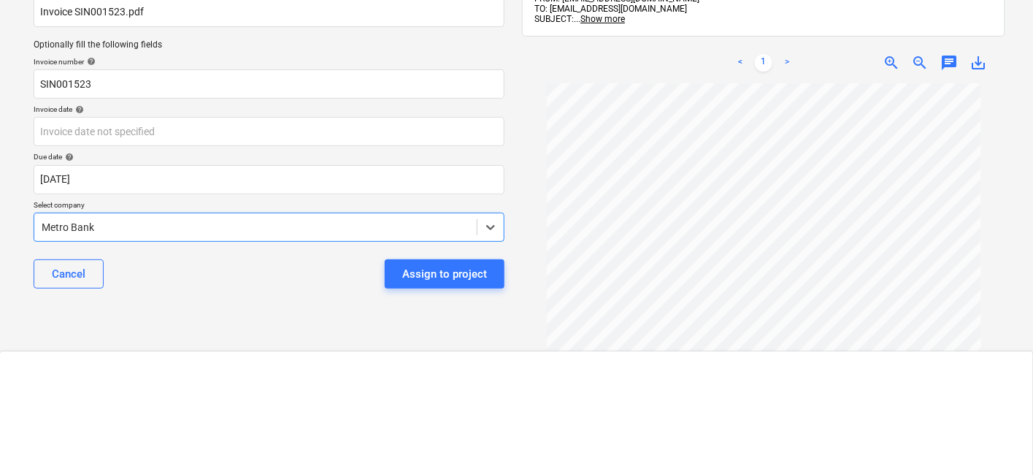
scroll to position [1789, 0]
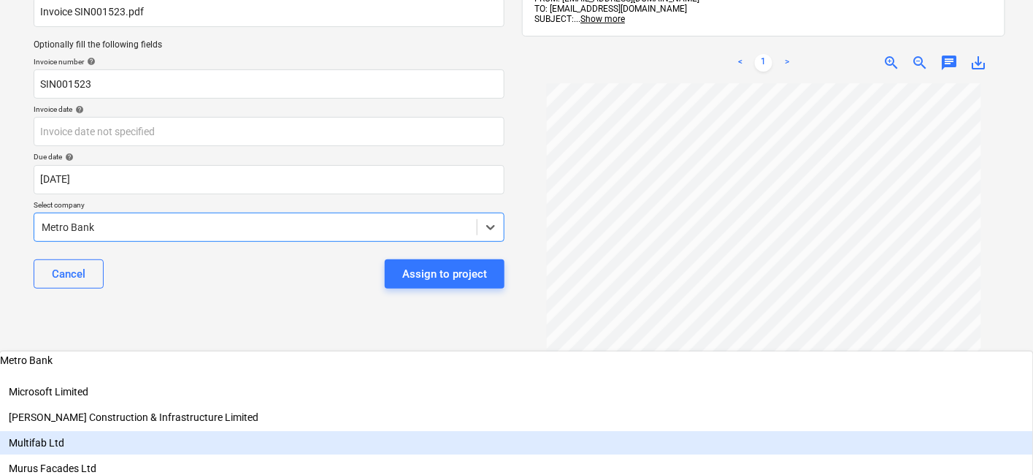
drag, startPoint x: 185, startPoint y: 345, endPoint x: 0, endPoint y: 346, distance: 185.5
click at [0, 346] on div "Select document type or project help X1000 - Overheads Main file name help Invo…" at bounding box center [516, 221] width 1033 height 627
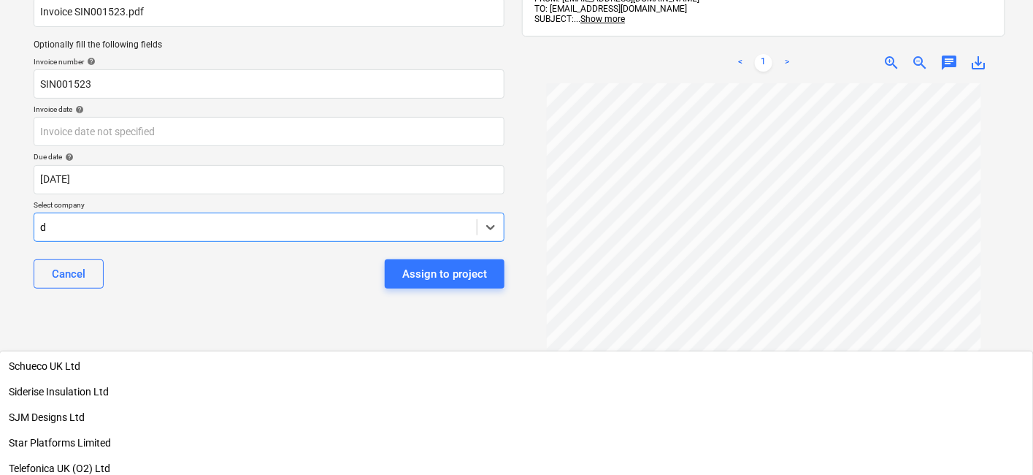
type input "du"
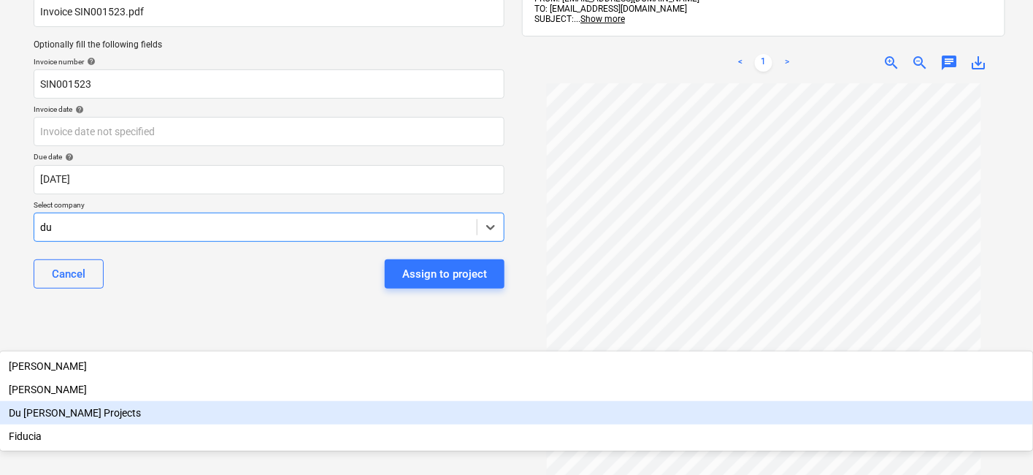
click at [146, 401] on div "Du [PERSON_NAME] Projects" at bounding box center [516, 412] width 1033 height 23
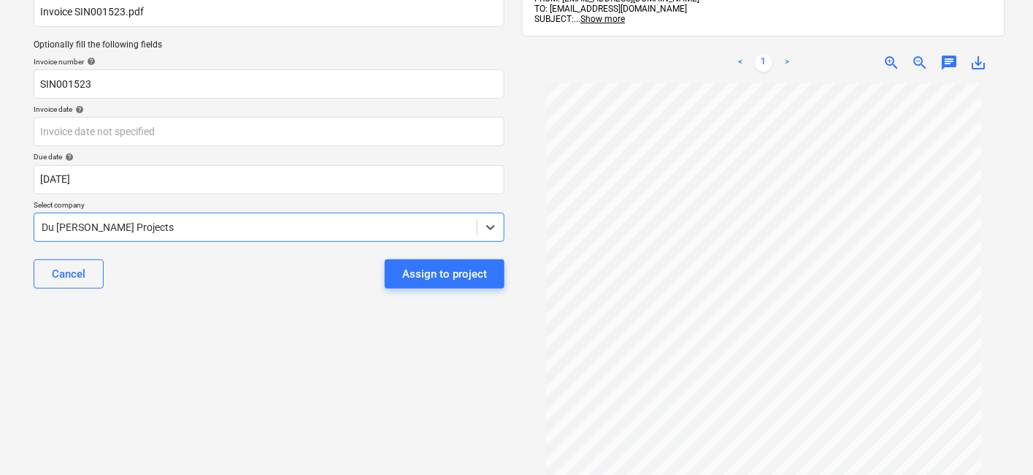
click at [339, 312] on div "Select document type or project help X1000 - Overheads Main file name help Invo…" at bounding box center [269, 222] width 494 height 604
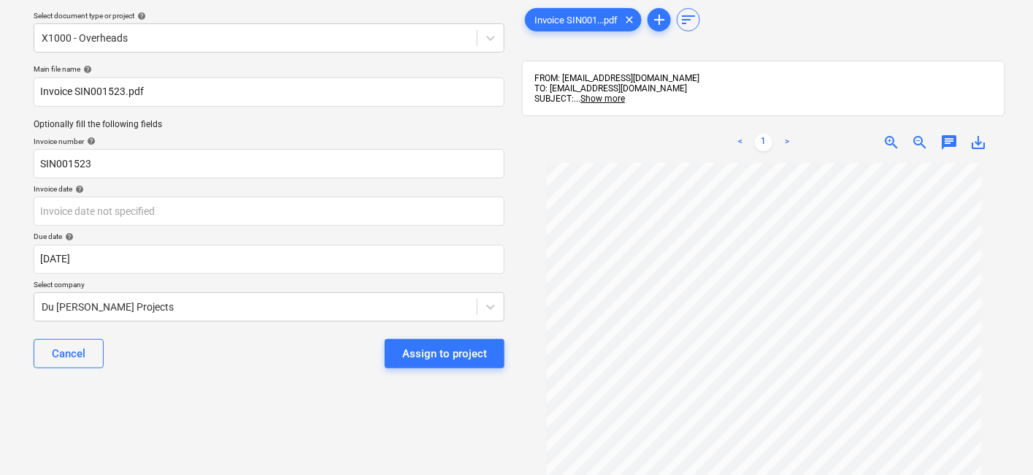
scroll to position [0, 0]
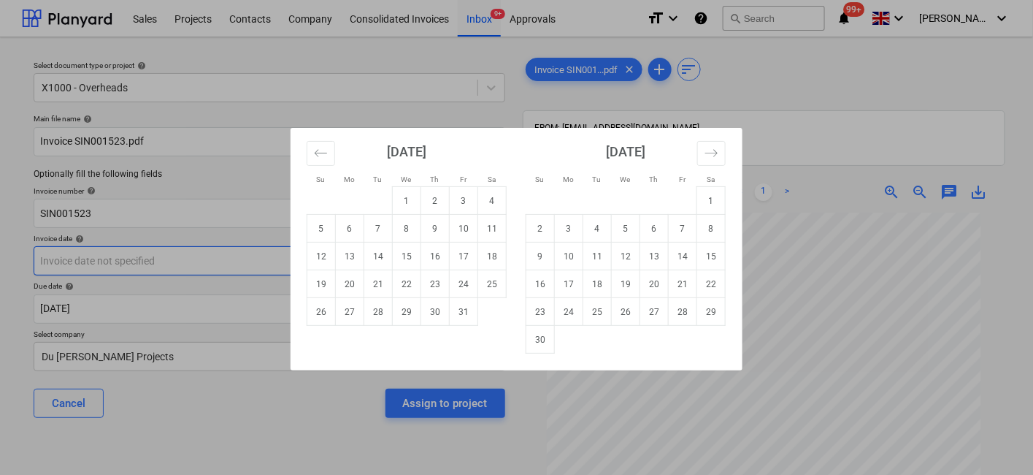
click at [129, 262] on body "Sales Projects Contacts Company Consolidated Invoices Inbox 9+ Approvals format…" at bounding box center [516, 237] width 1033 height 475
click at [322, 156] on icon "Move backward to switch to the previous month." at bounding box center [321, 153] width 14 height 14
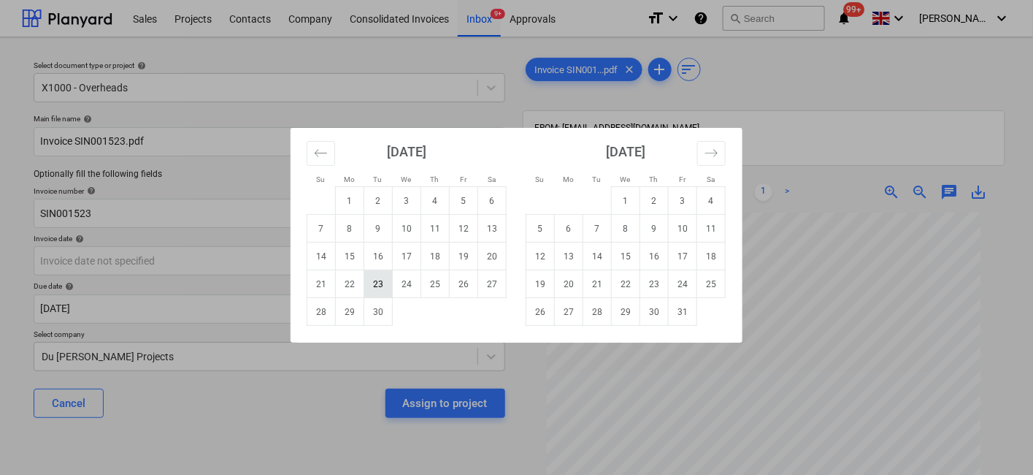
click at [374, 284] on td "23" at bounding box center [378, 284] width 28 height 28
type input "23 Sep 2025"
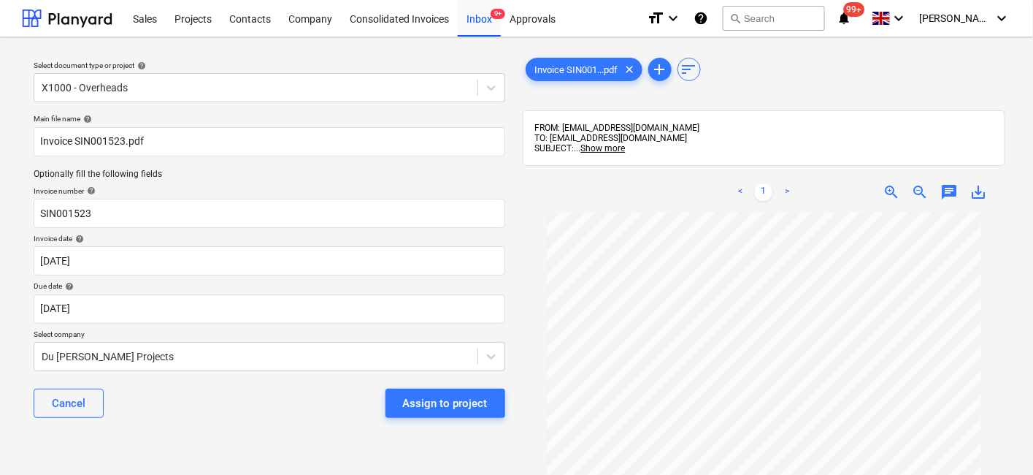
click at [258, 426] on div "Main file name help Invoice SIN001523.pdf Optionally fill the following fields …" at bounding box center [269, 271] width 483 height 327
click at [476, 399] on div "Assign to project" at bounding box center [445, 403] width 85 height 19
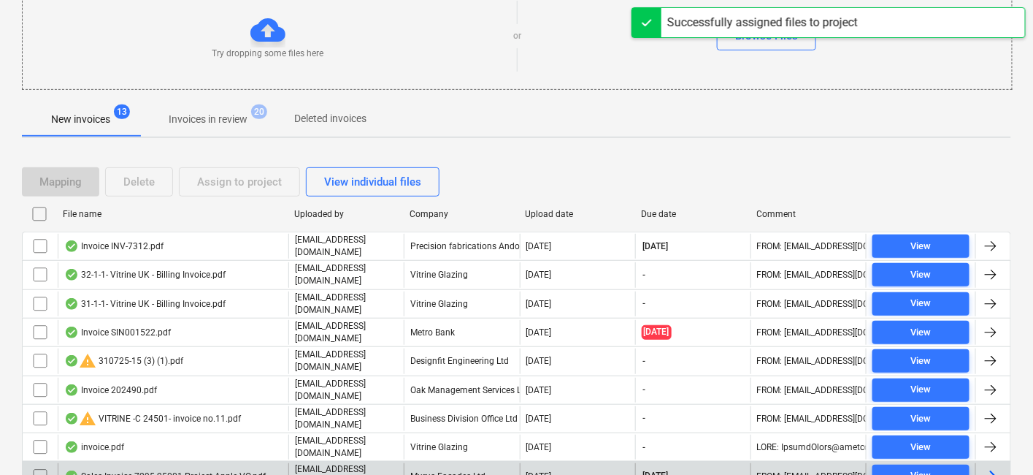
scroll to position [334, 0]
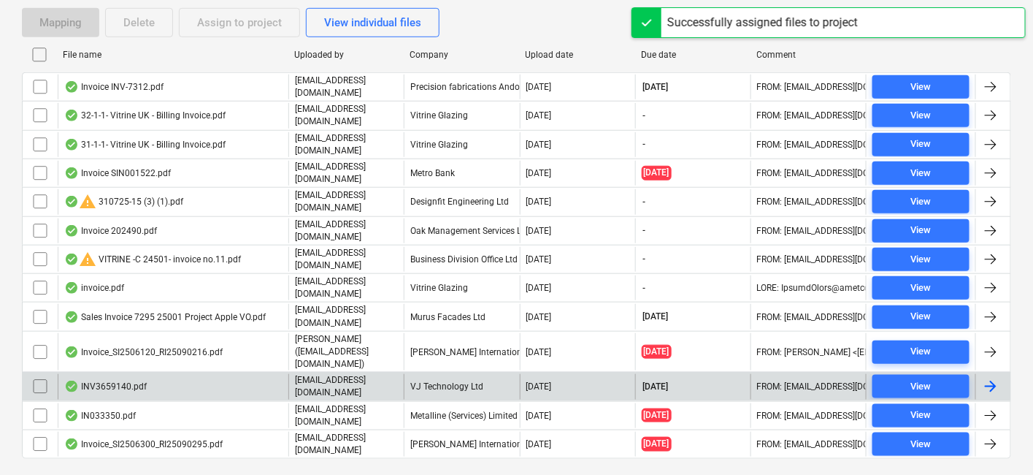
click at [472, 374] on div "VJ Technology Ltd" at bounding box center [461, 386] width 115 height 25
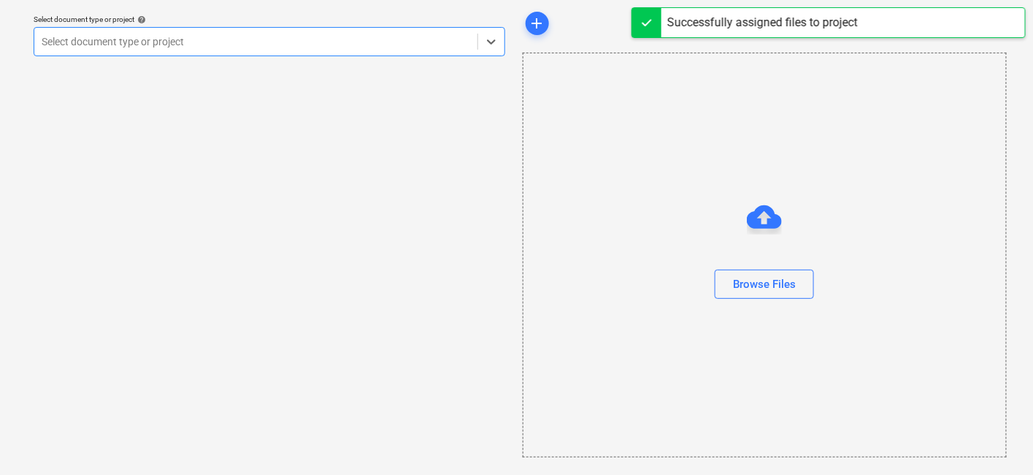
scroll to position [45, 0]
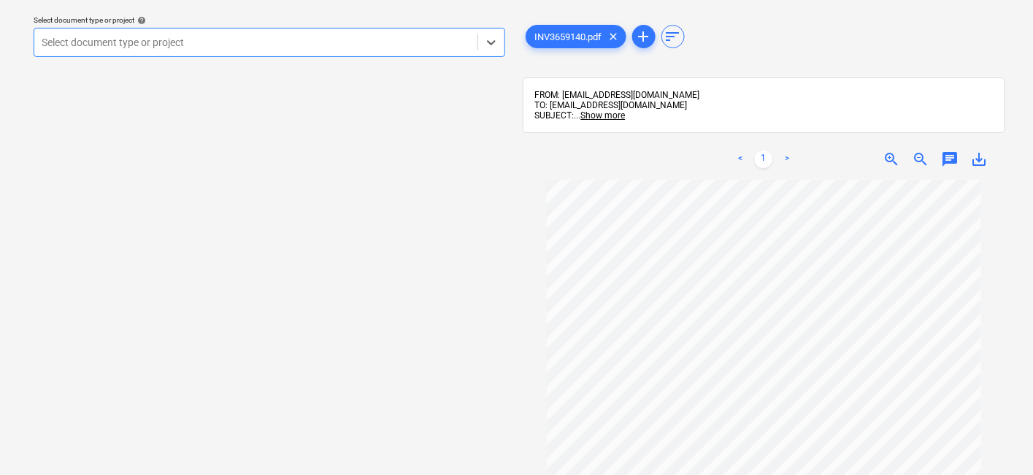
click at [342, 50] on div "Select document type or project" at bounding box center [255, 42] width 443 height 20
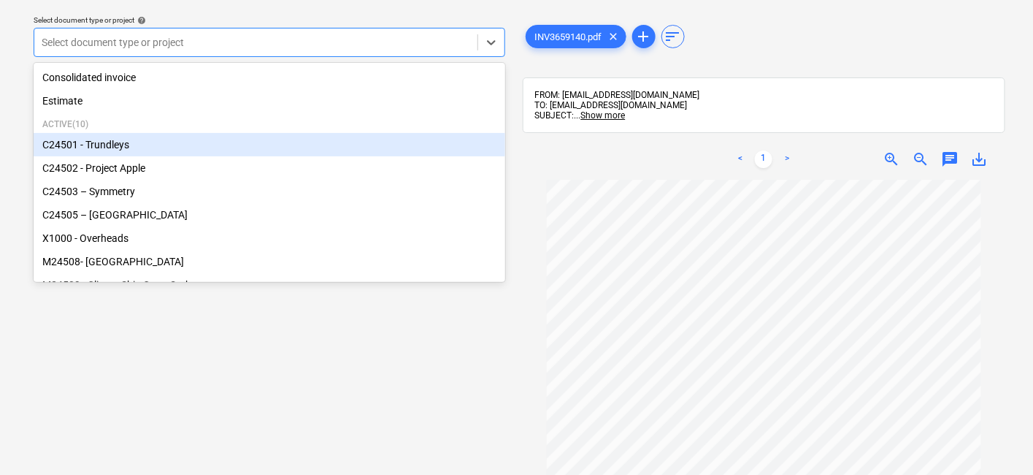
click at [132, 148] on div "C24501 - Trundleys" at bounding box center [270, 144] width 472 height 23
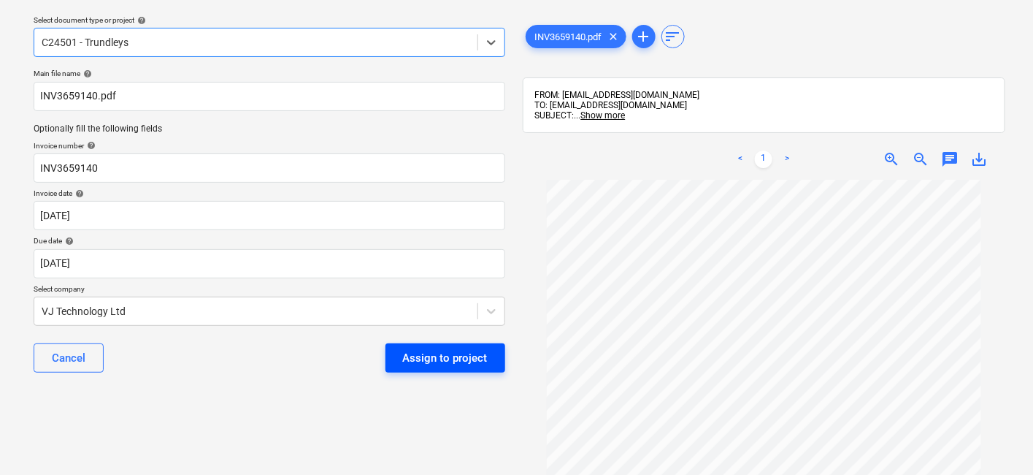
click at [449, 352] on div "Assign to project" at bounding box center [445, 357] width 85 height 19
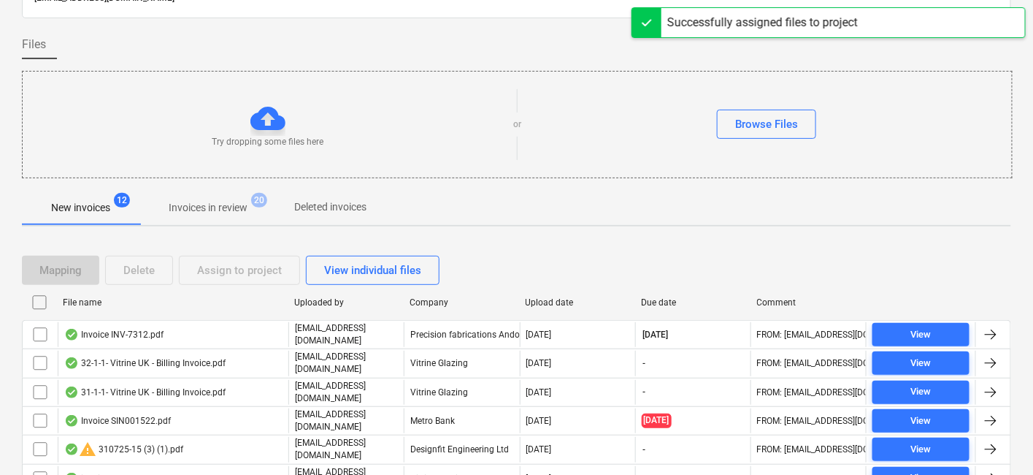
scroll to position [288, 0]
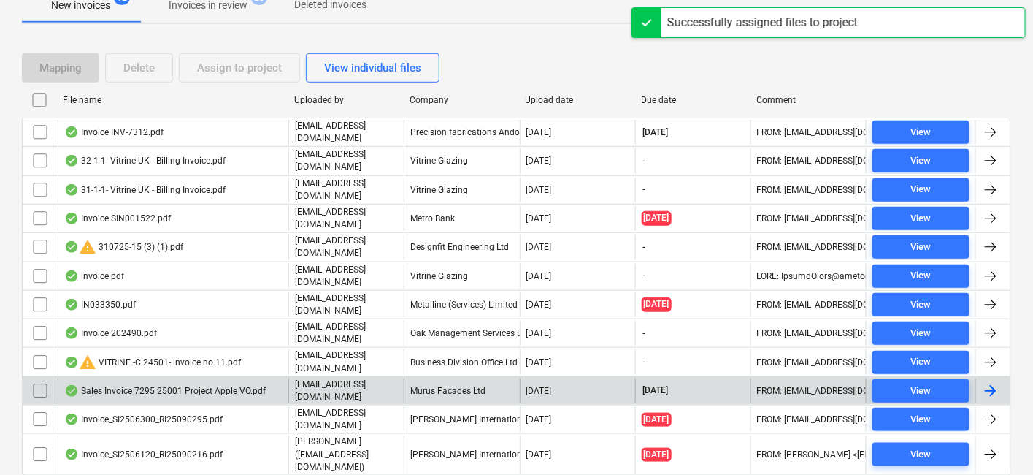
click at [456, 378] on div "Murus Facades Ltd" at bounding box center [461, 390] width 115 height 25
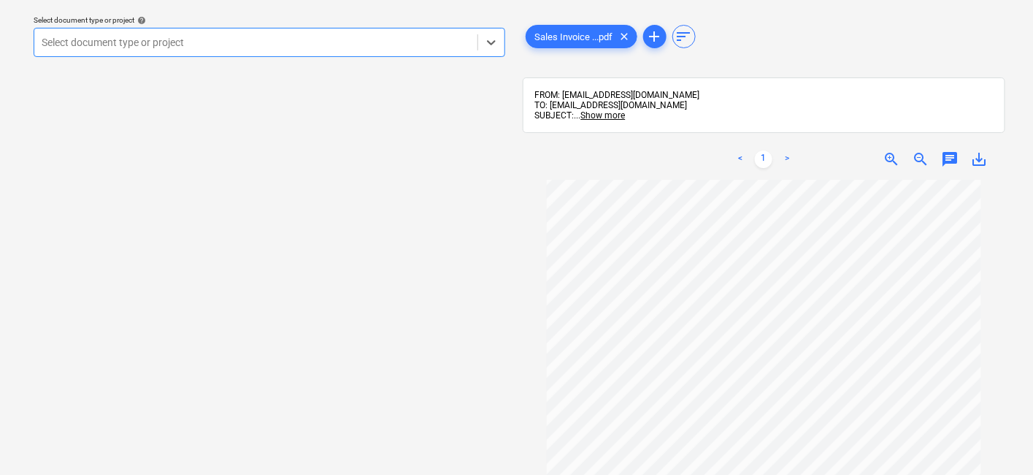
scroll to position [162, 0]
click at [308, 45] on div at bounding box center [256, 42] width 429 height 15
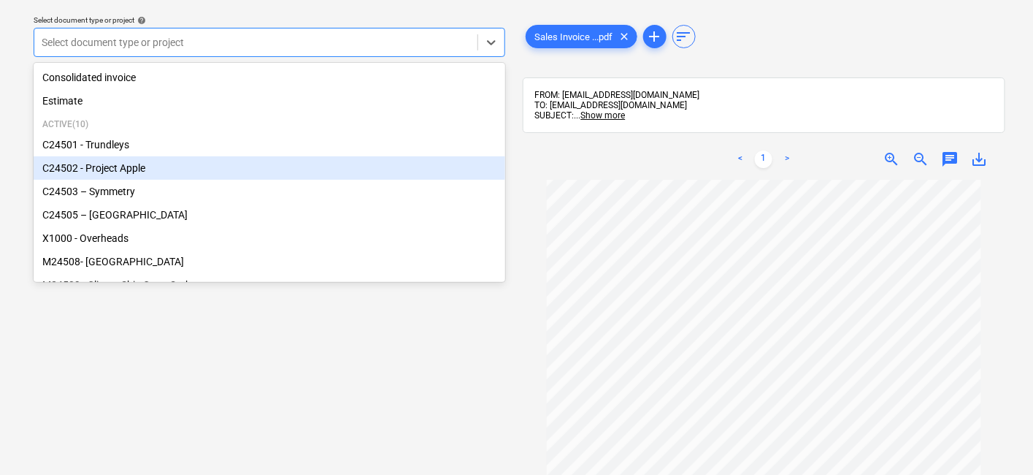
click at [114, 167] on div "C24502 - Project Apple" at bounding box center [270, 167] width 472 height 23
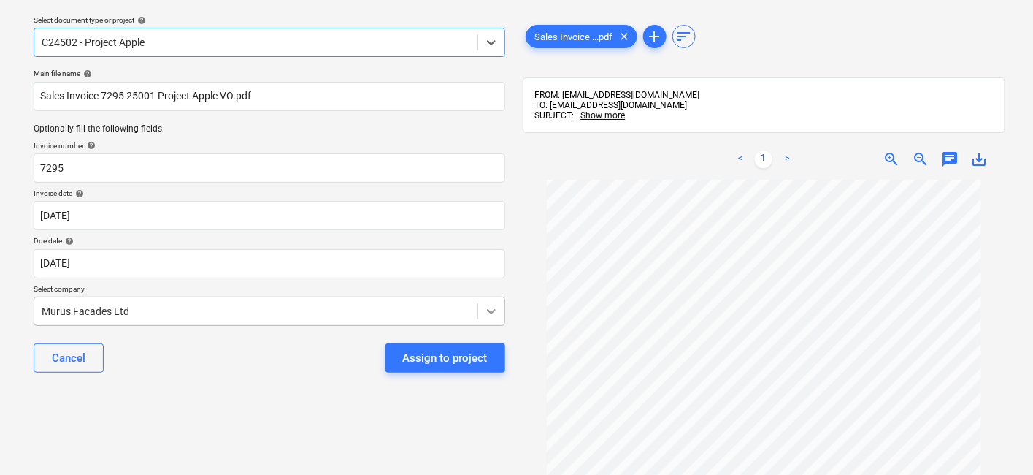
scroll to position [81, 0]
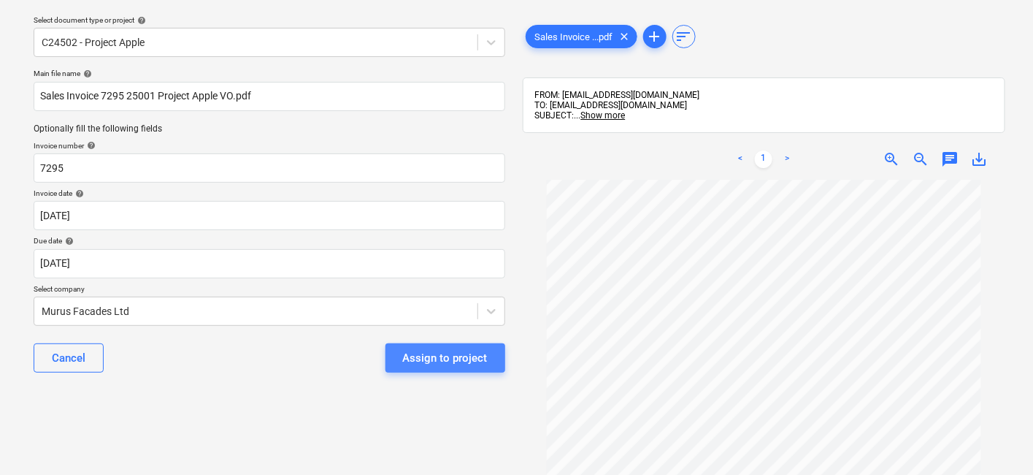
click at [460, 352] on div "Assign to project" at bounding box center [445, 357] width 85 height 19
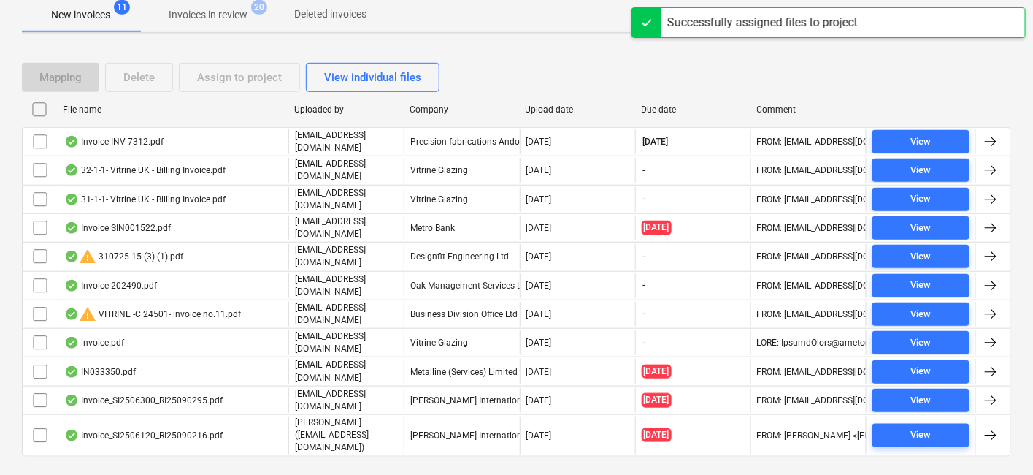
scroll to position [280, 0]
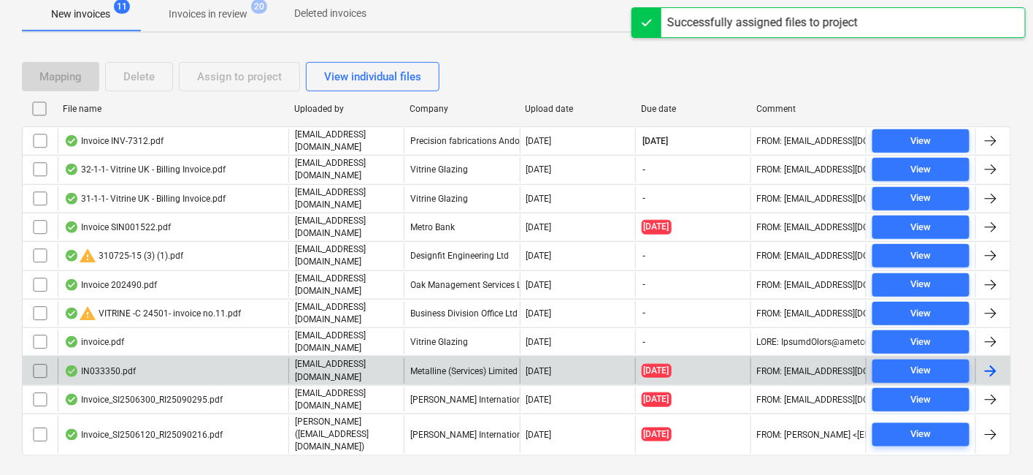
click at [451, 358] on div "Metalline (Services) Limited" at bounding box center [461, 370] width 115 height 25
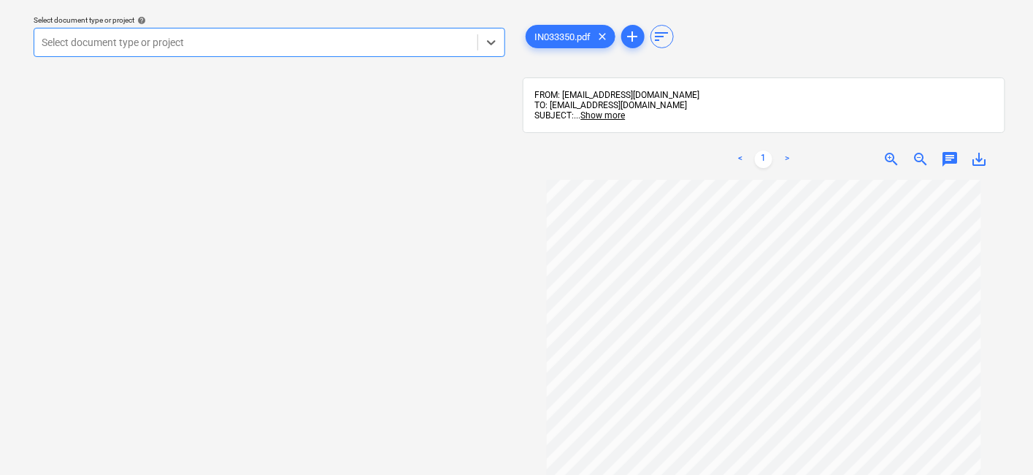
click at [242, 42] on div at bounding box center [256, 42] width 429 height 15
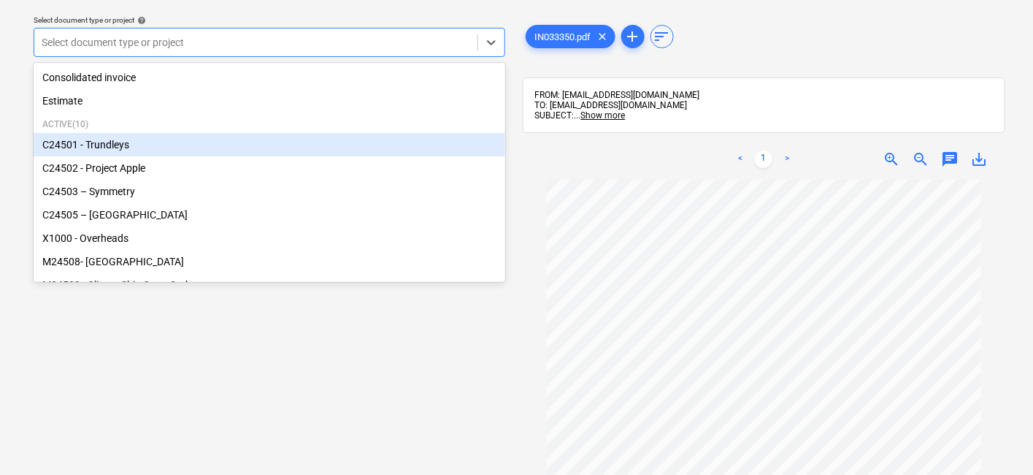
click at [147, 140] on div "C24501 - Trundleys" at bounding box center [270, 144] width 472 height 23
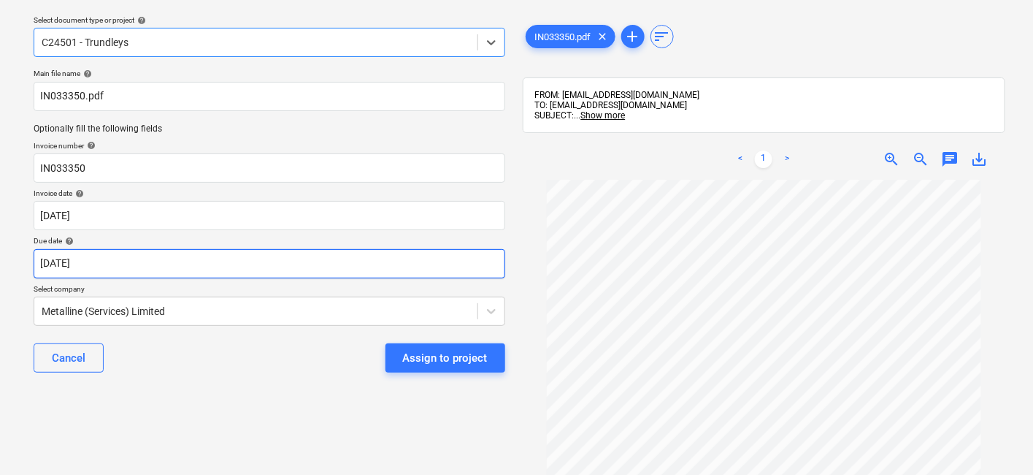
click at [229, 264] on body "Sales Projects Contacts Company Consolidated Invoices Inbox 9+ Approvals format…" at bounding box center [516, 192] width 1033 height 475
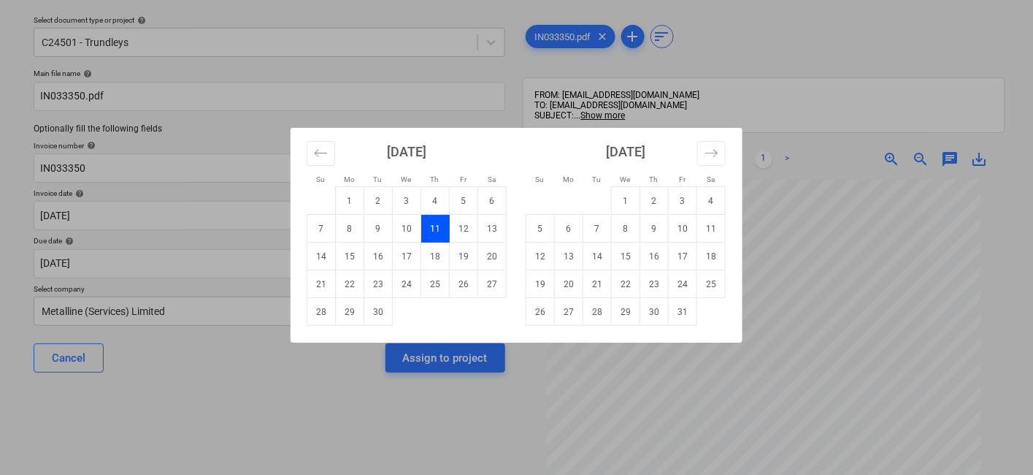
click at [434, 226] on td "11" at bounding box center [435, 229] width 28 height 28
click at [287, 264] on body "Sales Projects Contacts Company Consolidated Invoices Inbox 9+ Approvals format…" at bounding box center [516, 192] width 1033 height 475
click at [702, 232] on td "11" at bounding box center [711, 229] width 28 height 28
type input "11 Oct 2025"
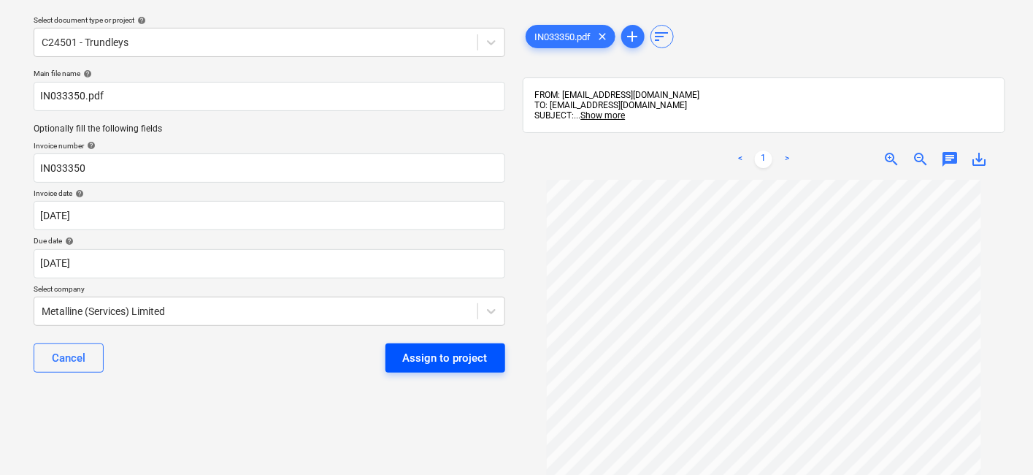
click at [460, 347] on button "Assign to project" at bounding box center [446, 357] width 120 height 29
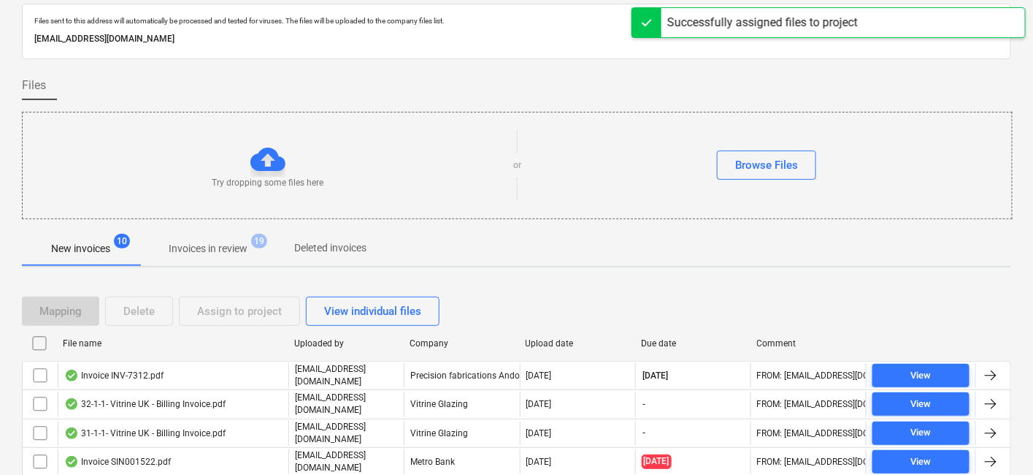
scroll to position [253, 0]
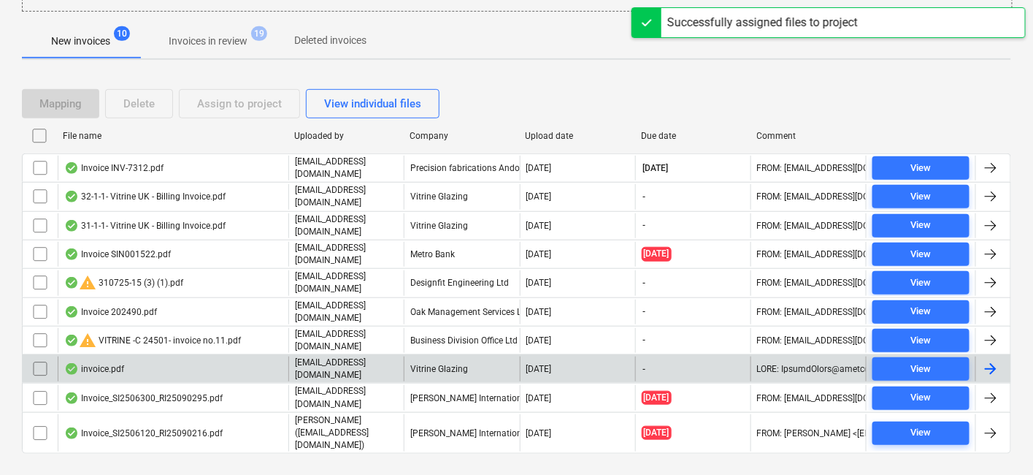
click at [483, 356] on div "Vitrine Glazing" at bounding box center [461, 368] width 115 height 25
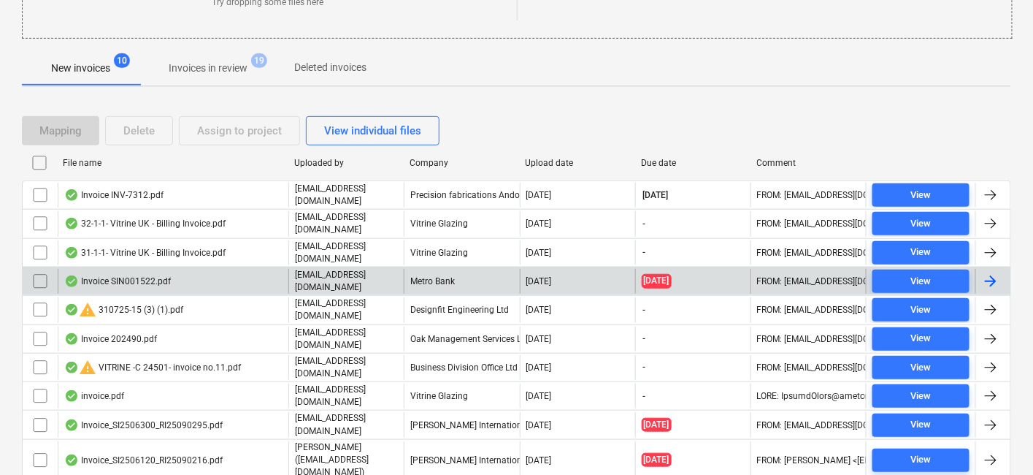
scroll to position [253, 0]
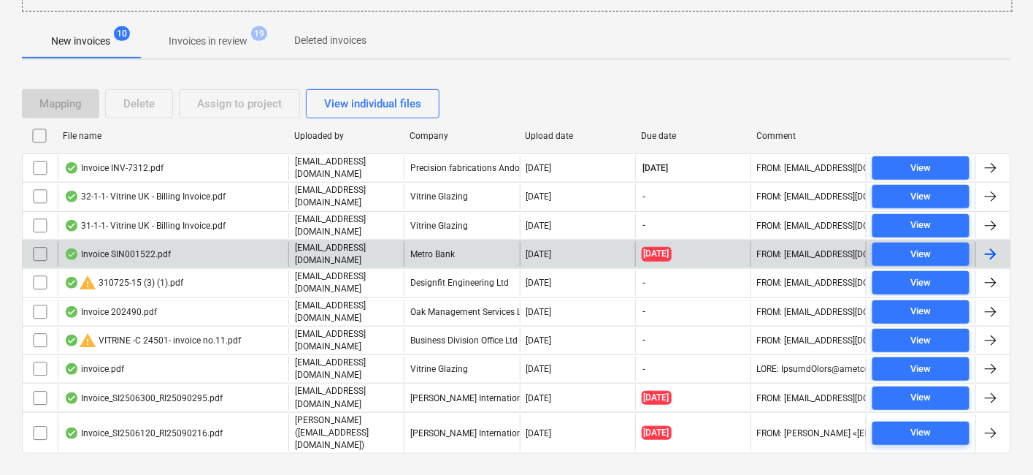
click at [480, 242] on div "Metro Bank" at bounding box center [461, 254] width 115 height 25
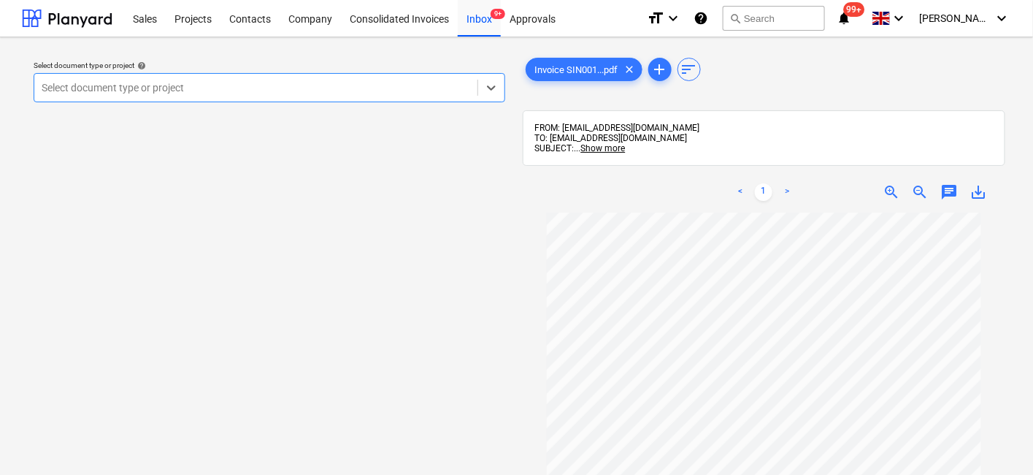
scroll to position [183, 0]
drag, startPoint x: 334, startPoint y: 91, endPoint x: 324, endPoint y: 99, distance: 12.0
click at [334, 91] on div at bounding box center [256, 87] width 429 height 15
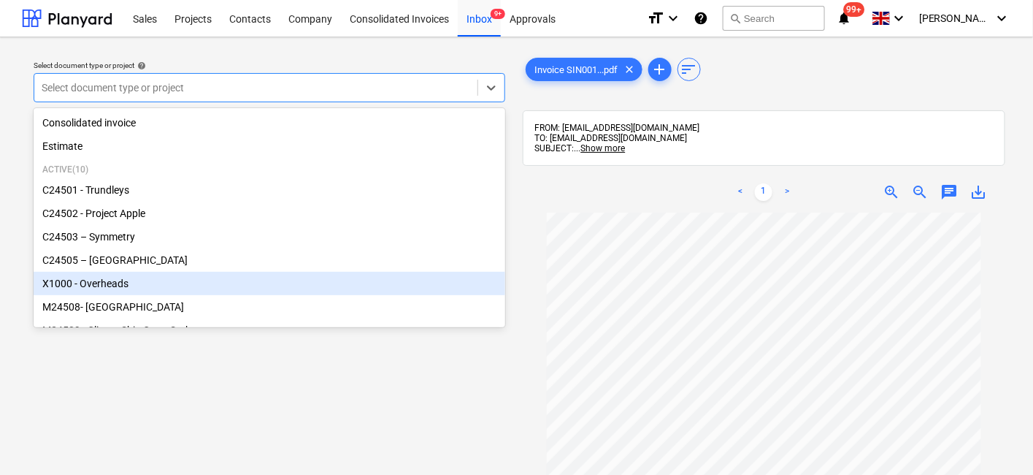
click at [145, 283] on div "X1000 - Overheads" at bounding box center [270, 283] width 472 height 23
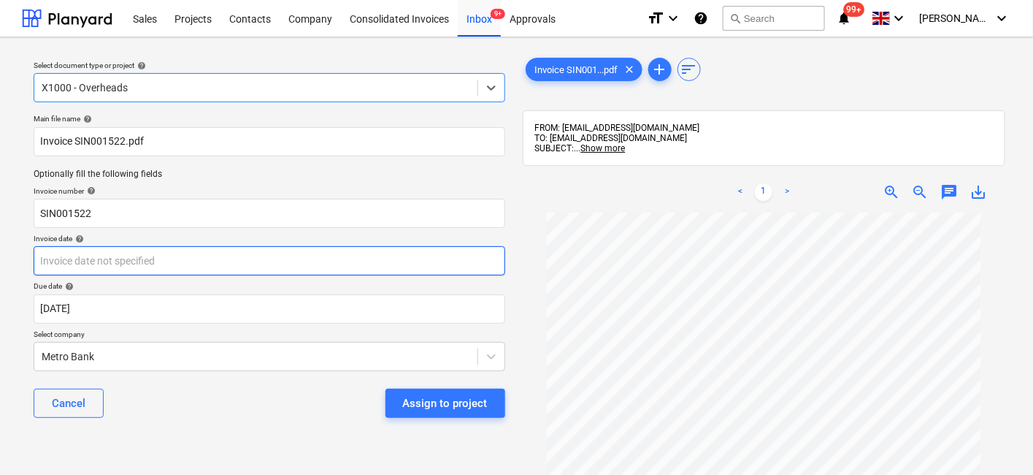
click at [202, 263] on body "Sales Projects Contacts Company Consolidated Invoices Inbox 9+ Approvals format…" at bounding box center [516, 237] width 1033 height 475
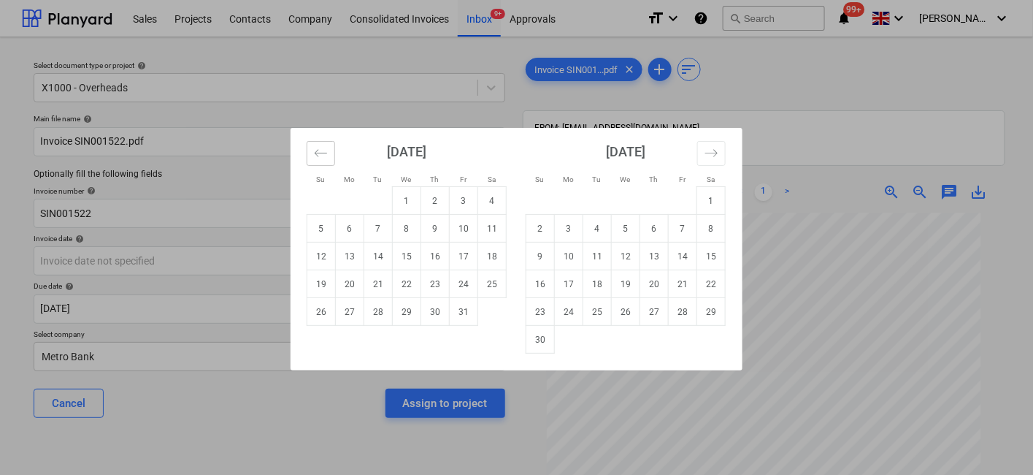
click at [313, 147] on button "Move backward to switch to the previous month." at bounding box center [321, 153] width 28 height 25
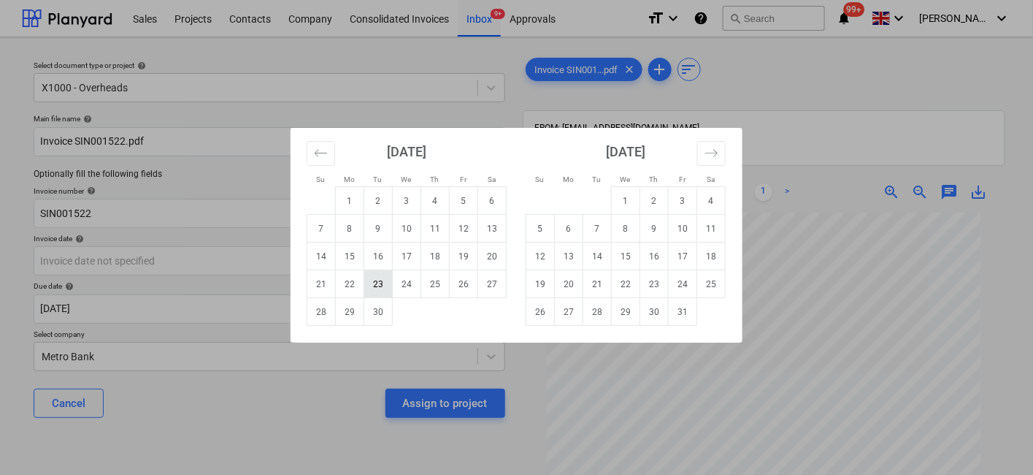
click at [385, 286] on td "23" at bounding box center [378, 284] width 28 height 28
type input "23 Sep 2025"
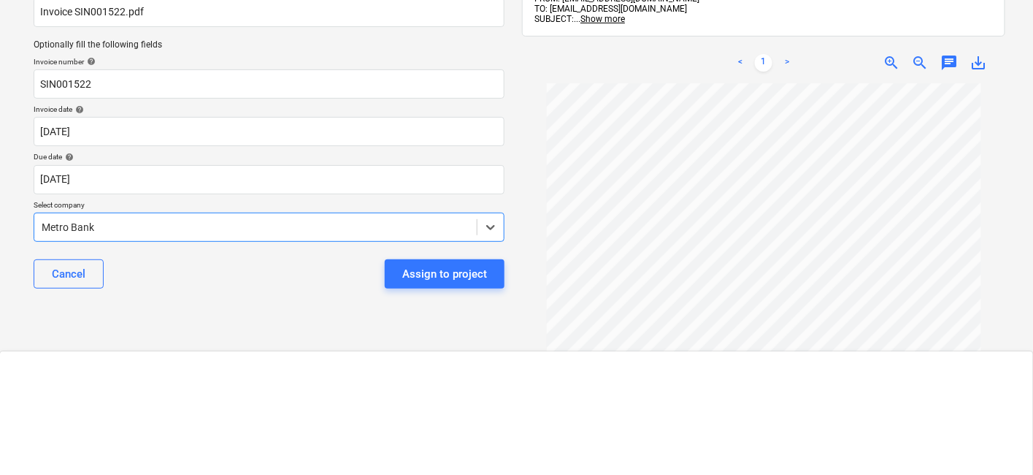
scroll to position [1789, 0]
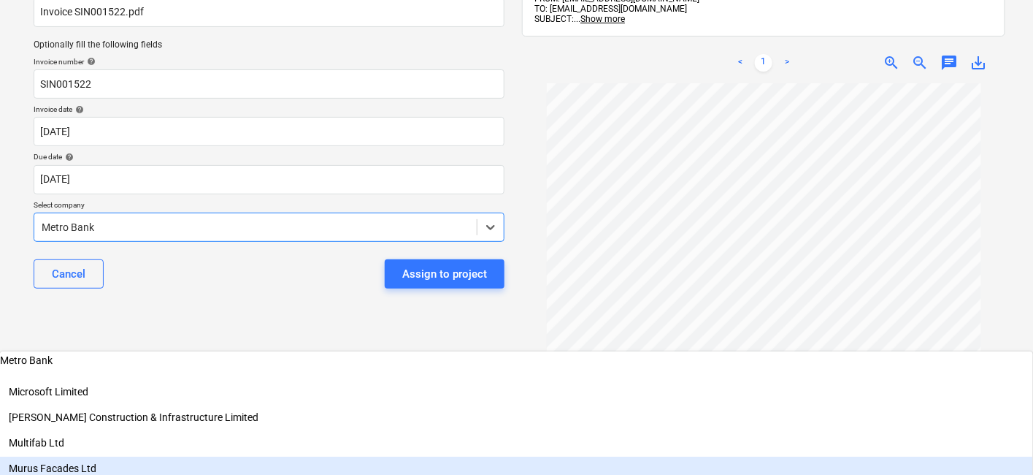
drag, startPoint x: 197, startPoint y: 353, endPoint x: 21, endPoint y: 329, distance: 177.7
click at [21, 329] on div "Select document type or project help X1000 - Overheads Main file name help Invo…" at bounding box center [516, 221] width 1033 height 627
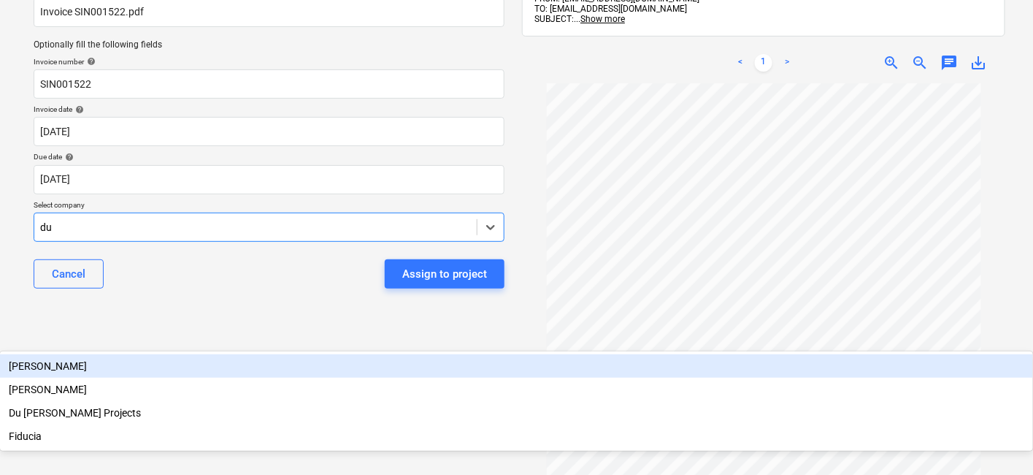
type input "du b"
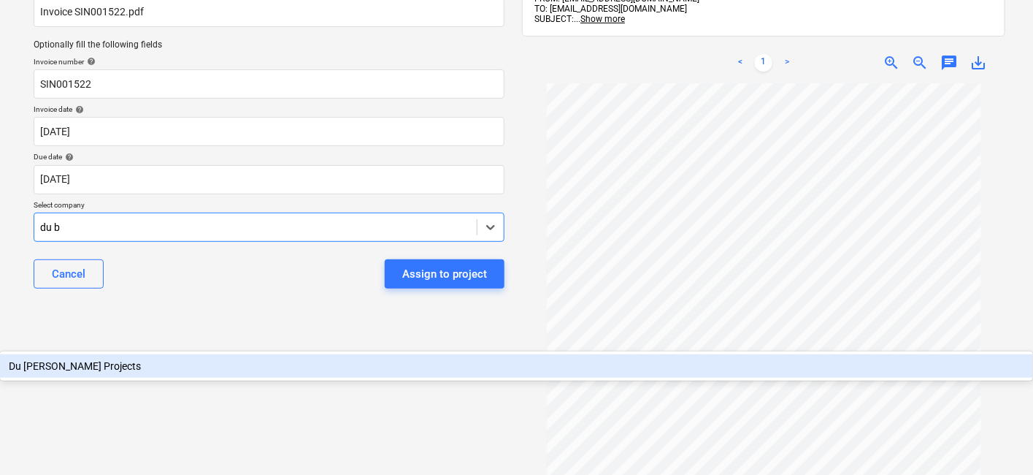
click at [139, 354] on div "Du [PERSON_NAME] Projects" at bounding box center [516, 365] width 1033 height 23
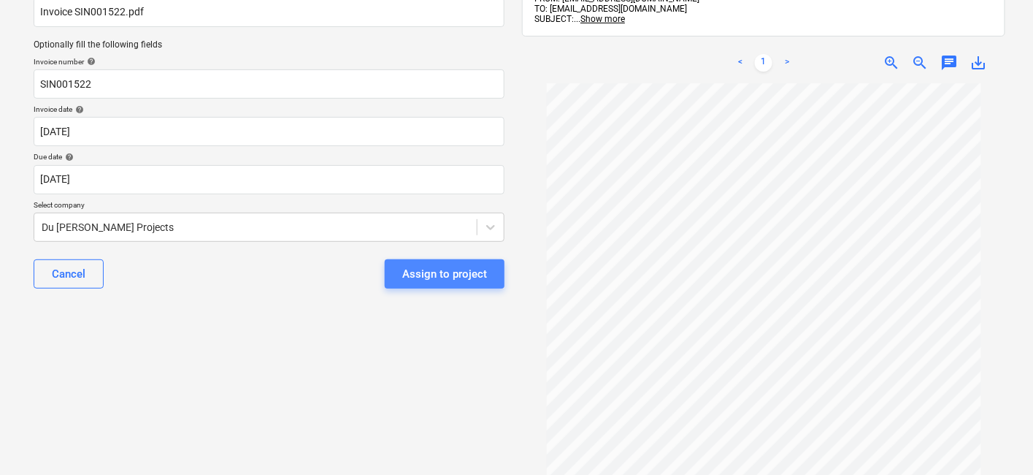
click at [461, 278] on div "Assign to project" at bounding box center [444, 273] width 85 height 19
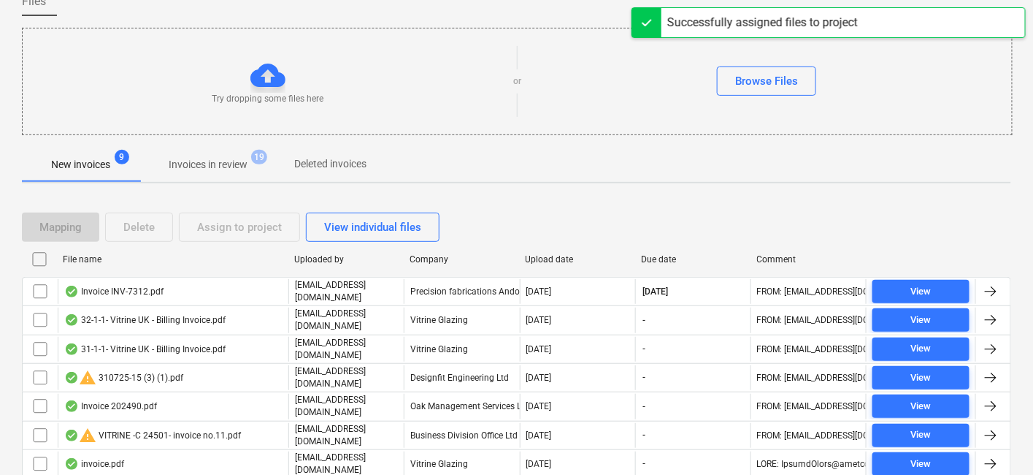
click at [579, 176] on div "New invoices 9 Invoices in review 19 Deleted invoices" at bounding box center [516, 164] width 989 height 35
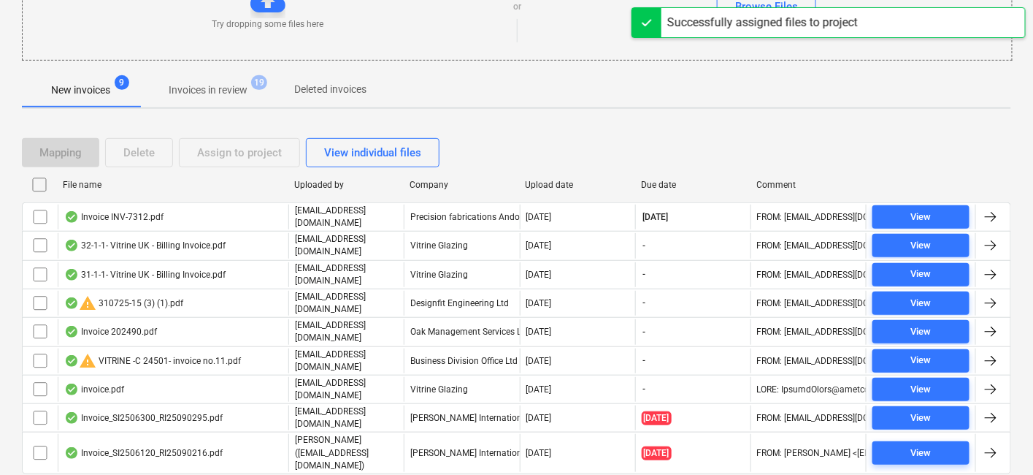
scroll to position [226, 0]
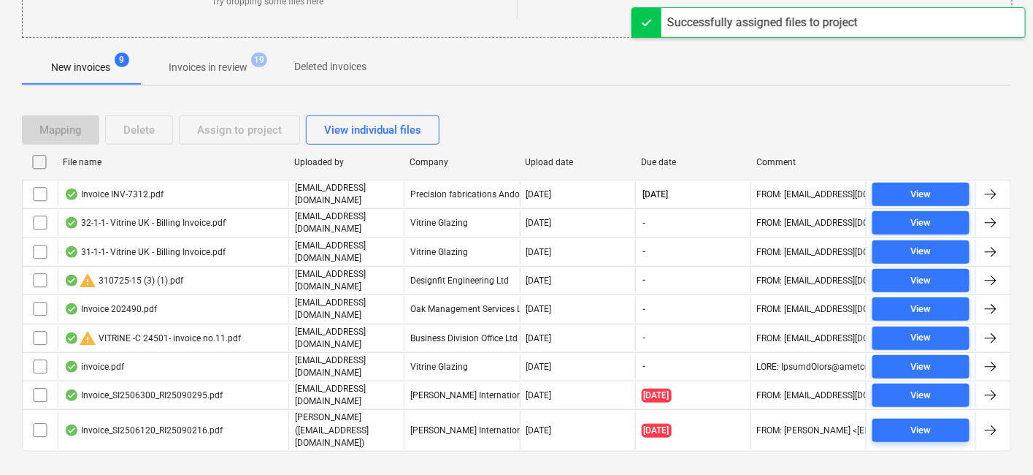
click at [226, 67] on p "Invoices in review" at bounding box center [208, 67] width 79 height 15
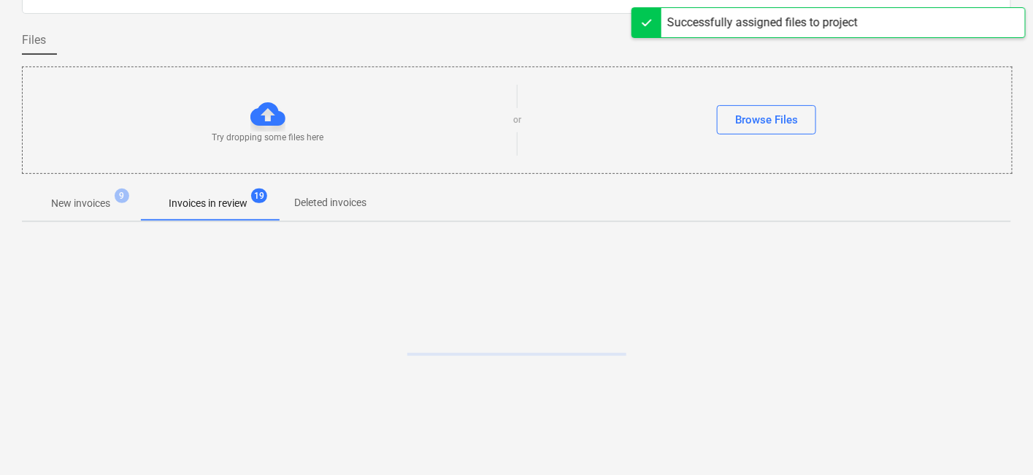
scroll to position [226, 0]
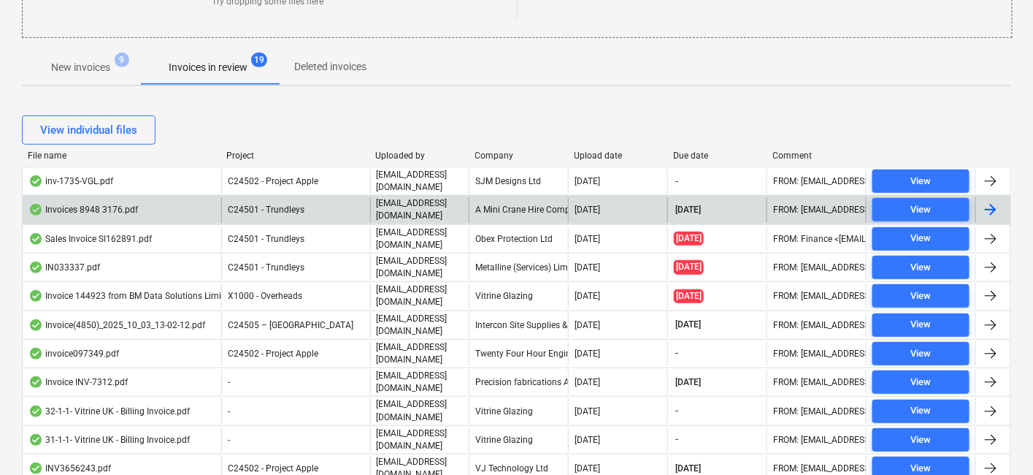
click at [526, 210] on div "A Mini Crane Hire Company Limited" at bounding box center [518, 209] width 99 height 25
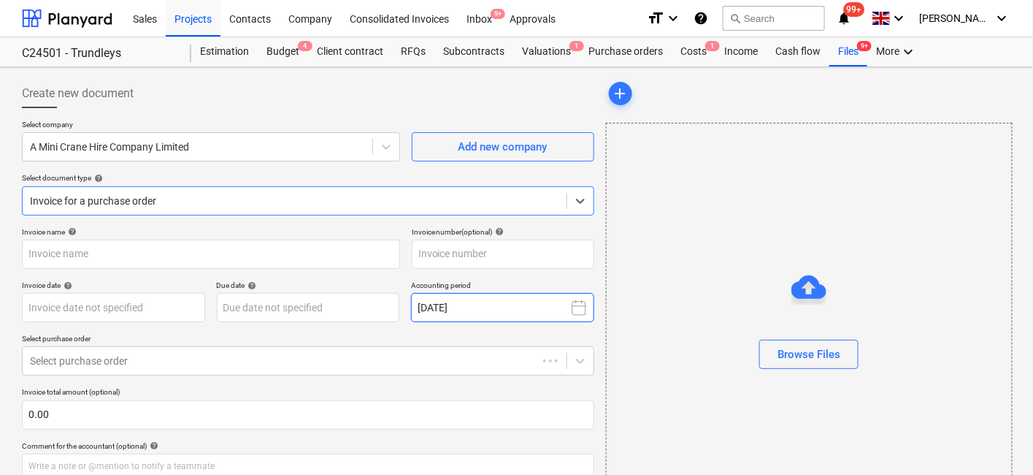
type input "42494"
type input "25 Sep 2025"
type input "31 Oct 2025"
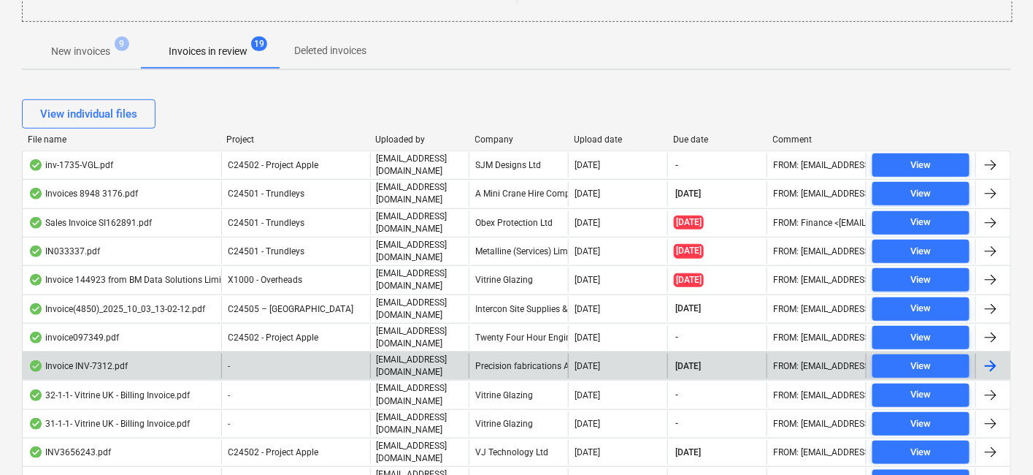
scroll to position [243, 0]
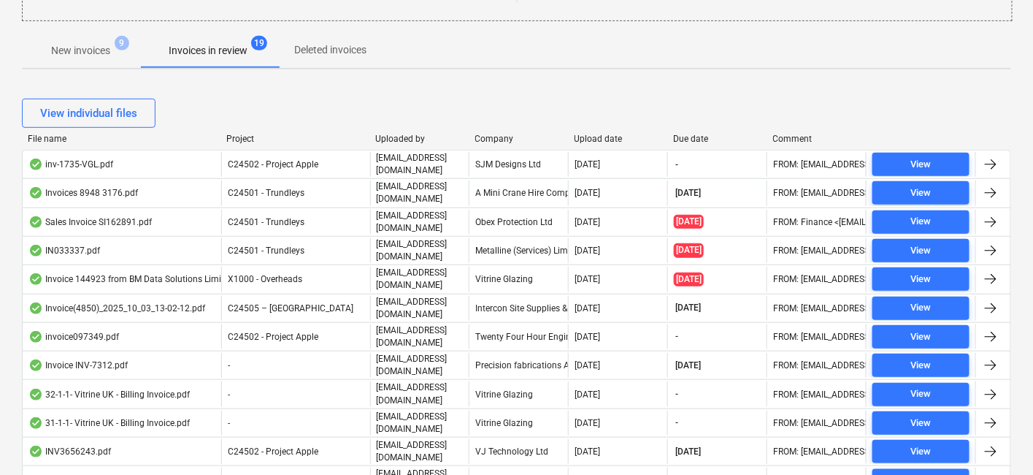
click at [85, 39] on span "New invoices 9" at bounding box center [81, 50] width 118 height 26
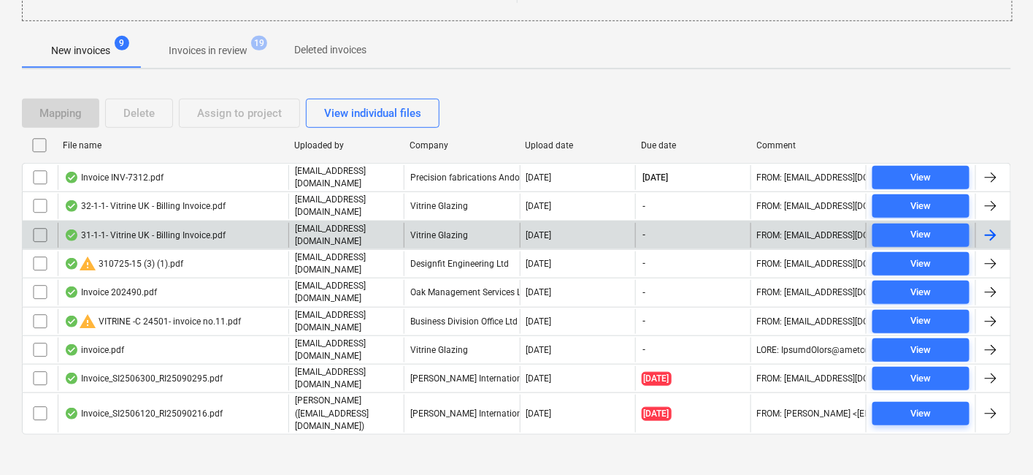
scroll to position [226, 0]
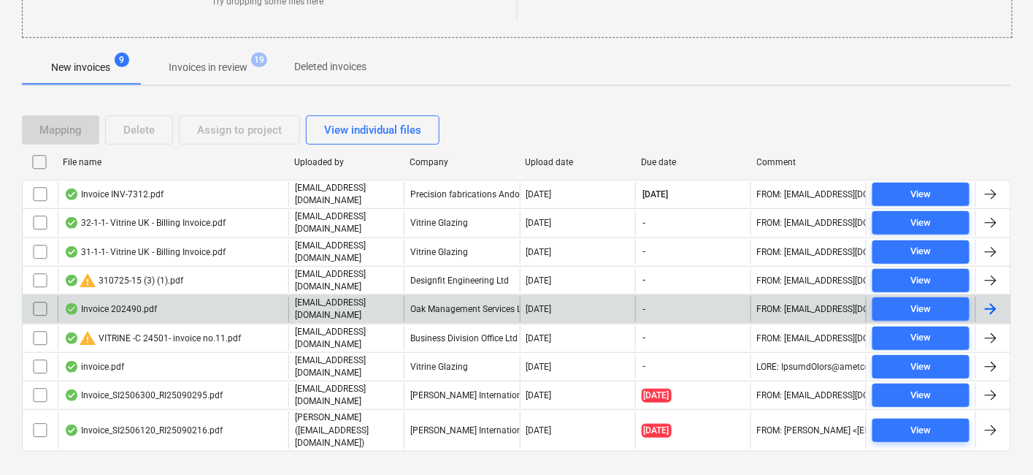
click at [459, 302] on div "Oak Management Services Ltd" at bounding box center [461, 308] width 115 height 25
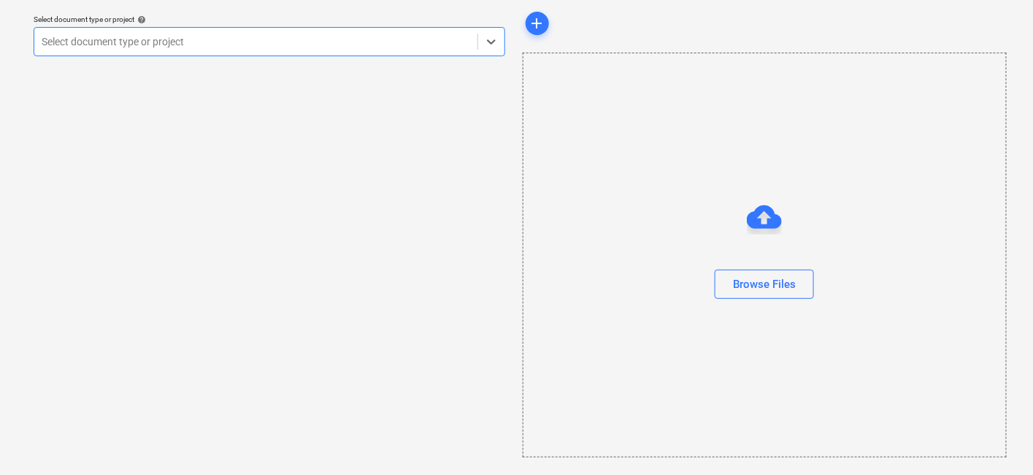
scroll to position [45, 0]
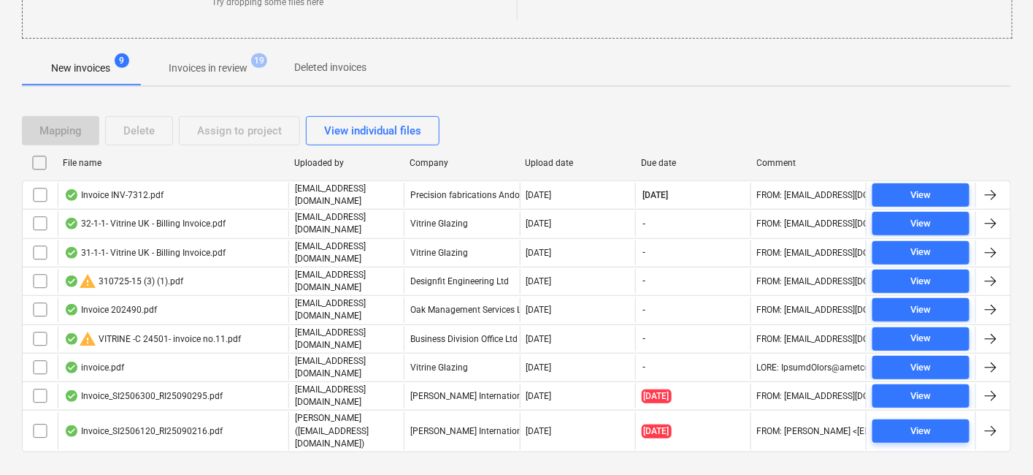
scroll to position [226, 0]
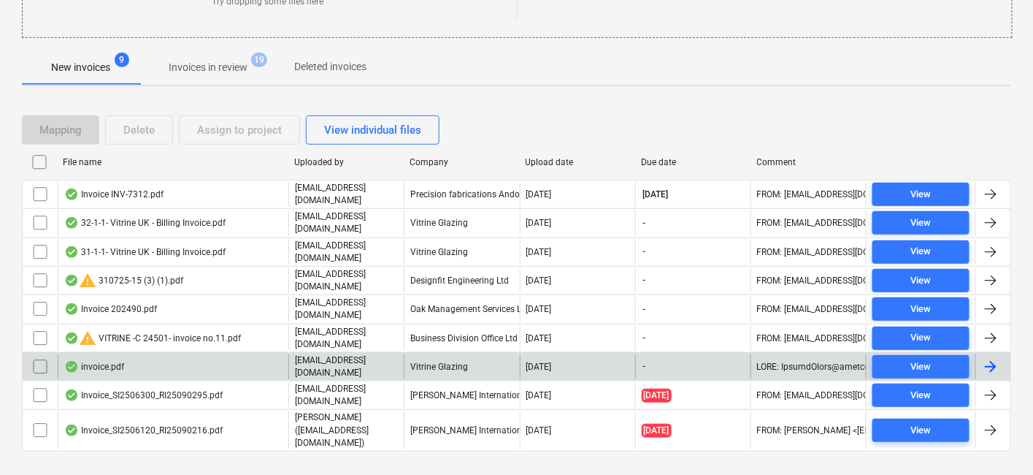
click at [483, 354] on div "Vitrine Glazing" at bounding box center [461, 366] width 115 height 25
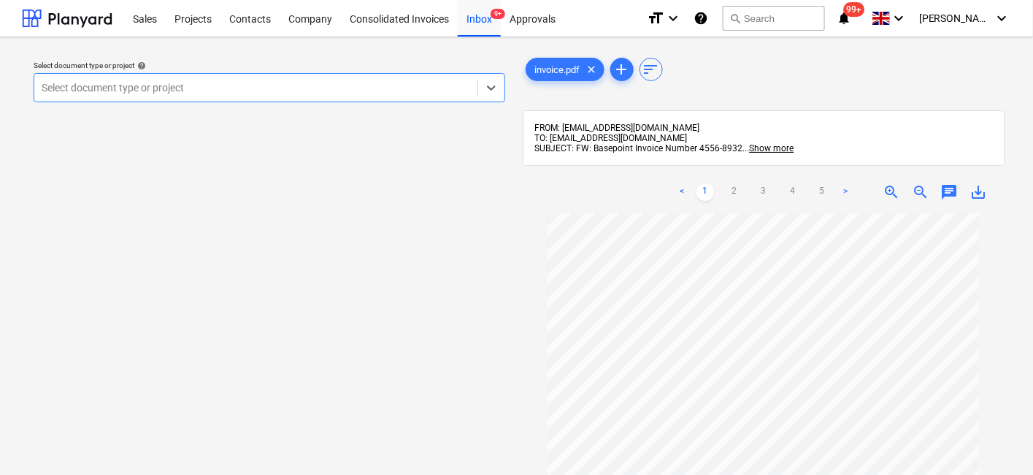
click at [258, 66] on div "Select document type or project help" at bounding box center [270, 65] width 472 height 9
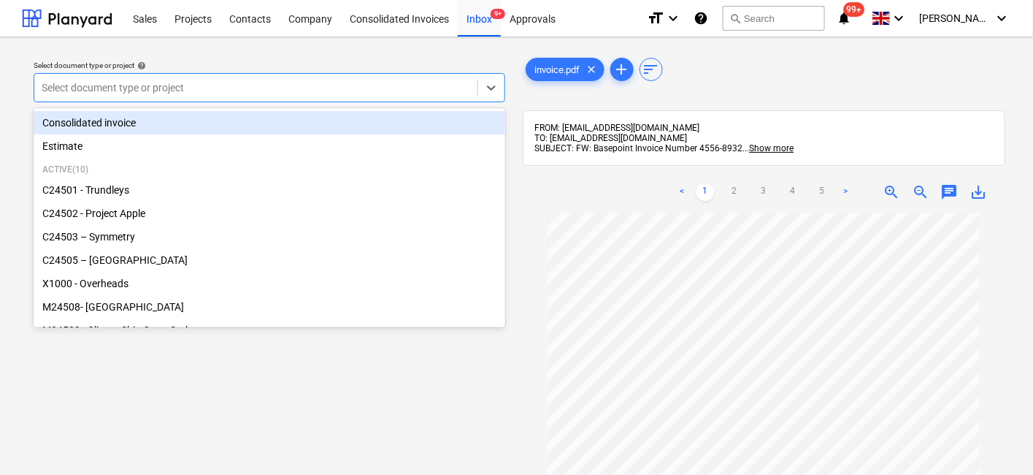
drag, startPoint x: 249, startPoint y: 88, endPoint x: 228, endPoint y: 154, distance: 69.0
click at [249, 89] on div at bounding box center [256, 87] width 429 height 15
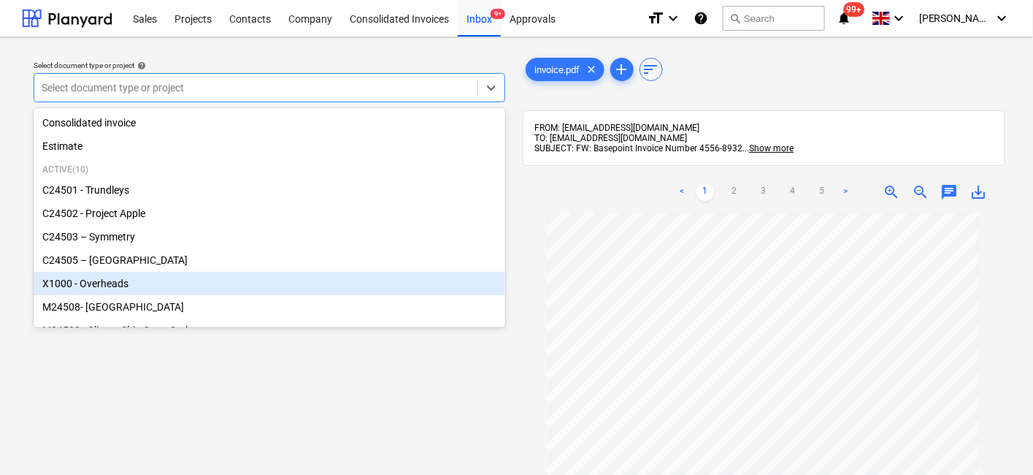
click at [159, 291] on div "X1000 - Overheads" at bounding box center [270, 283] width 472 height 23
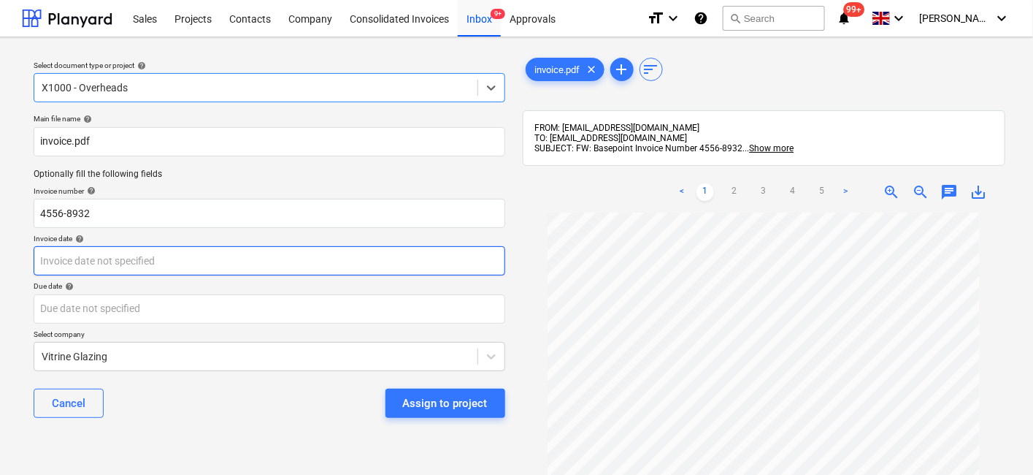
click at [194, 267] on body "Sales Projects Contacts Company Consolidated Invoices Inbox 9+ Approvals format…" at bounding box center [516, 237] width 1033 height 475
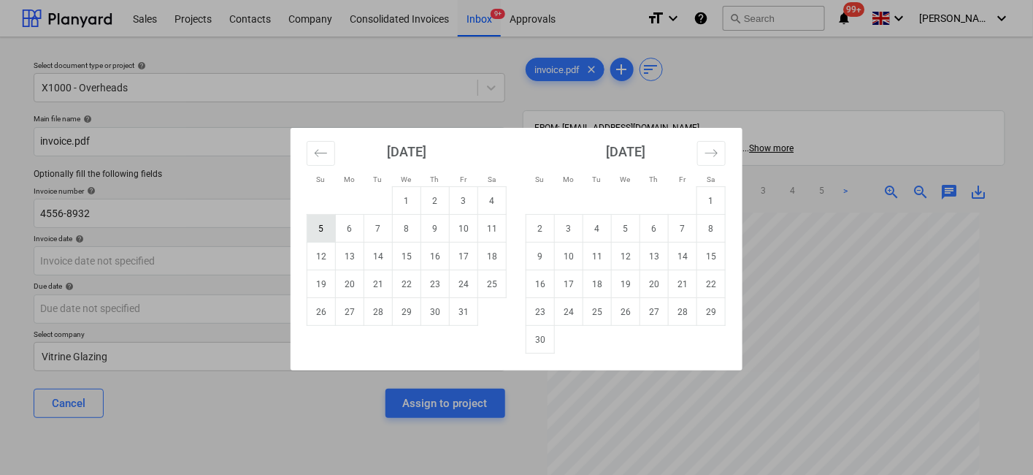
click at [332, 229] on td "5" at bounding box center [321, 229] width 28 height 28
type input "05 Oct 2025"
click at [296, 310] on body "Sales Projects Contacts Company Consolidated Invoices Inbox 9+ Approvals format…" at bounding box center [516, 237] width 1033 height 475
click at [404, 260] on td "15" at bounding box center [407, 256] width 28 height 28
type input "15 Oct 2025"
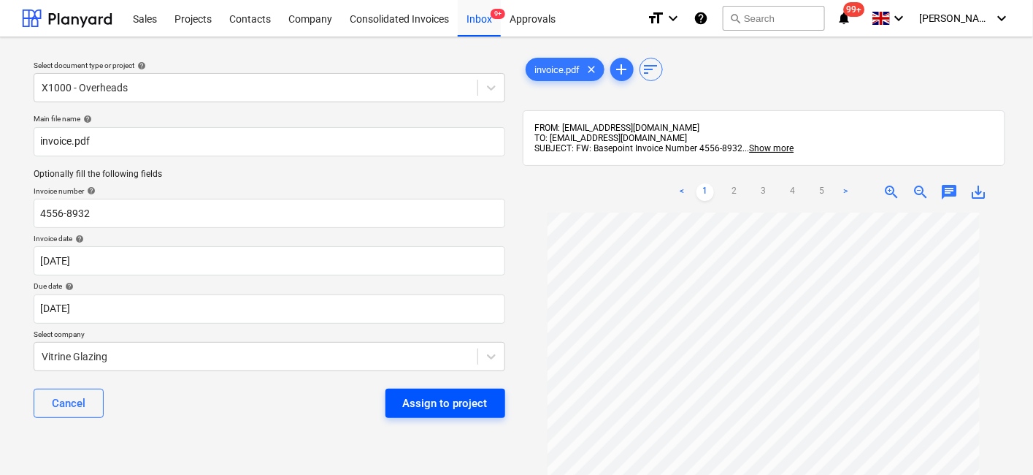
click at [456, 410] on div "Assign to project" at bounding box center [445, 403] width 85 height 19
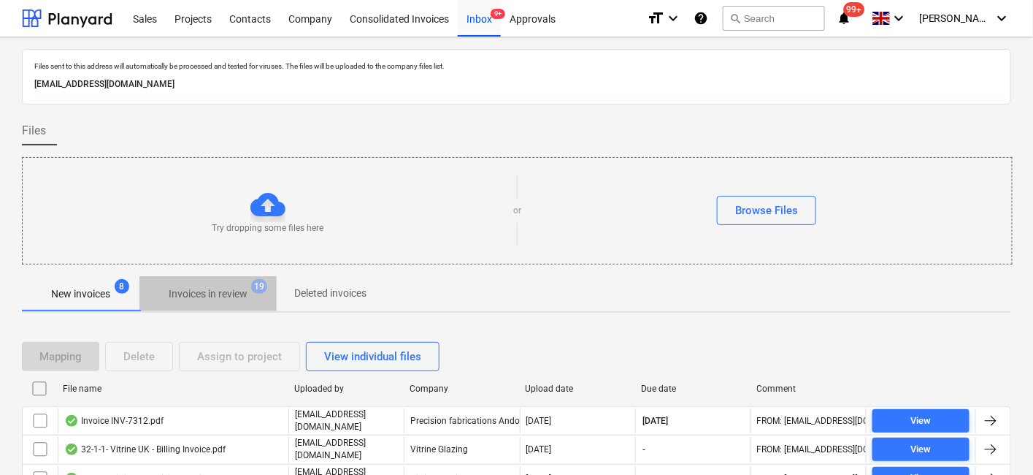
click at [221, 294] on p "Invoices in review" at bounding box center [208, 293] width 79 height 15
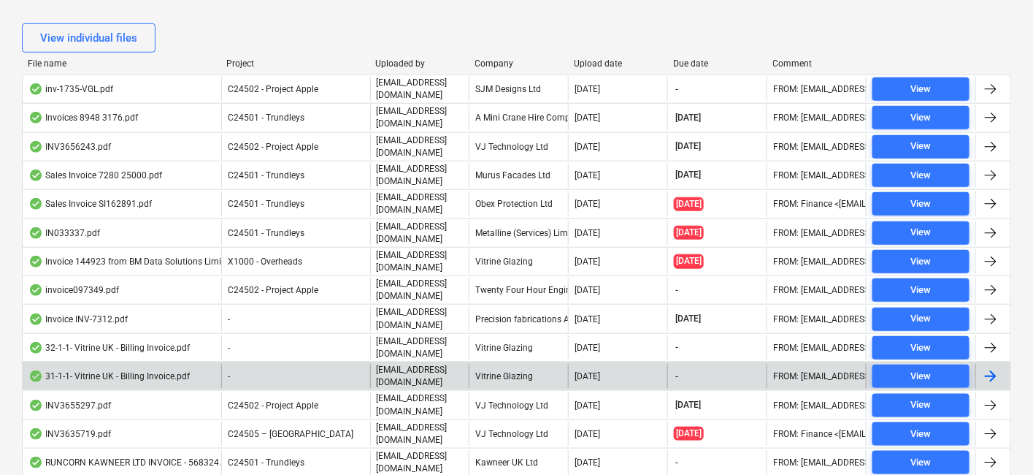
scroll to position [324, 0]
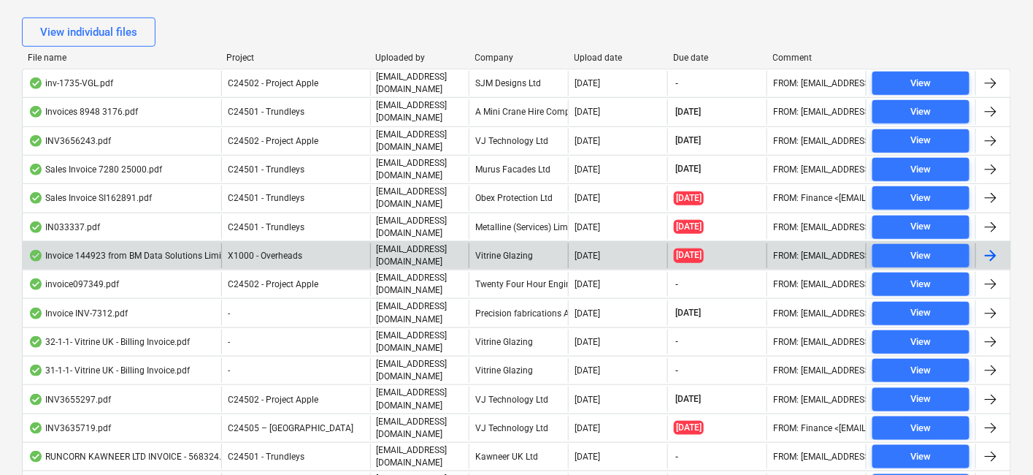
click at [515, 245] on div "Vitrine Glazing" at bounding box center [518, 255] width 99 height 25
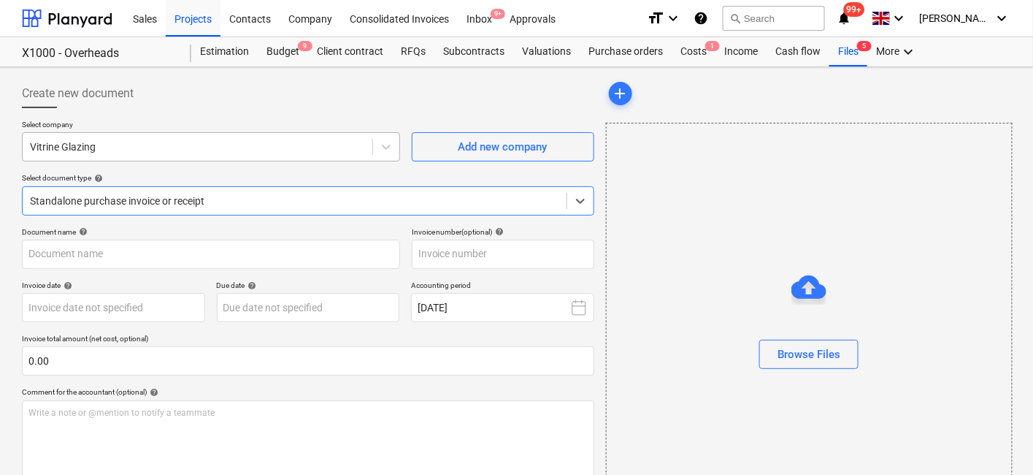
type input "00144923"
type input "01 Oct 2025"
click at [258, 158] on div "Vitrine Glazing" at bounding box center [211, 146] width 378 height 29
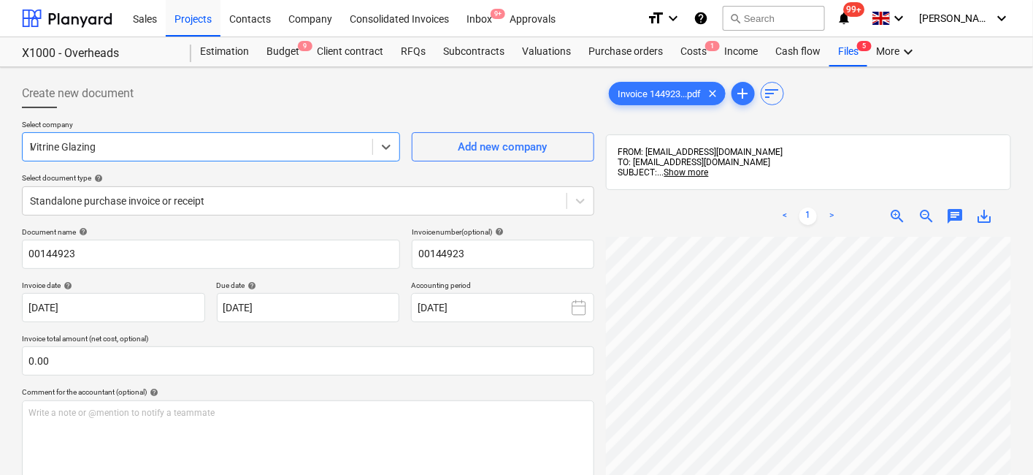
scroll to position [599, 0]
type input "F"
type input "B"
type input "d"
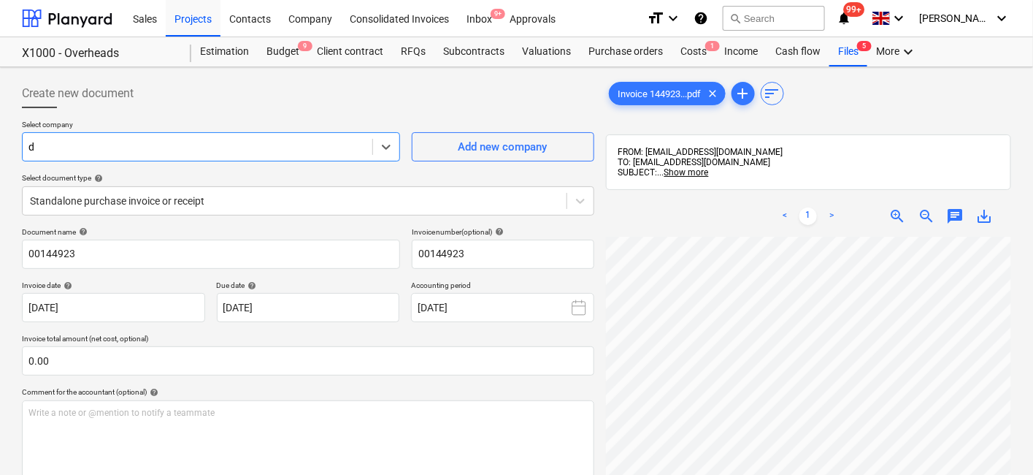
scroll to position [2081, 0]
click at [479, 99] on div "Create new document" at bounding box center [308, 93] width 572 height 29
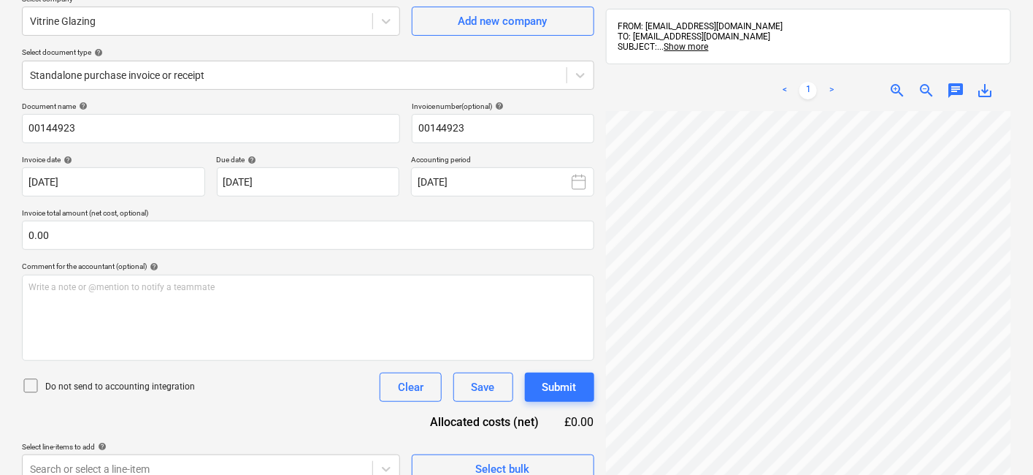
scroll to position [0, 0]
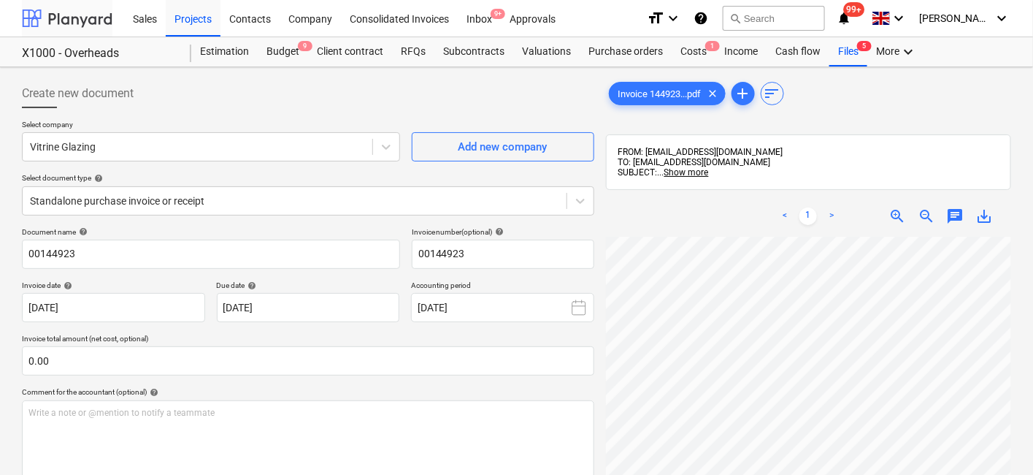
scroll to position [324, 0]
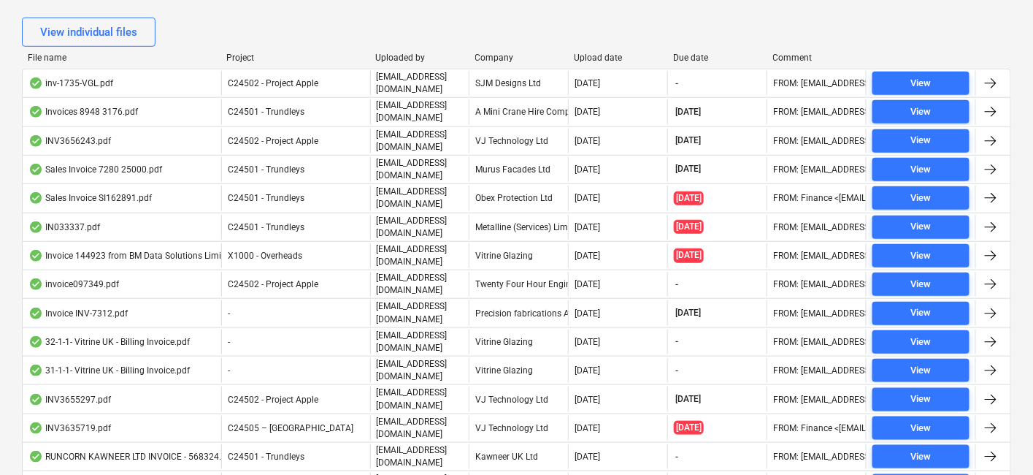
click at [477, 62] on div "File name Project Uploaded by Company Upload date Due date Comment" at bounding box center [516, 61] width 989 height 16
click at [499, 53] on div "Company" at bounding box center [519, 58] width 88 height 10
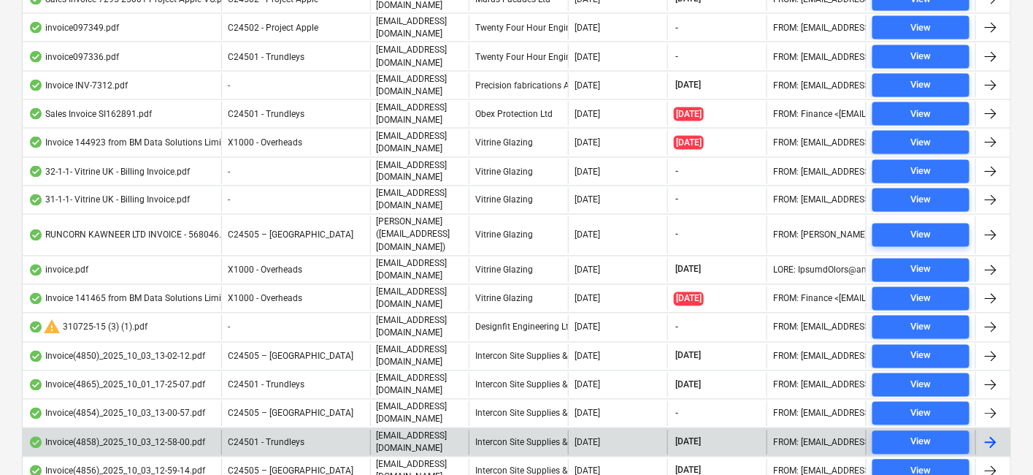
scroll to position [746, 0]
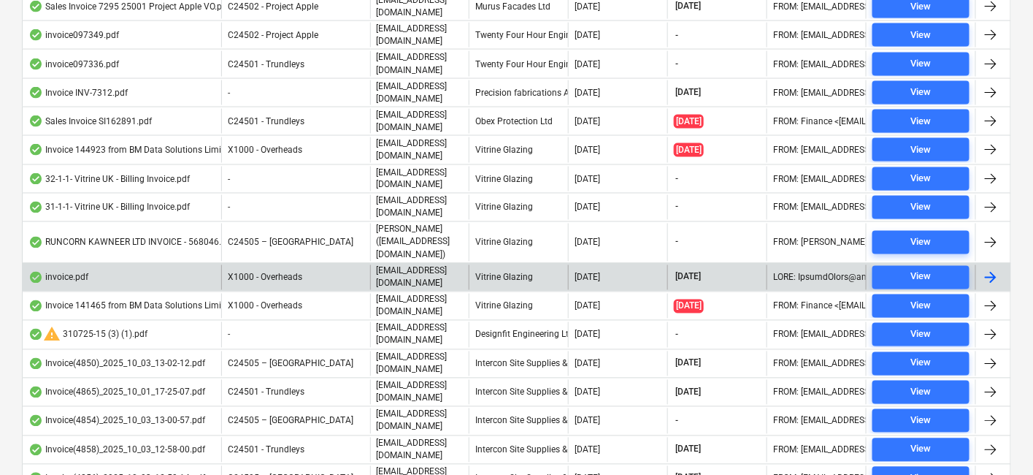
click at [552, 265] on div "Vitrine Glazing" at bounding box center [518, 277] width 99 height 25
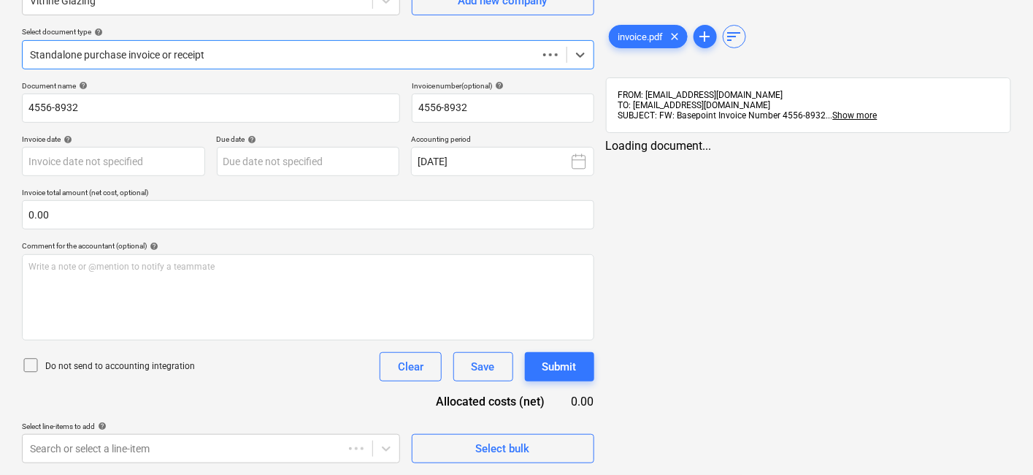
scroll to position [145, 0]
type input "05 Oct 2025"
type input "15 Oct 2025"
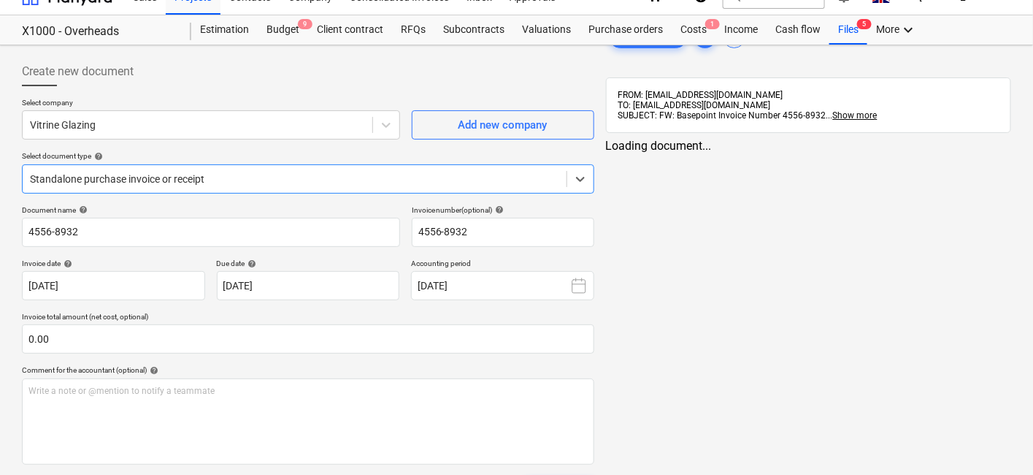
scroll to position [0, 0]
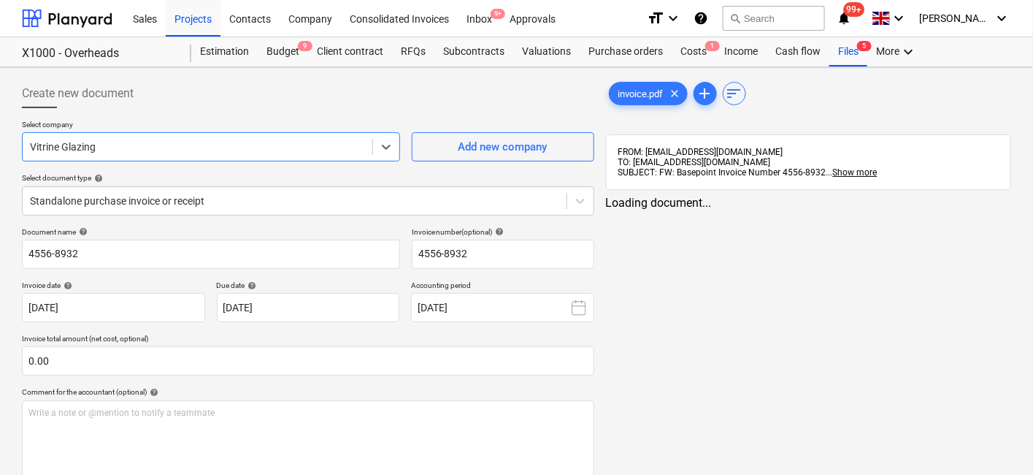
click at [275, 139] on div at bounding box center [197, 146] width 335 height 15
type input "iw"
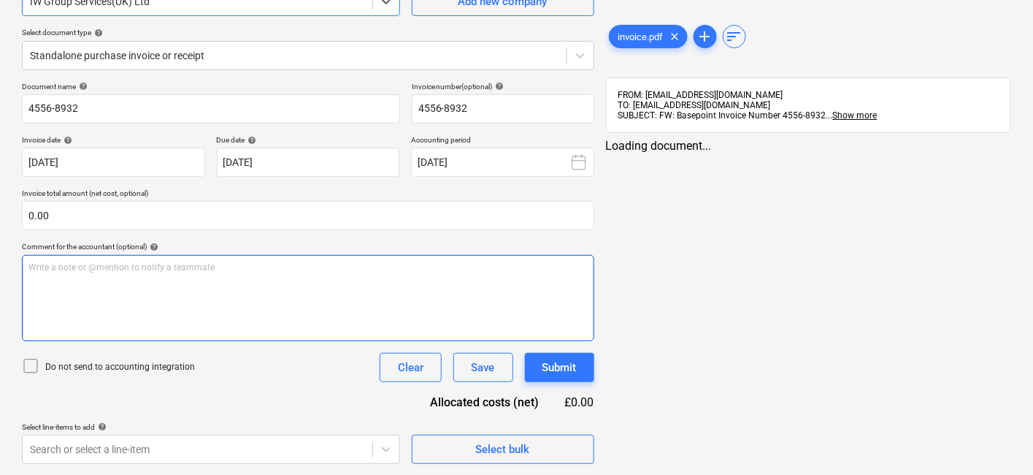
scroll to position [64, 0]
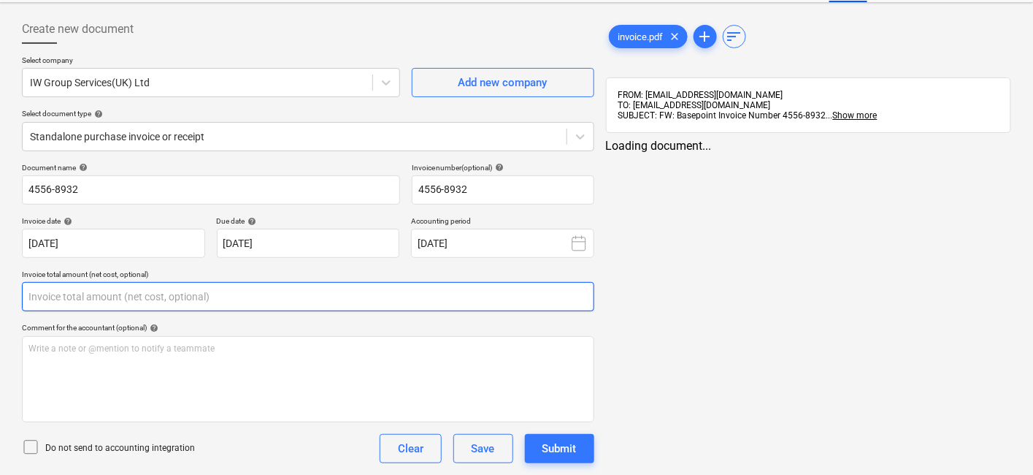
click at [310, 296] on input "text" at bounding box center [308, 296] width 572 height 29
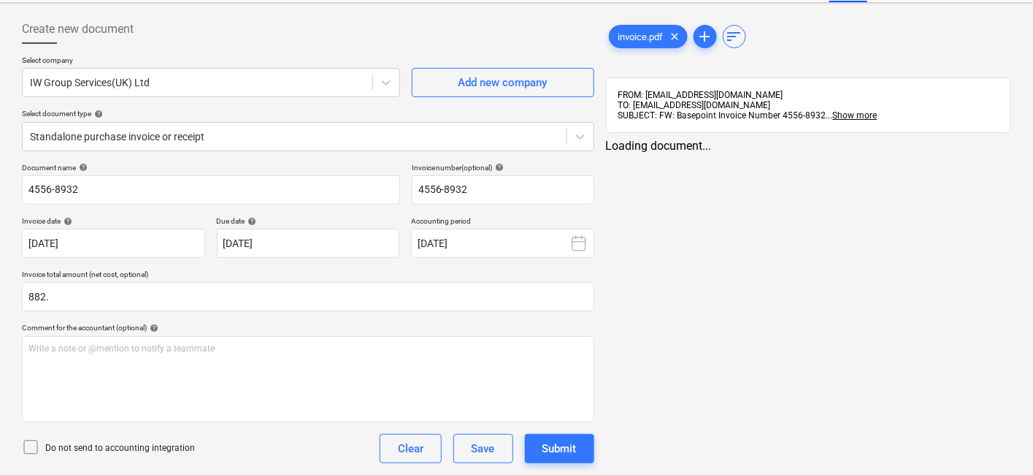
type input "882.00"
click at [893, 237] on div "invoice.pdf clear add sort FROM: MaritzNaude@vitrineglazing.com TO: 43ab52c3-4c…" at bounding box center [808, 298] width 417 height 578
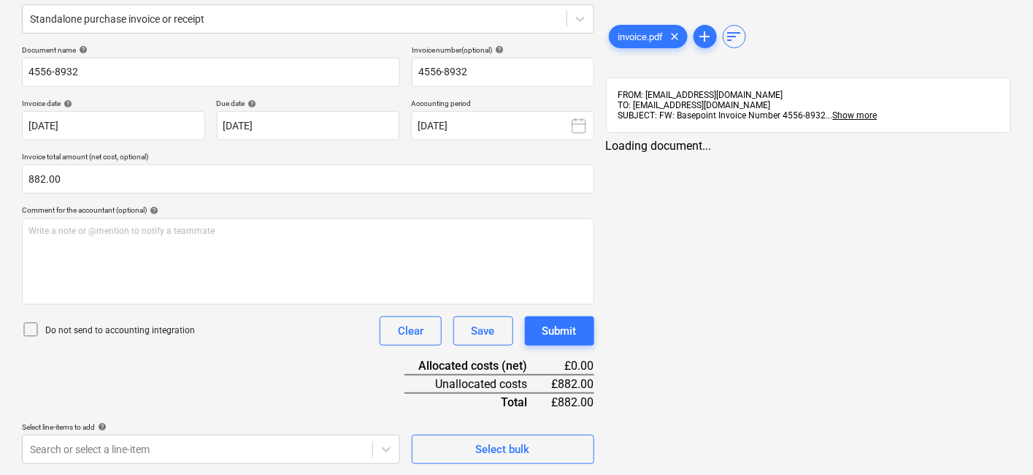
click at [739, 172] on div "invoice.pdf clear add sort FROM: MaritzNaude@vitrineglazing.com TO: 43ab52c3-4c…" at bounding box center [808, 180] width 417 height 578
click at [783, 301] on div "invoice.pdf clear add sort FROM: MaritzNaude@vitrineglazing.com TO: 43ab52c3-4c…" at bounding box center [808, 180] width 417 height 578
click at [667, 137] on div "invoice.pdf clear add sort FROM: MaritzNaude@vitrineglazing.com TO: 43ab52c3-4c…" at bounding box center [808, 87] width 405 height 131
click at [729, 267] on div "invoice.pdf clear add sort FROM: MaritzNaude@vitrineglazing.com TO: 43ab52c3-4c…" at bounding box center [808, 180] width 417 height 578
click at [748, 340] on div "invoice.pdf clear add sort FROM: MaritzNaude@vitrineglazing.com TO: 43ab52c3-4c…" at bounding box center [808, 180] width 417 height 578
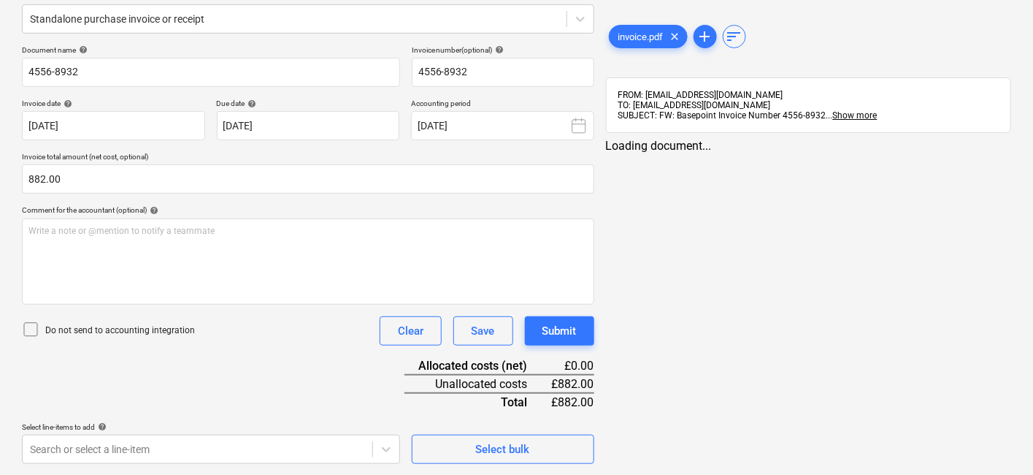
click at [711, 258] on div "invoice.pdf clear add sort FROM: MaritzNaude@vitrineglazing.com TO: 43ab52c3-4c…" at bounding box center [808, 180] width 417 height 578
click at [732, 337] on div "invoice.pdf clear add sort FROM: MaritzNaude@vitrineglazing.com TO: 43ab52c3-4c…" at bounding box center [808, 180] width 417 height 578
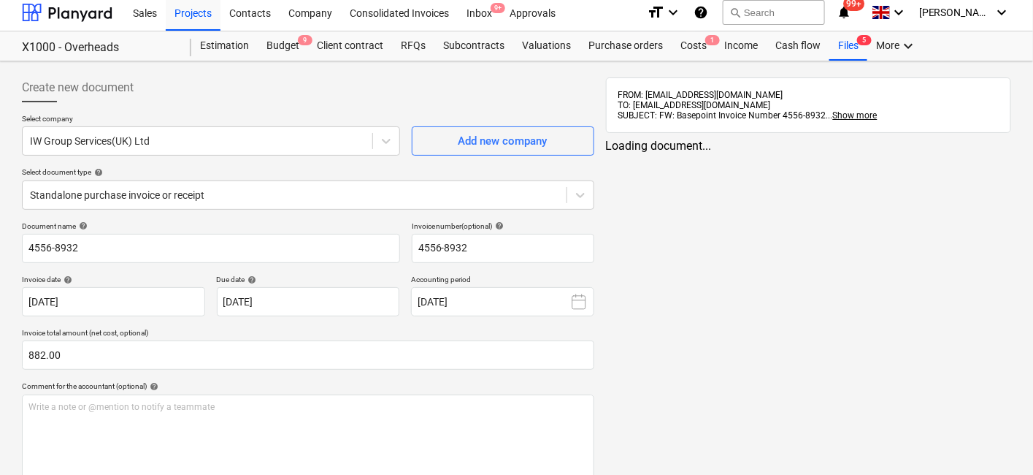
scroll to position [0, 0]
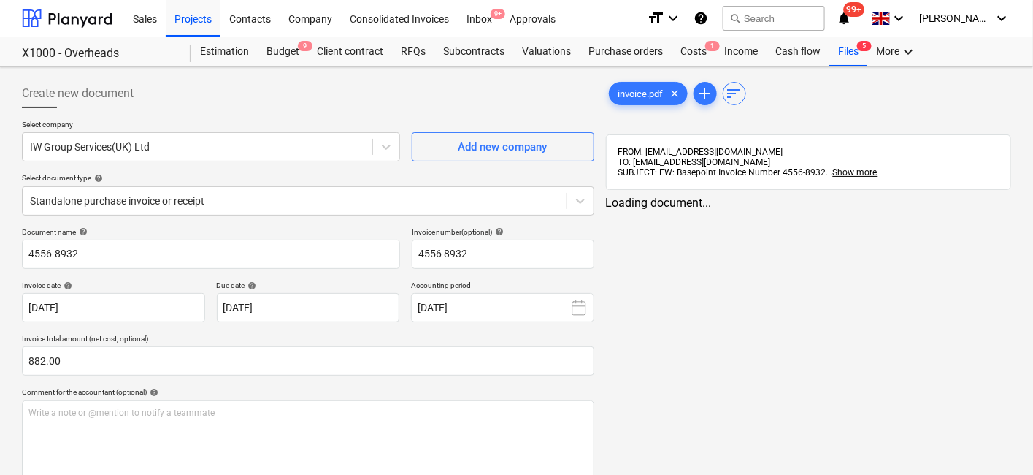
click at [843, 426] on div "invoice.pdf clear add sort FROM: MaritzNaude@vitrineglazing.com TO: 43ab52c3-4c…" at bounding box center [808, 362] width 417 height 578
click at [840, 426] on div "invoice.pdf clear add sort FROM: MaritzNaude@vitrineglazing.com TO: 43ab52c3-4c…" at bounding box center [808, 362] width 417 height 578
drag, startPoint x: 734, startPoint y: 336, endPoint x: 706, endPoint y: 221, distance: 118.7
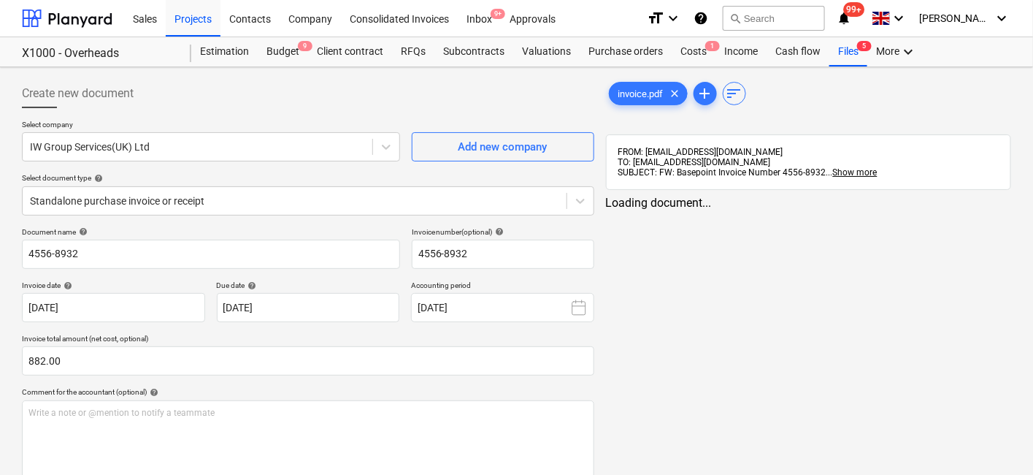
click at [733, 332] on div "invoice.pdf clear add sort FROM: MaritzNaude@vitrineglazing.com TO: 43ab52c3-4c…" at bounding box center [808, 362] width 417 height 578
drag, startPoint x: 706, startPoint y: 220, endPoint x: 705, endPoint y: 212, distance: 7.3
click at [706, 219] on div "invoice.pdf clear add sort FROM: MaritzNaude@vitrineglazing.com TO: 43ab52c3-4c…" at bounding box center [808, 362] width 417 height 578
click at [705, 212] on div "invoice.pdf clear add sort FROM: MaritzNaude@vitrineglazing.com TO: 43ab52c3-4c…" at bounding box center [808, 362] width 417 height 578
click at [705, 200] on div "Loading document..." at bounding box center [808, 203] width 405 height 14
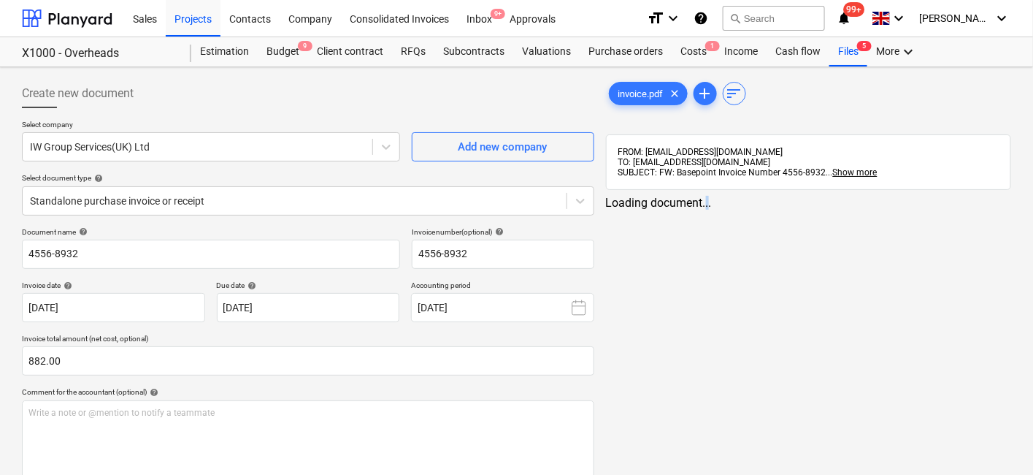
drag, startPoint x: 705, startPoint y: 201, endPoint x: 701, endPoint y: 212, distance: 11.5
click at [702, 212] on div "invoice.pdf clear add sort FROM: MaritzNaude@vitrineglazing.com TO: 43ab52c3-4c…" at bounding box center [808, 362] width 417 height 578
click at [701, 212] on div "invoice.pdf clear add sort FROM: MaritzNaude@vitrineglazing.com TO: 43ab52c3-4c…" at bounding box center [808, 362] width 417 height 578
click at [701, 208] on div "Loading document..." at bounding box center [808, 203] width 405 height 14
drag, startPoint x: 811, startPoint y: 285, endPoint x: 814, endPoint y: 318, distance: 33.7
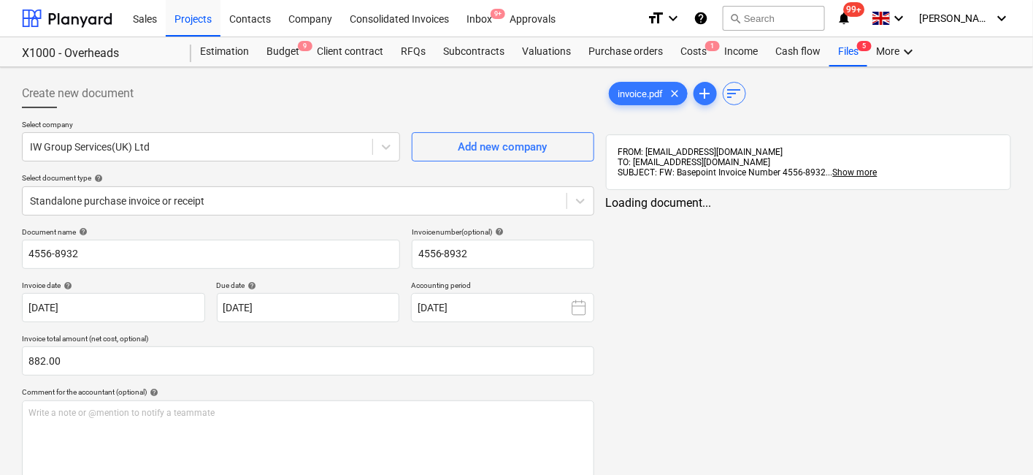
click at [811, 286] on div "invoice.pdf clear add sort FROM: MaritzNaude@vitrineglazing.com TO: 43ab52c3-4c…" at bounding box center [808, 362] width 417 height 578
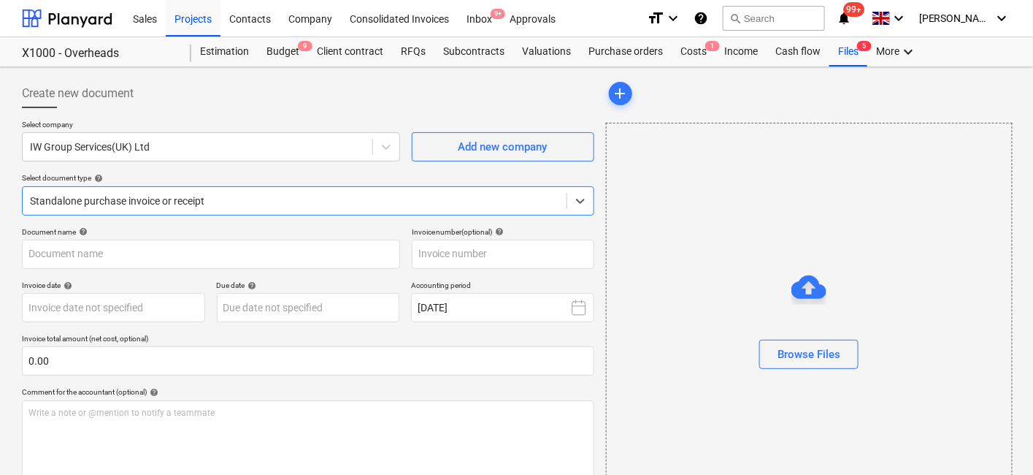
type input "4556-8932"
type input "05 Oct 2025"
type input "15 Oct 2025"
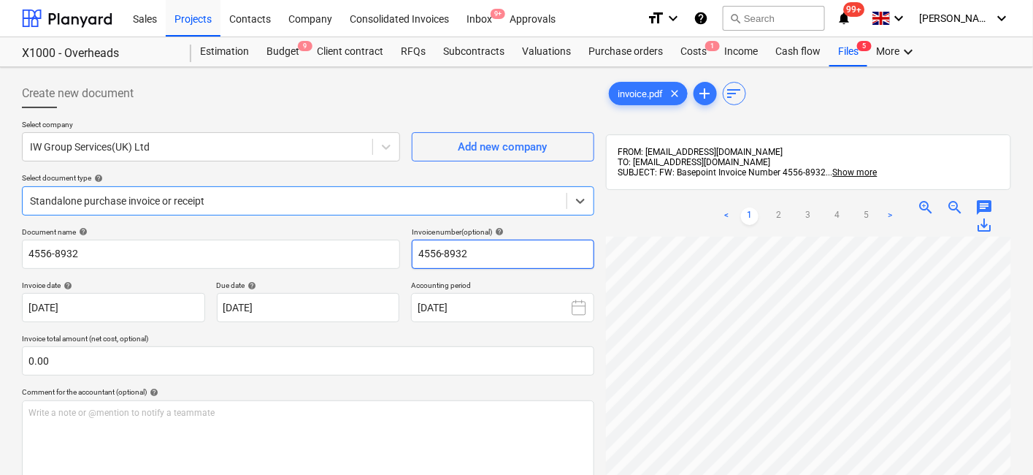
scroll to position [162, 0]
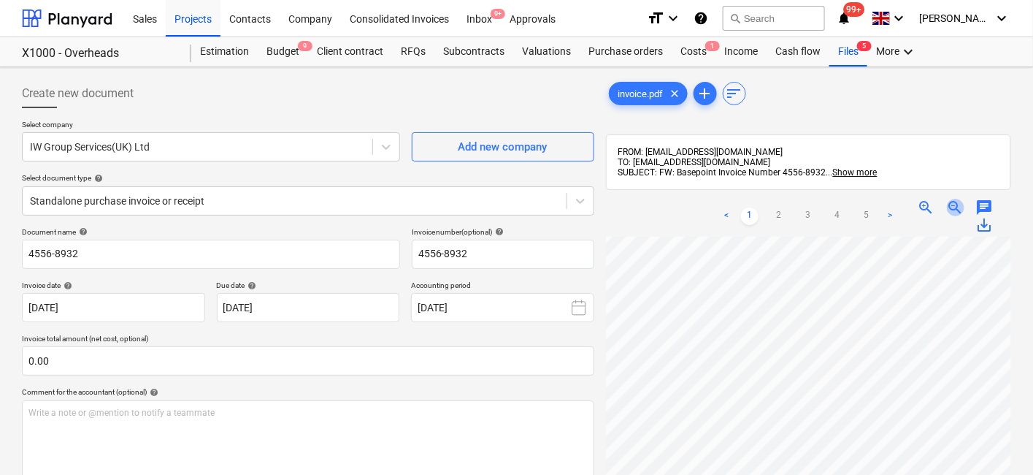
click at [953, 206] on span "zoom_out" at bounding box center [956, 208] width 18 height 18
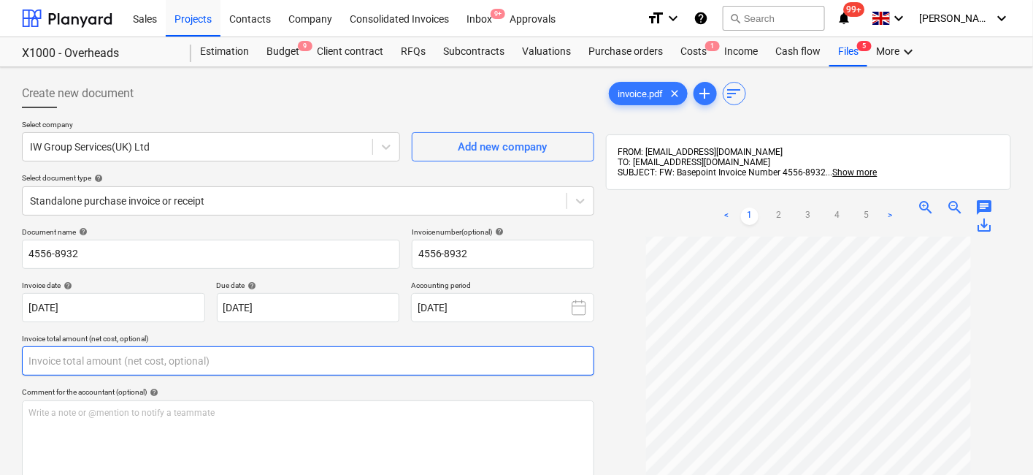
drag, startPoint x: 93, startPoint y: 353, endPoint x: 0, endPoint y: 353, distance: 93.5
click at [0, 353] on div "Create new document Select company IW Group Services(UK) Ltd Add new company Se…" at bounding box center [516, 374] width 1033 height 615
type input "889.20"
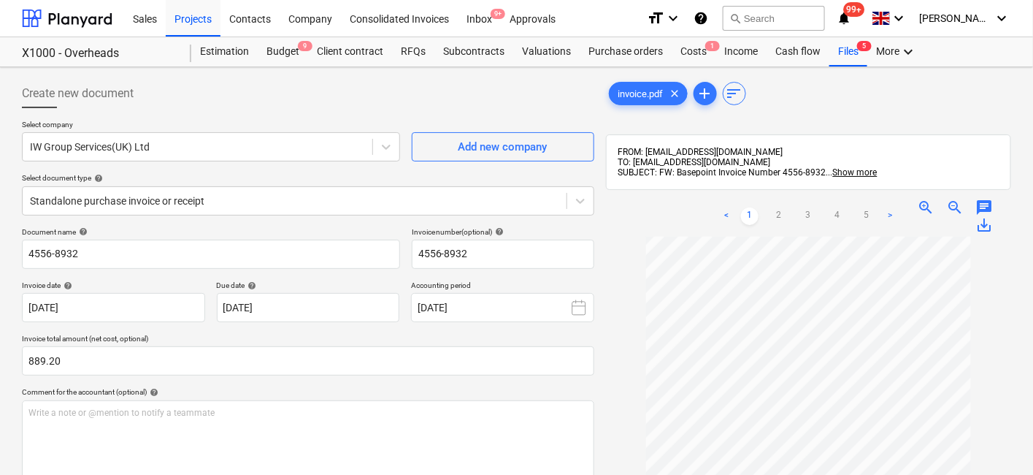
click at [629, 346] on div at bounding box center [808, 454] width 405 height 434
click at [584, 202] on icon at bounding box center [580, 201] width 15 height 15
click at [622, 283] on div at bounding box center [808, 454] width 405 height 434
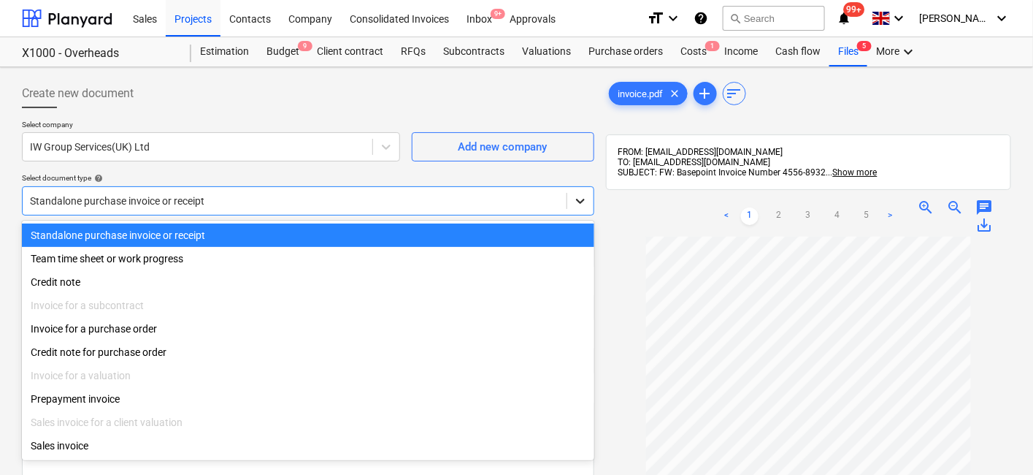
click at [584, 202] on icon at bounding box center [580, 201] width 15 height 15
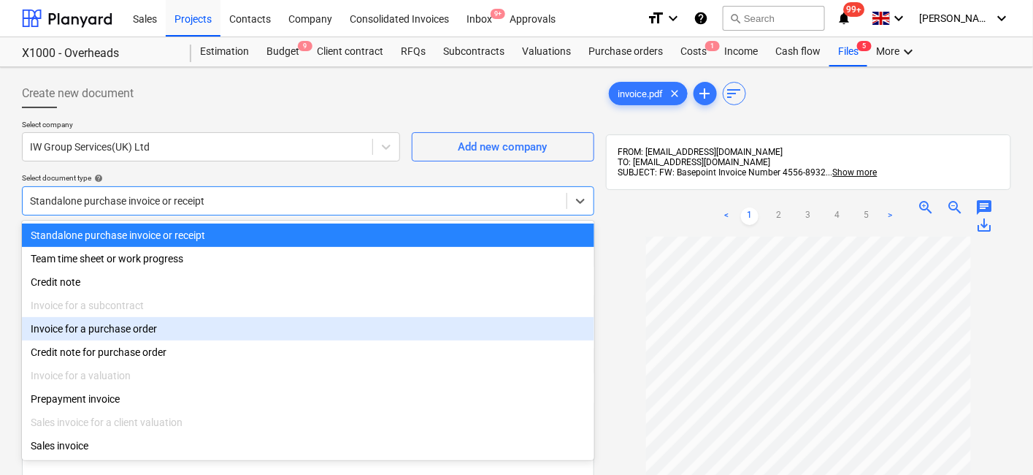
click at [450, 332] on div "Invoice for a purchase order" at bounding box center [308, 328] width 572 height 23
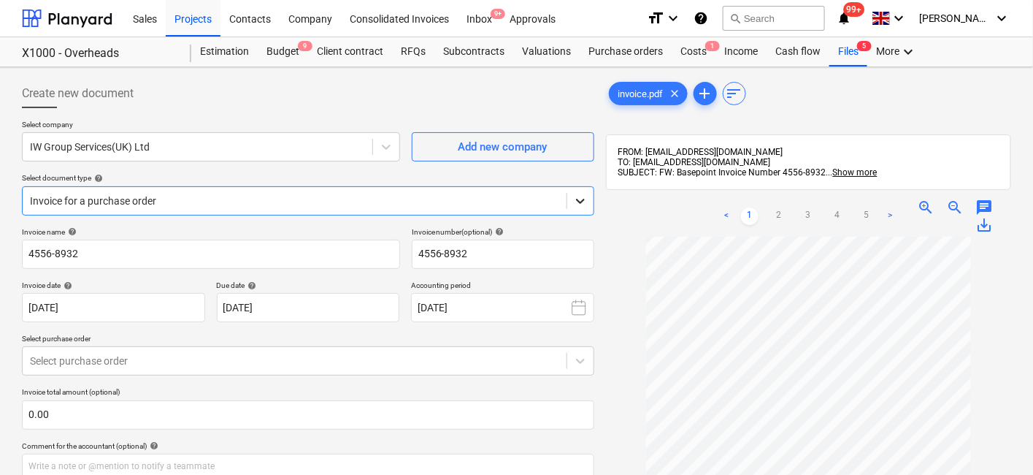
click at [589, 200] on div at bounding box center [580, 201] width 26 height 26
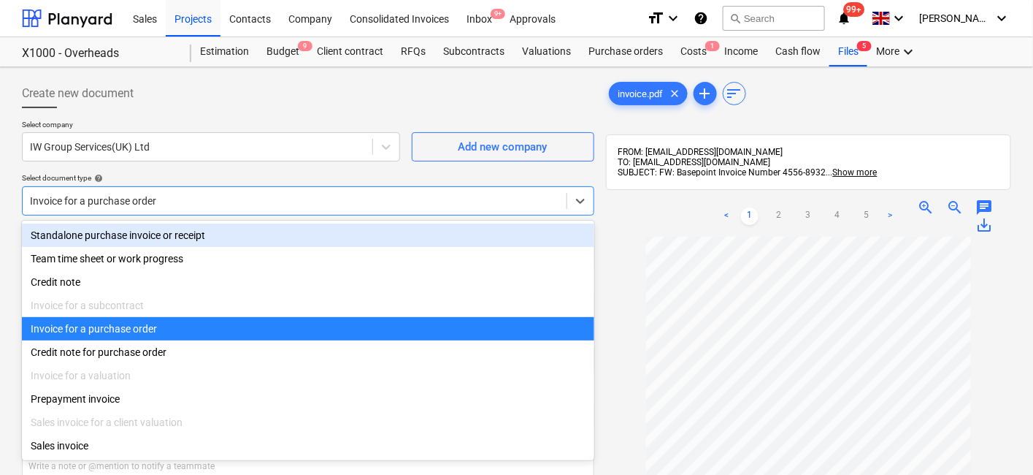
click at [259, 237] on div "Standalone purchase invoice or receipt" at bounding box center [308, 234] width 572 height 23
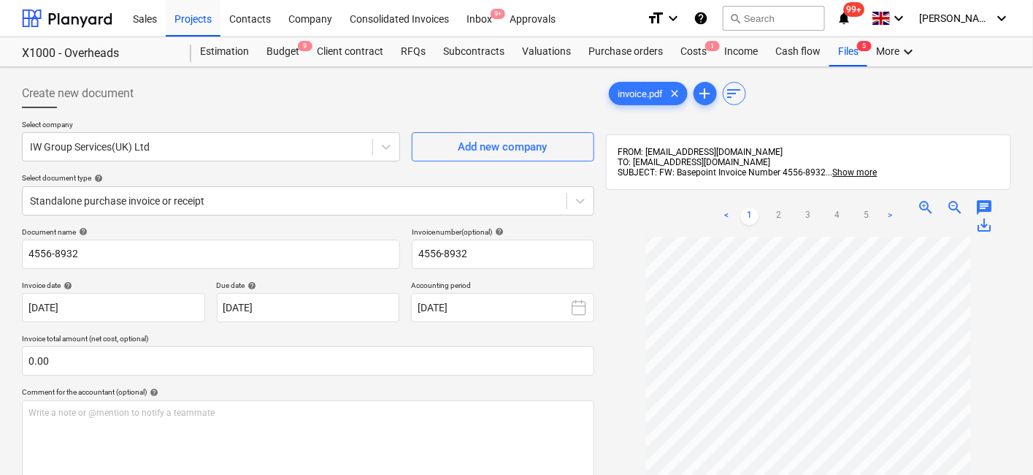
click at [614, 359] on div at bounding box center [808, 454] width 405 height 434
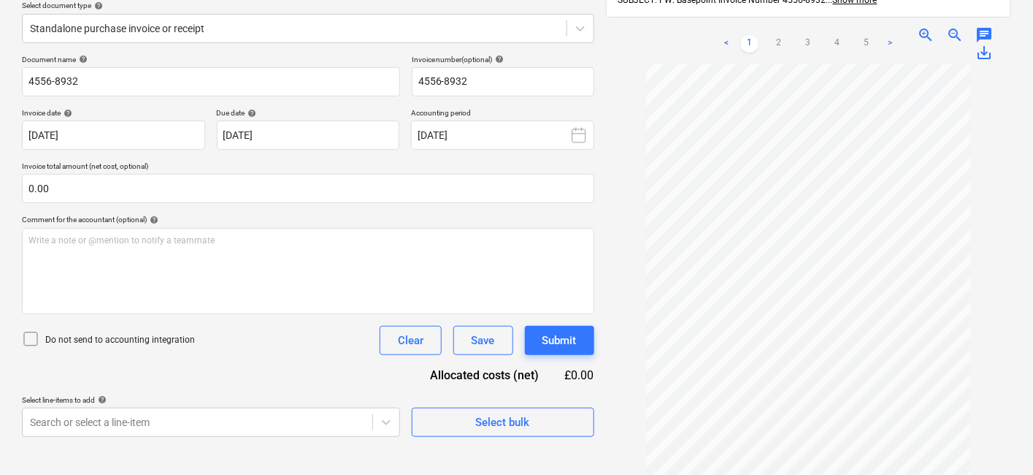
scroll to position [207, 0]
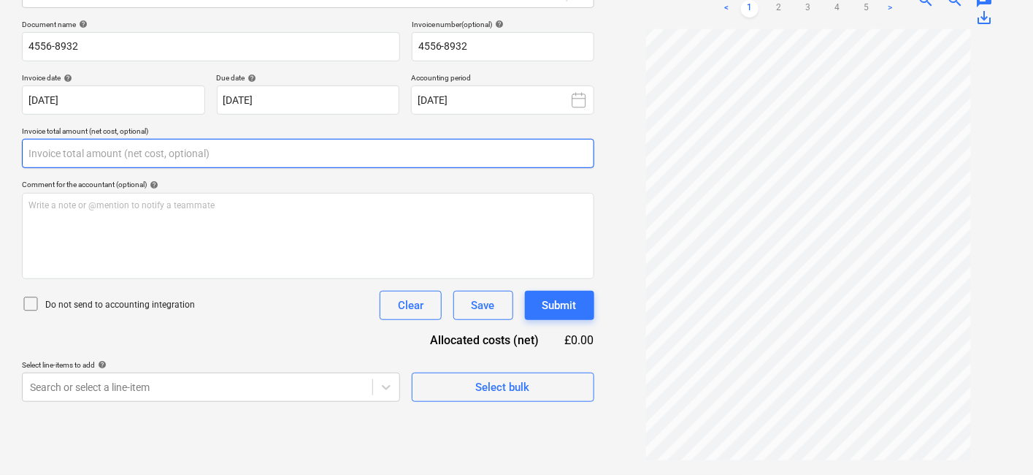
click at [194, 158] on input "text" at bounding box center [308, 153] width 572 height 29
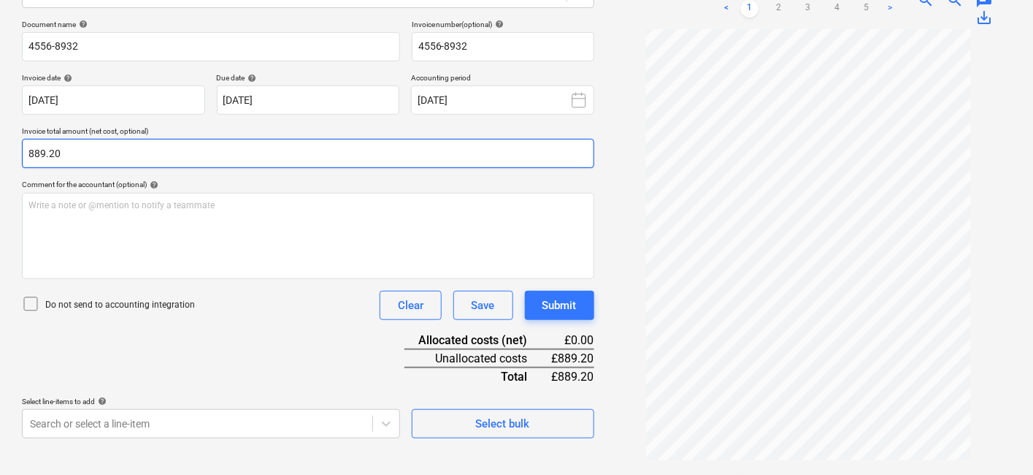
type input "889.20"
click at [345, 177] on div "Document name help 4556-8932 Invoice number (optional) help 4556-8932 Invoice d…" at bounding box center [308, 229] width 572 height 418
click at [291, 332] on div "Document name help 4556-8932 Invoice number (optional) help 4556-8932 Invoice d…" at bounding box center [308, 229] width 572 height 418
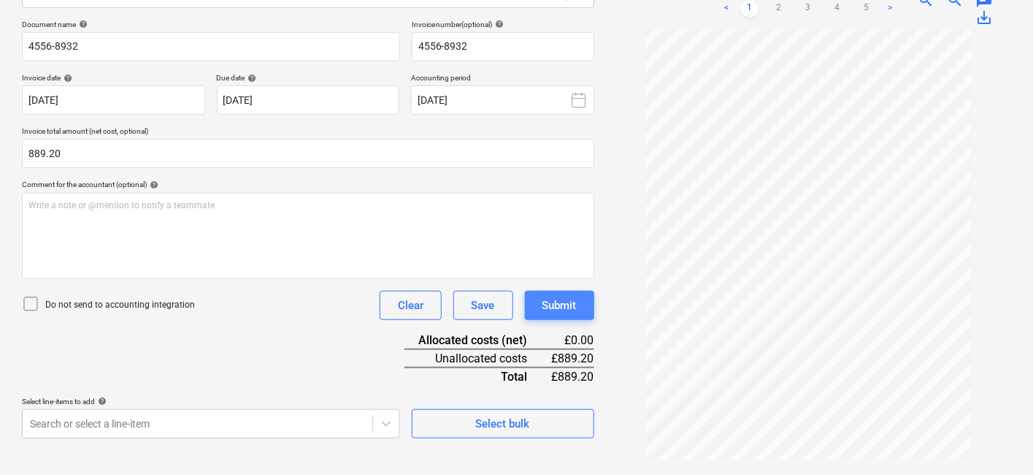
click at [575, 304] on div "Submit" at bounding box center [560, 305] width 34 height 19
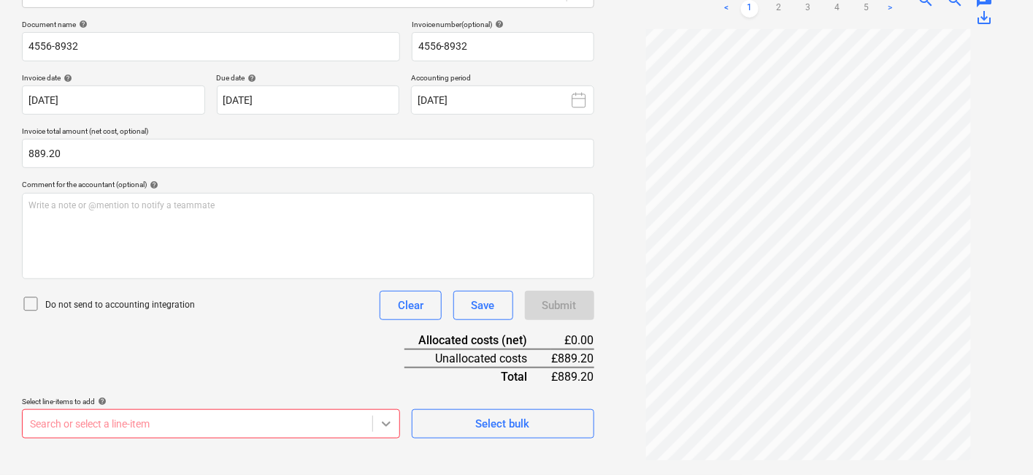
scroll to position [398, 0]
click at [383, 267] on body "Sales Projects Contacts Company Consolidated Invoices Inbox 9+ Approvals format…" at bounding box center [516, 30] width 1033 height 475
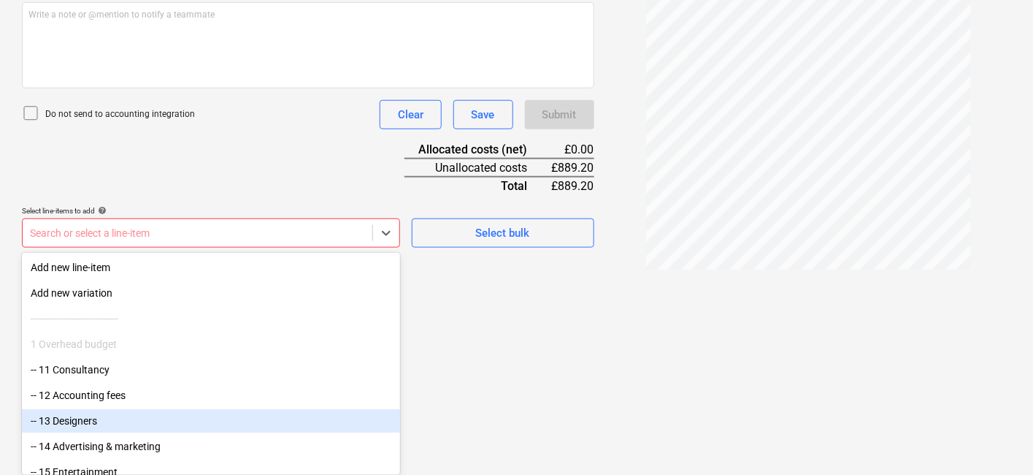
scroll to position [81, 0]
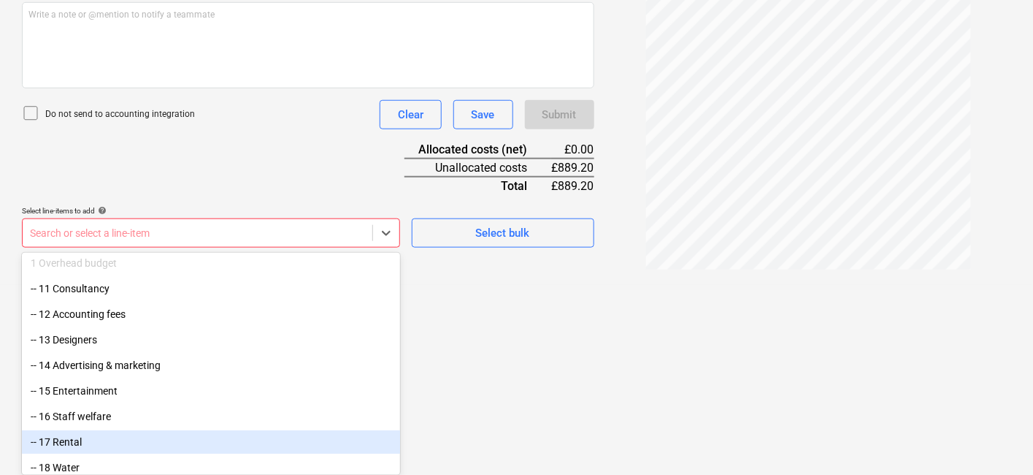
click at [106, 444] on div "-- 17 Rental" at bounding box center [211, 441] width 378 height 23
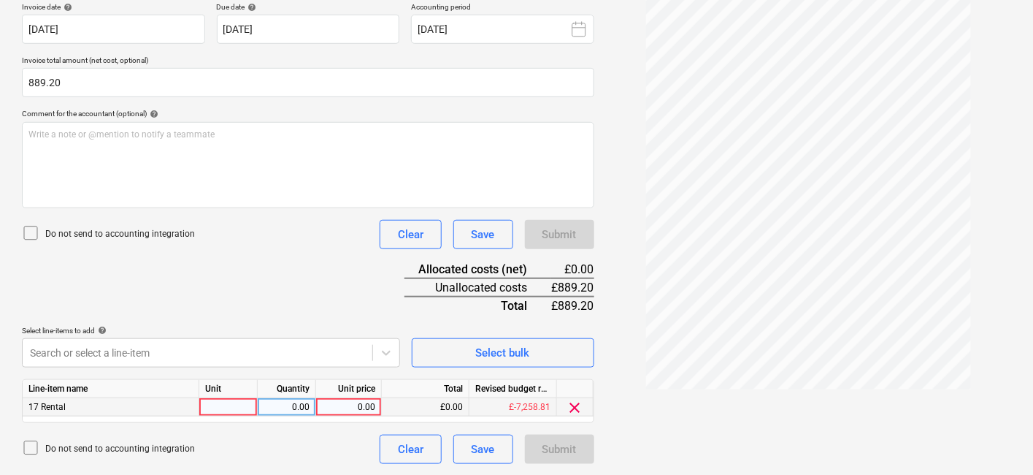
click at [212, 405] on div at bounding box center [228, 407] width 58 height 18
type input "1"
click at [266, 402] on div "0.00" at bounding box center [287, 407] width 46 height 18
type input "889.20"
click at [342, 453] on div "Do not send to accounting integration Clear Save Submit" at bounding box center [308, 448] width 572 height 29
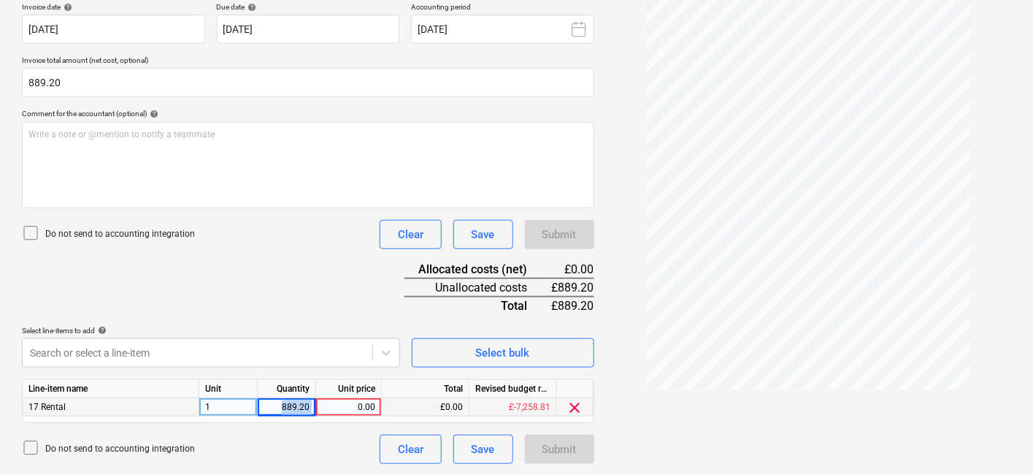
drag, startPoint x: 280, startPoint y: 407, endPoint x: 317, endPoint y: 407, distance: 36.5
click at [0, 0] on div "17 Rental 1 889.20 0.00 £0.00 £-7,258.81 clear" at bounding box center [0, 0] width 0 height 0
copy div "889.20"
click at [354, 403] on div "0.00" at bounding box center [348, 407] width 53 height 18
type input "889.20"
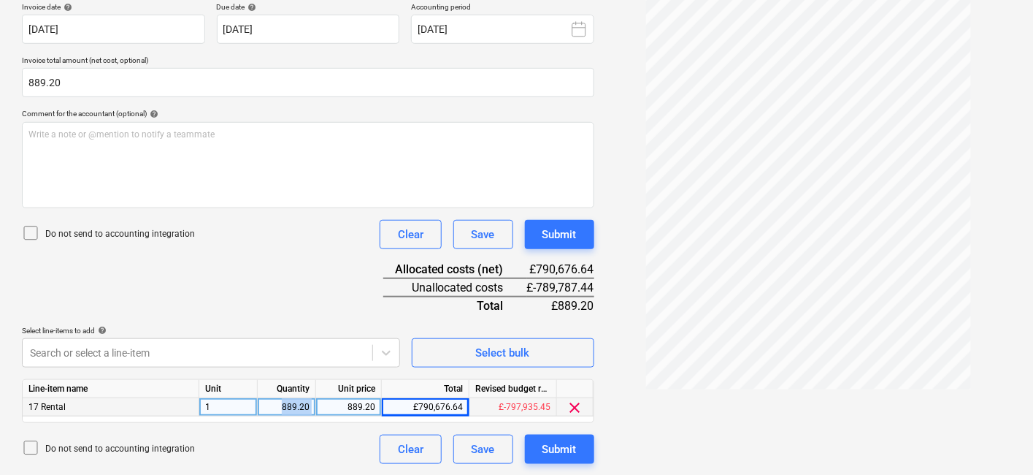
drag, startPoint x: 277, startPoint y: 402, endPoint x: 318, endPoint y: 405, distance: 40.3
click at [0, 0] on div "17 Rental 1 889.20 889.20 £790,676.64 £-797,935.45 clear" at bounding box center [0, 0] width 0 height 0
click at [304, 405] on div "889.20" at bounding box center [287, 407] width 46 height 18
type input "1"
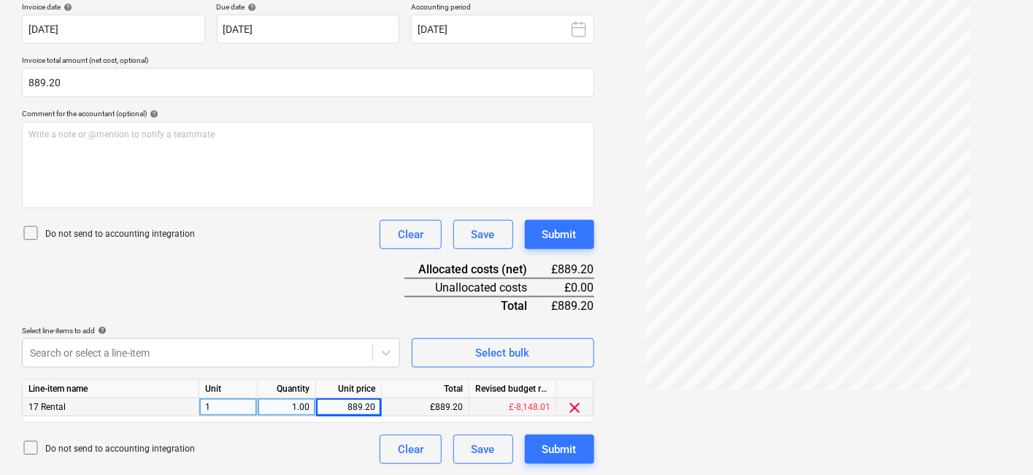
click at [321, 292] on div "Document name help 4556-8932 Invoice number (optional) help 4556-8932 Invoice d…" at bounding box center [308, 206] width 572 height 515
click at [563, 453] on div "Submit" at bounding box center [560, 449] width 34 height 19
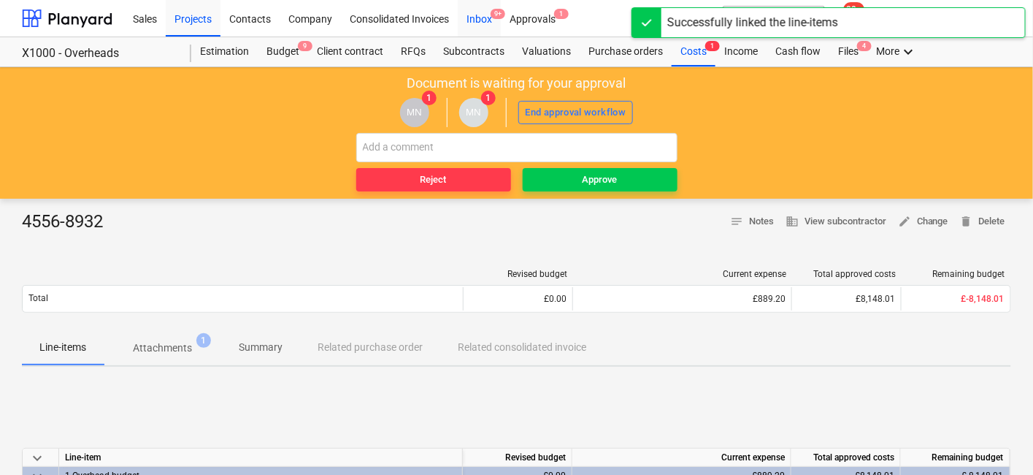
click at [462, 23] on div "Inbox 9+" at bounding box center [479, 17] width 43 height 37
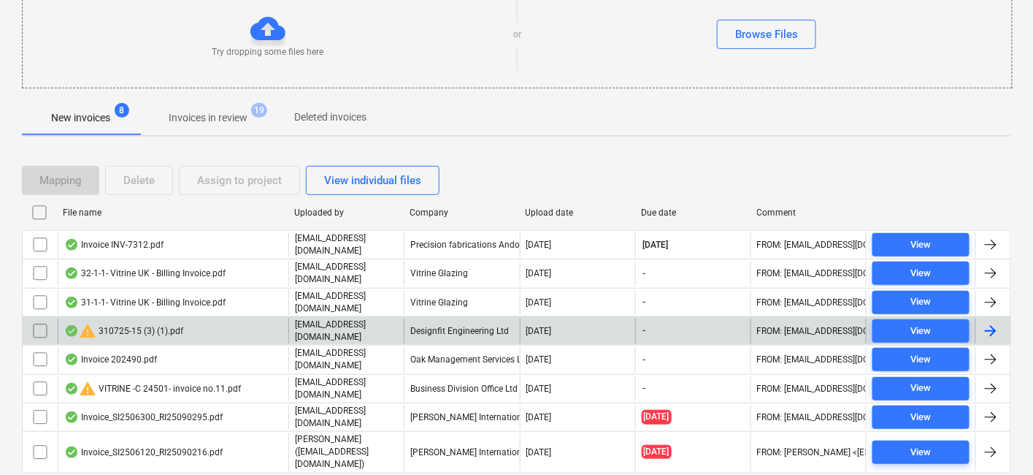
scroll to position [199, 0]
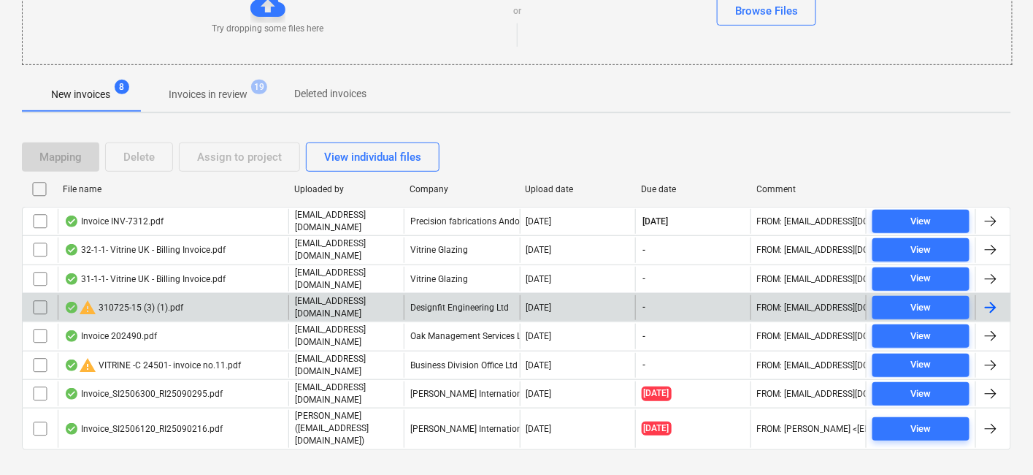
click at [196, 297] on div "warning 310725-15 (3) (1).pdf" at bounding box center [173, 307] width 231 height 25
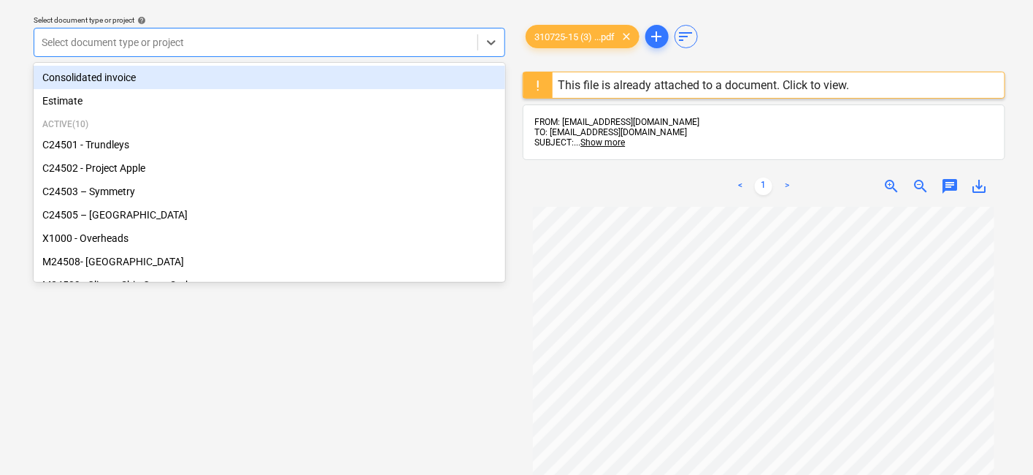
click at [245, 45] on div at bounding box center [256, 42] width 429 height 15
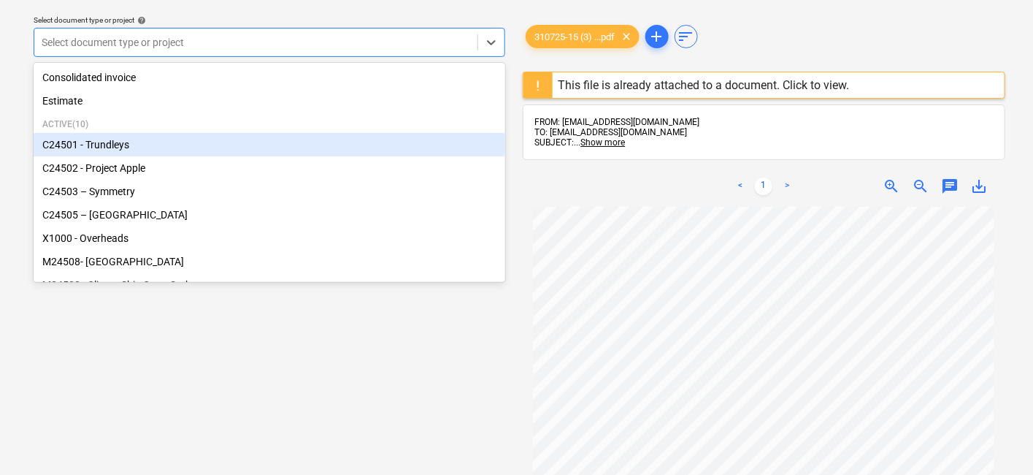
click at [107, 135] on div "C24501 - Trundleys" at bounding box center [270, 144] width 472 height 23
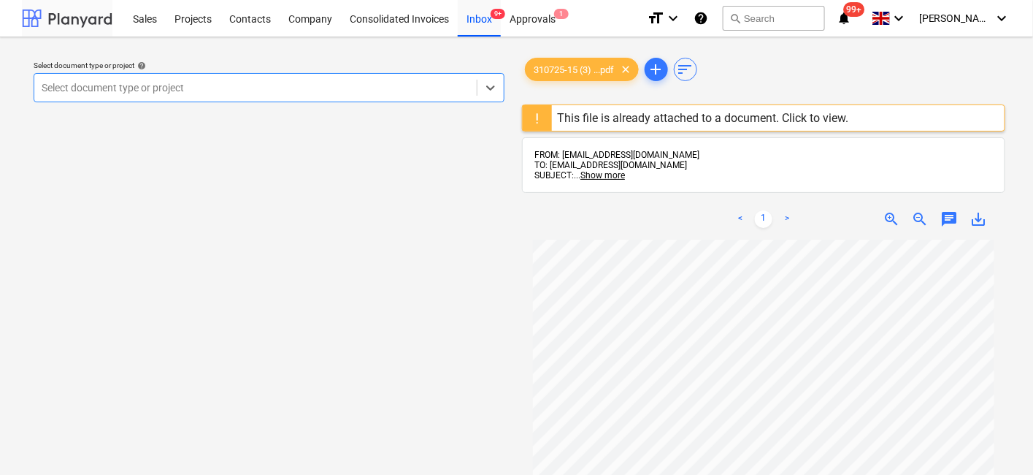
scroll to position [45, 0]
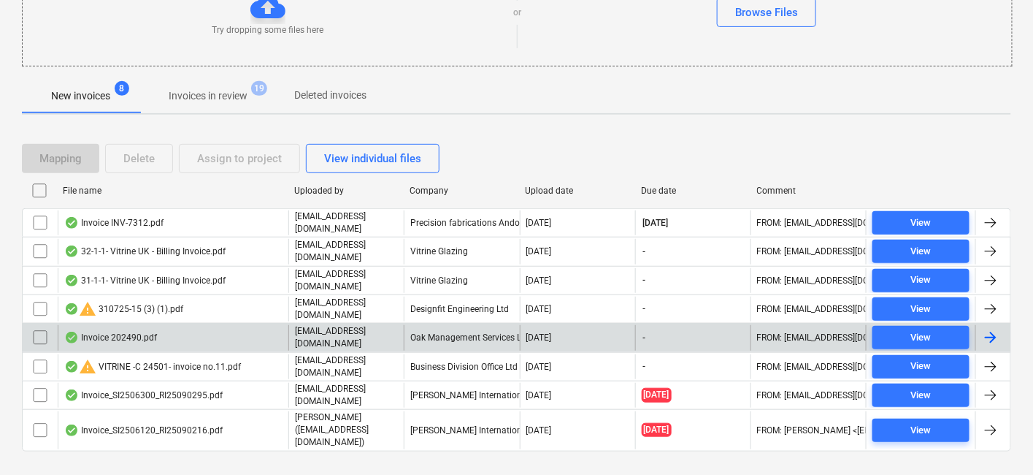
scroll to position [199, 0]
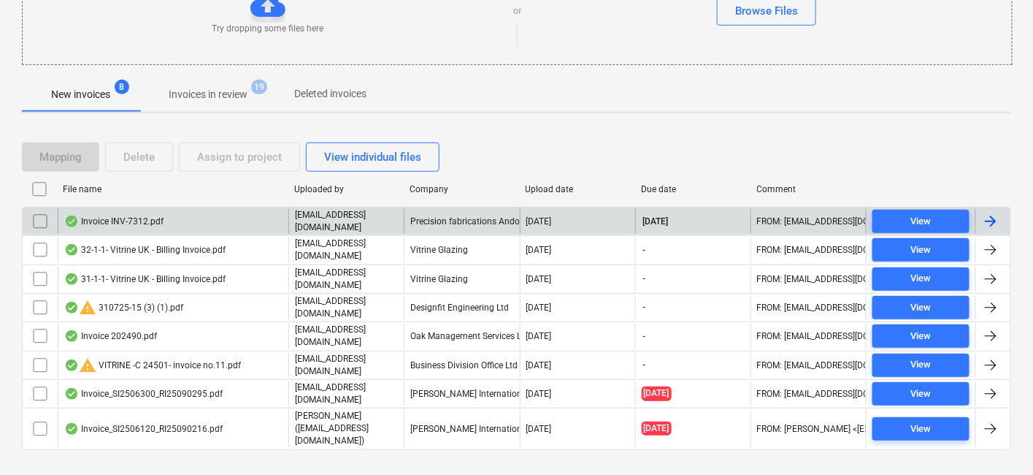
click at [476, 228] on div "Precision fabrications Andover Ltd" at bounding box center [461, 221] width 115 height 25
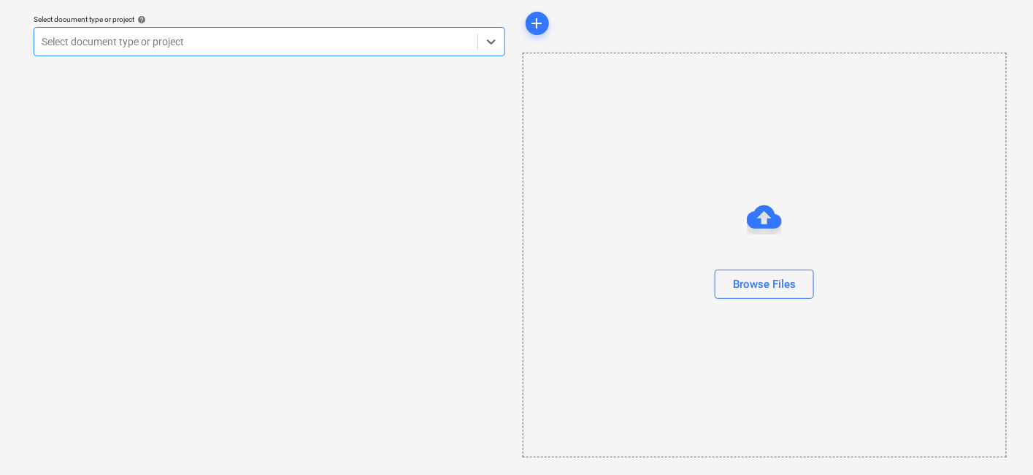
scroll to position [45, 0]
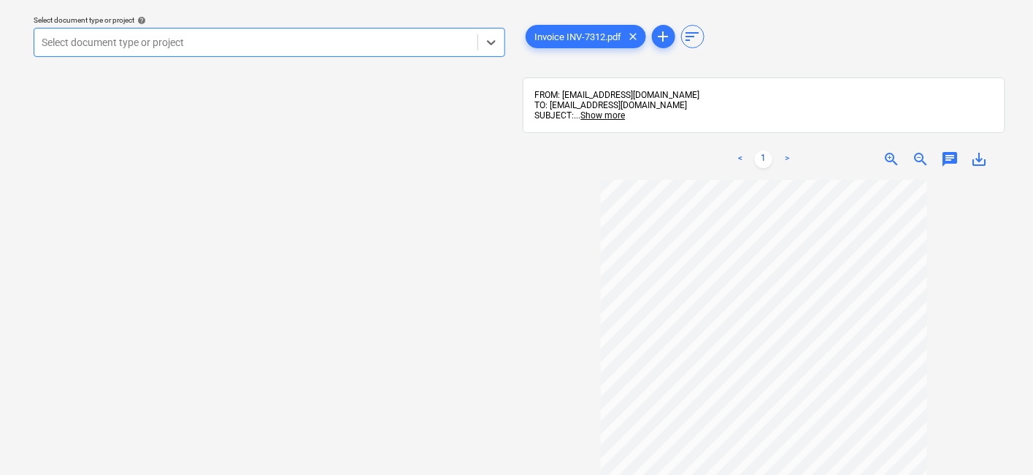
click at [277, 47] on div at bounding box center [256, 42] width 429 height 15
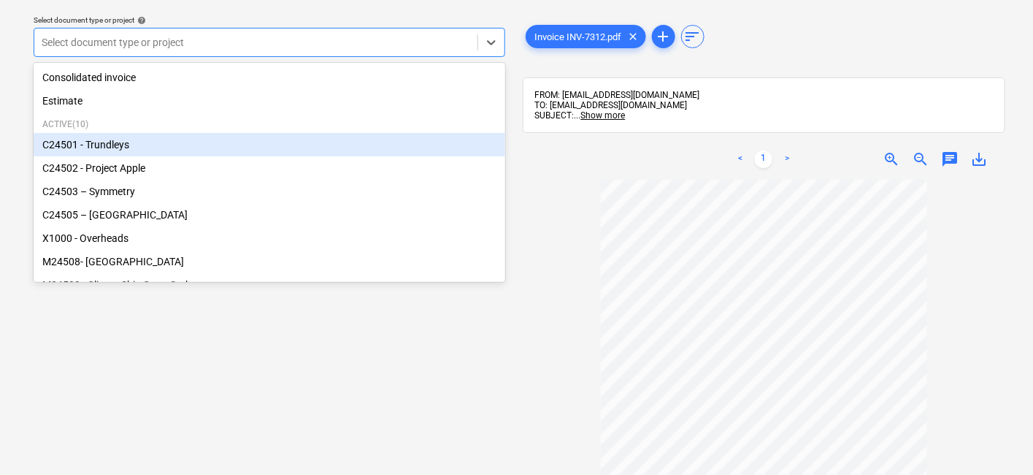
click at [210, 153] on div "C24501 - Trundleys" at bounding box center [270, 144] width 472 height 23
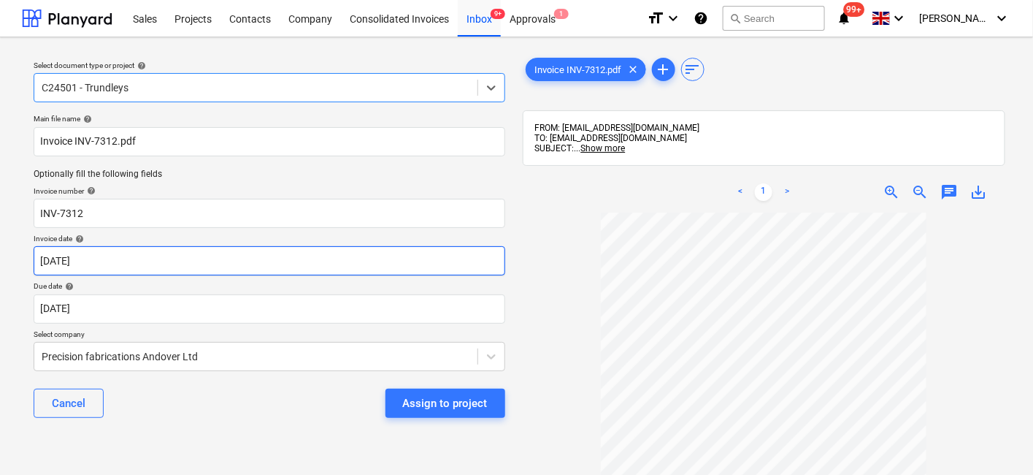
click at [279, 271] on body "Sales Projects Contacts Company Consolidated Invoices Inbox 9+ Approvals 1 form…" at bounding box center [516, 237] width 1033 height 475
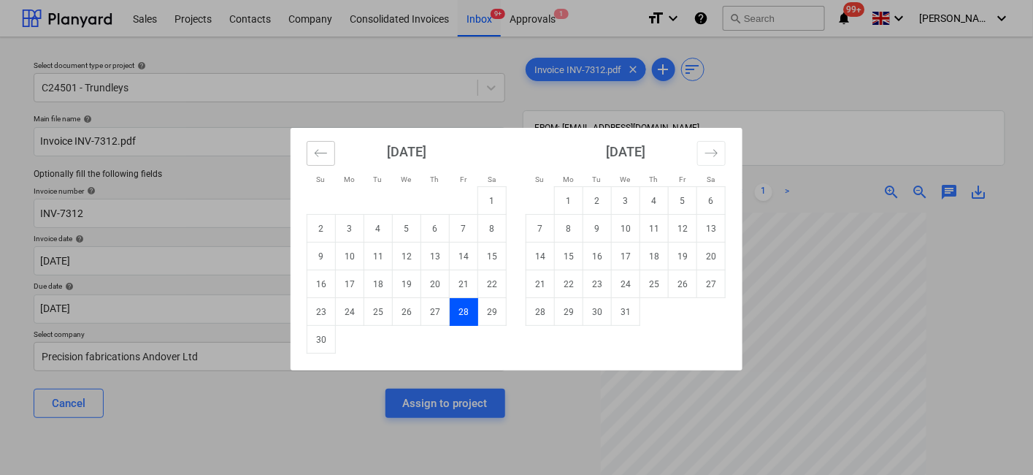
click at [318, 152] on icon "Move backward to switch to the previous month." at bounding box center [321, 153] width 14 height 14
click at [391, 310] on td "28" at bounding box center [378, 312] width 28 height 28
type input "28 Oct 2025"
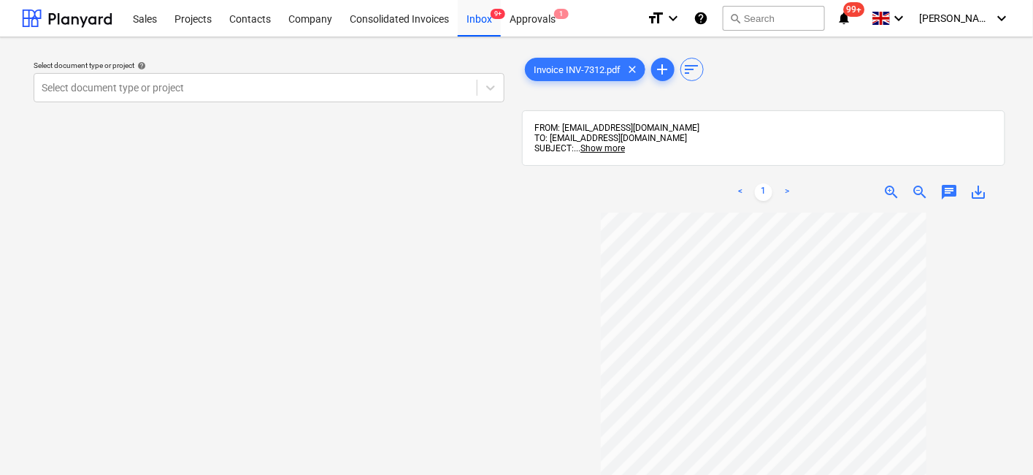
scroll to position [45, 0]
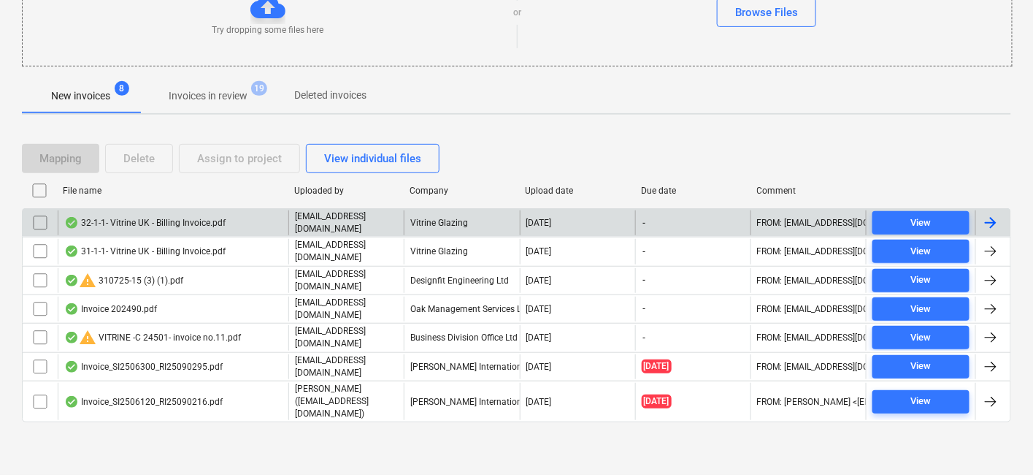
scroll to position [172, 0]
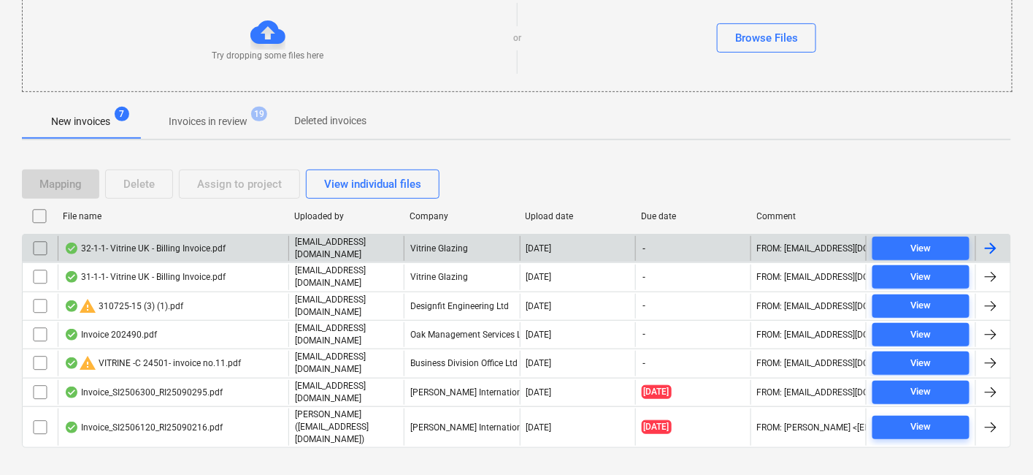
click at [480, 252] on div "Vitrine Glazing" at bounding box center [461, 248] width 115 height 25
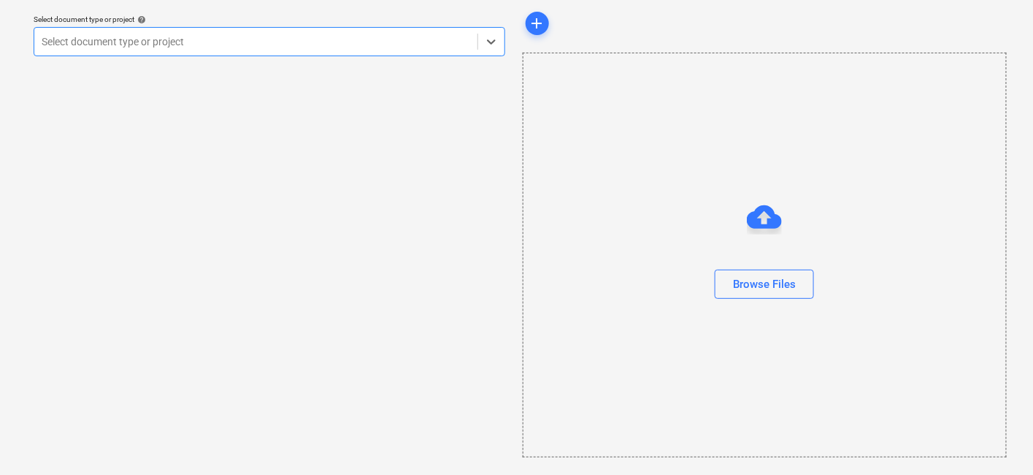
scroll to position [45, 0]
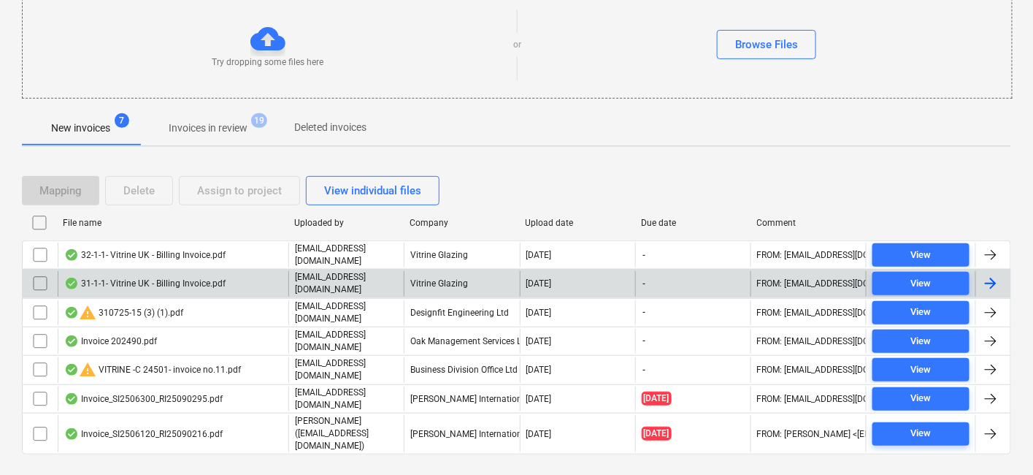
scroll to position [172, 0]
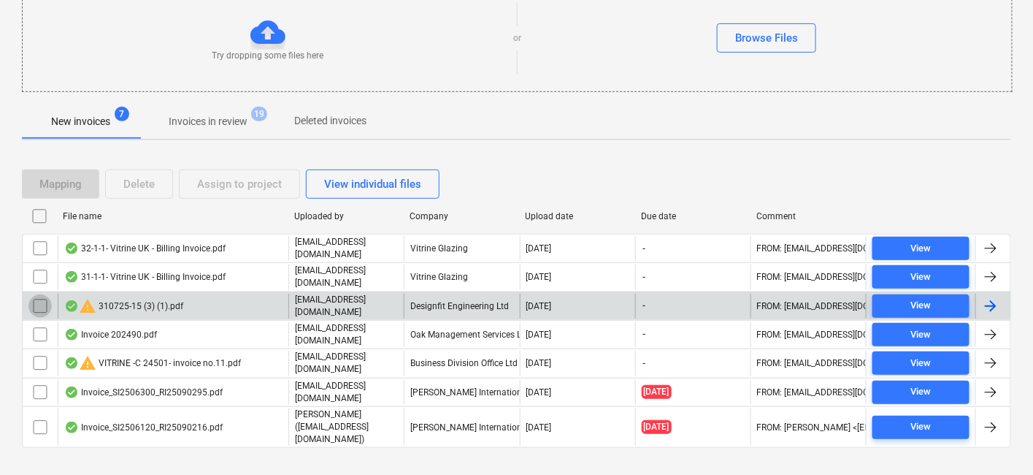
click at [39, 302] on input "checkbox" at bounding box center [39, 305] width 23 height 23
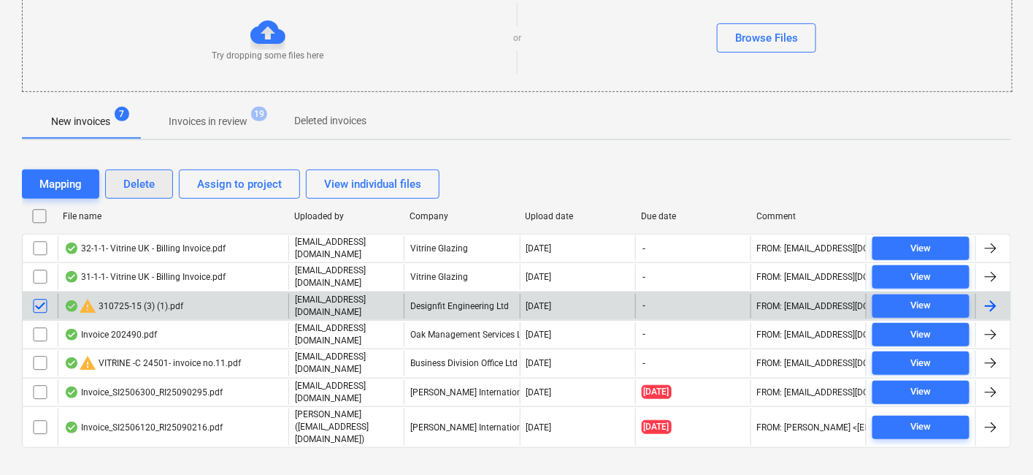
click at [152, 181] on div "Delete" at bounding box center [138, 184] width 31 height 19
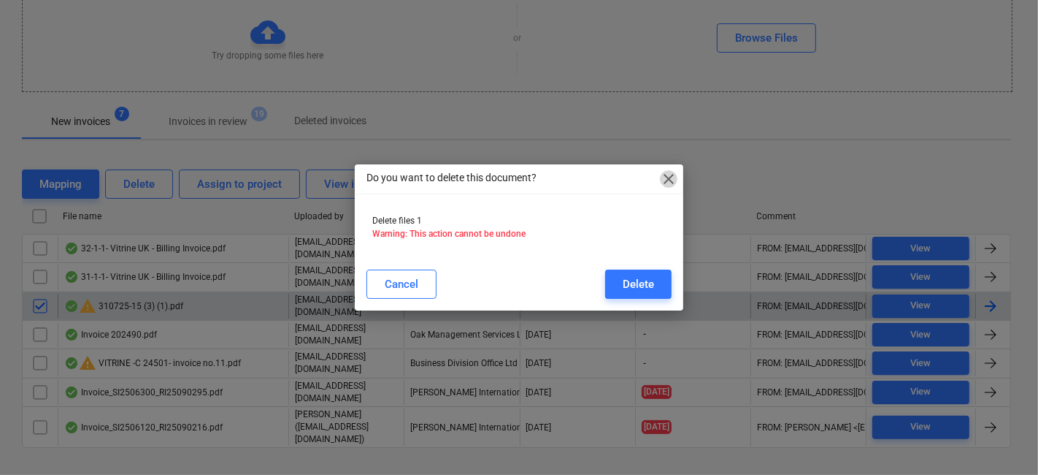
click at [676, 176] on span "close" at bounding box center [669, 179] width 18 height 18
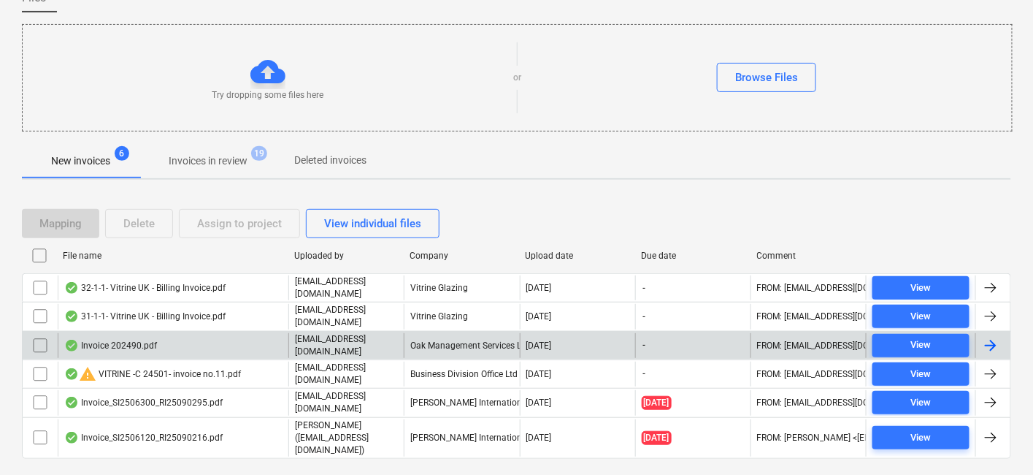
scroll to position [146, 0]
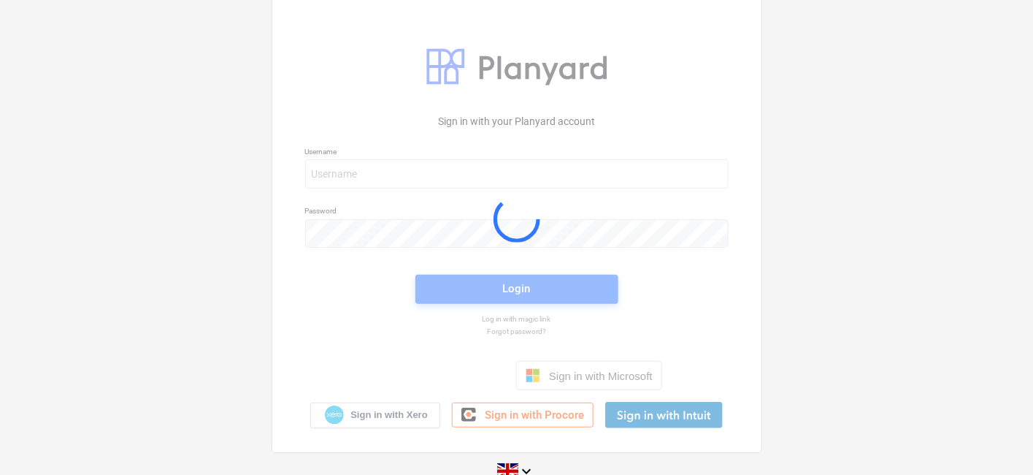
scroll to position [26, 0]
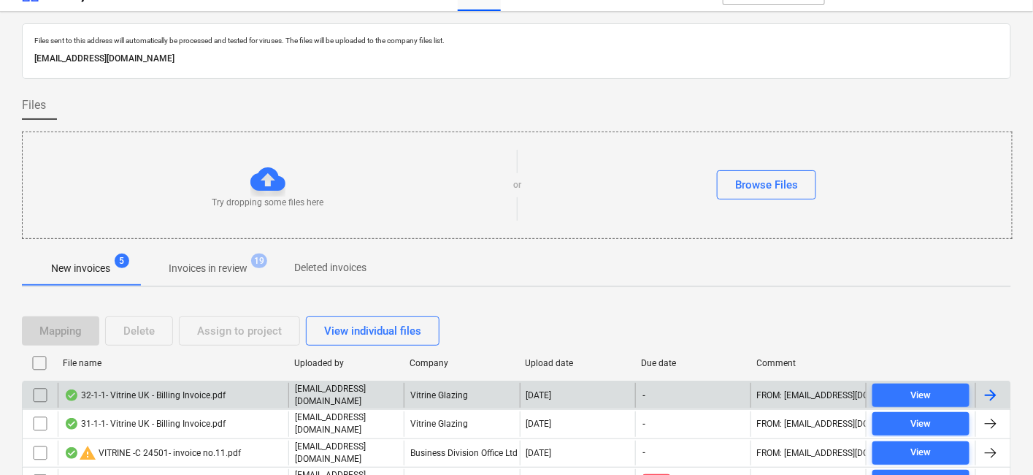
scroll to position [118, 0]
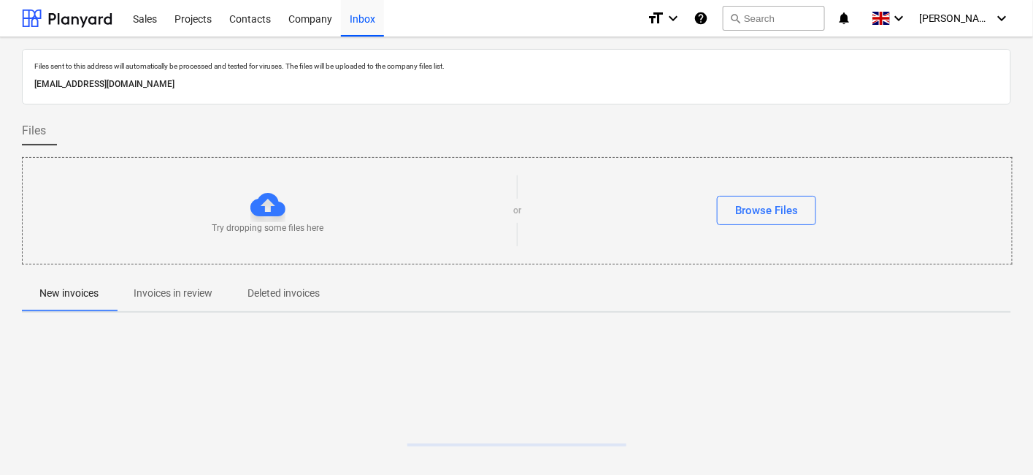
scroll to position [91, 0]
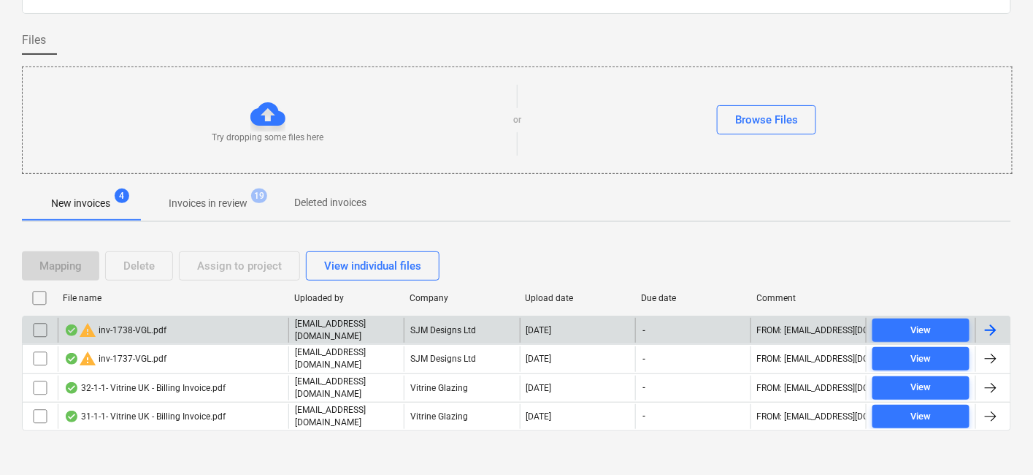
click at [234, 332] on div "warning inv-1738-VGL.pdf" at bounding box center [173, 330] width 231 height 25
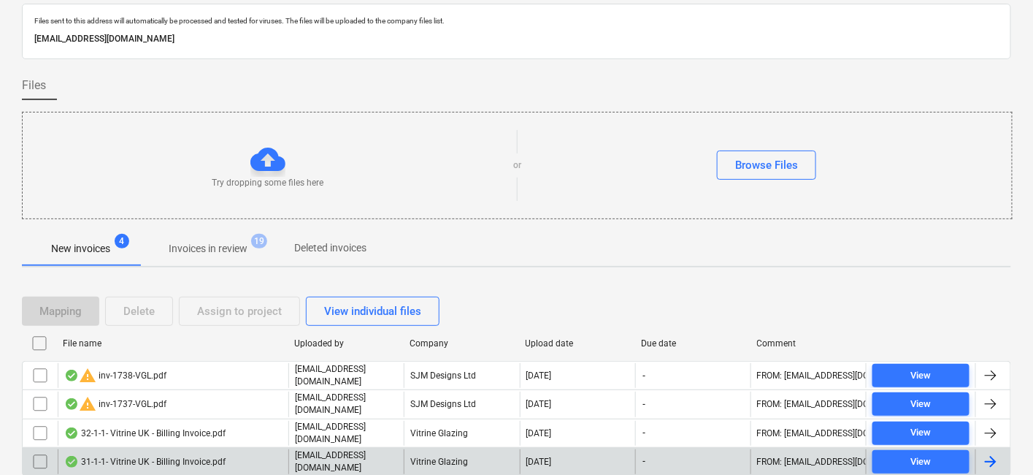
scroll to position [91, 0]
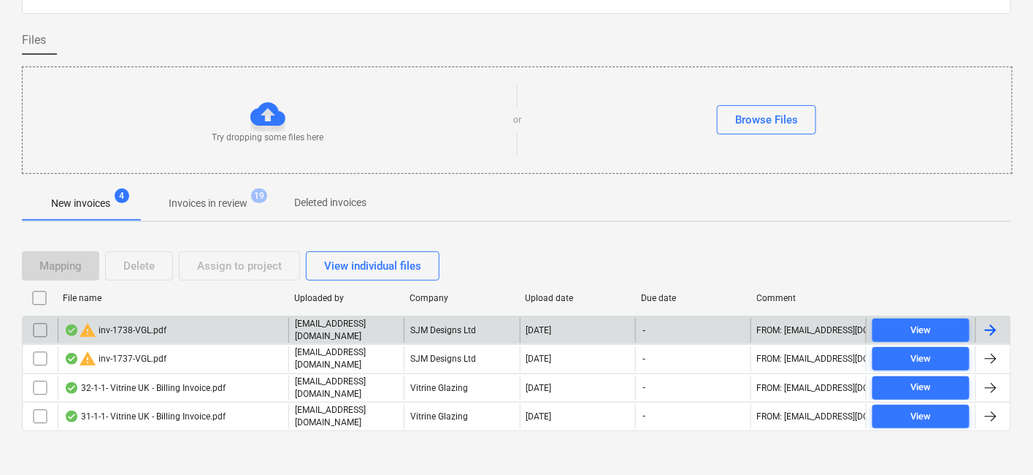
click at [36, 332] on input "checkbox" at bounding box center [39, 329] width 23 height 23
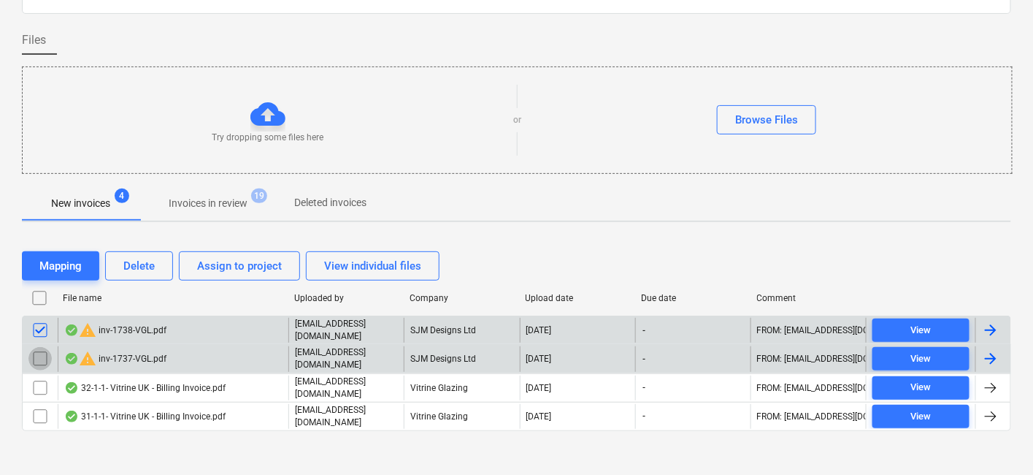
click at [35, 354] on input "checkbox" at bounding box center [39, 358] width 23 height 23
click at [158, 261] on button "Delete" at bounding box center [139, 265] width 68 height 29
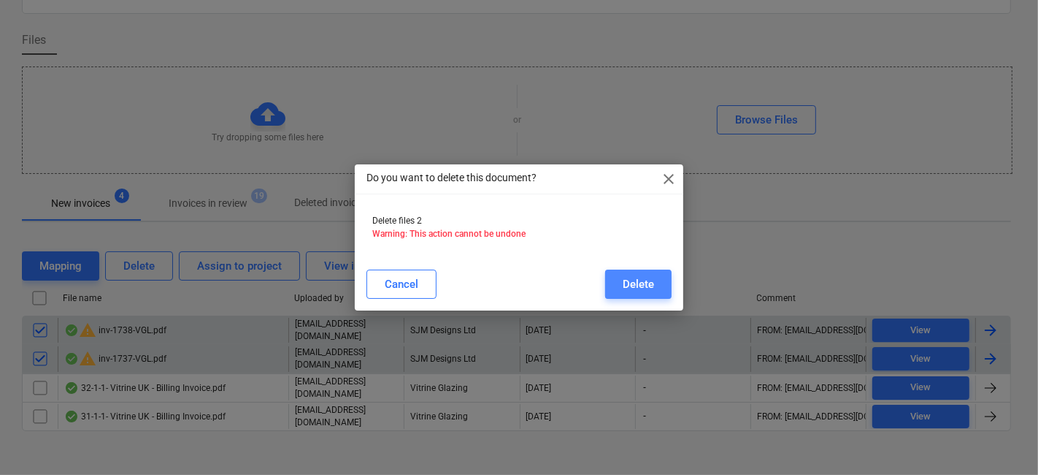
click at [646, 280] on div "Delete" at bounding box center [638, 284] width 31 height 19
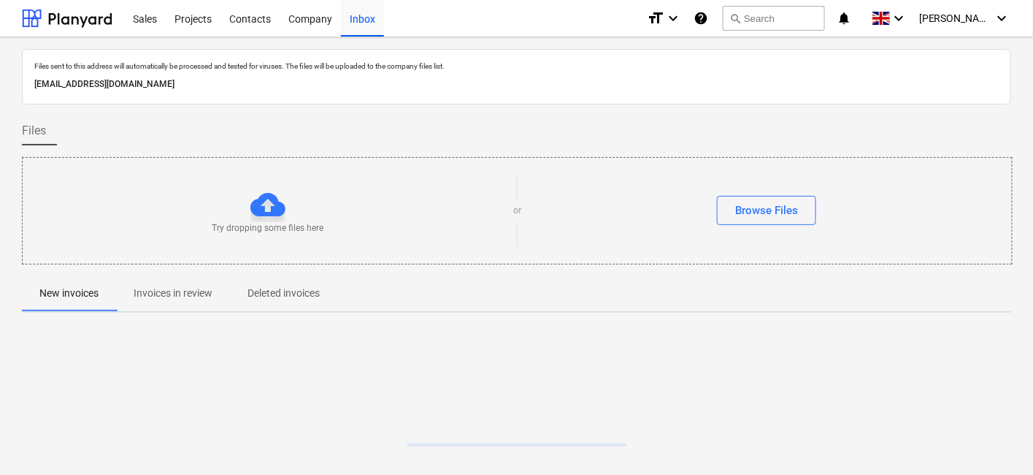
scroll to position [91, 0]
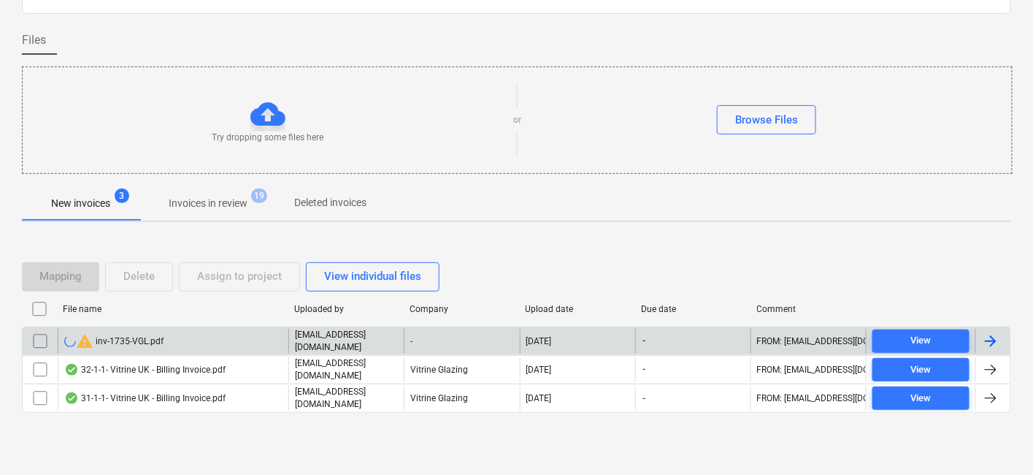
click at [494, 345] on div "-" at bounding box center [461, 341] width 115 height 25
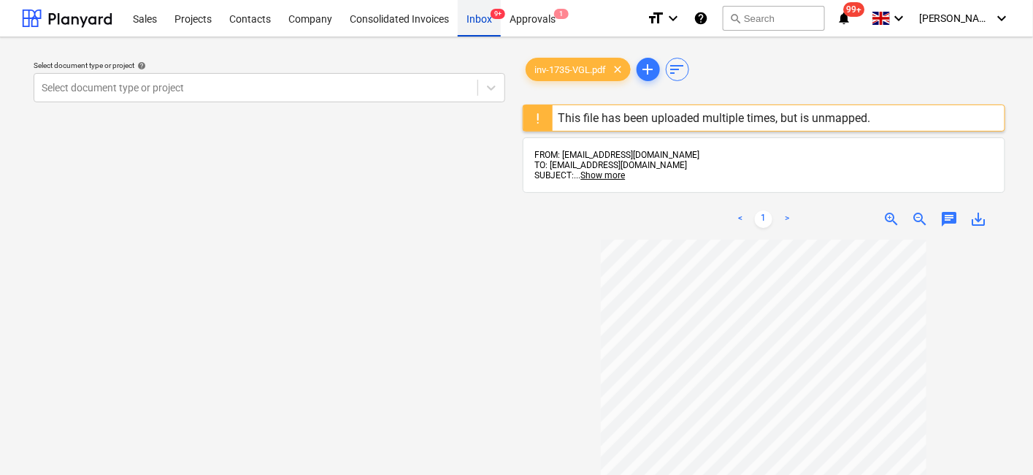
click at [488, 20] on div "Inbox 9+" at bounding box center [479, 17] width 43 height 37
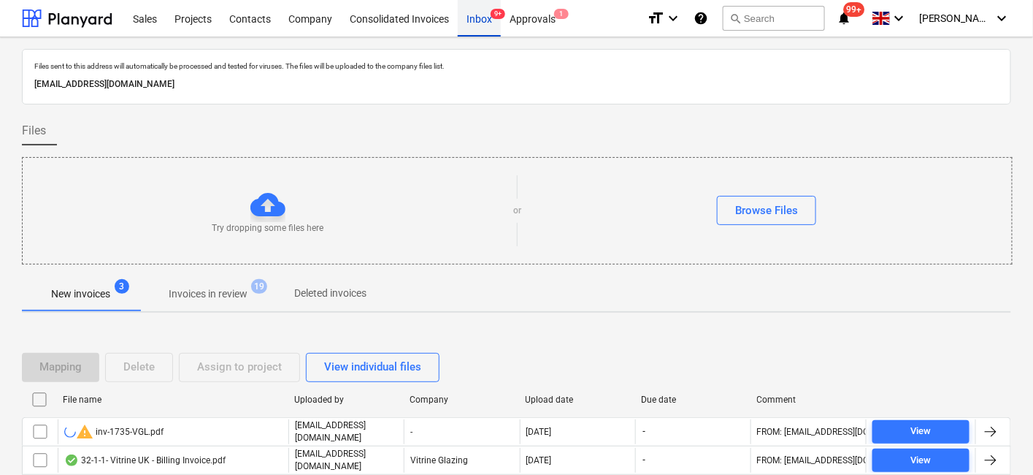
click at [488, 20] on div "Inbox 9+" at bounding box center [479, 17] width 43 height 37
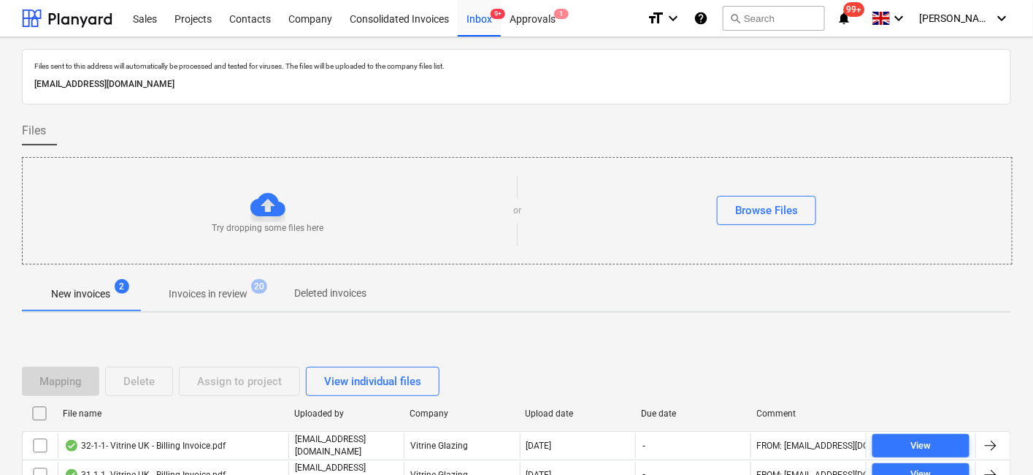
click at [211, 287] on p "Invoices in review" at bounding box center [208, 293] width 79 height 15
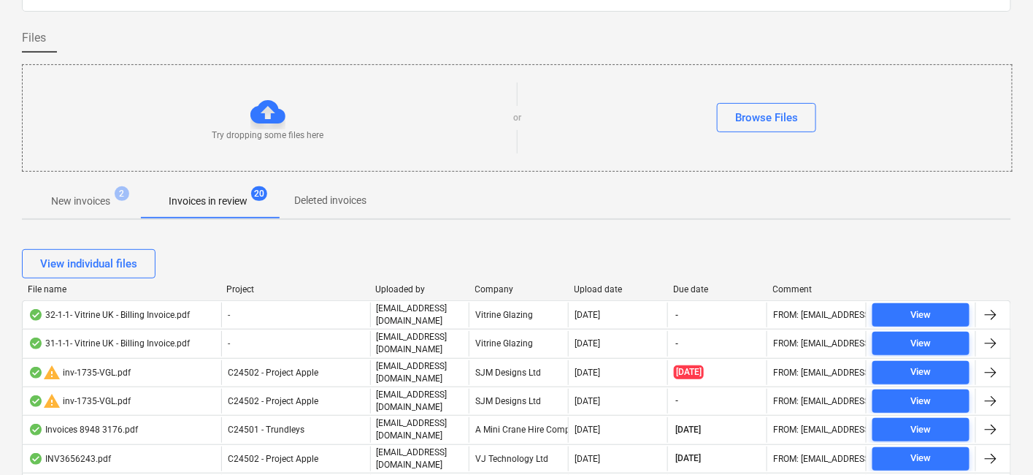
scroll to position [253, 0]
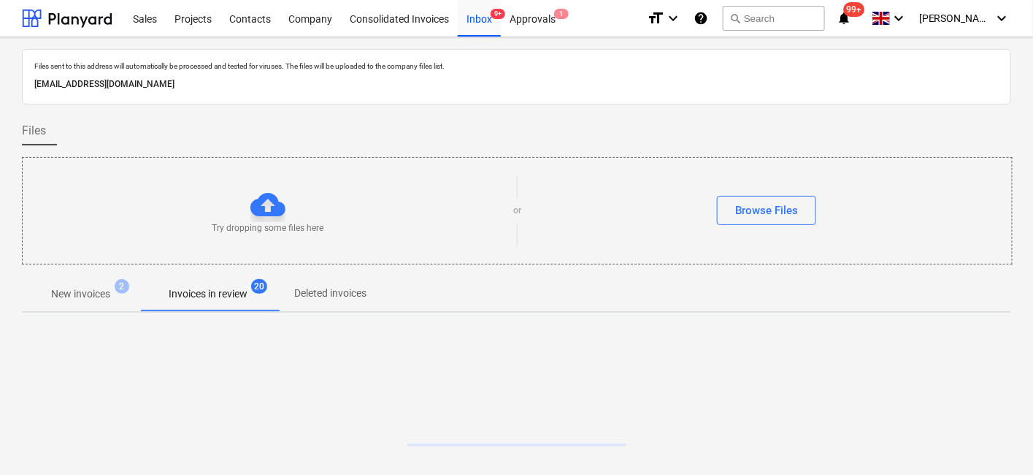
scroll to position [91, 0]
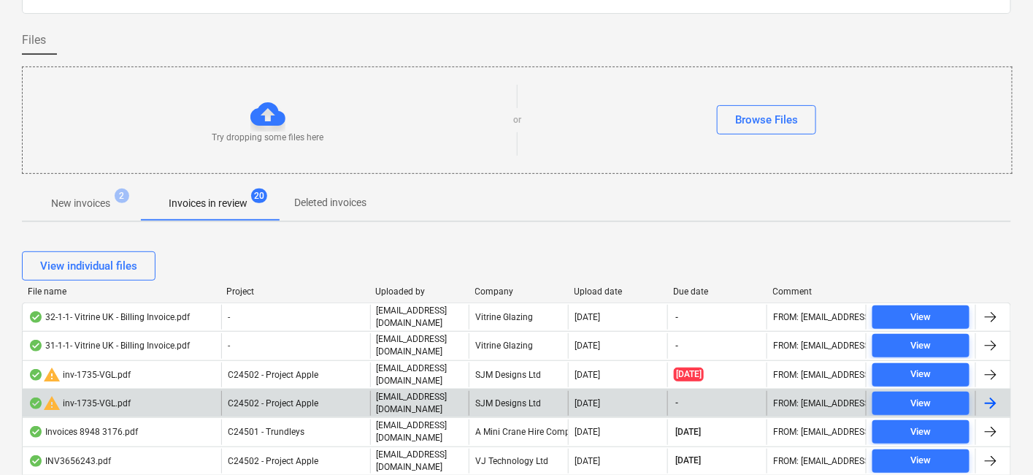
click at [987, 396] on div at bounding box center [991, 403] width 18 height 18
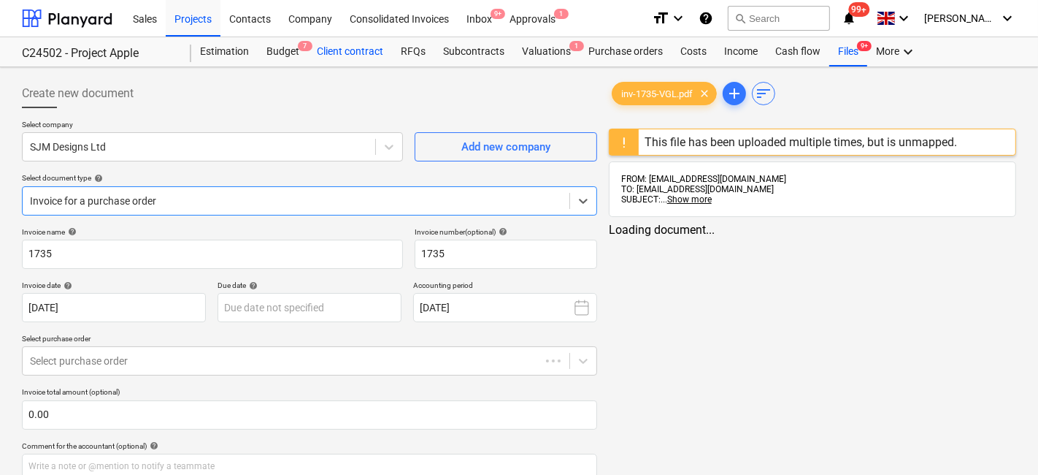
type input "1735"
type input "[DATE]"
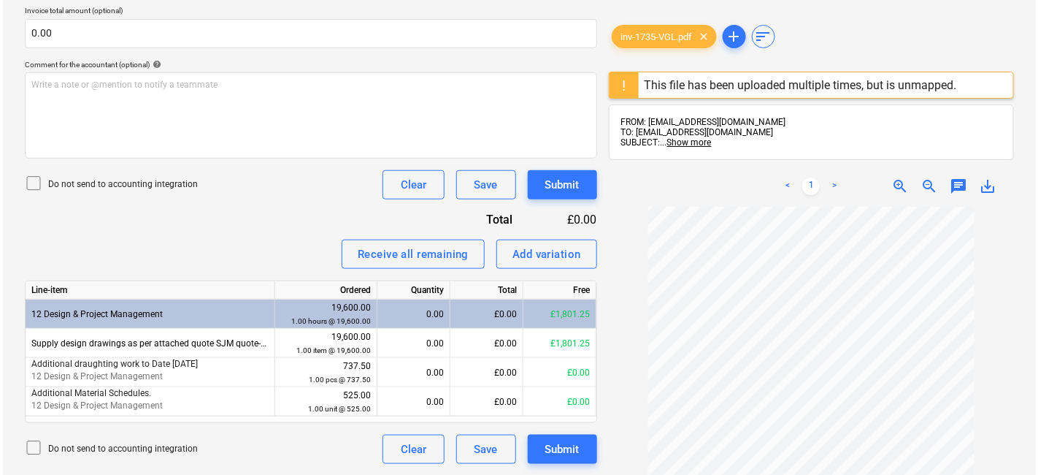
scroll to position [30, 0]
click at [405, 188] on div "Clear" at bounding box center [411, 184] width 26 height 19
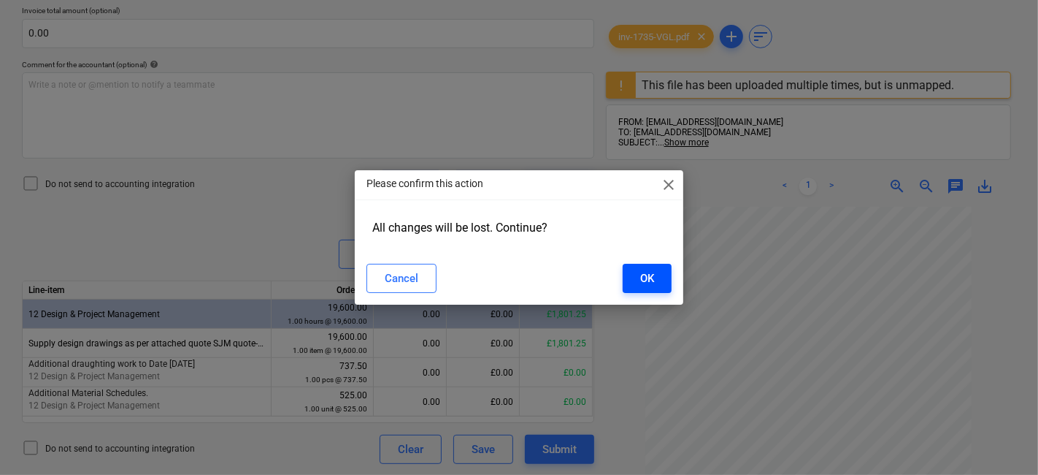
click at [637, 277] on button "OK" at bounding box center [647, 278] width 49 height 29
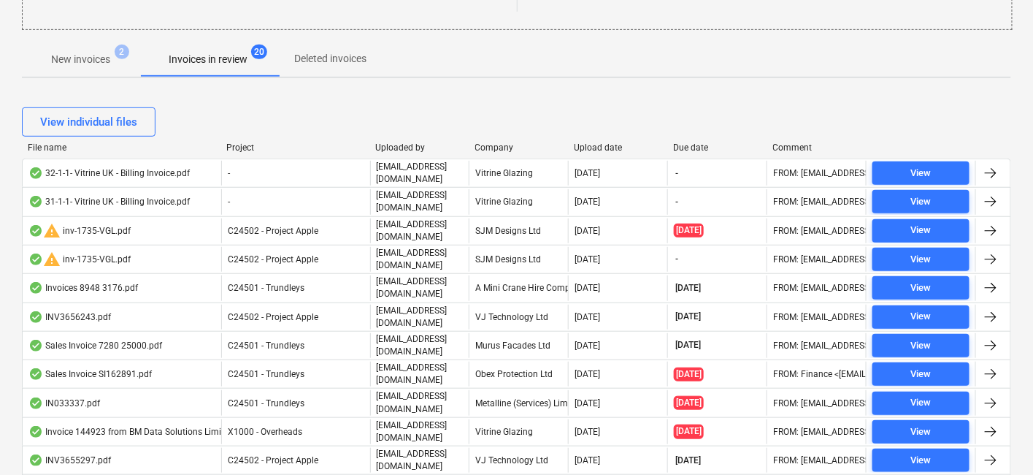
scroll to position [91, 0]
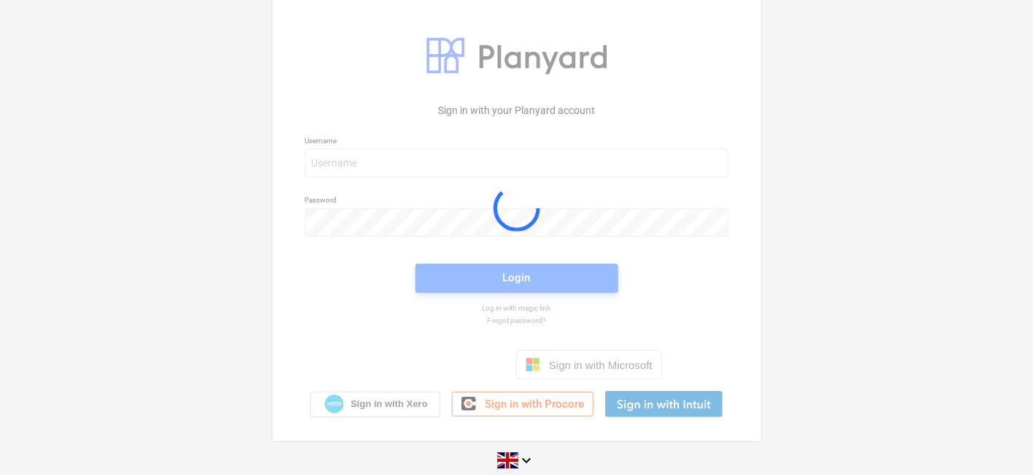
scroll to position [26, 0]
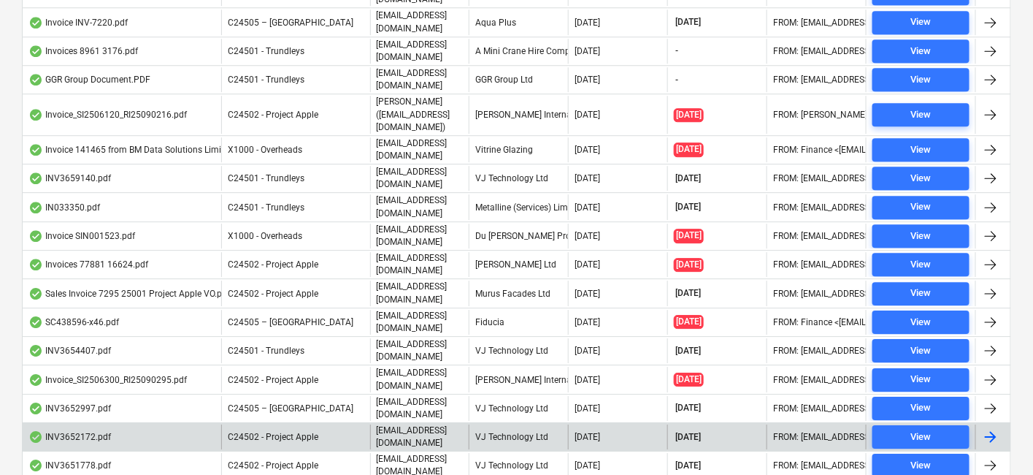
scroll to position [1422, 0]
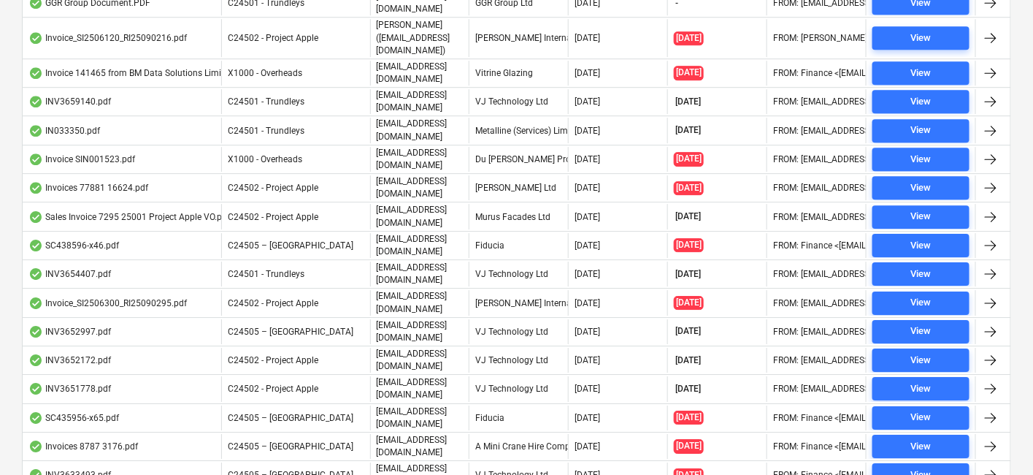
drag, startPoint x: 332, startPoint y: 412, endPoint x: 464, endPoint y: 426, distance: 133.0
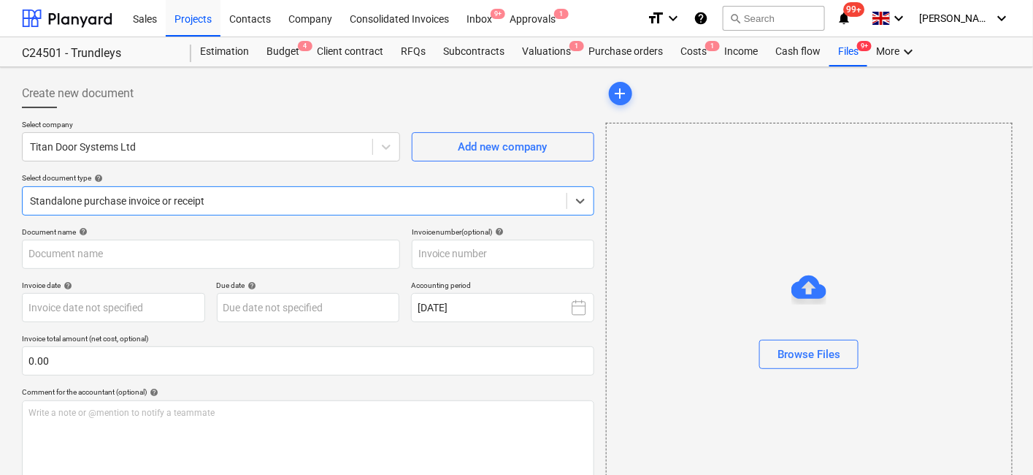
type input "INV-1541"
type input "[DATE]"
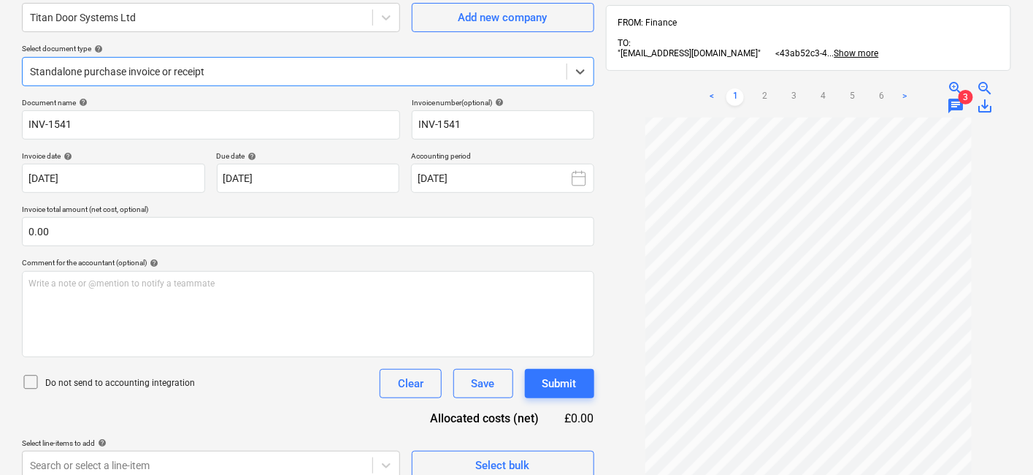
scroll to position [137, 0]
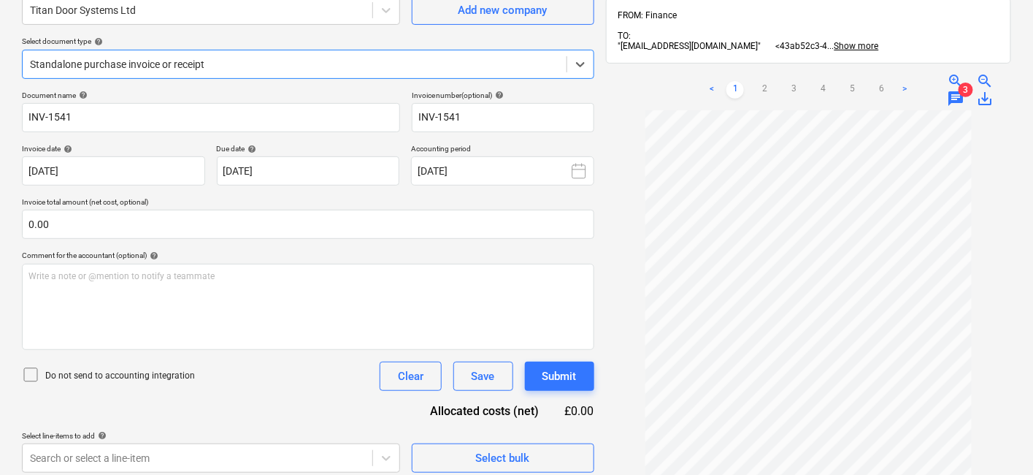
click at [206, 66] on div at bounding box center [294, 64] width 529 height 15
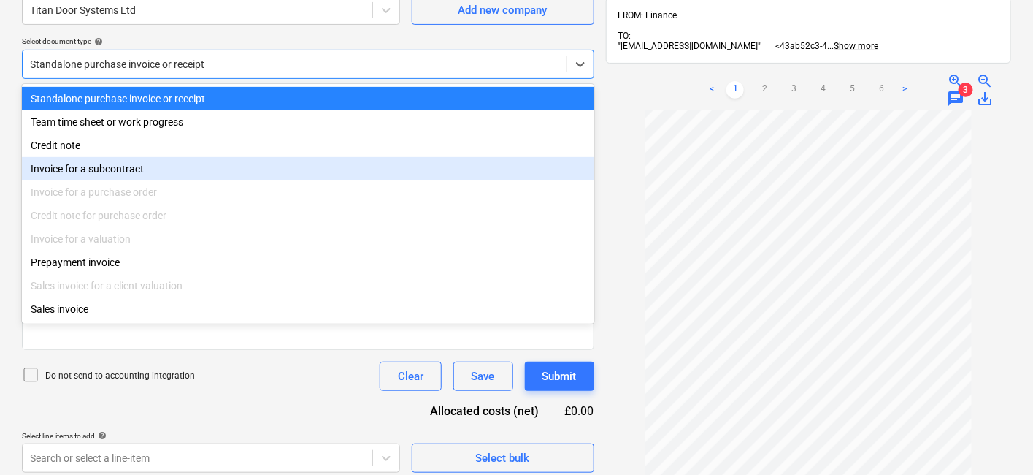
click at [149, 175] on div "Invoice for a subcontract" at bounding box center [308, 168] width 572 height 23
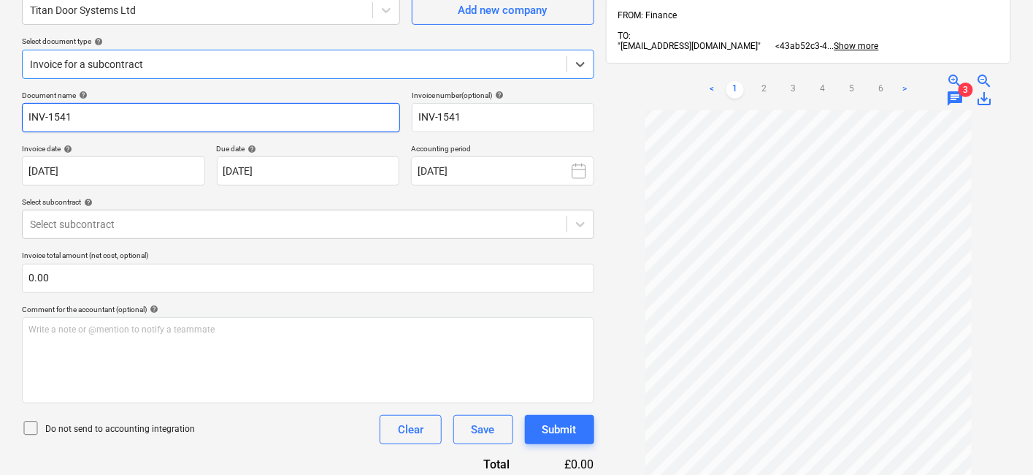
click at [139, 123] on input "INV-1541" at bounding box center [211, 117] width 378 height 29
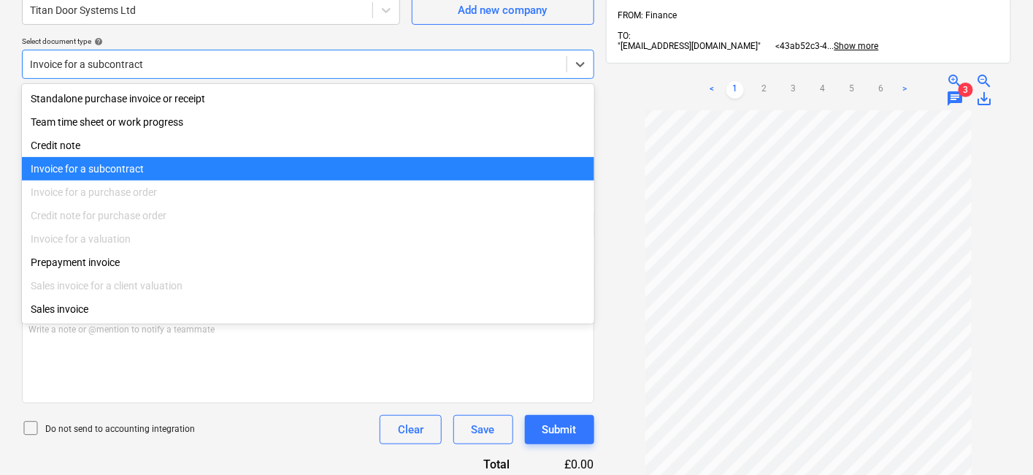
click at [172, 57] on div at bounding box center [294, 64] width 529 height 15
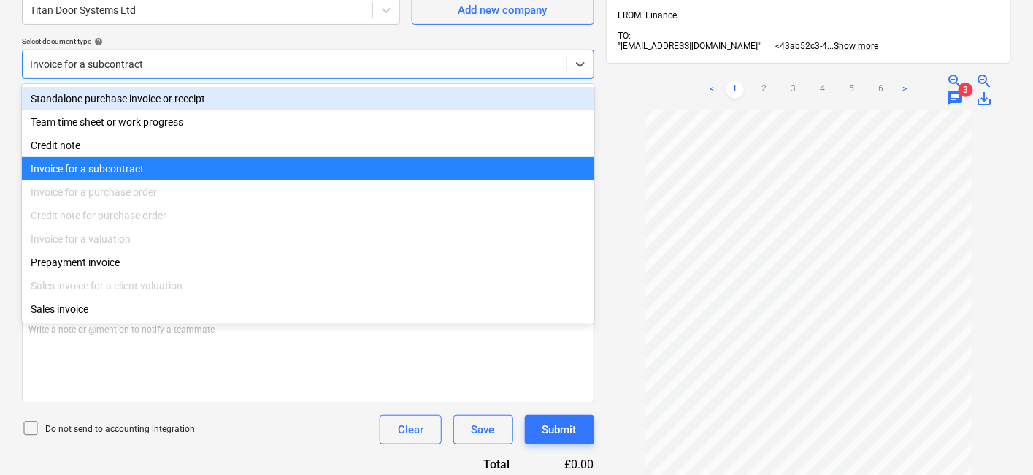
click at [256, 54] on div "Invoice for a subcontract" at bounding box center [295, 64] width 544 height 20
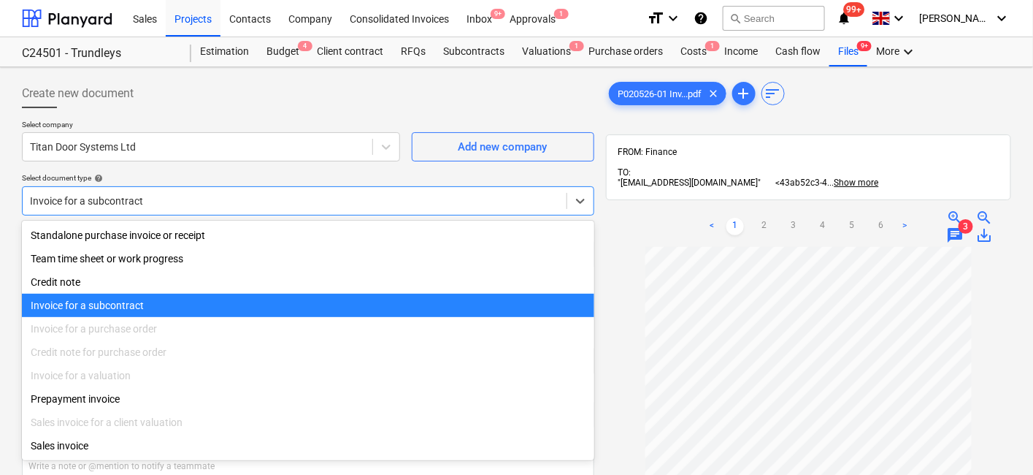
click at [213, 203] on div at bounding box center [294, 201] width 529 height 15
click at [192, 329] on div "Invoice for a purchase order" at bounding box center [308, 328] width 572 height 23
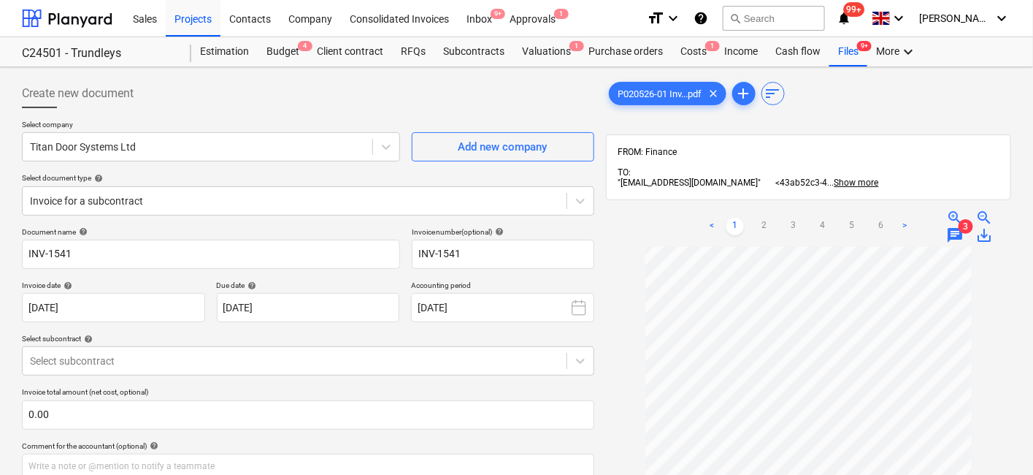
click at [359, 176] on div "Select document type help" at bounding box center [308, 177] width 572 height 9
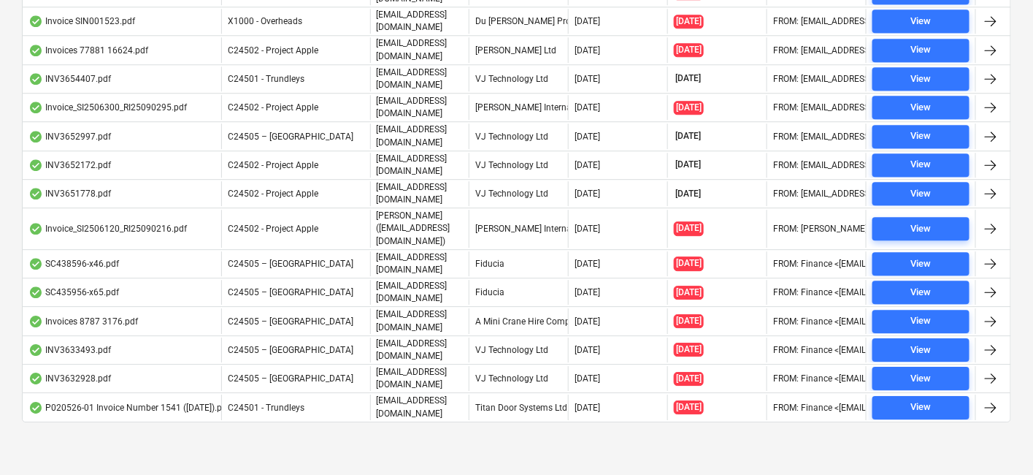
scroll to position [1207, 0]
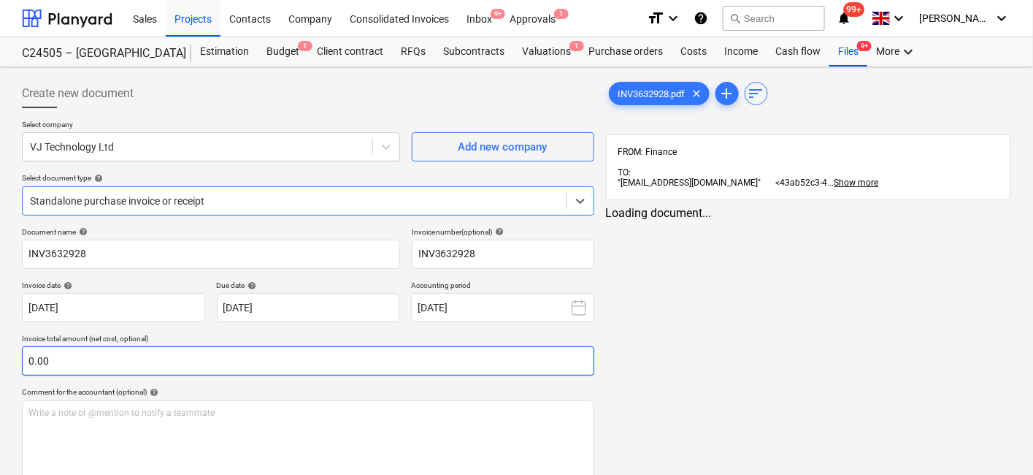
type input "INV3632928"
type input "[DATE]"
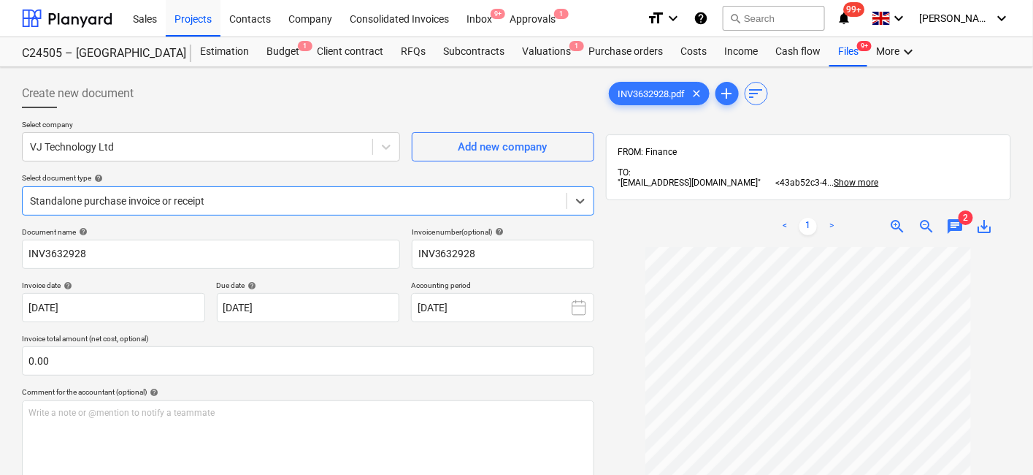
click at [897, 229] on span "zoom_in" at bounding box center [898, 227] width 18 height 18
click at [962, 223] on span "2" at bounding box center [966, 217] width 15 height 15
click at [960, 227] on span "chat" at bounding box center [956, 227] width 18 height 18
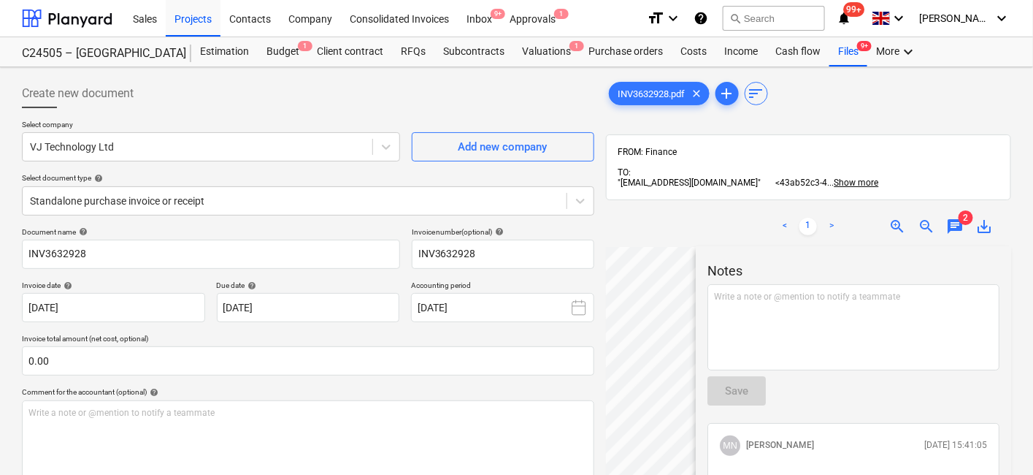
scroll to position [229, 0]
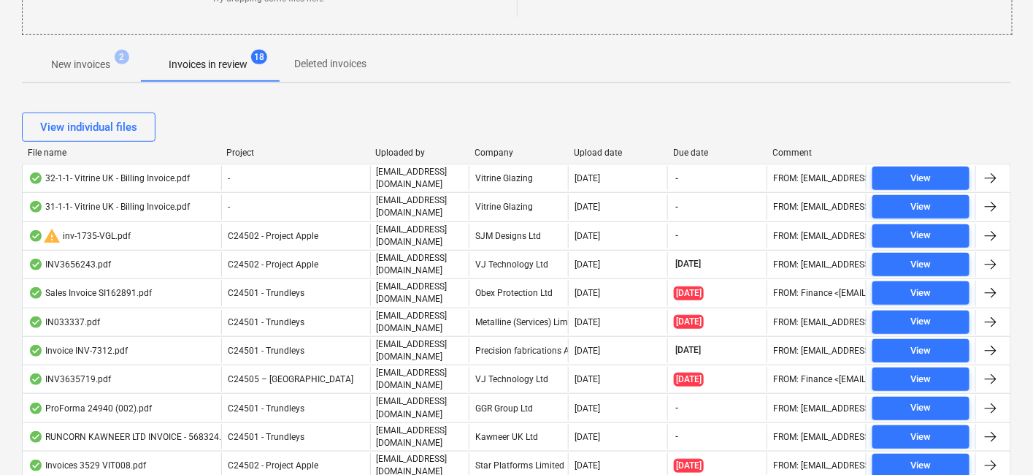
scroll to position [1207, 0]
